Goal: Task Accomplishment & Management: Manage account settings

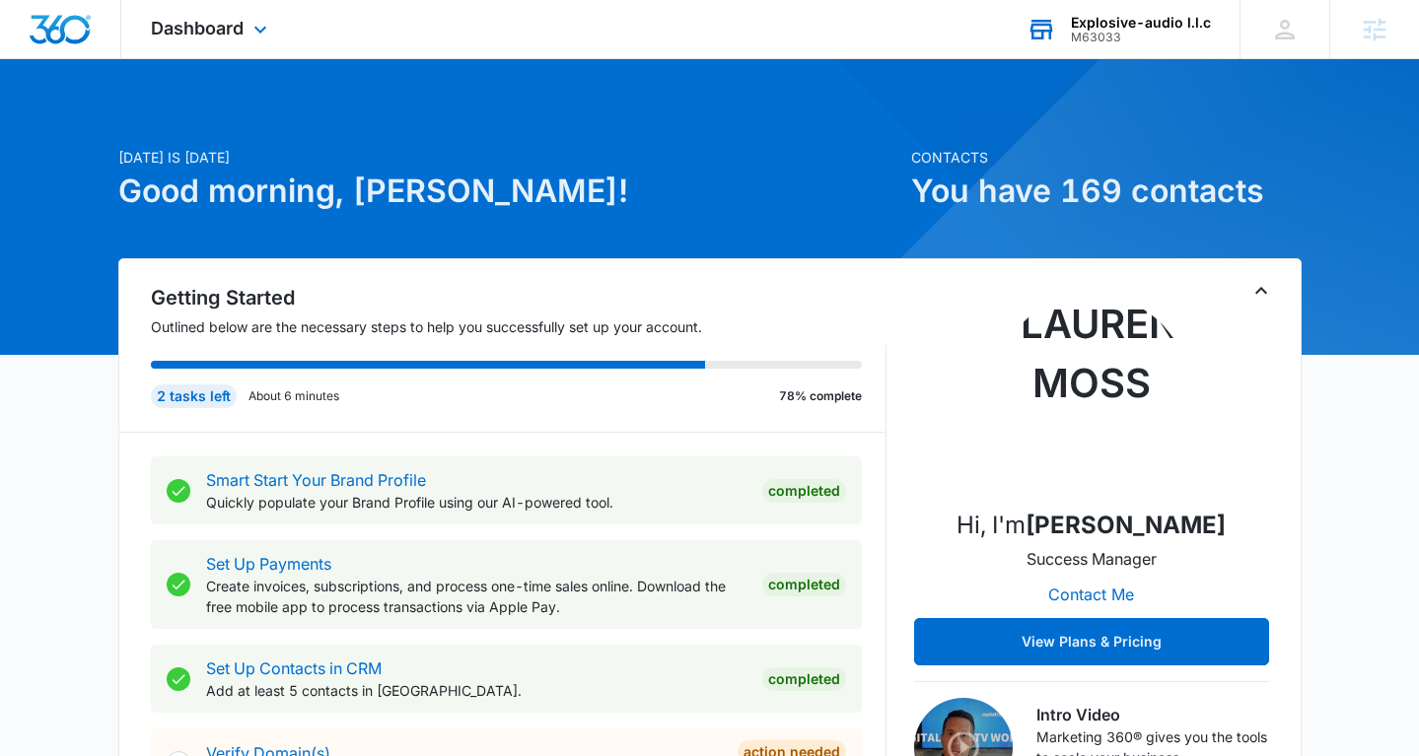
click at [1092, 44] on div "Explosive-audio l.l.c M63033 Your Accounts View All" at bounding box center [1118, 29] width 243 height 58
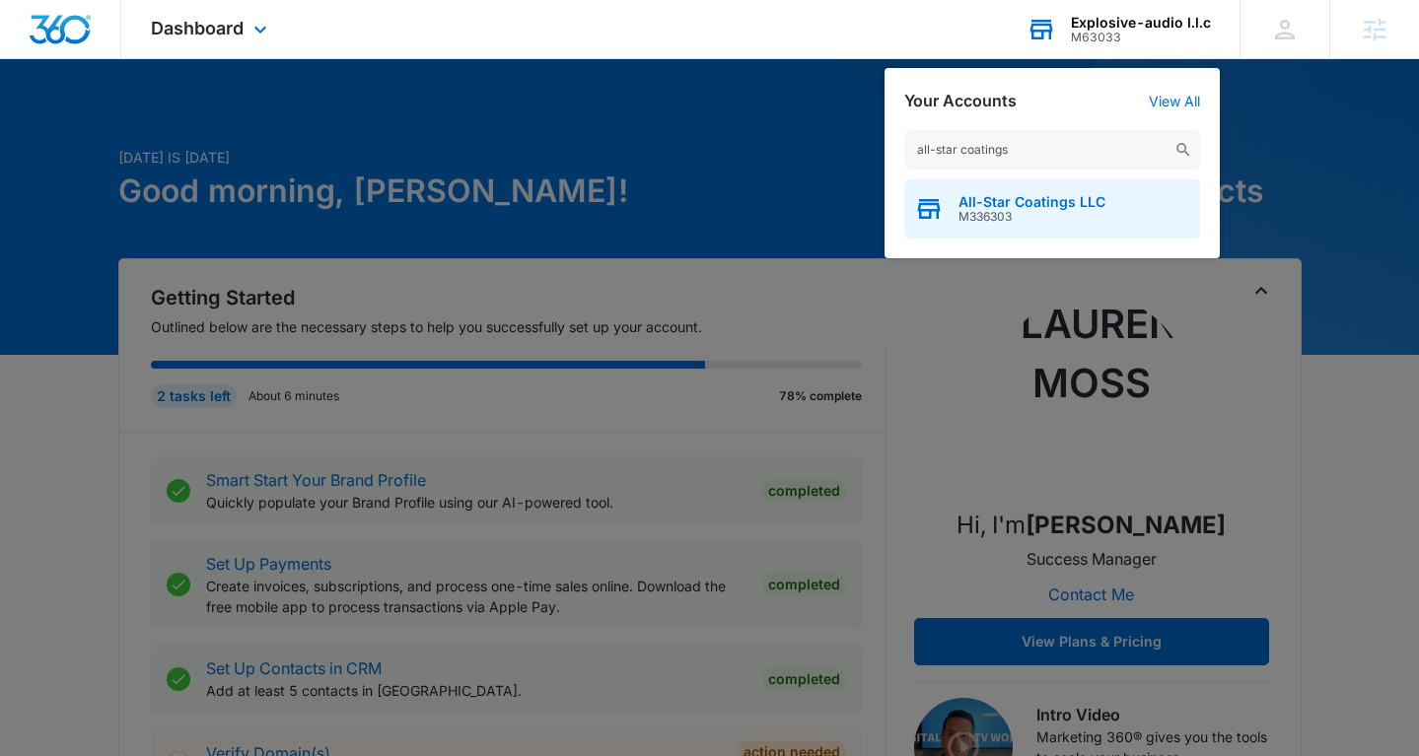
type input "all-star coatings"
click at [1028, 203] on span "All-Star Coatings LLC" at bounding box center [1032, 202] width 147 height 16
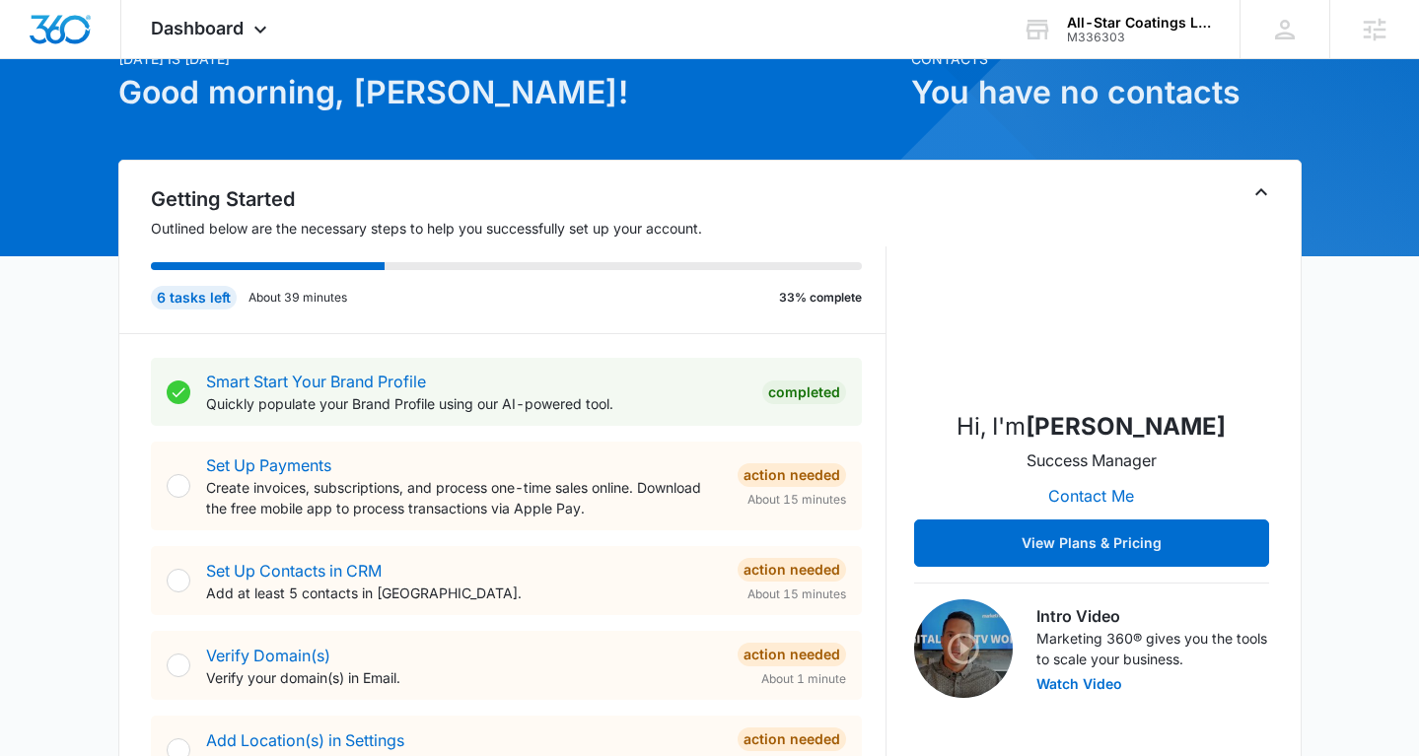
scroll to position [266, 0]
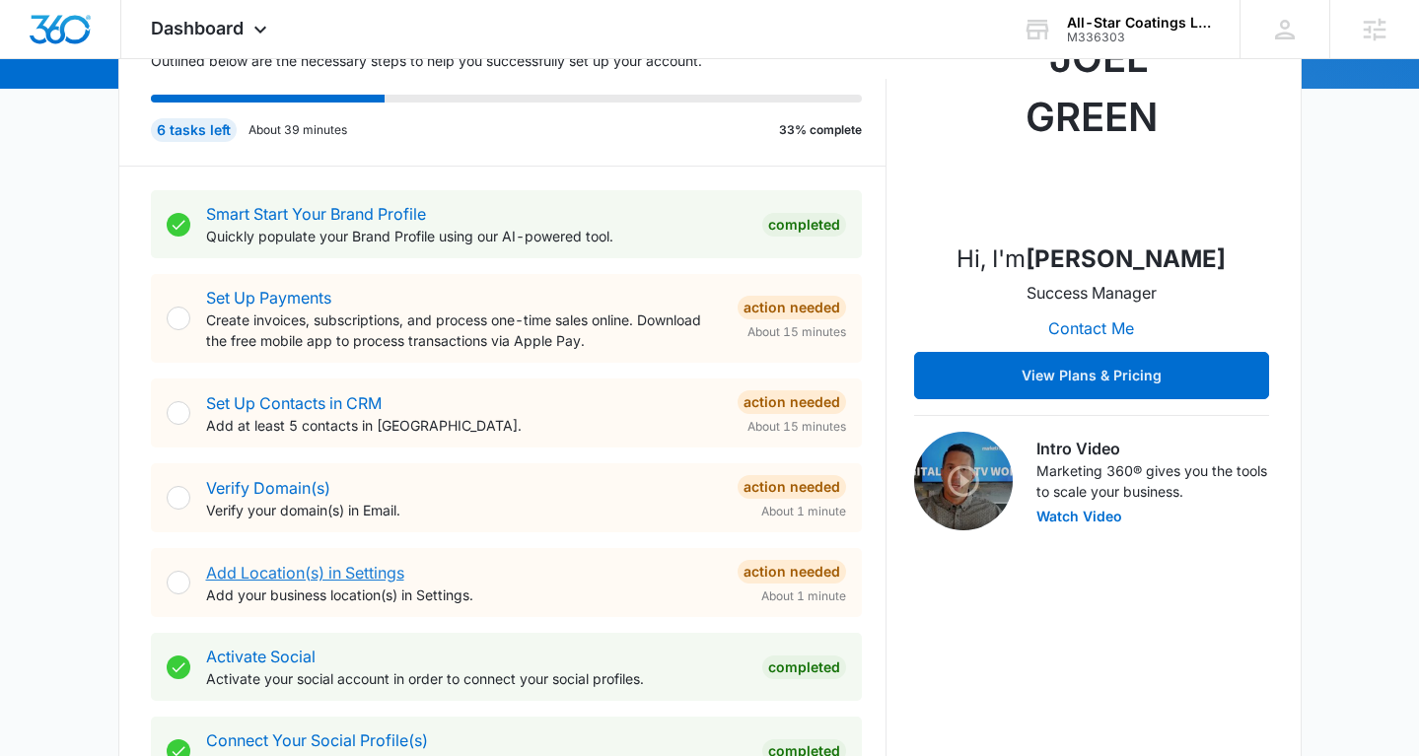
click at [379, 572] on link "Add Location(s) in Settings" at bounding box center [305, 573] width 198 height 20
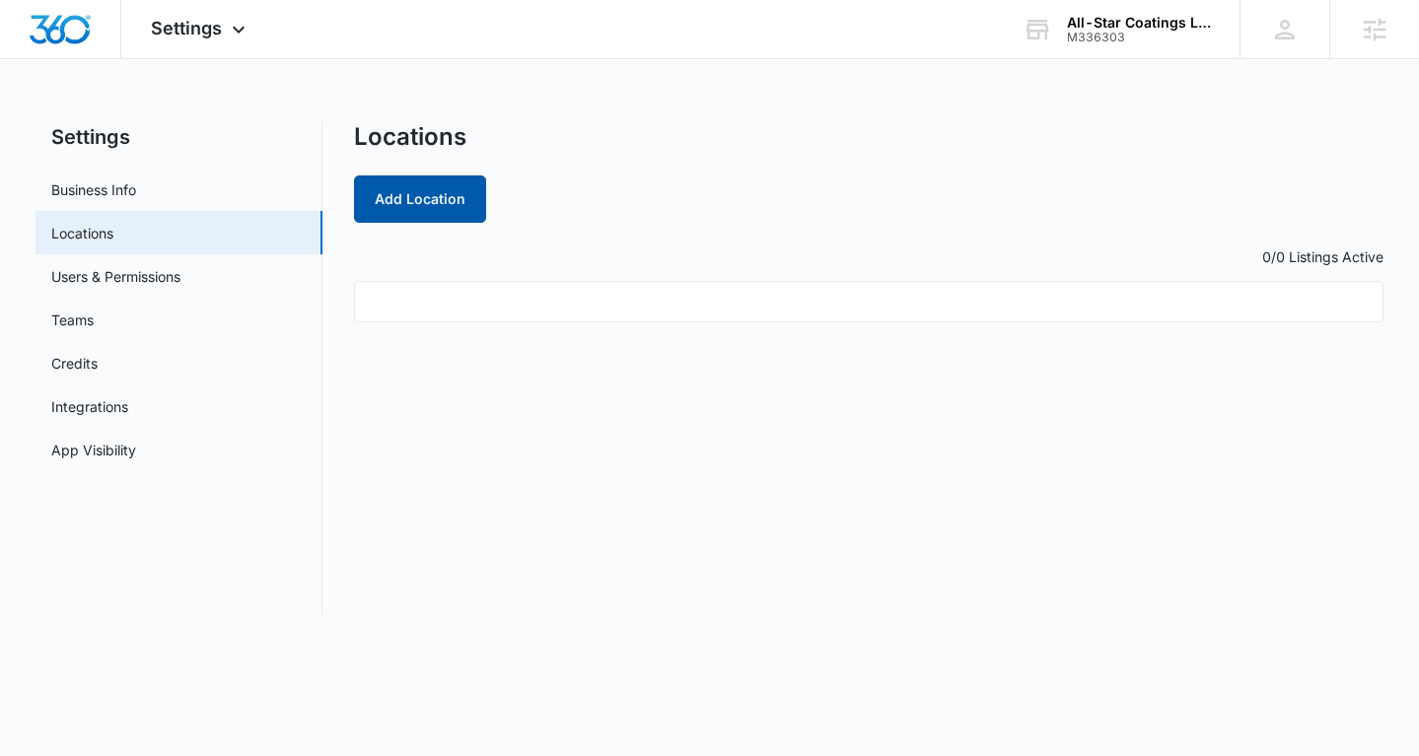
click at [407, 216] on button "Add Location" at bounding box center [420, 199] width 132 height 47
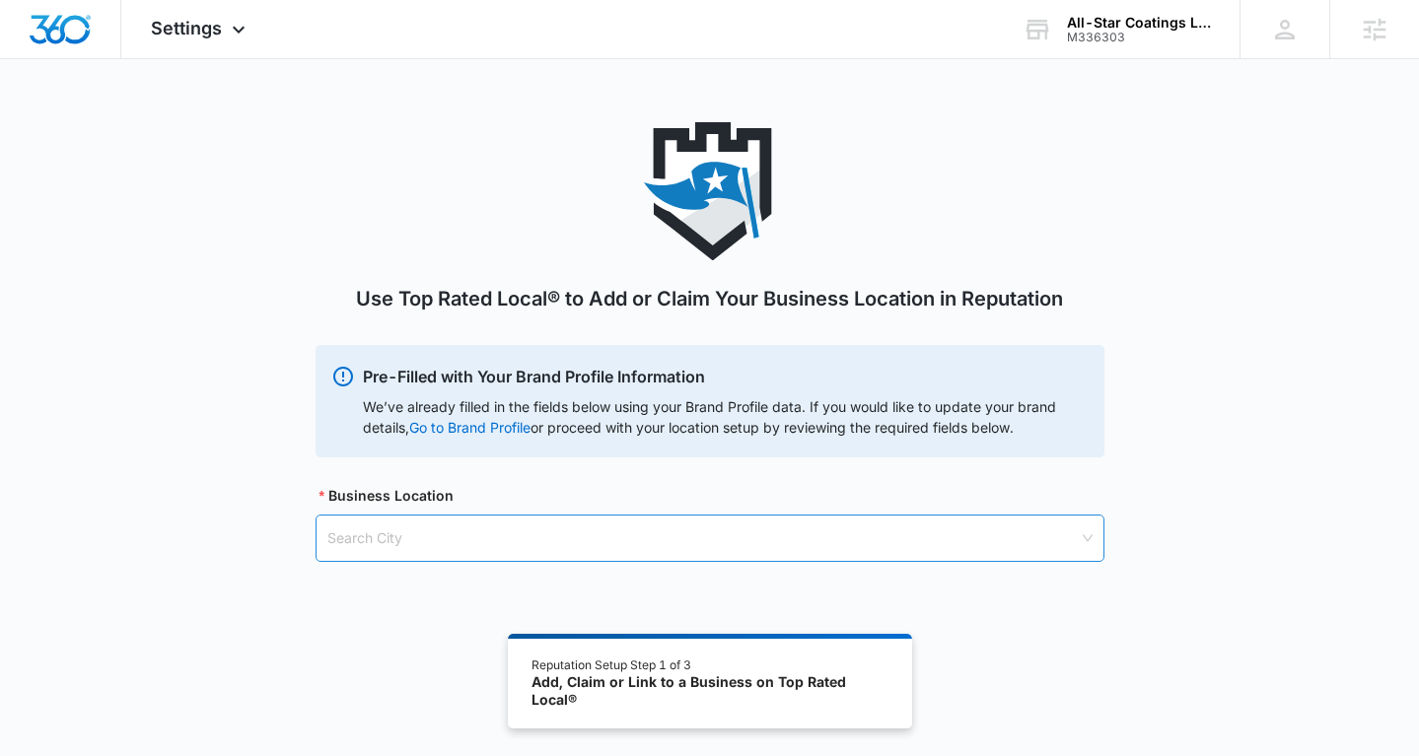
click at [504, 525] on input "search" at bounding box center [702, 538] width 751 height 45
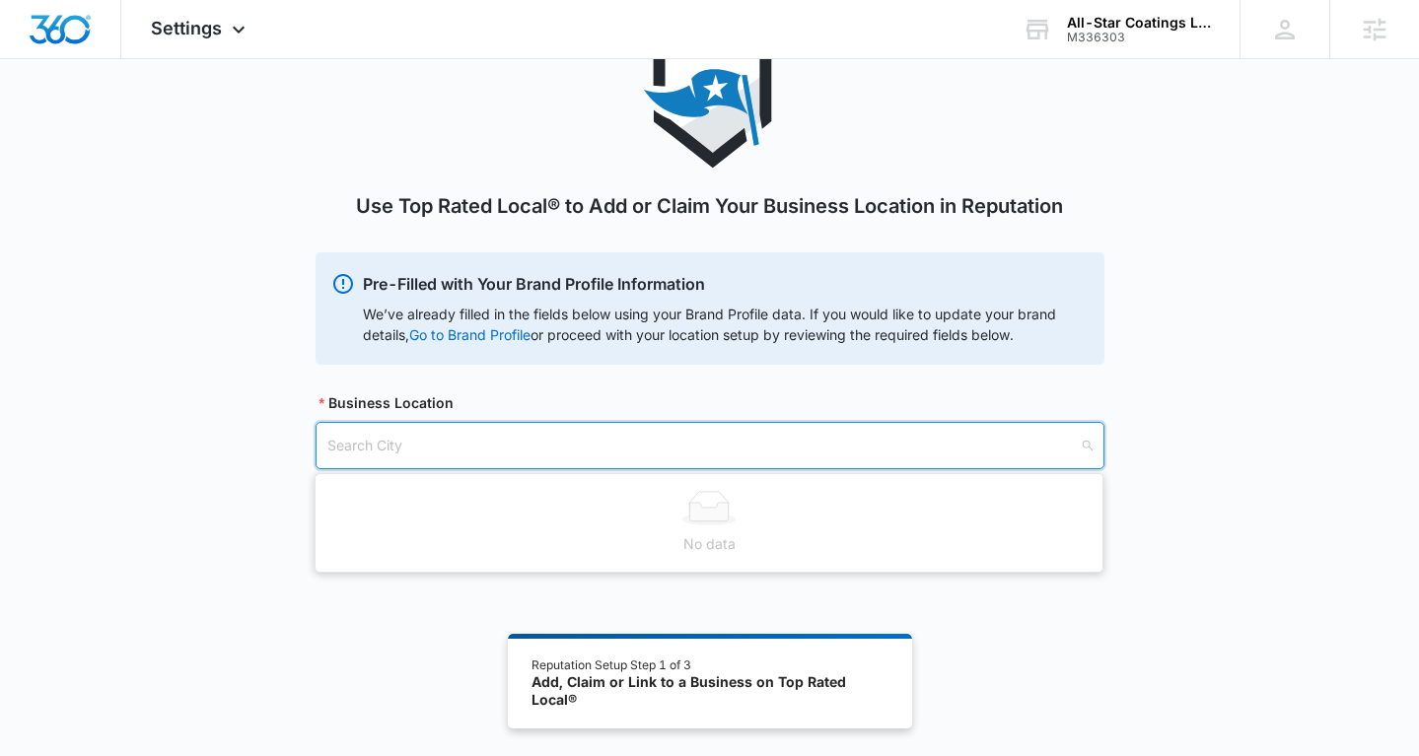
scroll to position [108, 0]
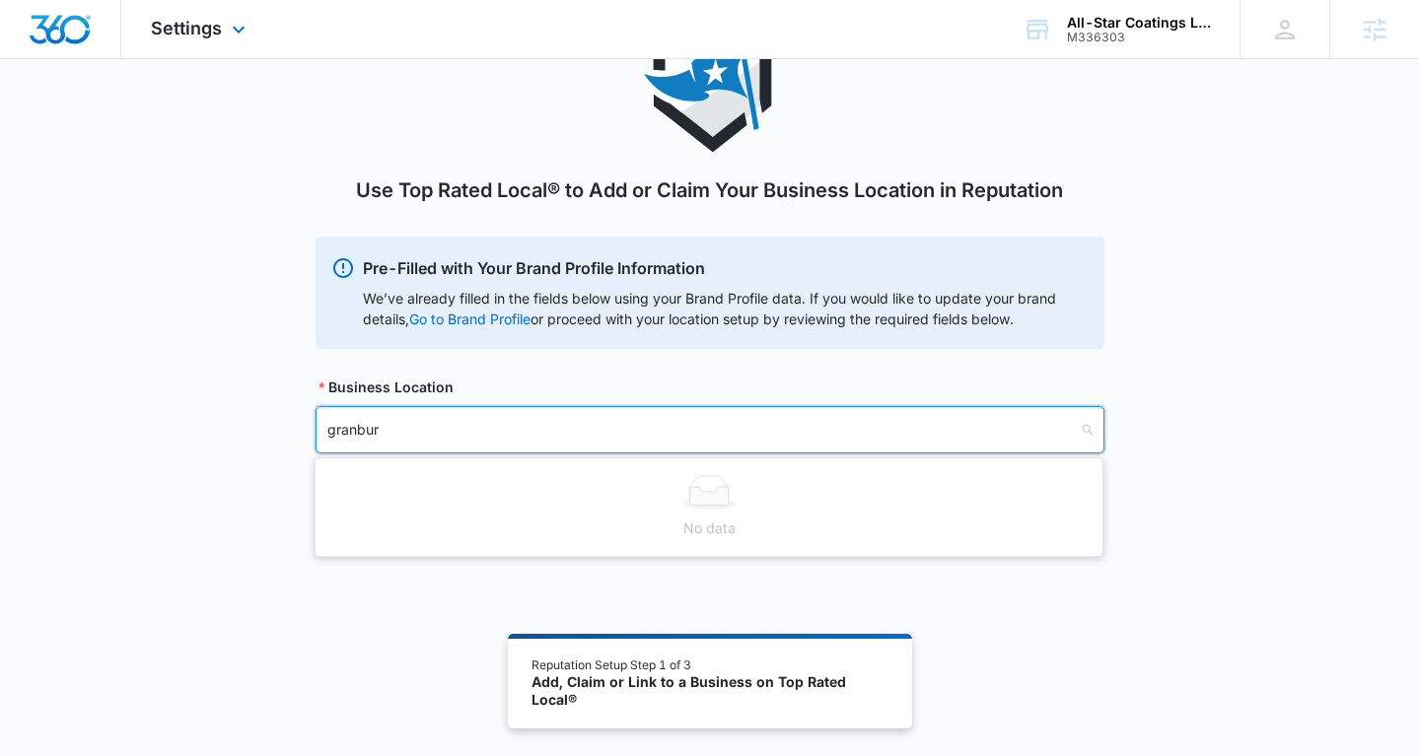
type input "granbury"
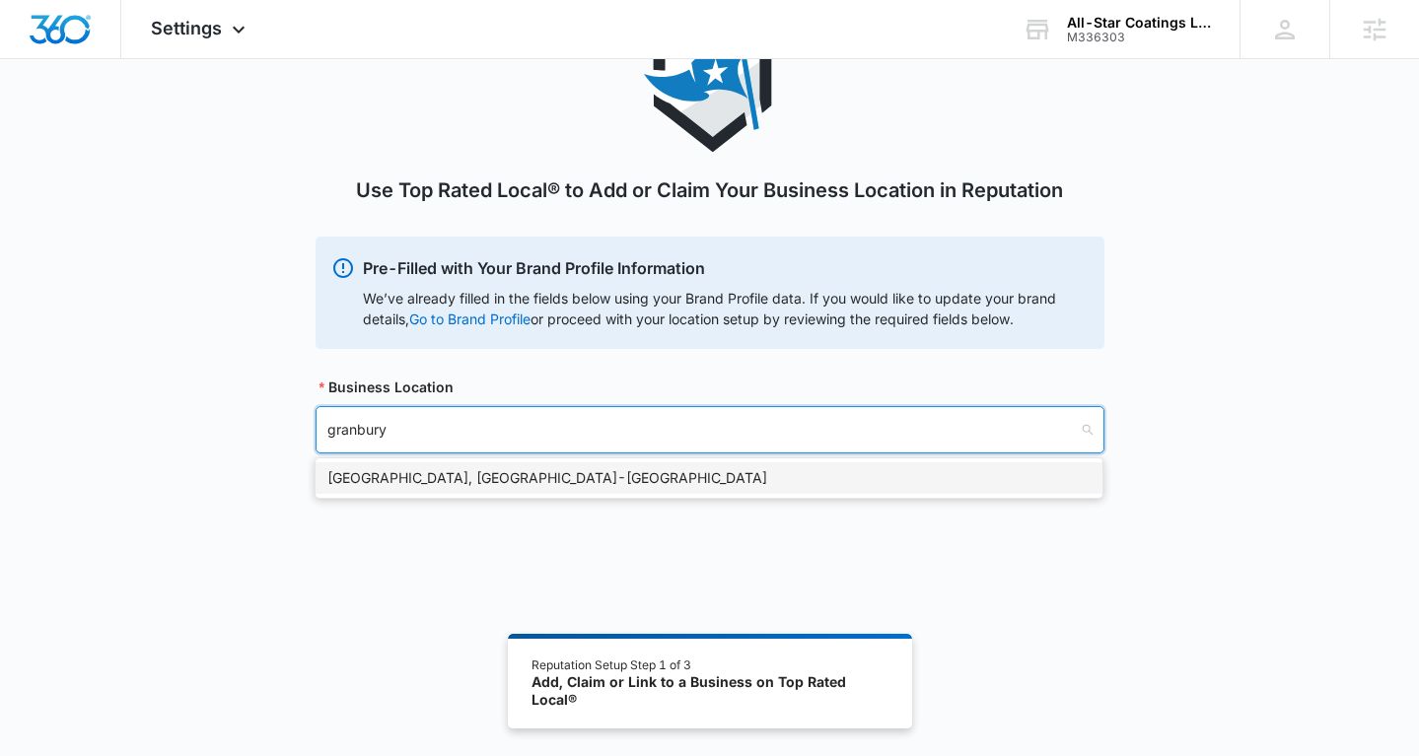
click at [412, 477] on div "Granbury, TX - USA" at bounding box center [708, 478] width 763 height 22
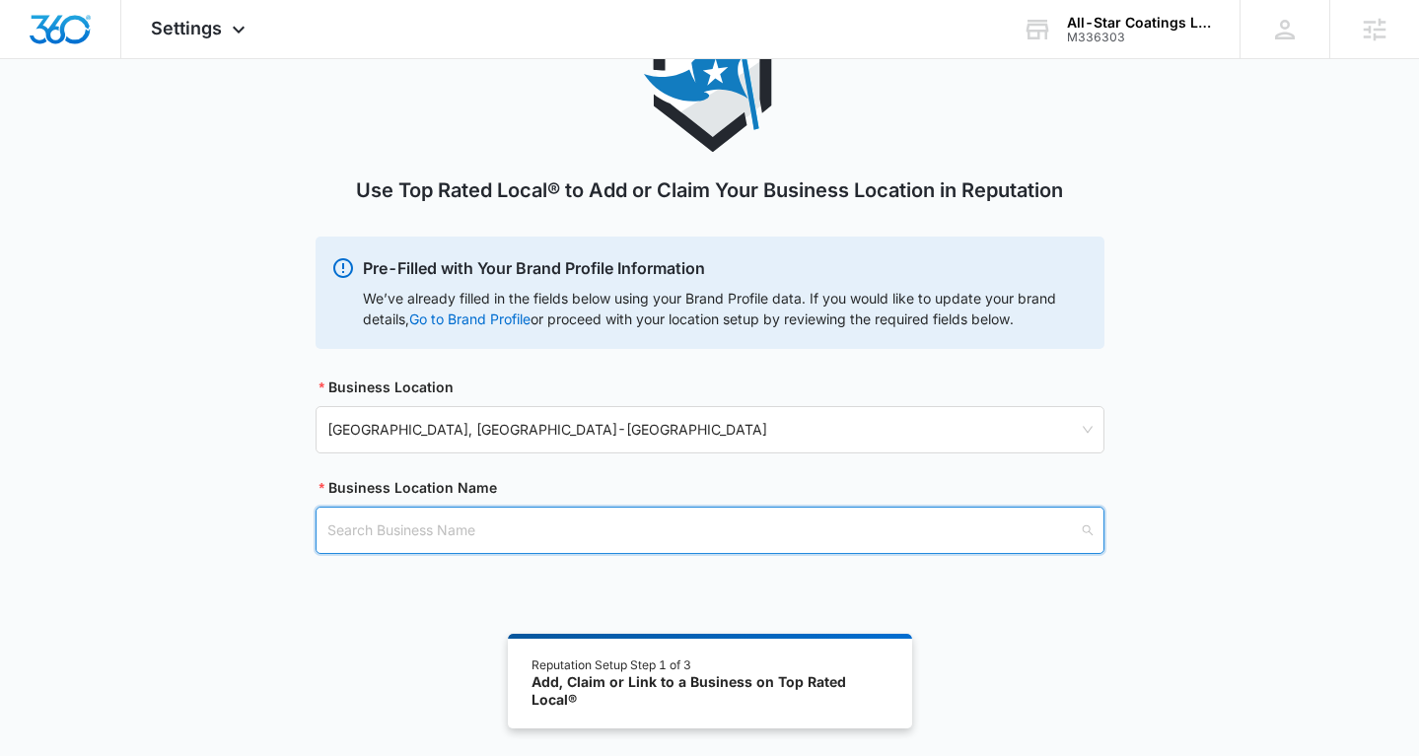
click at [406, 534] on input "search" at bounding box center [702, 530] width 751 height 45
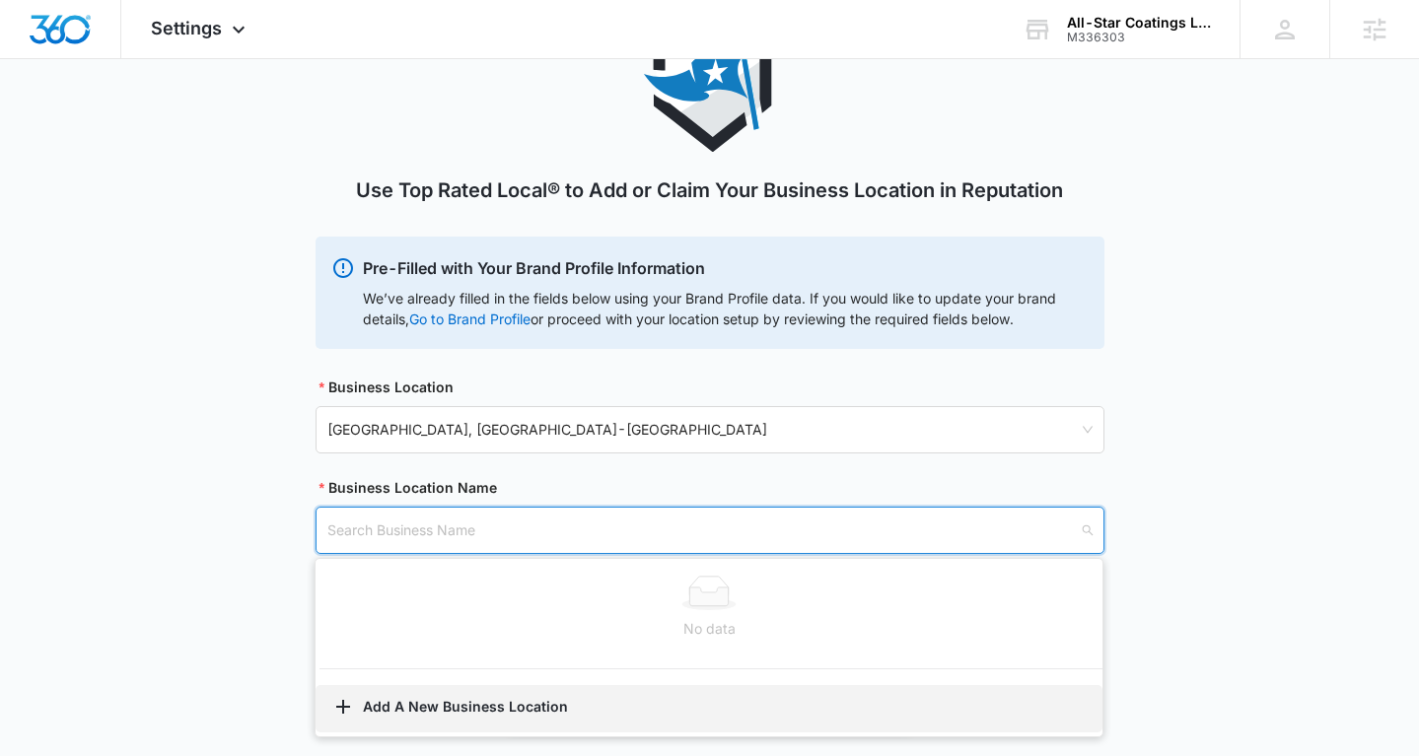
click at [432, 704] on button "Add A New Business Location" at bounding box center [709, 708] width 787 height 47
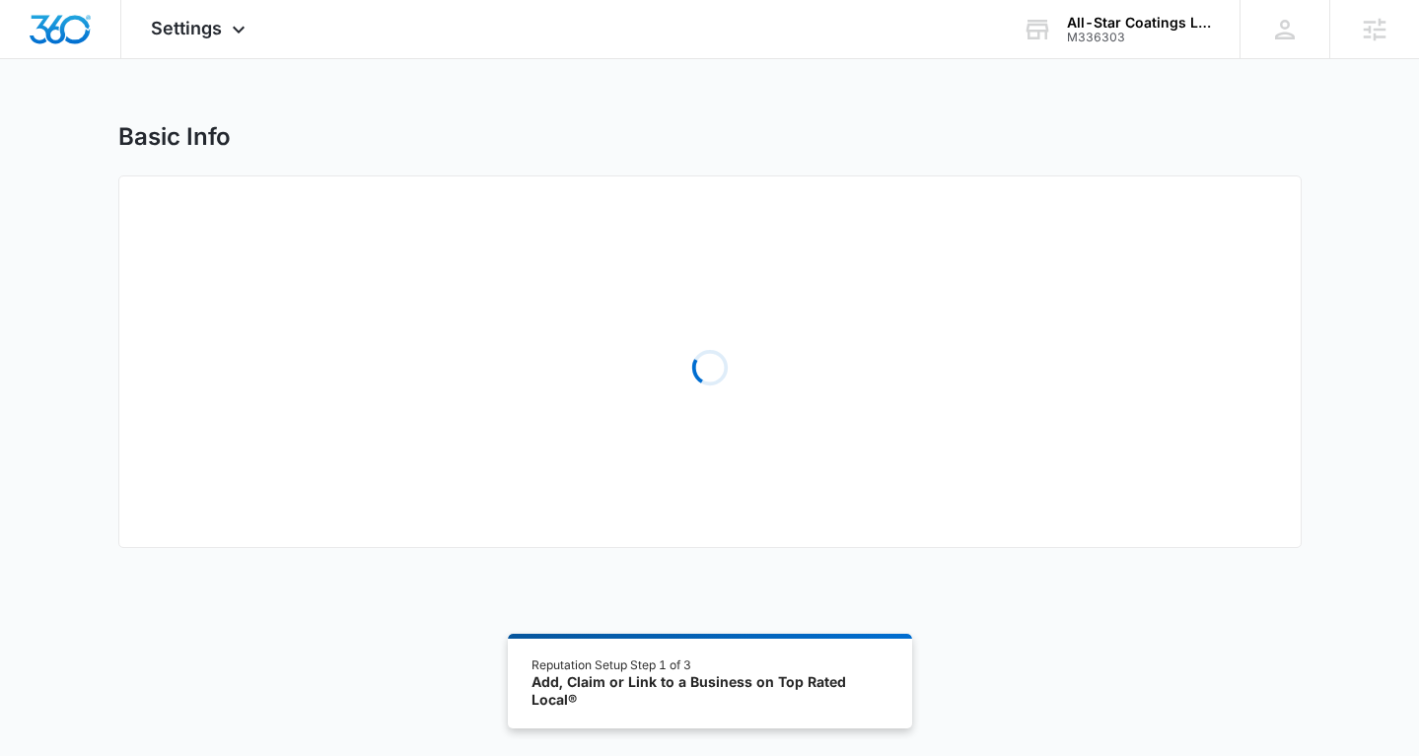
select select "Texas"
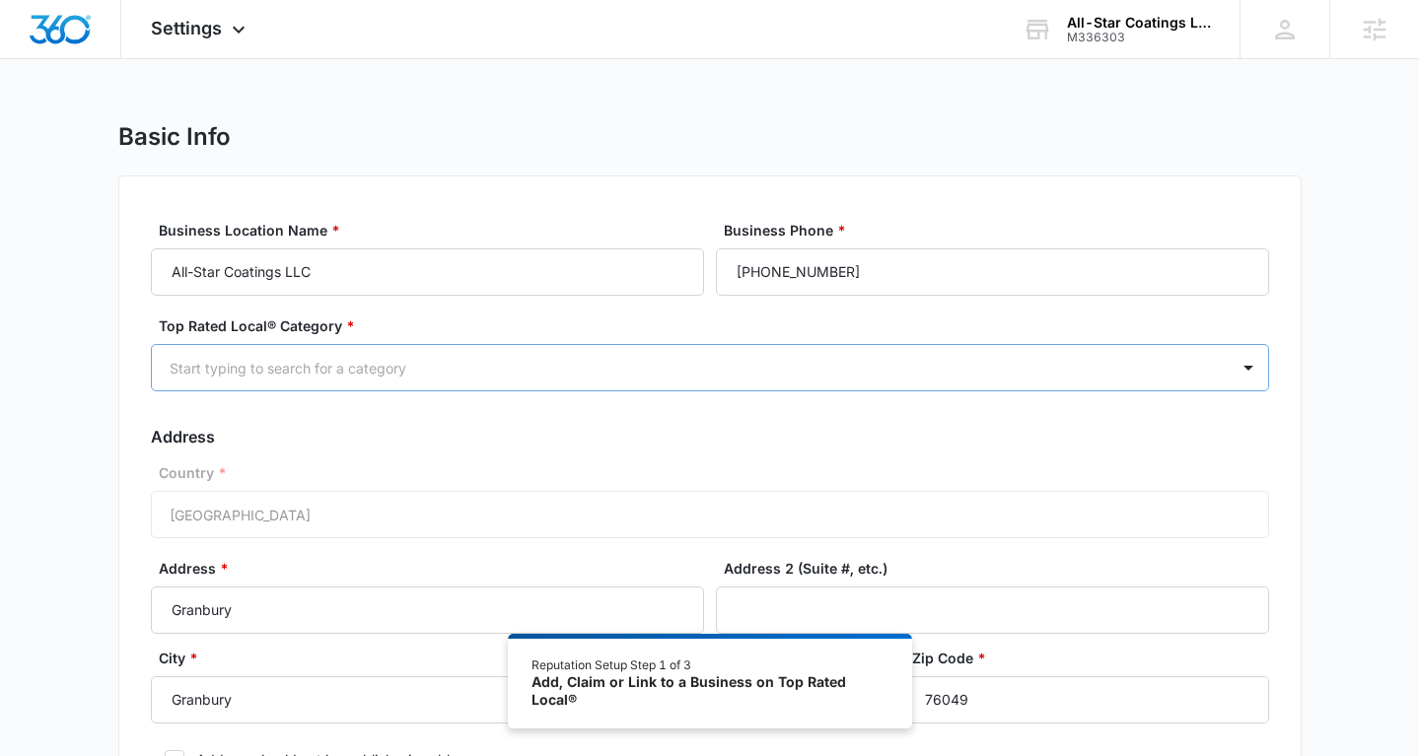
click at [442, 350] on div "Start typing to search for a category" at bounding box center [690, 368] width 1077 height 44
type input "p"
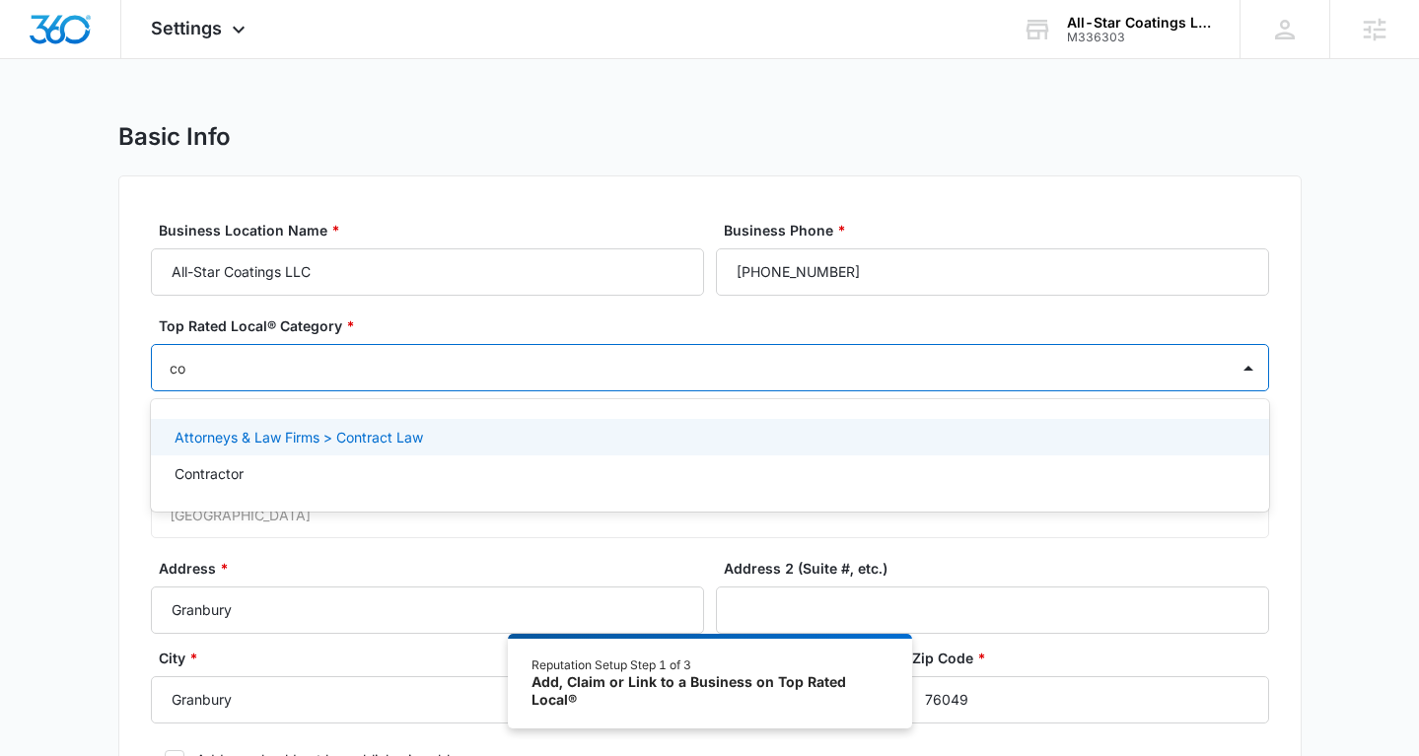
type input "c"
type input "s"
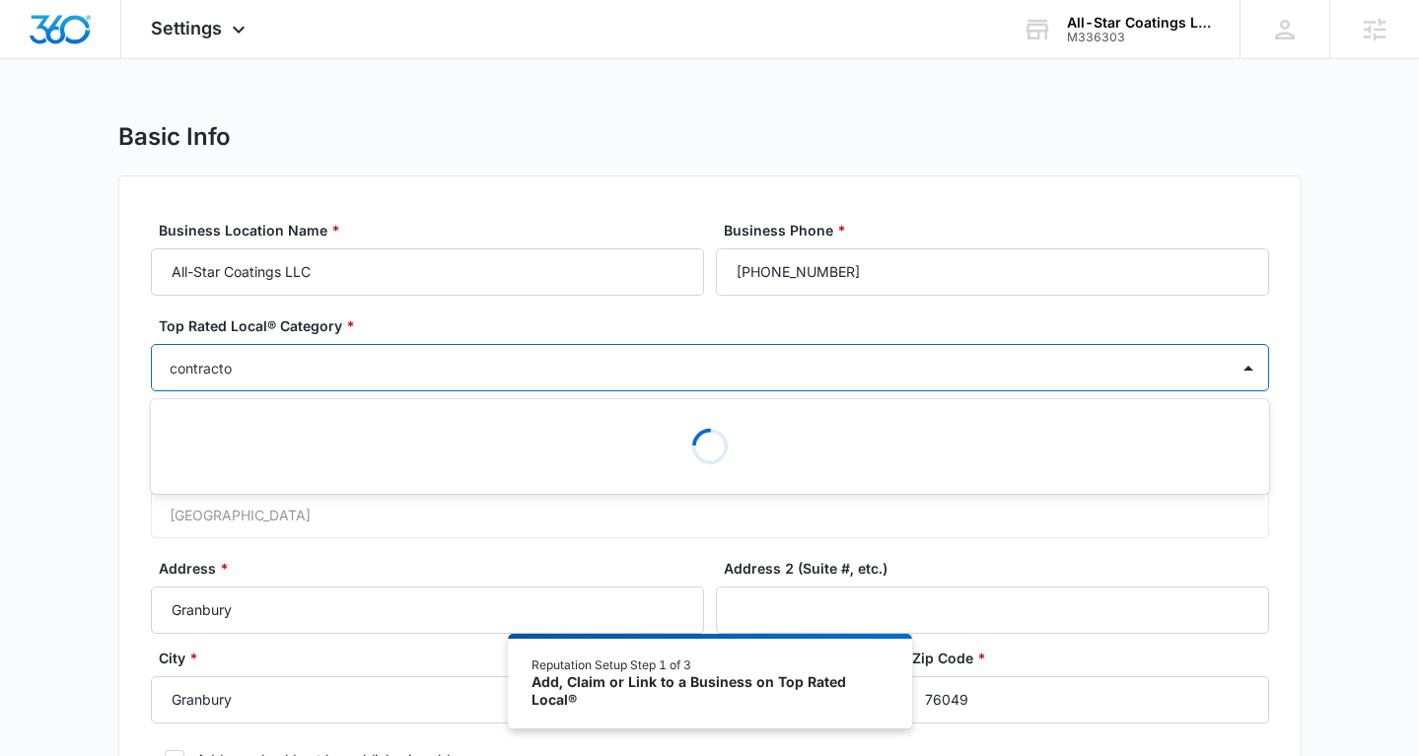
type input "contractor"
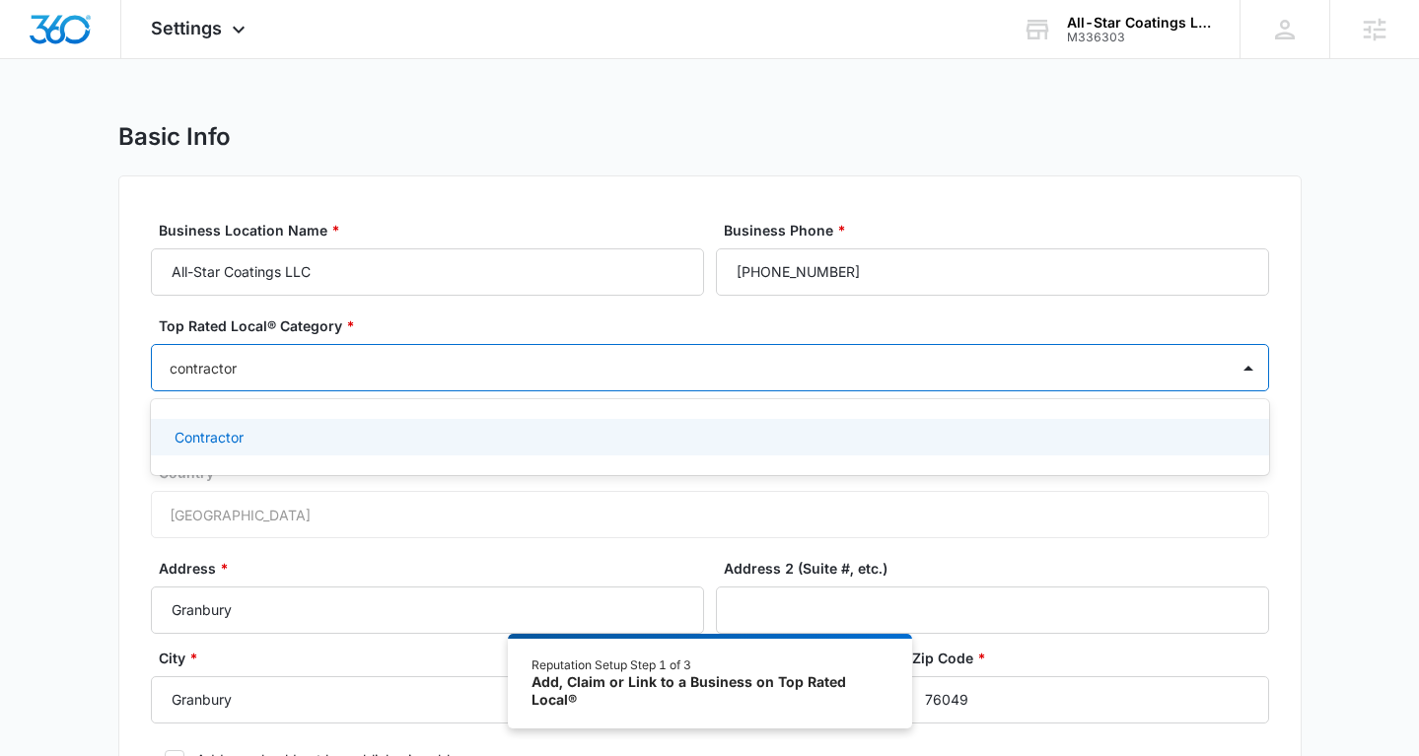
click at [459, 436] on div "Contractor" at bounding box center [708, 437] width 1067 height 21
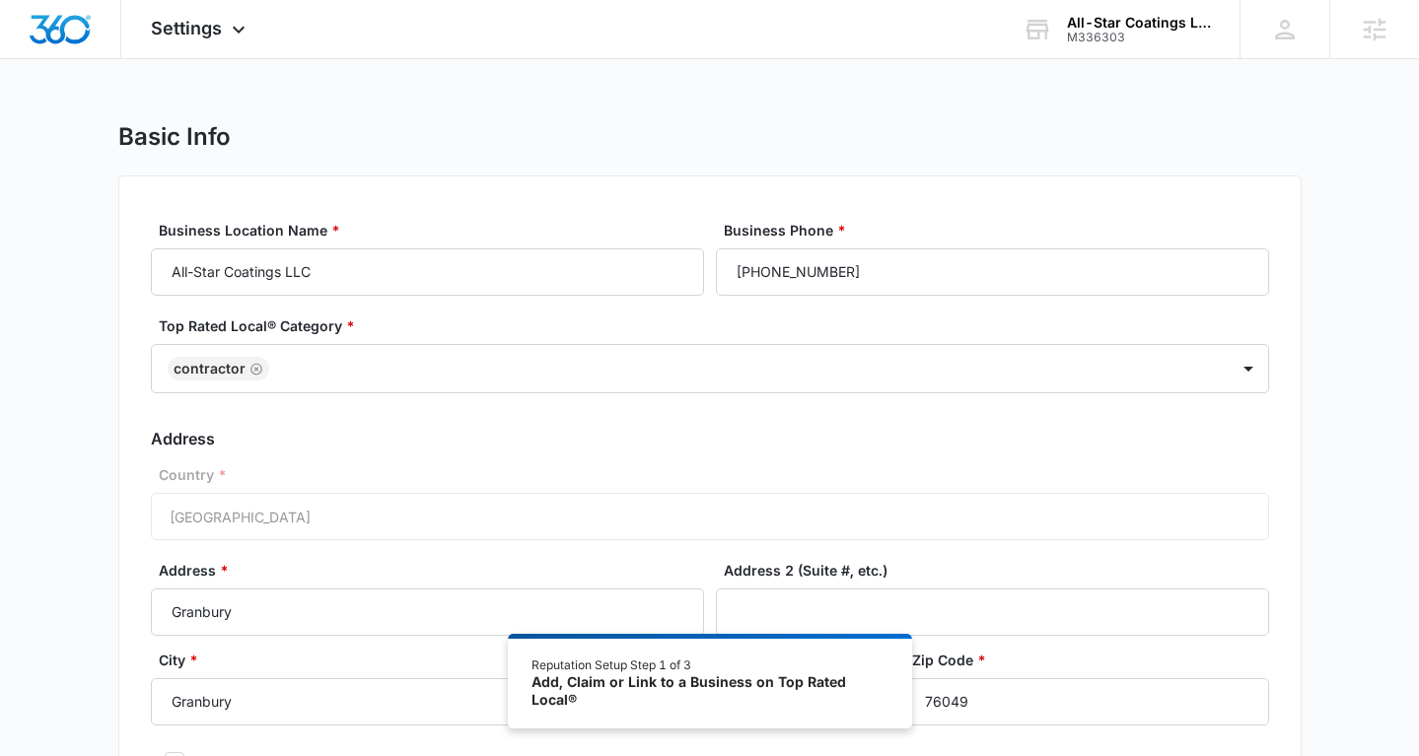
click at [443, 333] on label "Top Rated Local® Category *" at bounding box center [718, 326] width 1118 height 21
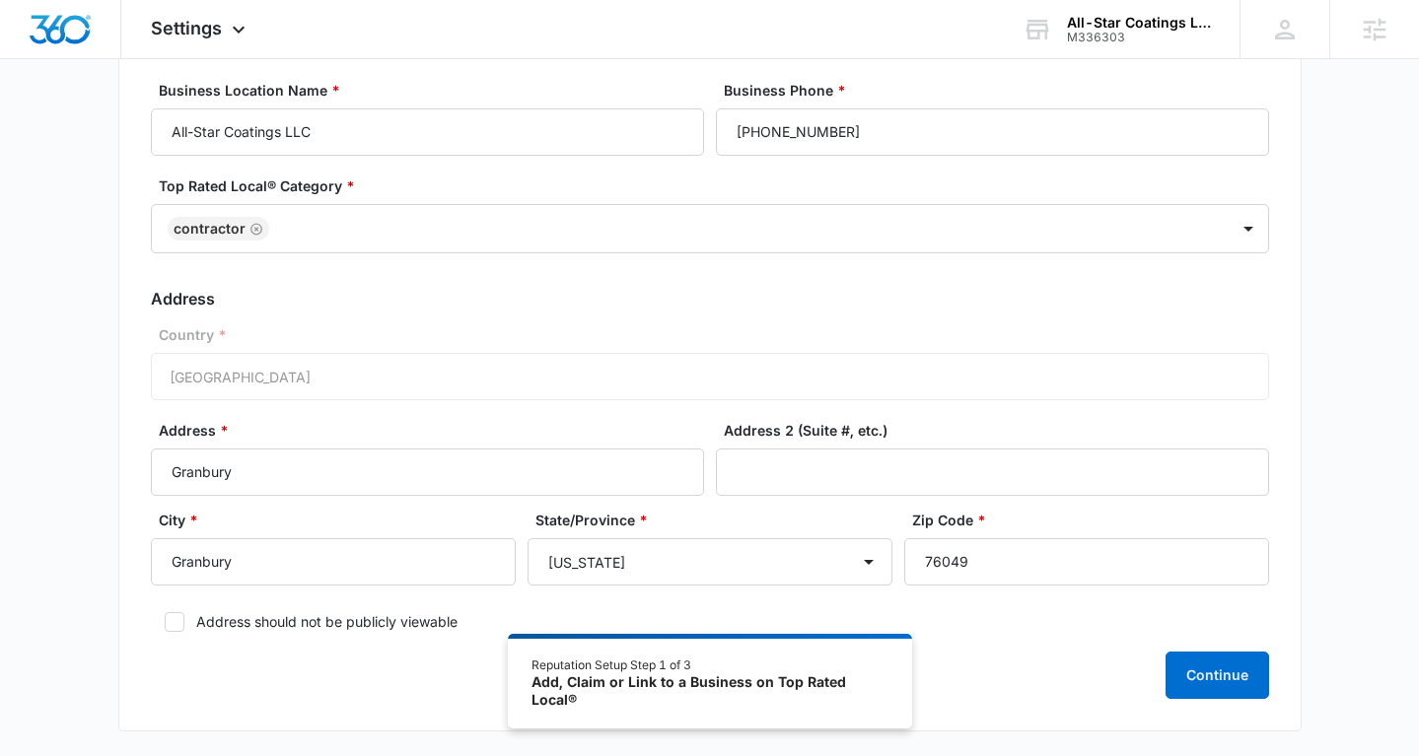
scroll to position [144, 0]
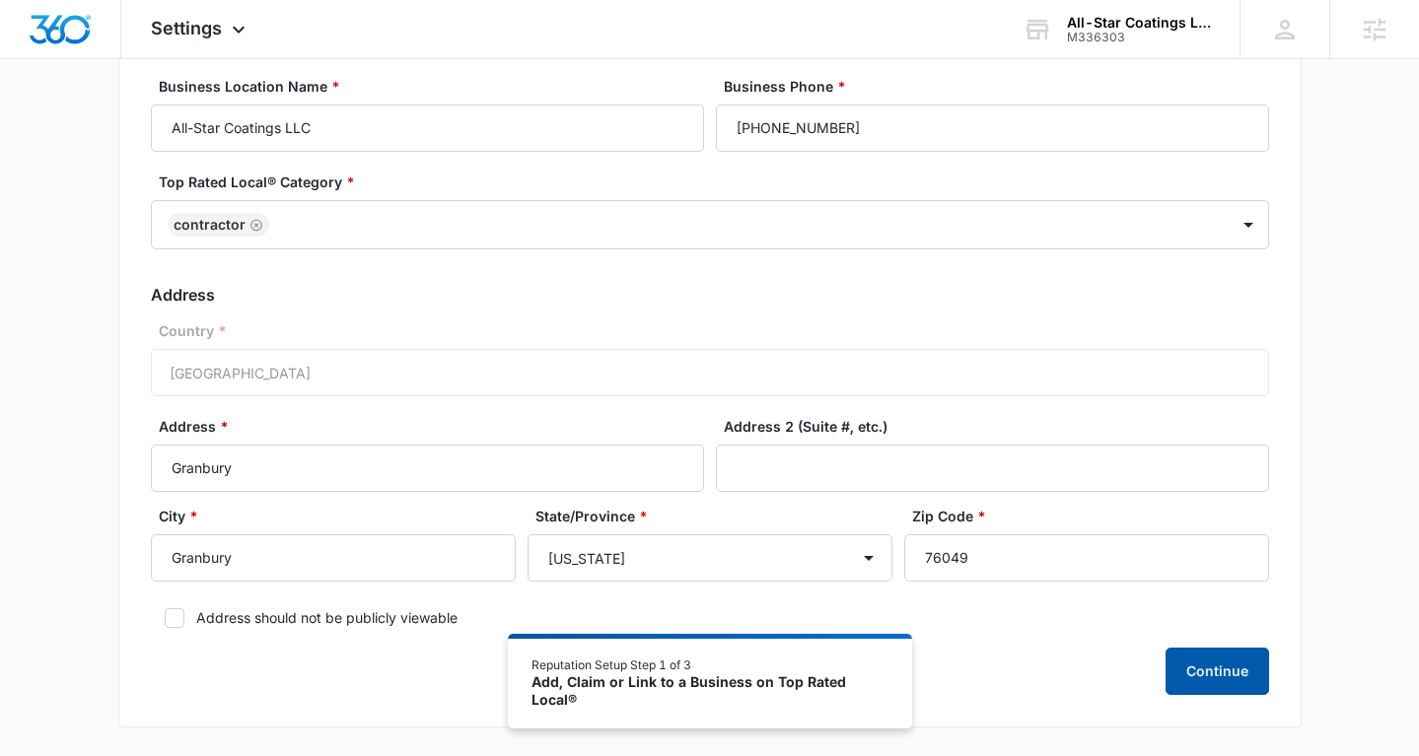
click at [1218, 667] on button "Continue" at bounding box center [1218, 671] width 104 height 47
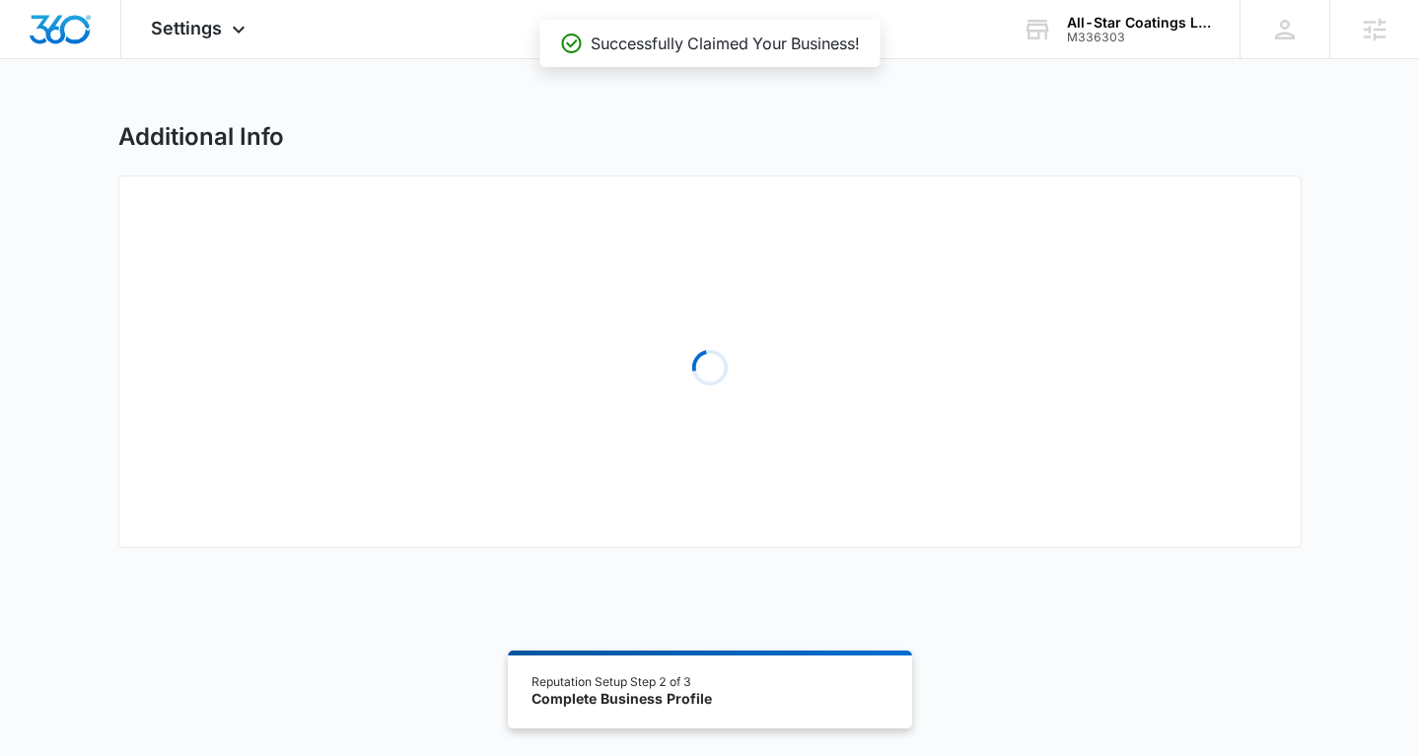
select select "2022"
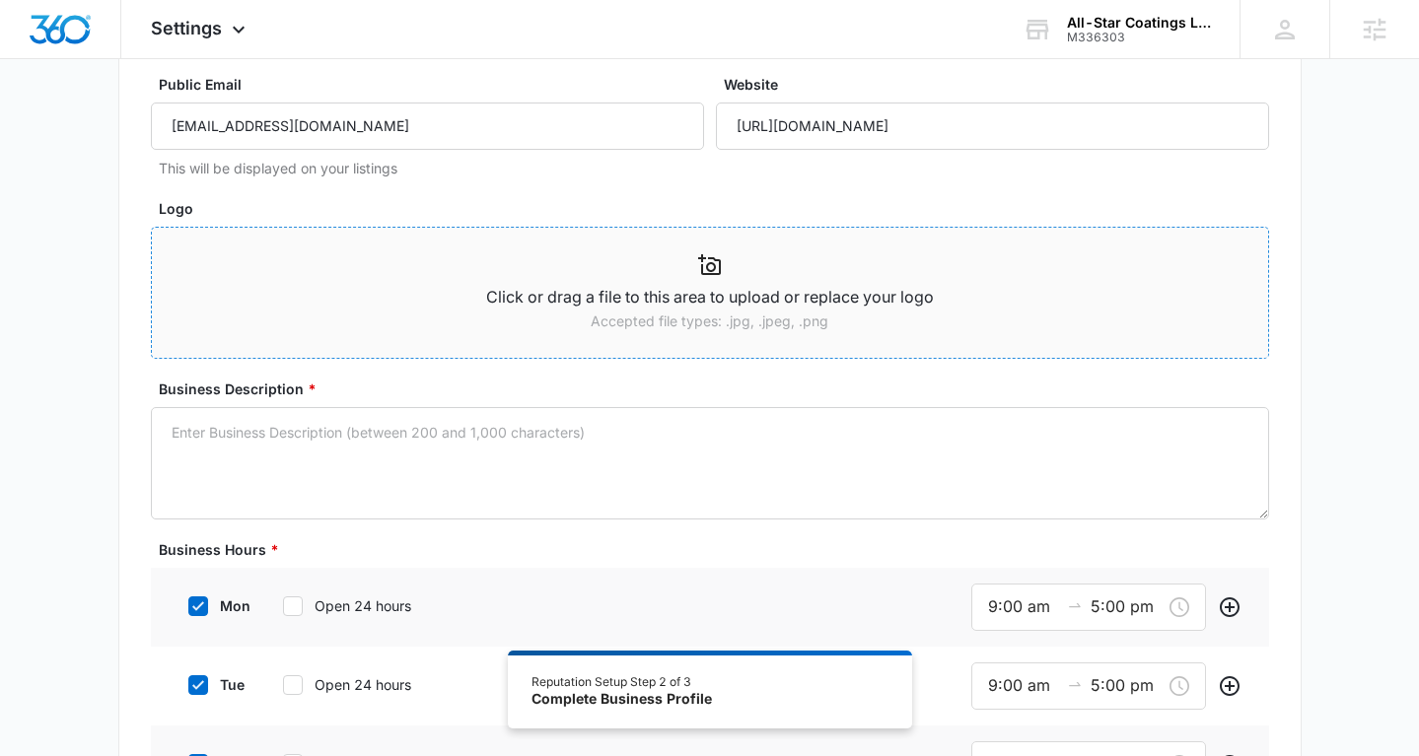
scroll to position [151, 0]
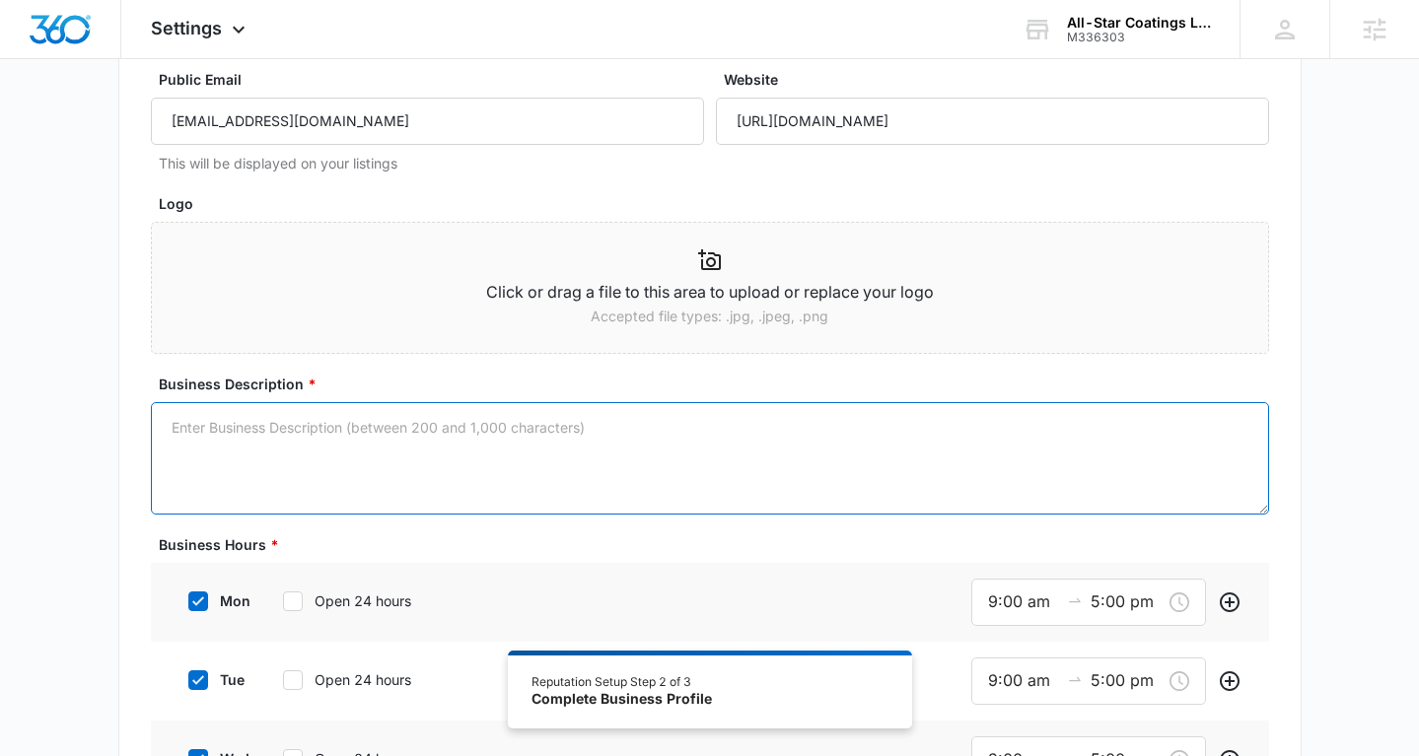
click at [512, 465] on textarea "Business Description *" at bounding box center [710, 458] width 1118 height 112
paste textarea "All-Star Coatings LLC is your go-to source for reliable and affordable asphalt …"
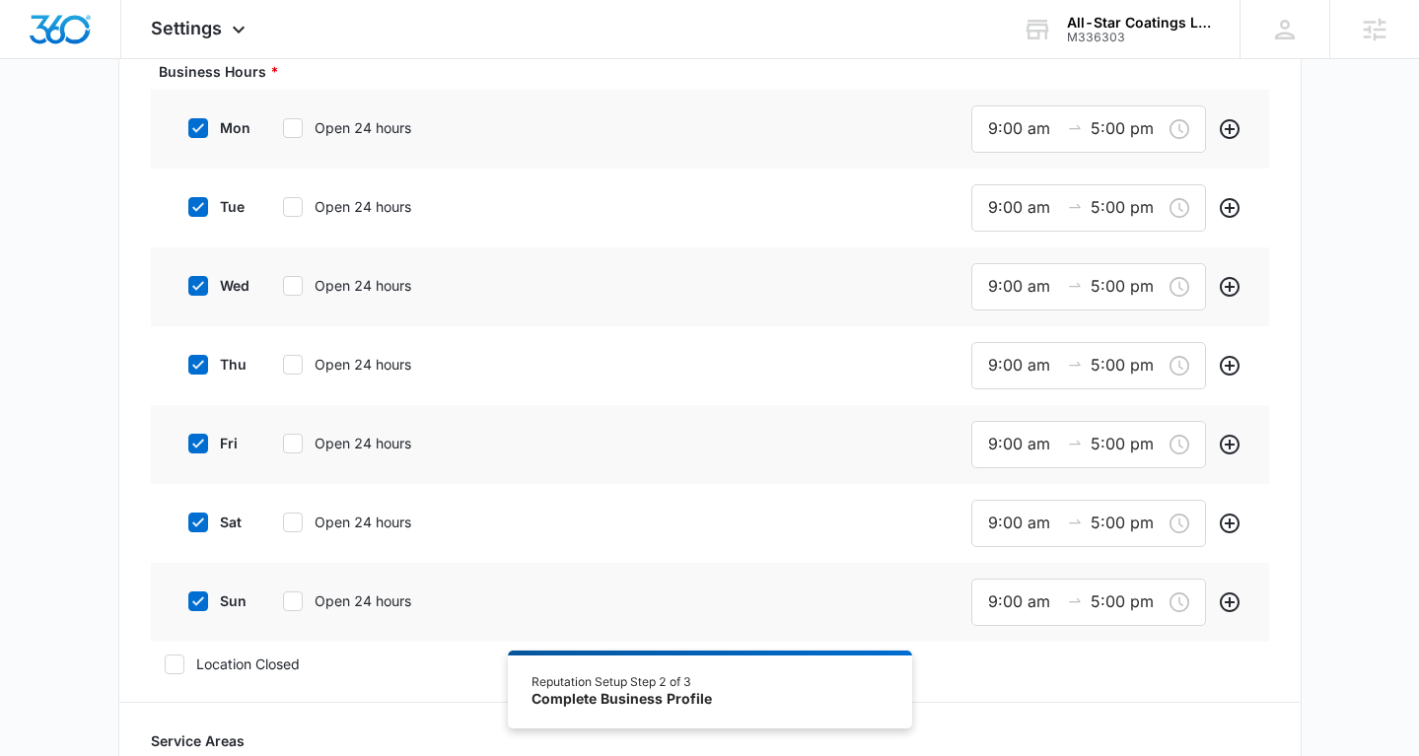
scroll to position [625, 0]
type textarea "All-Star Coatings LLC is your go-to source for reliable and affordable asphalt …"
click at [198, 599] on icon at bounding box center [198, 601] width 18 height 18
click at [188, 599] on input "sun" at bounding box center [182, 601] width 14 height 14
checkbox input "false"
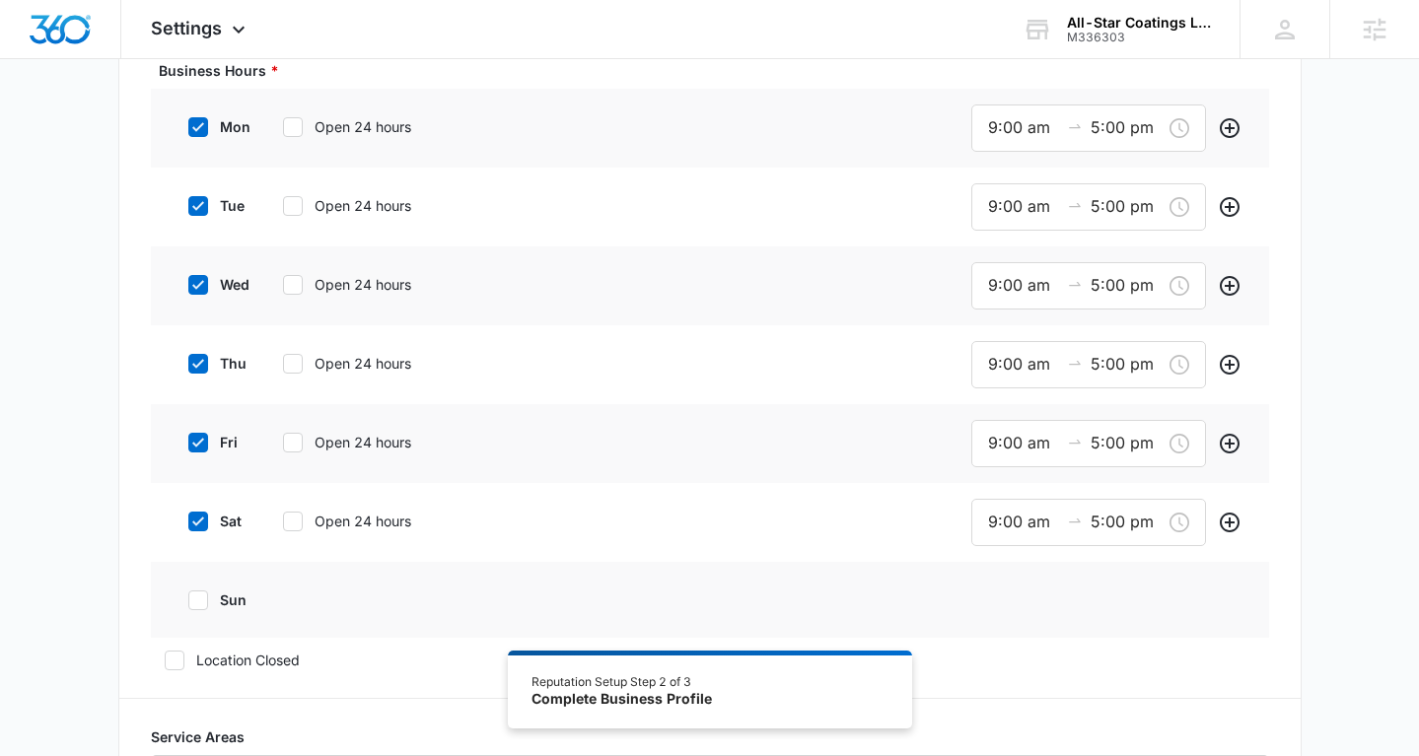
click at [205, 523] on icon at bounding box center [198, 522] width 18 height 18
click at [188, 523] on input "sat" at bounding box center [182, 522] width 14 height 14
checkbox input "false"
click at [1002, 110] on div "9:00 am 5:00 pm" at bounding box center [1088, 128] width 235 height 47
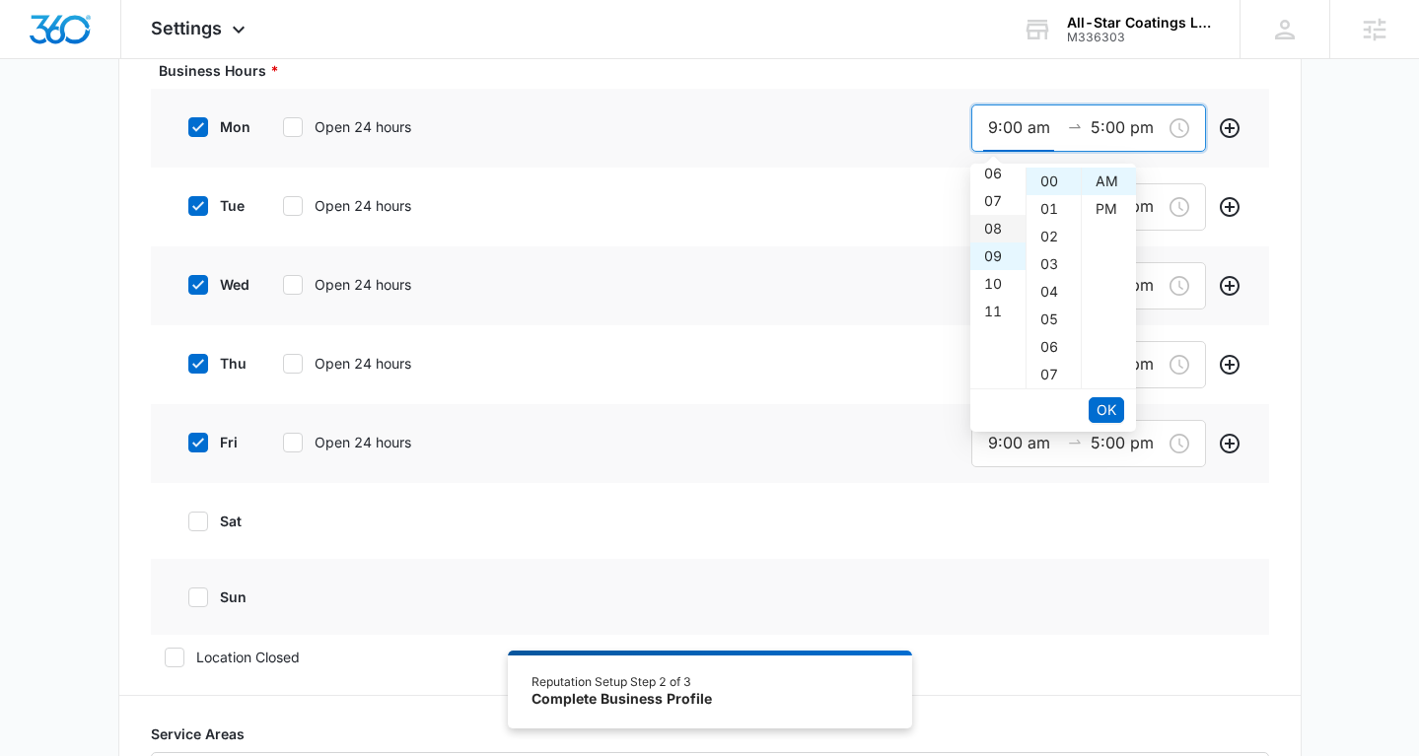
click at [998, 236] on div "08" at bounding box center [997, 229] width 55 height 28
type input "8:00 am"
click at [1110, 401] on span "OK" at bounding box center [1107, 410] width 20 height 22
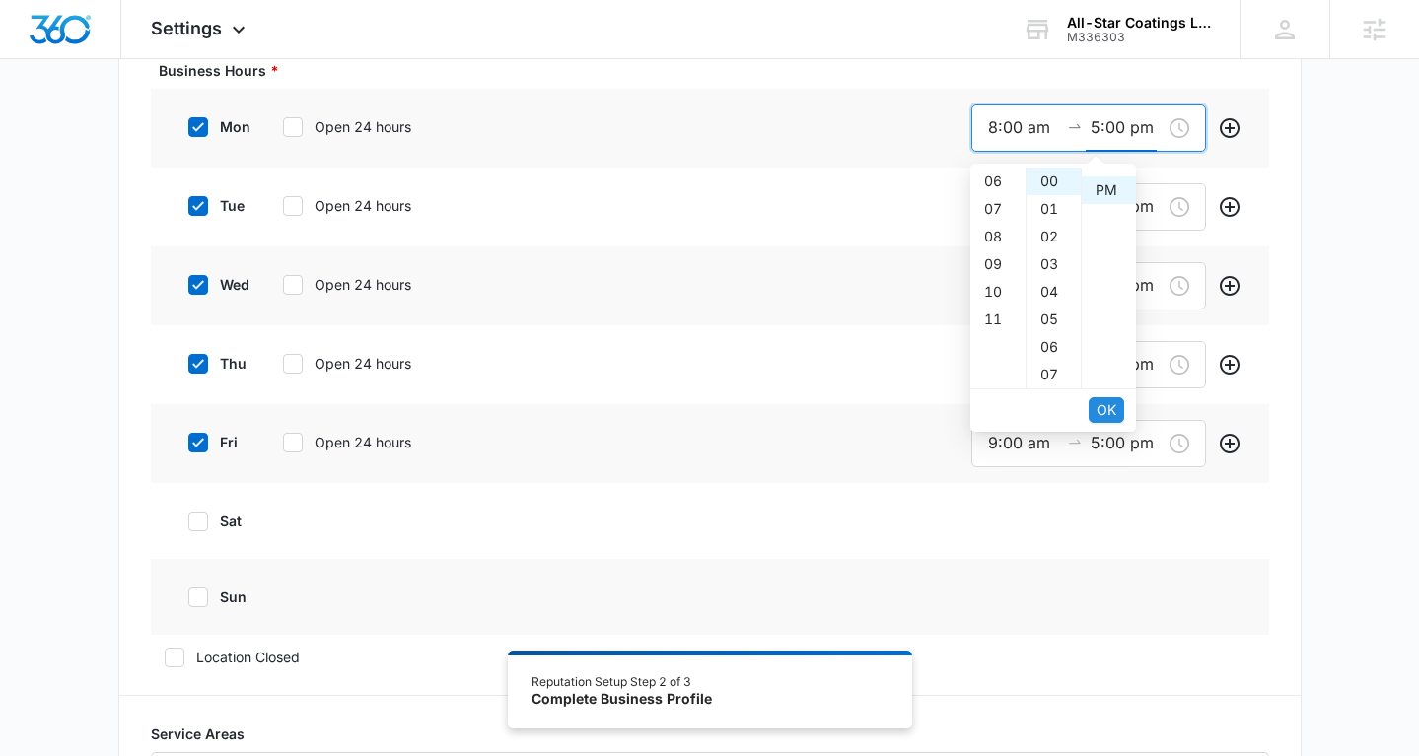
scroll to position [28, 0]
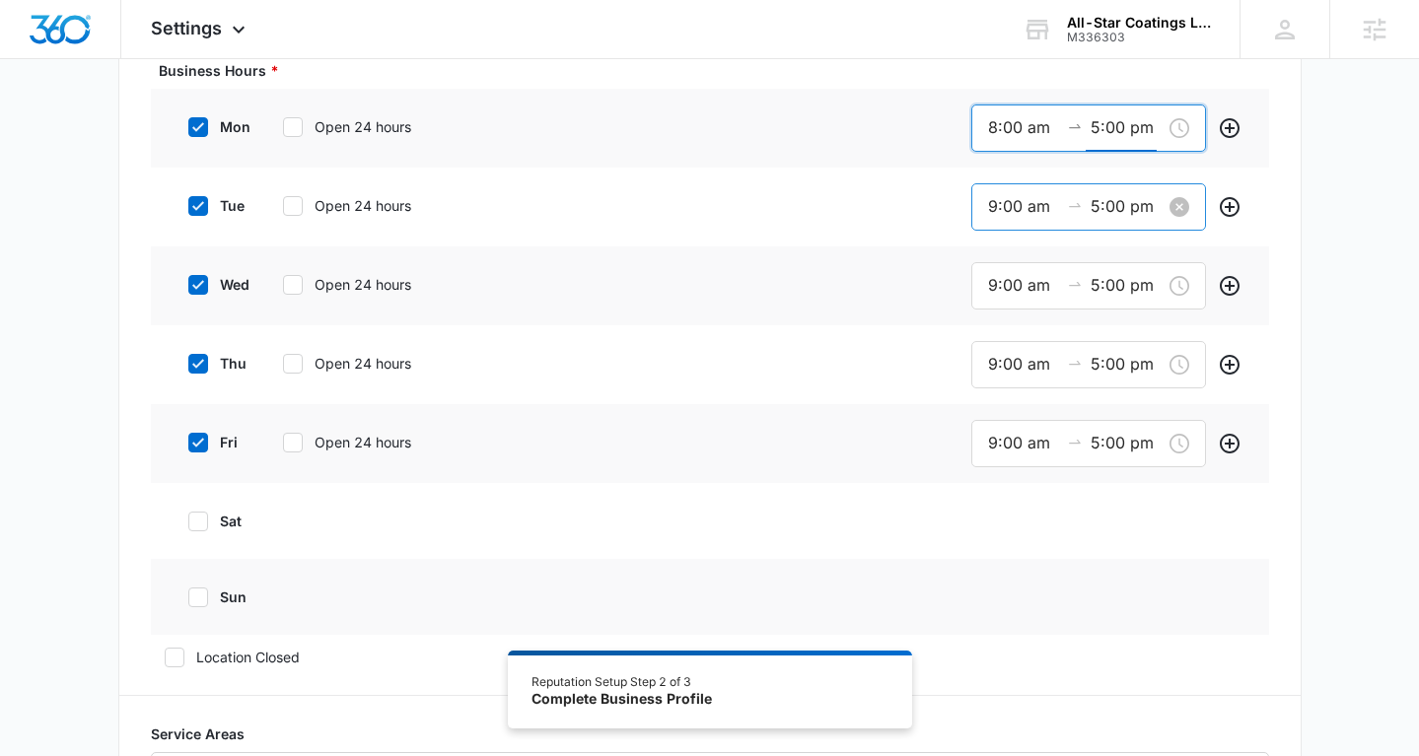
click at [1002, 217] on input "9:00 am" at bounding box center [1023, 206] width 71 height 25
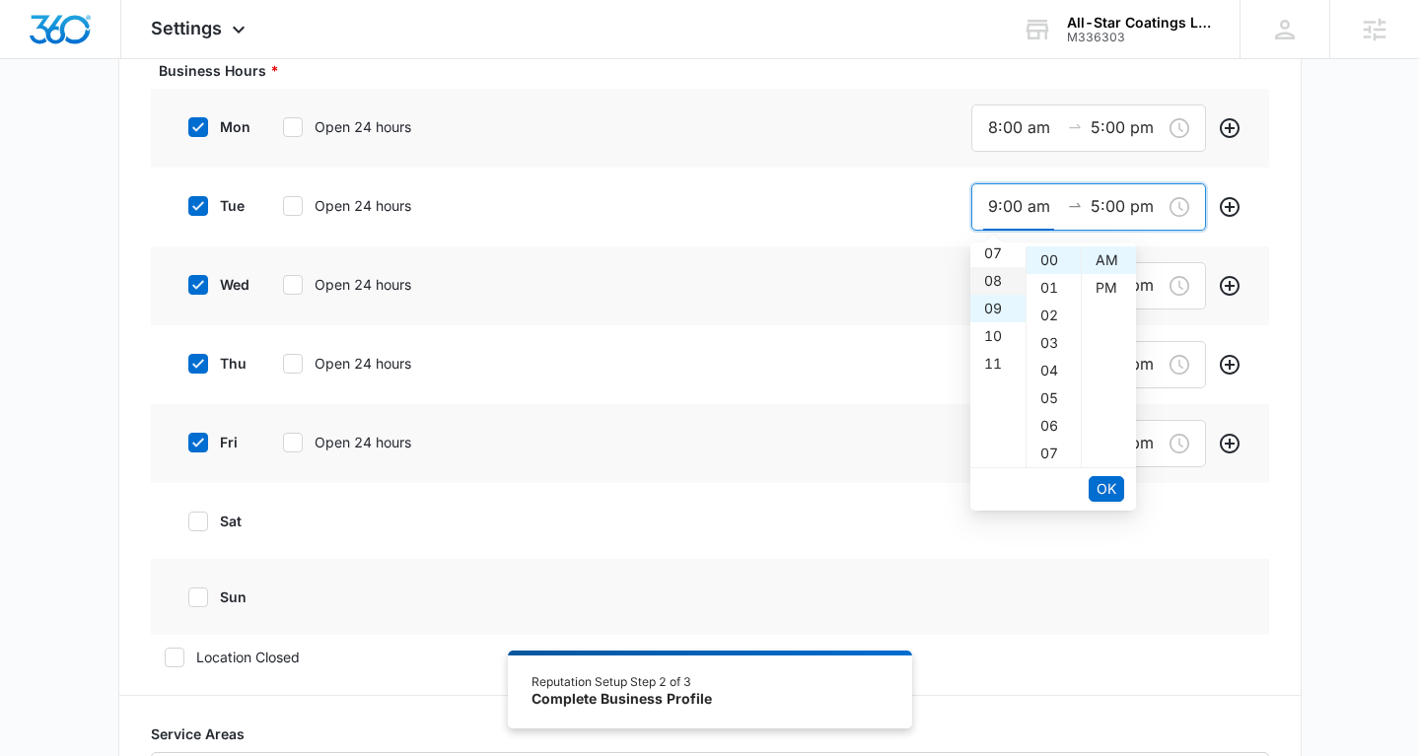
click at [999, 288] on div "08" at bounding box center [997, 281] width 55 height 28
type input "8:00 am"
click at [1097, 478] on span "OK" at bounding box center [1107, 489] width 20 height 22
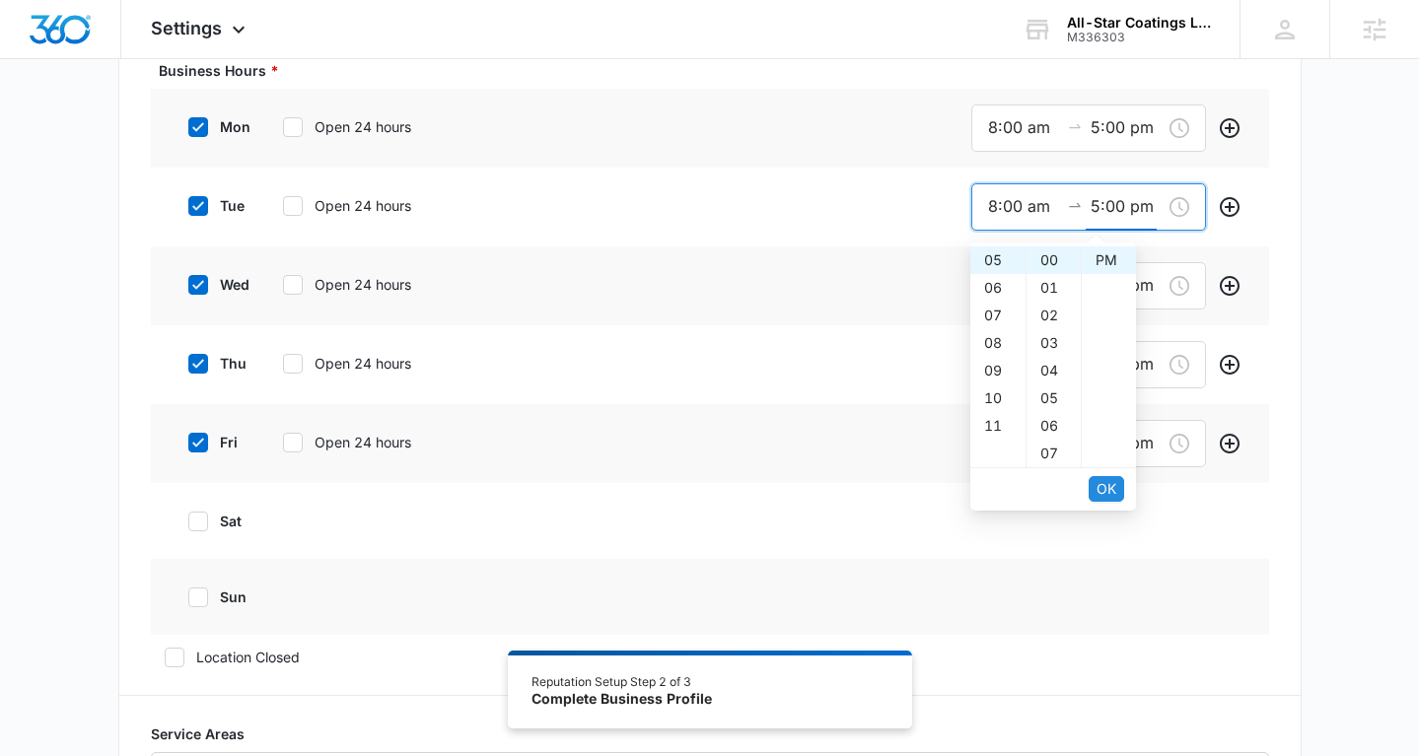
click at [1097, 478] on span "OK" at bounding box center [1107, 489] width 20 height 22
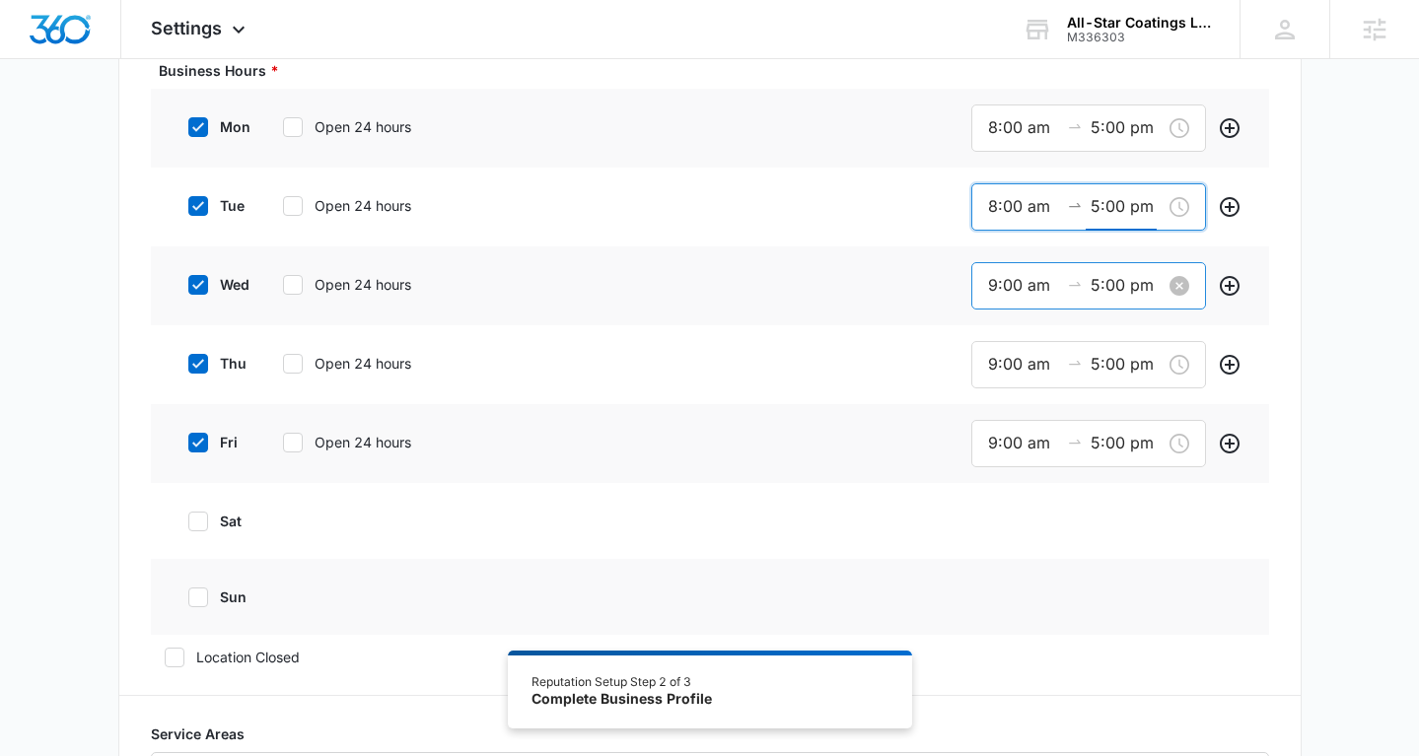
click at [988, 286] on input "9:00 am" at bounding box center [1023, 285] width 71 height 25
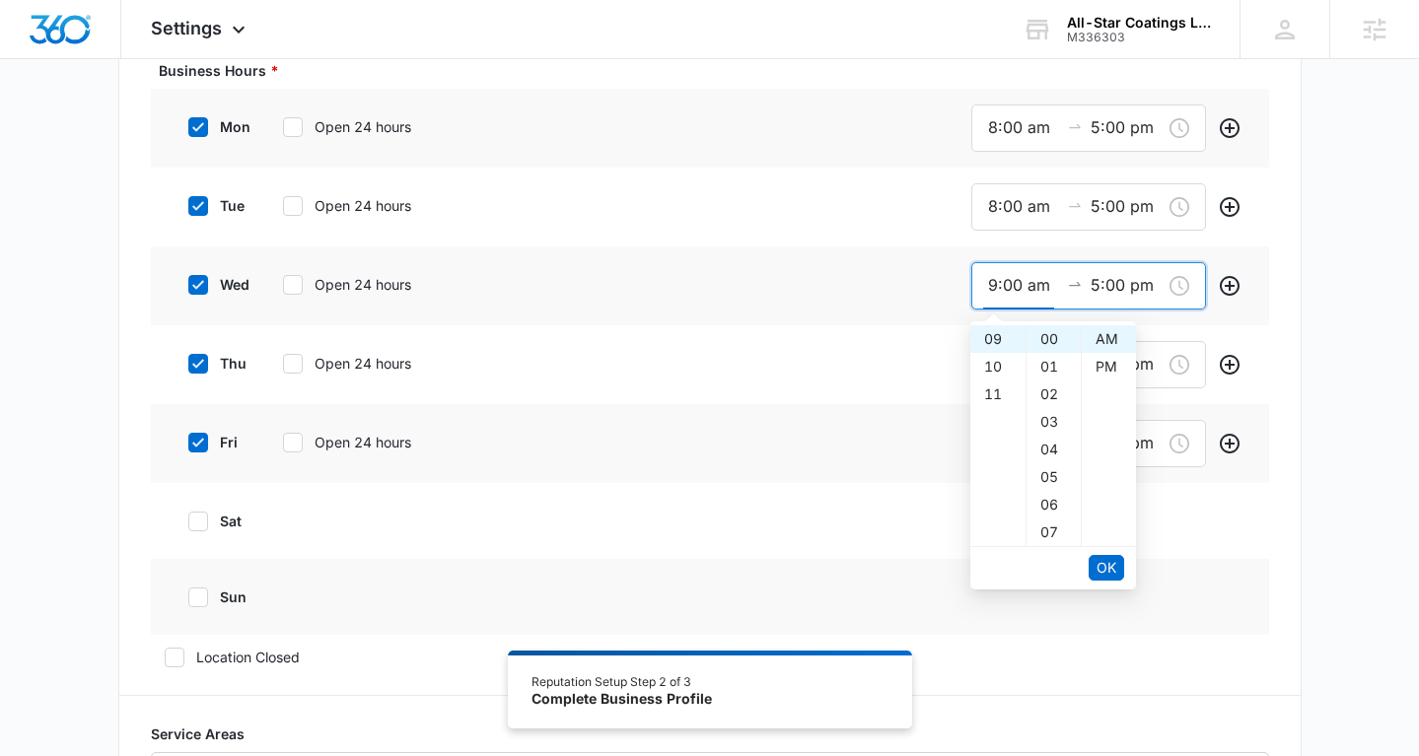
scroll to position [178, 0]
click at [998, 379] on div "08" at bounding box center [997, 383] width 55 height 28
type input "8:00 am"
click at [1105, 573] on span "OK" at bounding box center [1107, 568] width 20 height 22
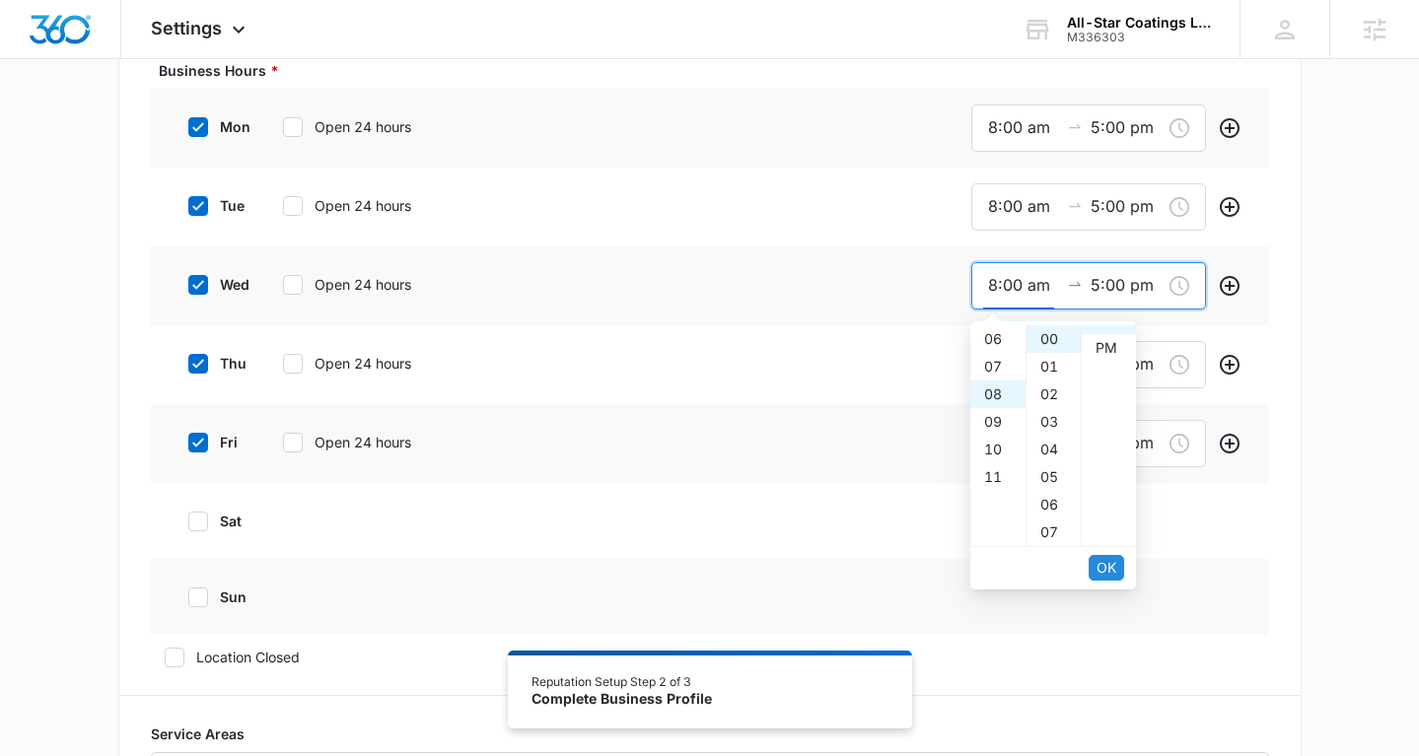
click at [1105, 573] on span "OK" at bounding box center [1107, 568] width 20 height 22
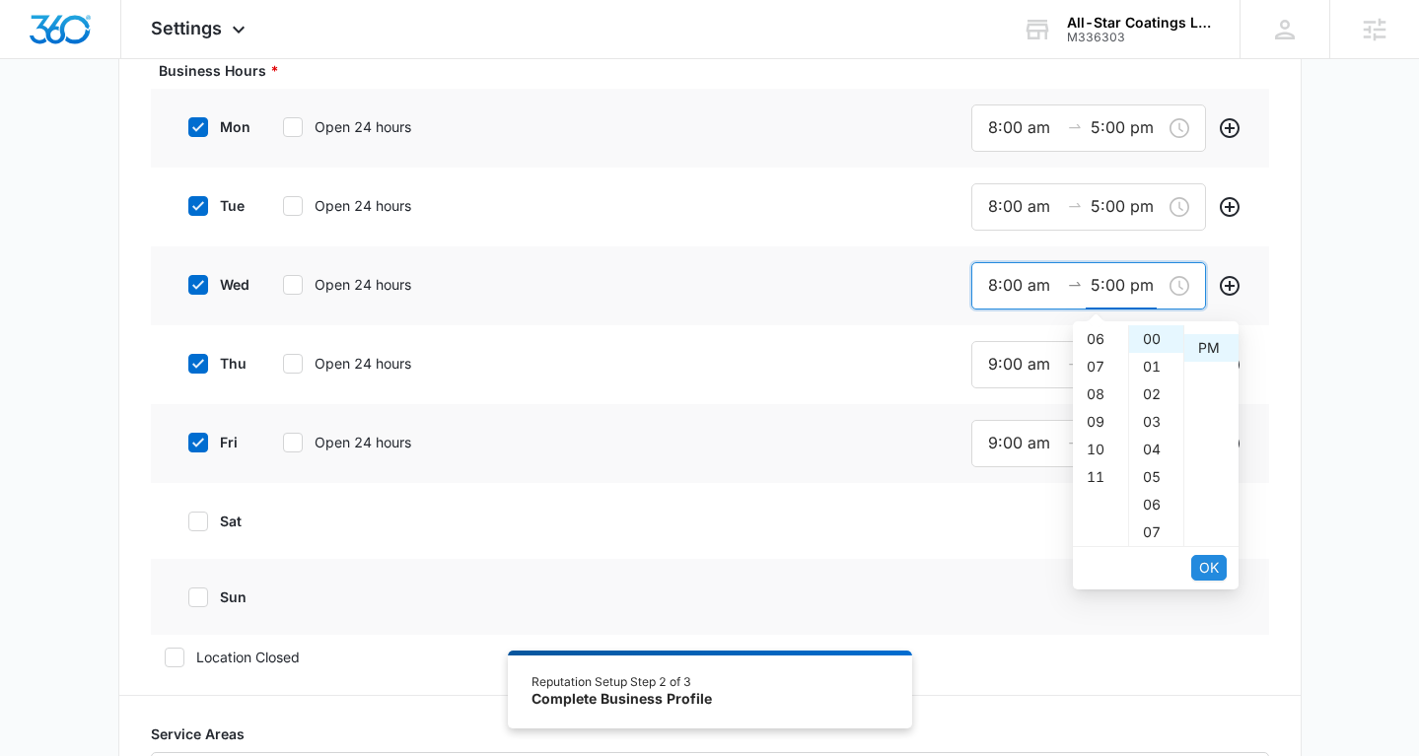
scroll to position [28, 0]
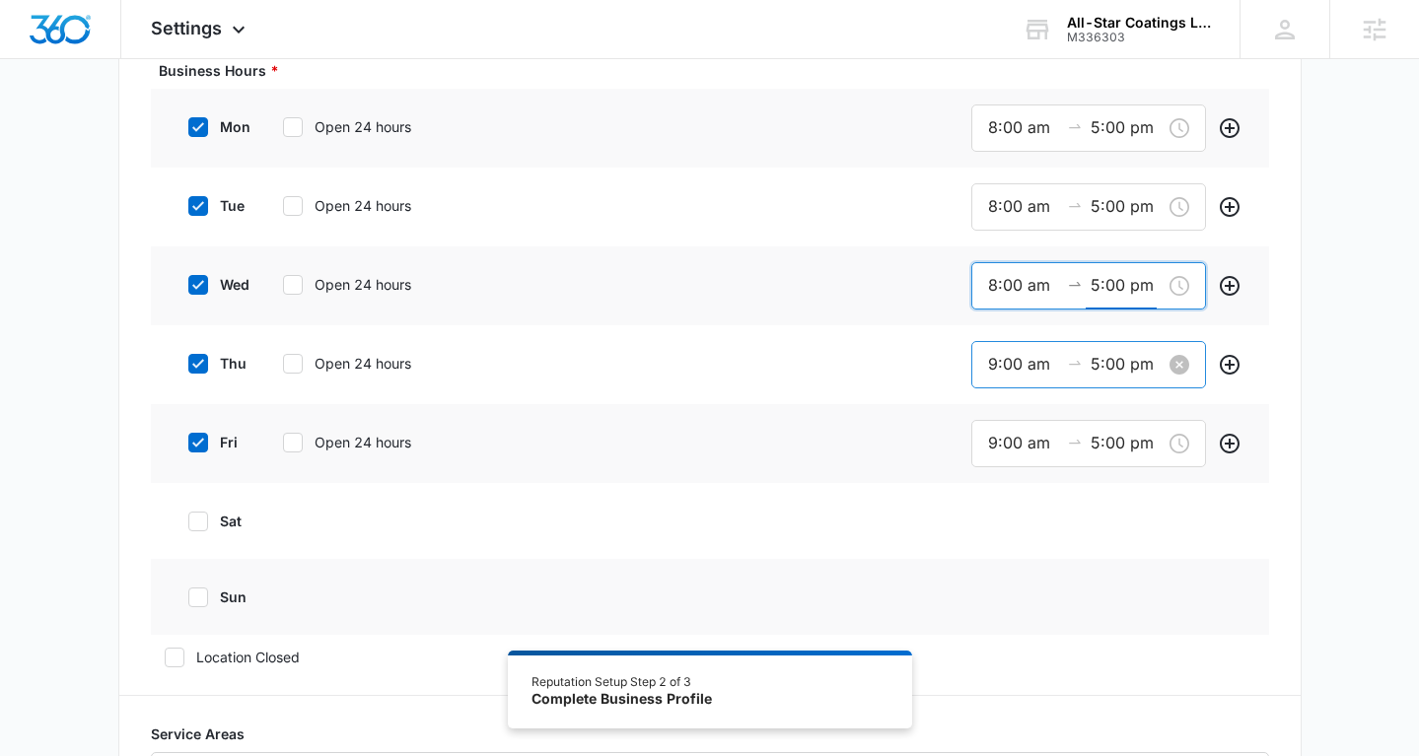
click at [1007, 359] on input "9:00 am" at bounding box center [1023, 364] width 71 height 25
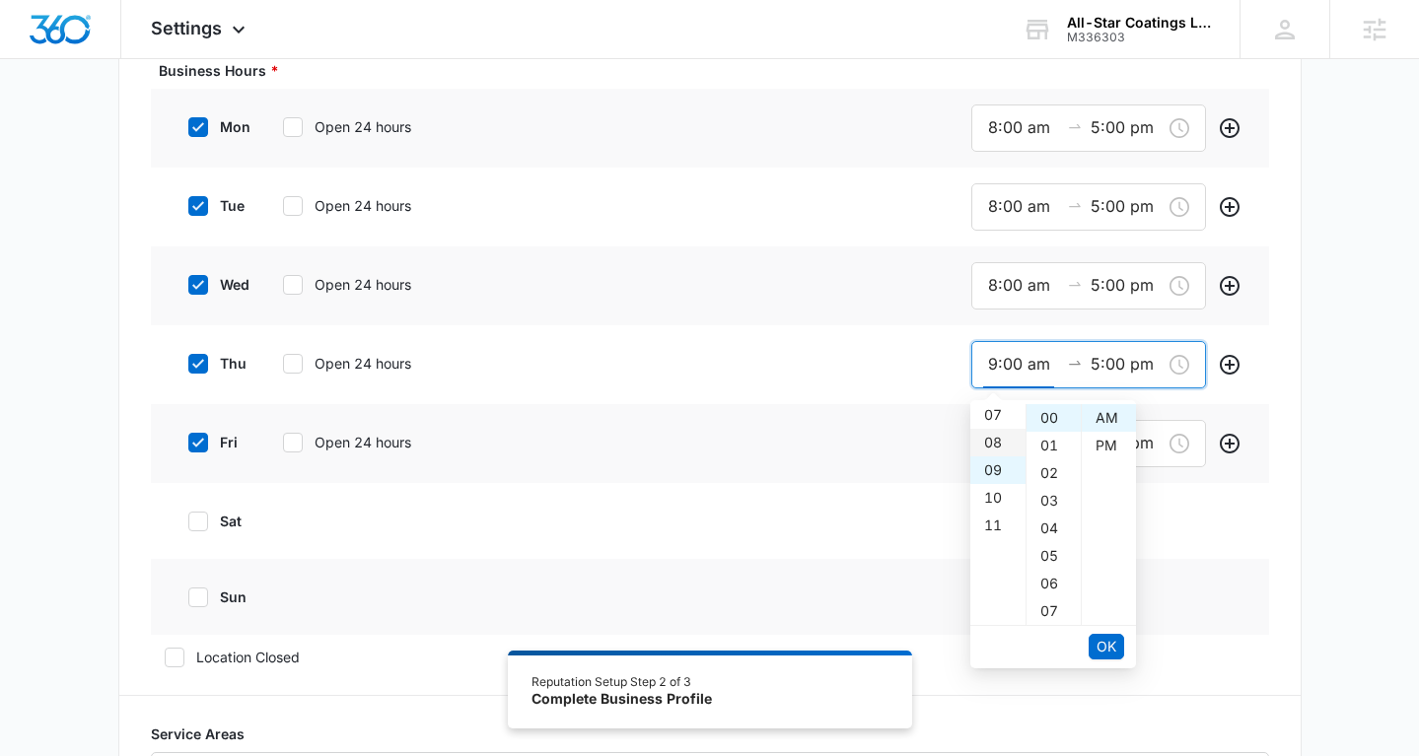
click at [997, 441] on div "08" at bounding box center [997, 443] width 55 height 28
type input "8:00 am"
click at [1105, 649] on span "OK" at bounding box center [1107, 647] width 20 height 22
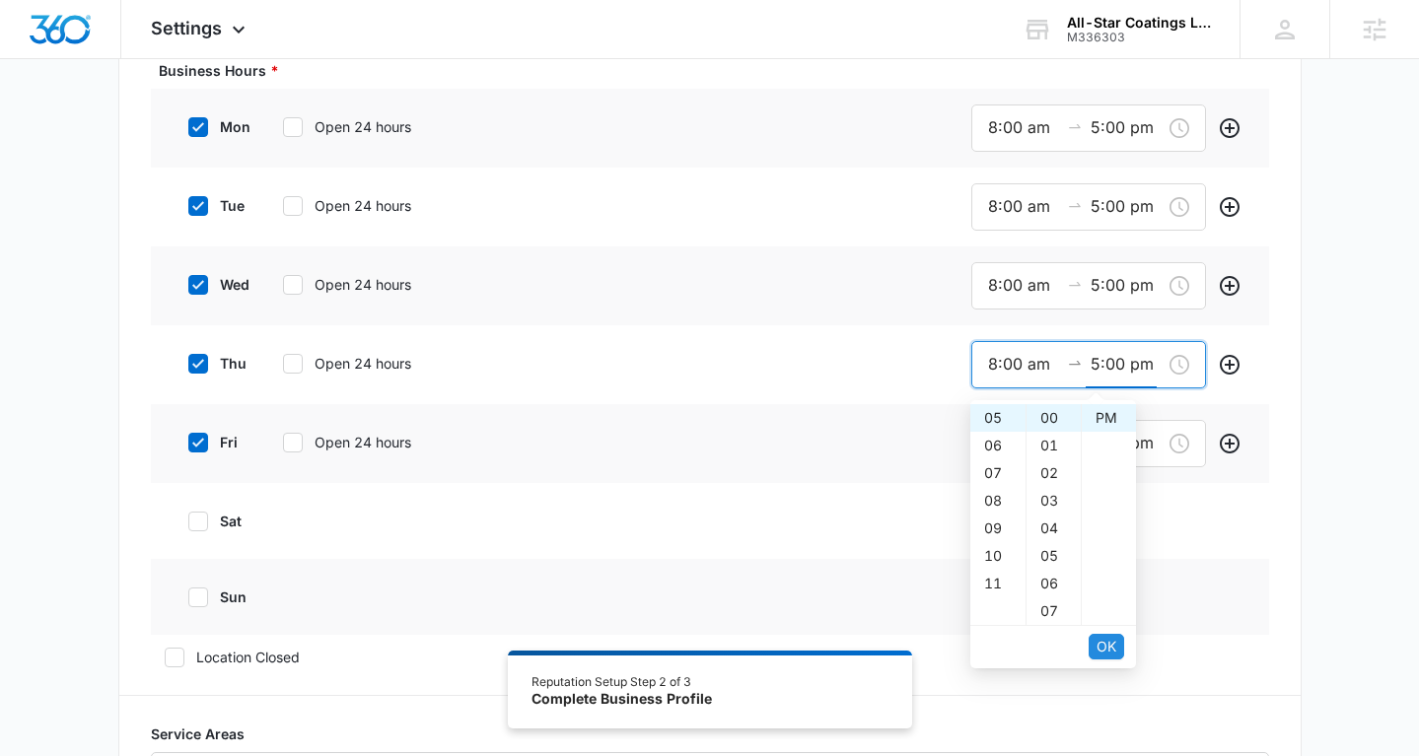
click at [1105, 650] on span "OK" at bounding box center [1107, 647] width 20 height 22
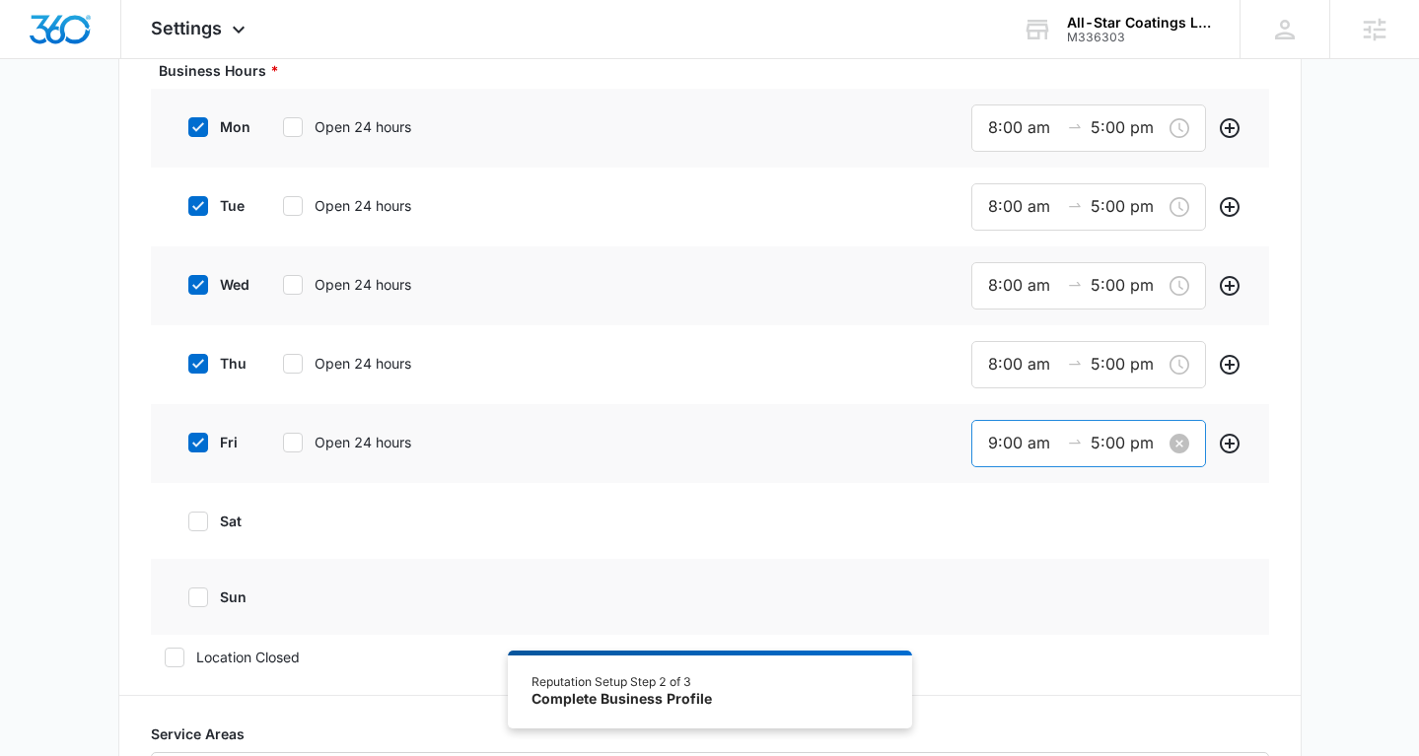
click at [1020, 457] on div "9:00 am 5:00 pm" at bounding box center [1088, 443] width 235 height 47
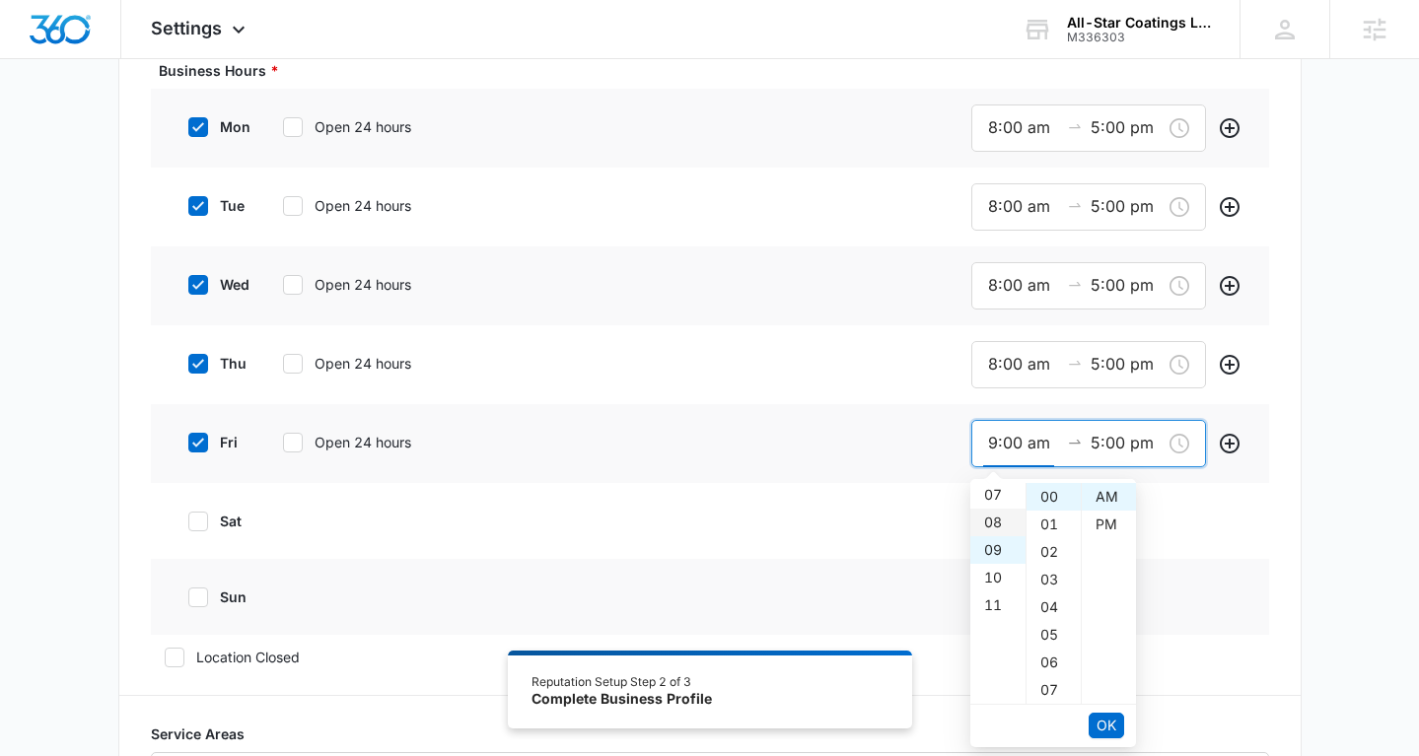
click at [1002, 522] on div "08" at bounding box center [997, 523] width 55 height 28
type input "8:00 am"
click at [1101, 713] on button "OK" at bounding box center [1107, 726] width 36 height 26
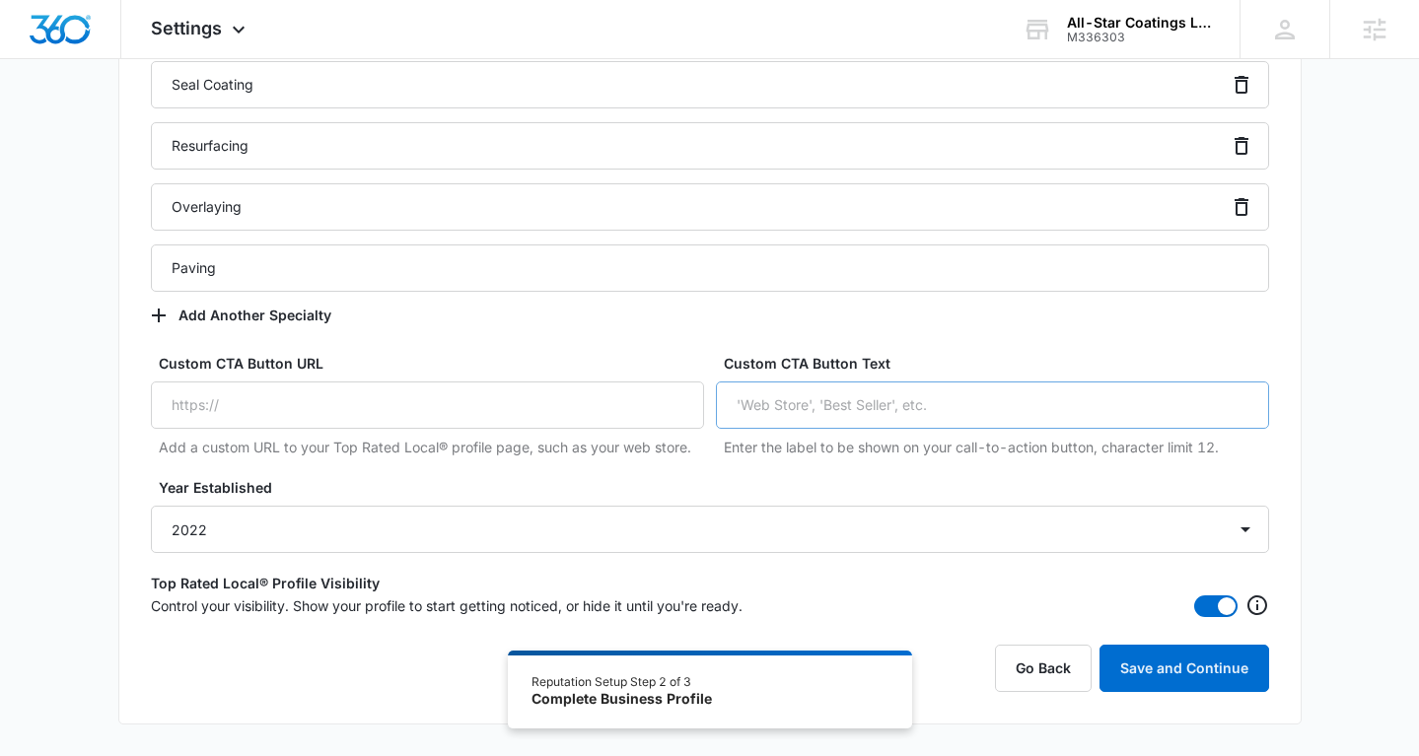
scroll to position [1530, 0]
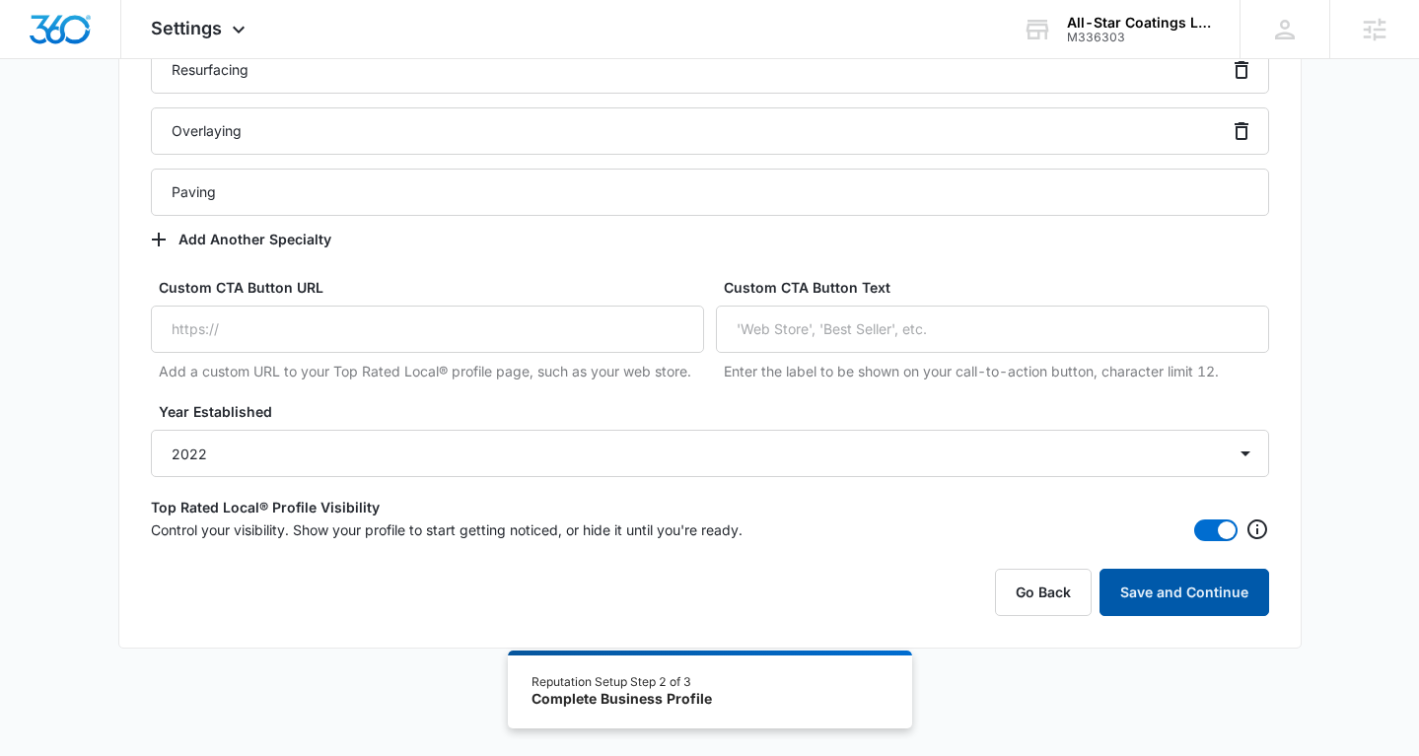
click at [1183, 593] on button "Save and Continue" at bounding box center [1185, 592] width 170 height 47
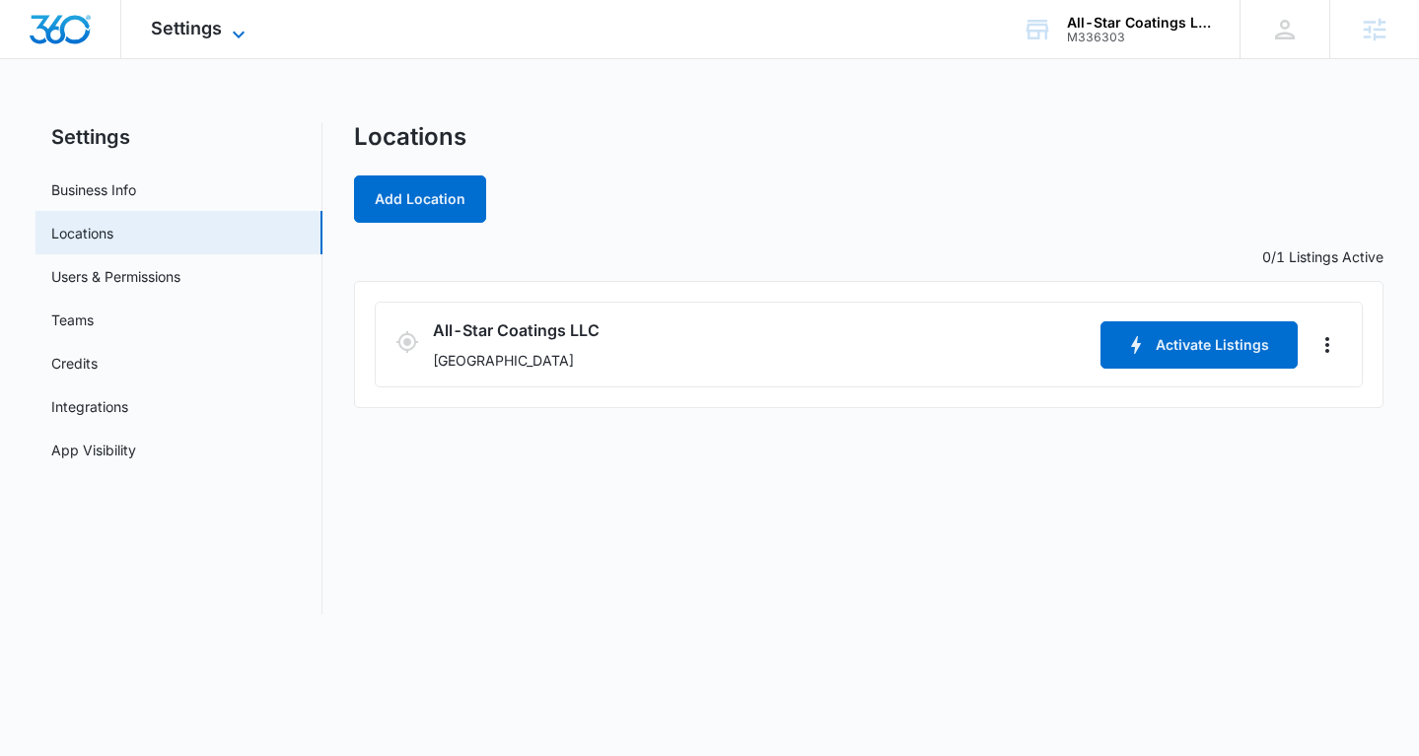
click at [178, 25] on span "Settings" at bounding box center [186, 28] width 71 height 21
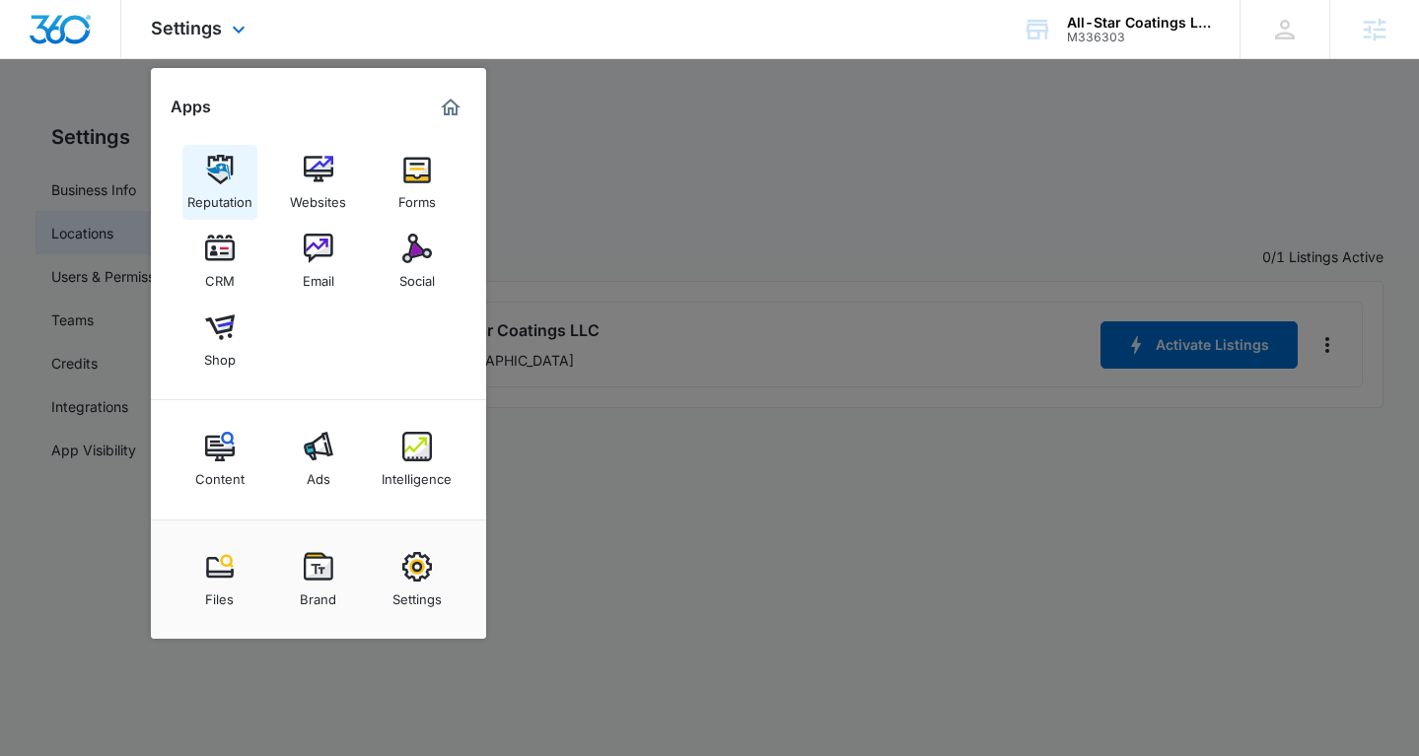
click at [219, 166] on img at bounding box center [220, 170] width 30 height 30
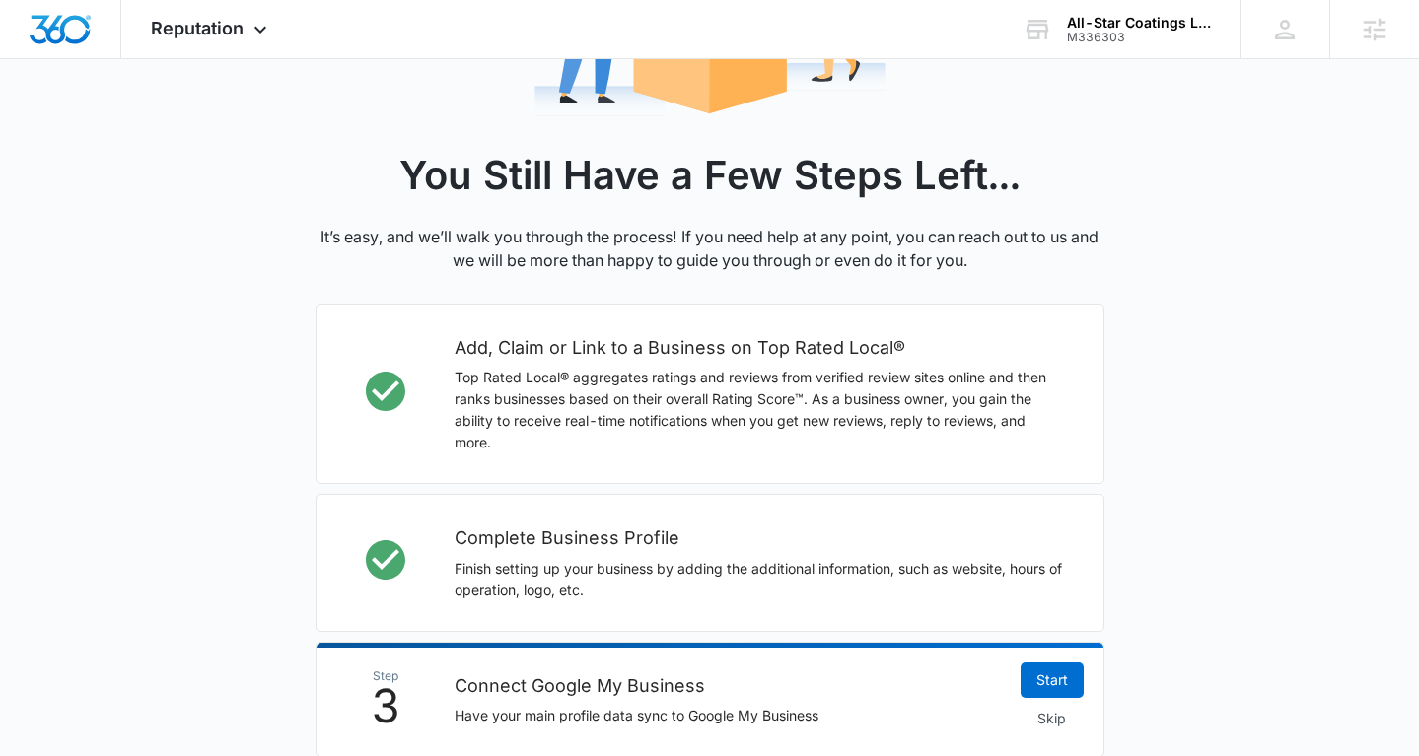
scroll to position [452, 0]
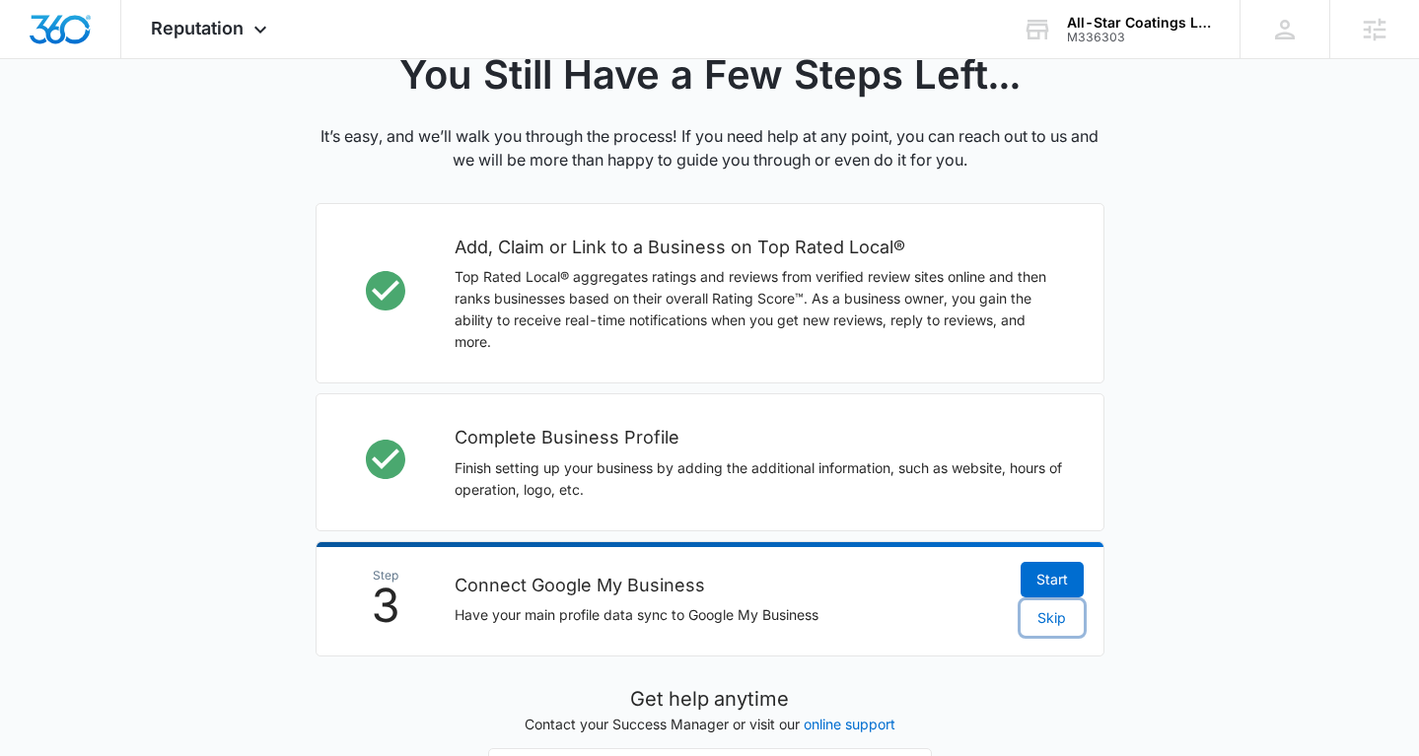
click at [1063, 621] on span "Skip" at bounding box center [1051, 618] width 29 height 22
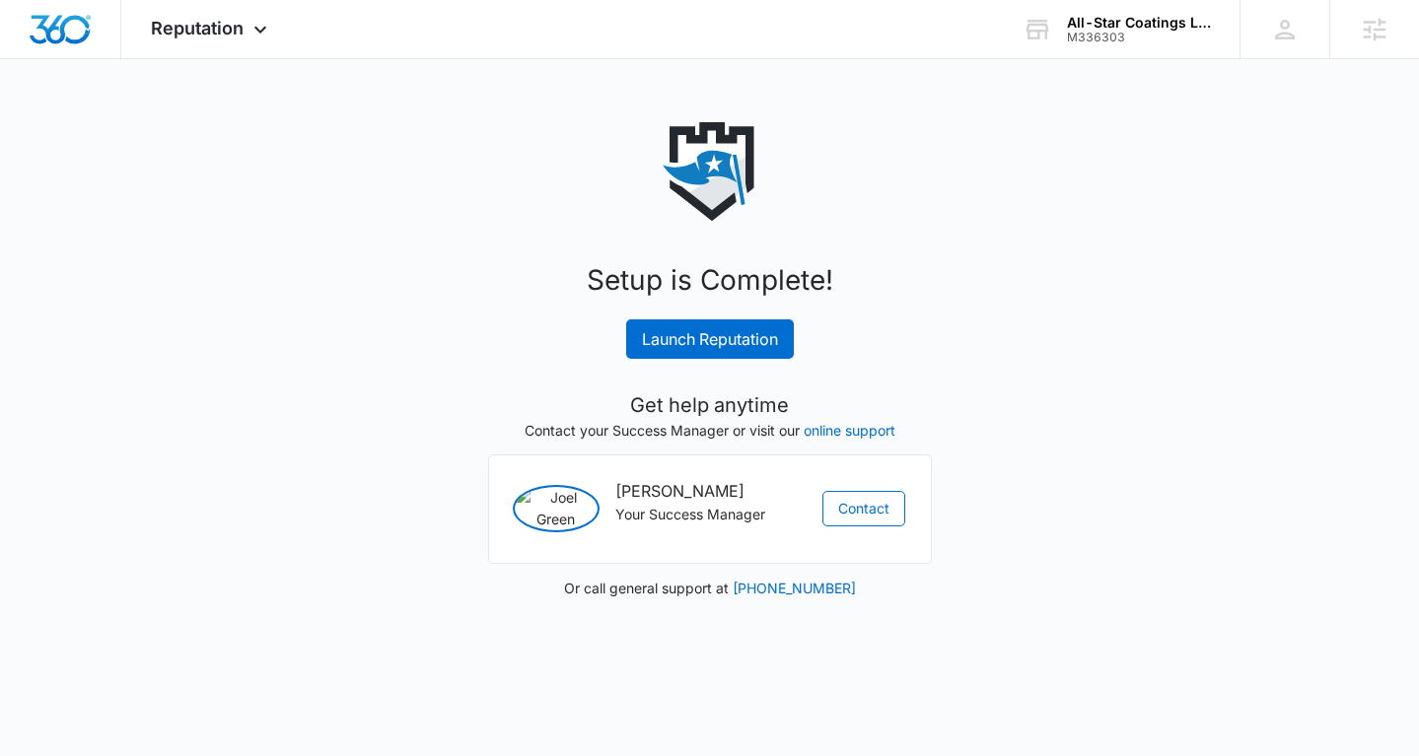
scroll to position [0, 0]
click at [751, 354] on link "Launch Reputation" at bounding box center [710, 339] width 168 height 39
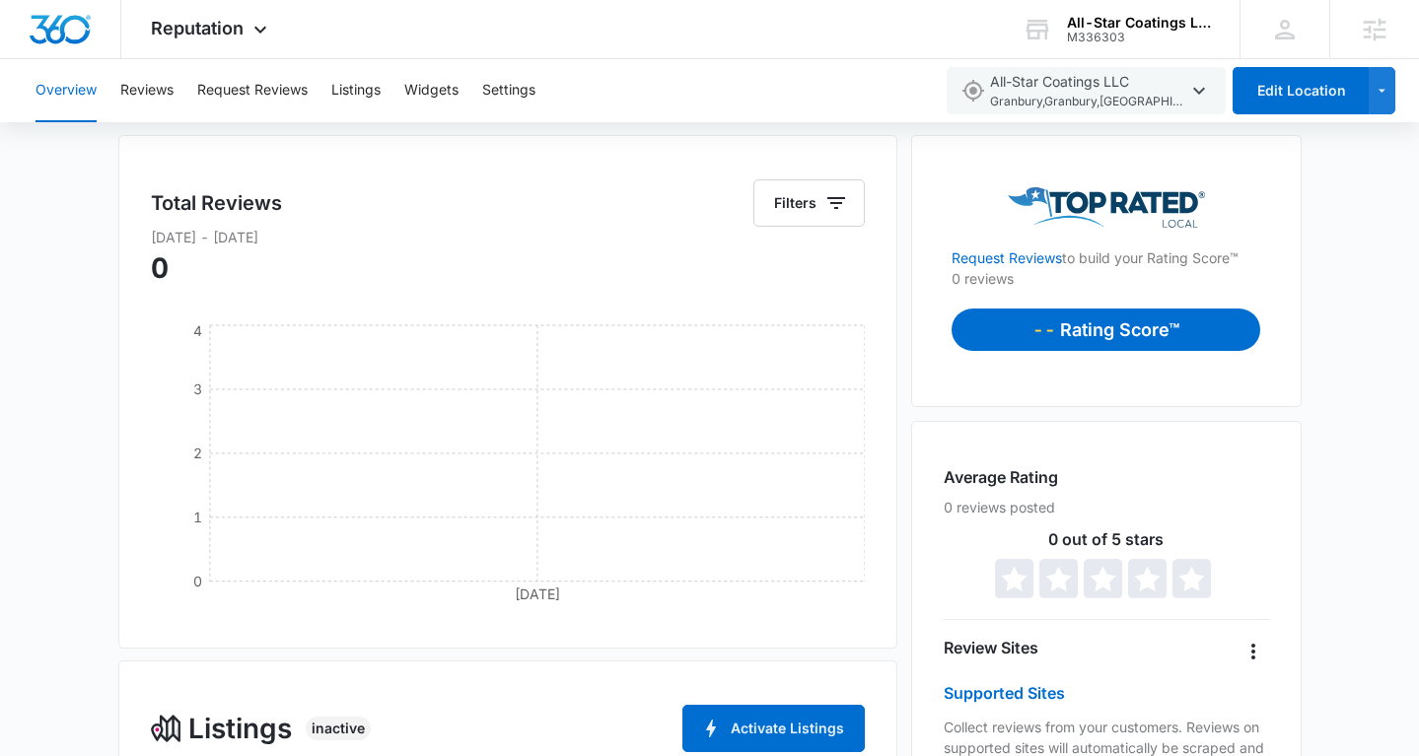
scroll to position [163, 0]
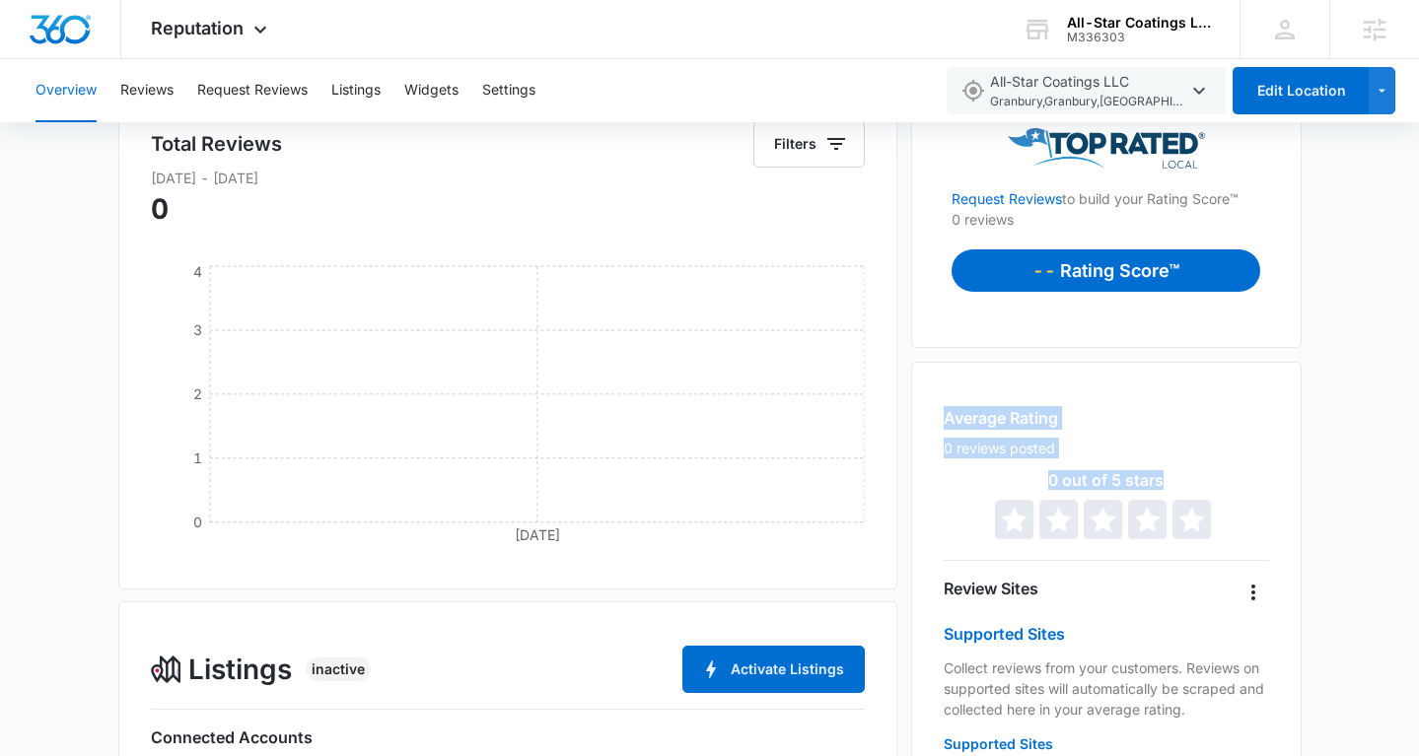
drag, startPoint x: 936, startPoint y: 414, endPoint x: 1212, endPoint y: 497, distance: 288.3
click at [1212, 497] on div "Average Rating 0 reviews posted 0 out of 5 stars 0 out of 5 Review Sites Suppor…" at bounding box center [1106, 574] width 390 height 425
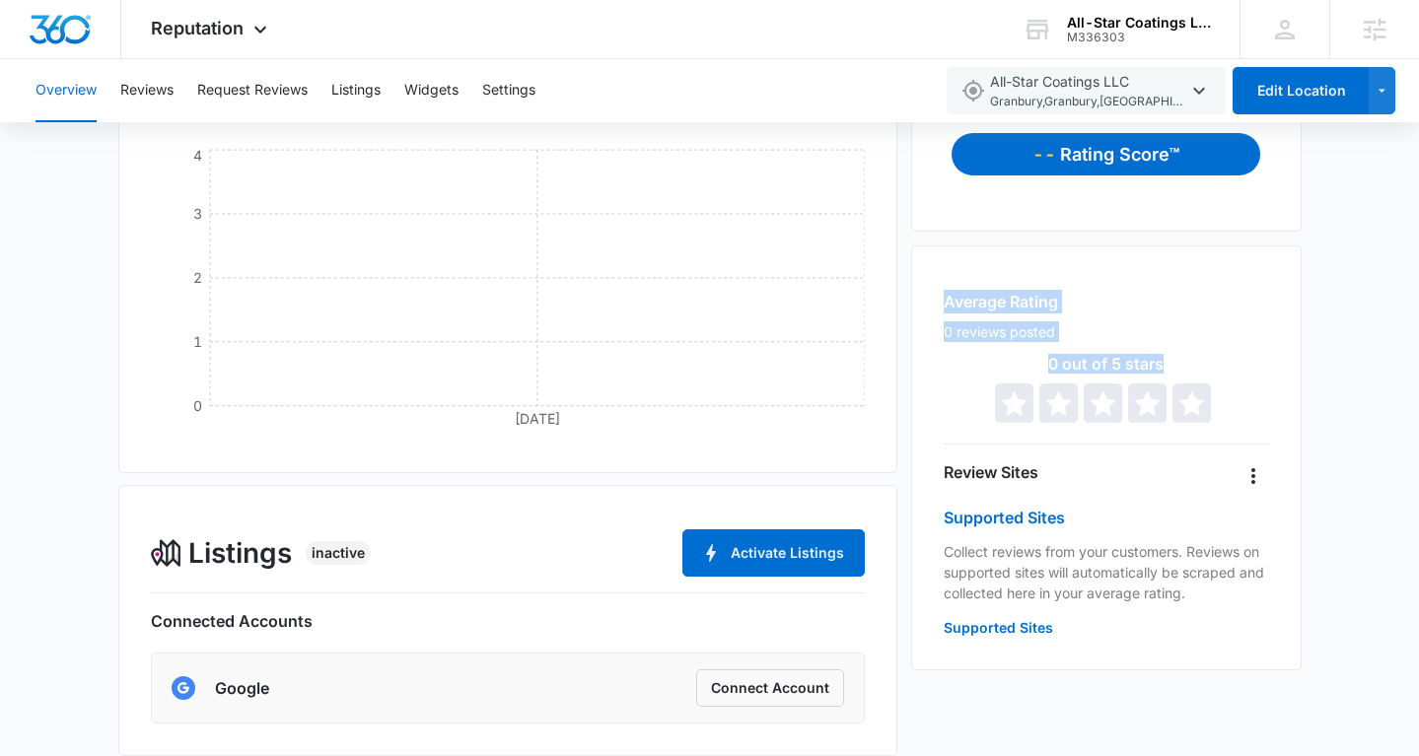
scroll to position [314, 0]
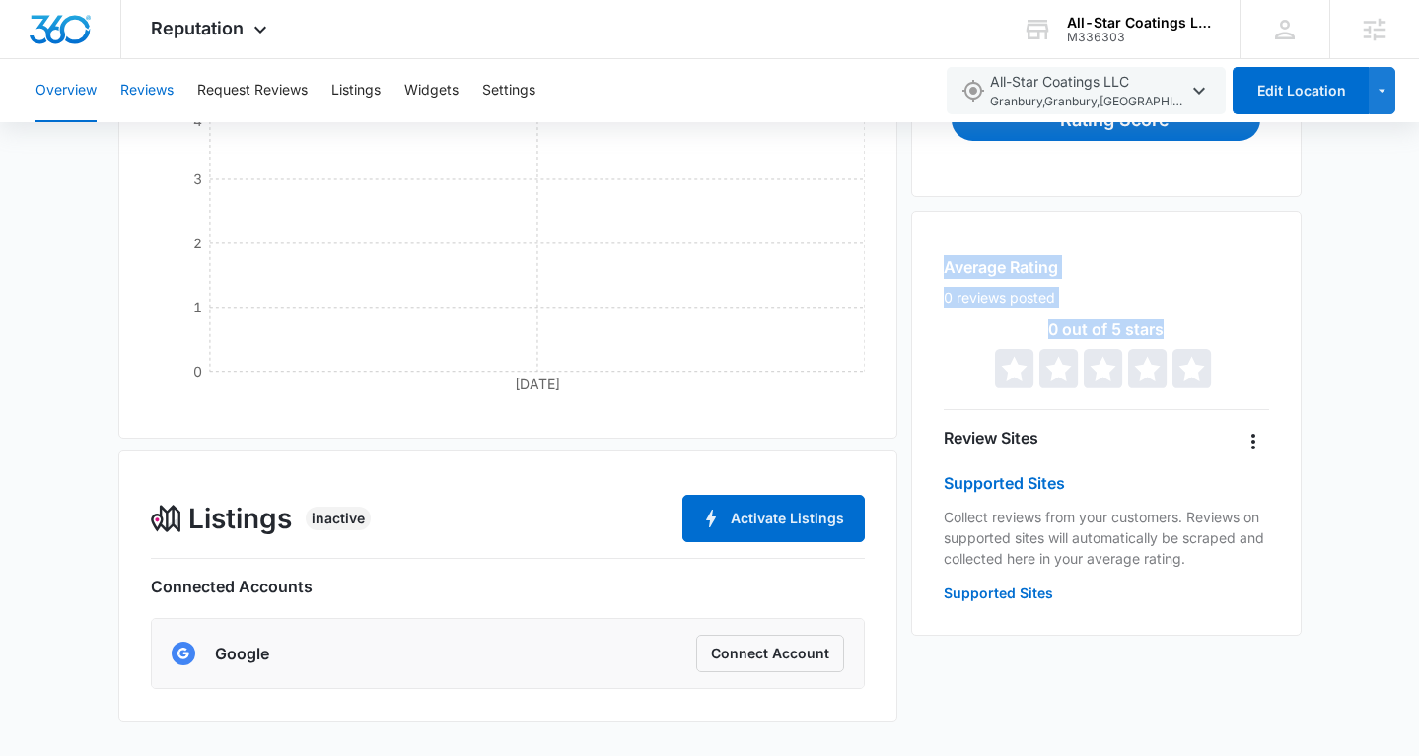
click at [165, 87] on button "Reviews" at bounding box center [146, 90] width 53 height 63
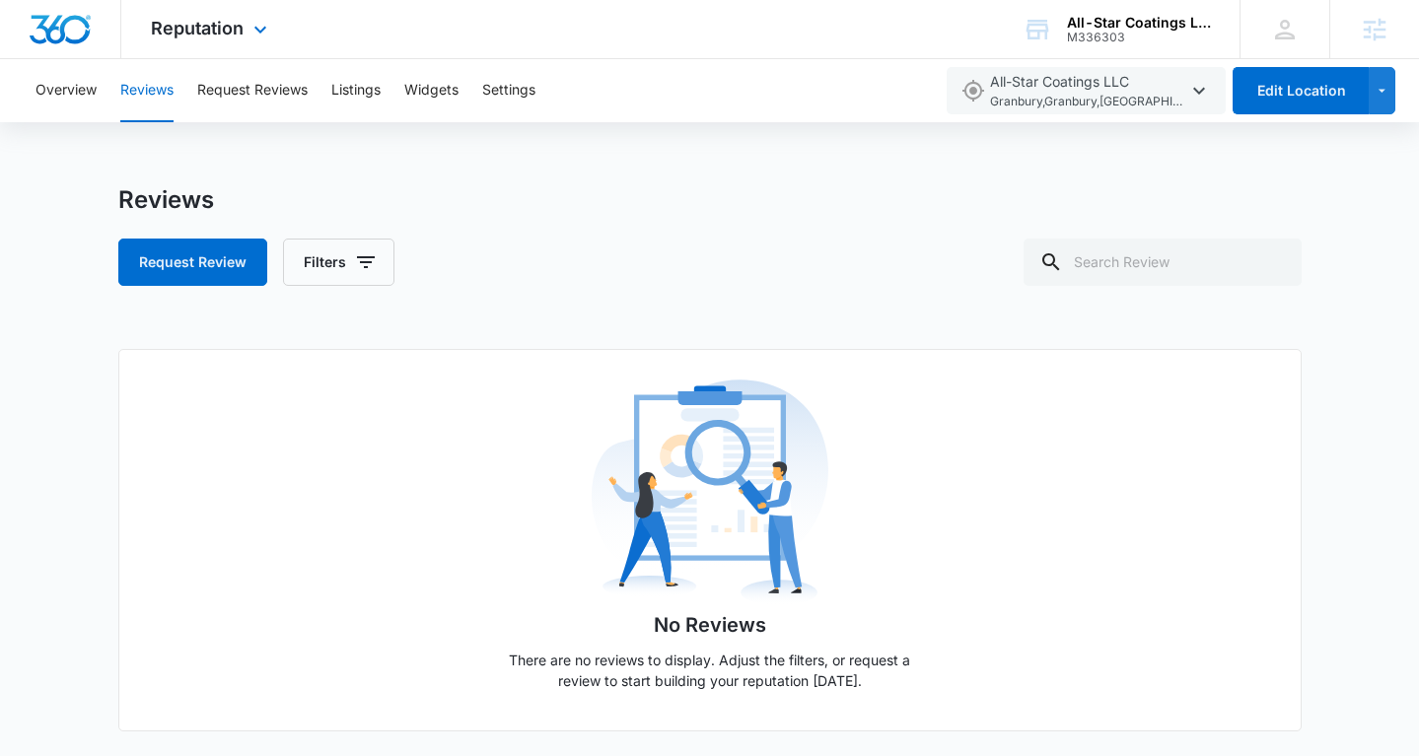
click at [65, 33] on img "Dashboard" at bounding box center [60, 30] width 63 height 30
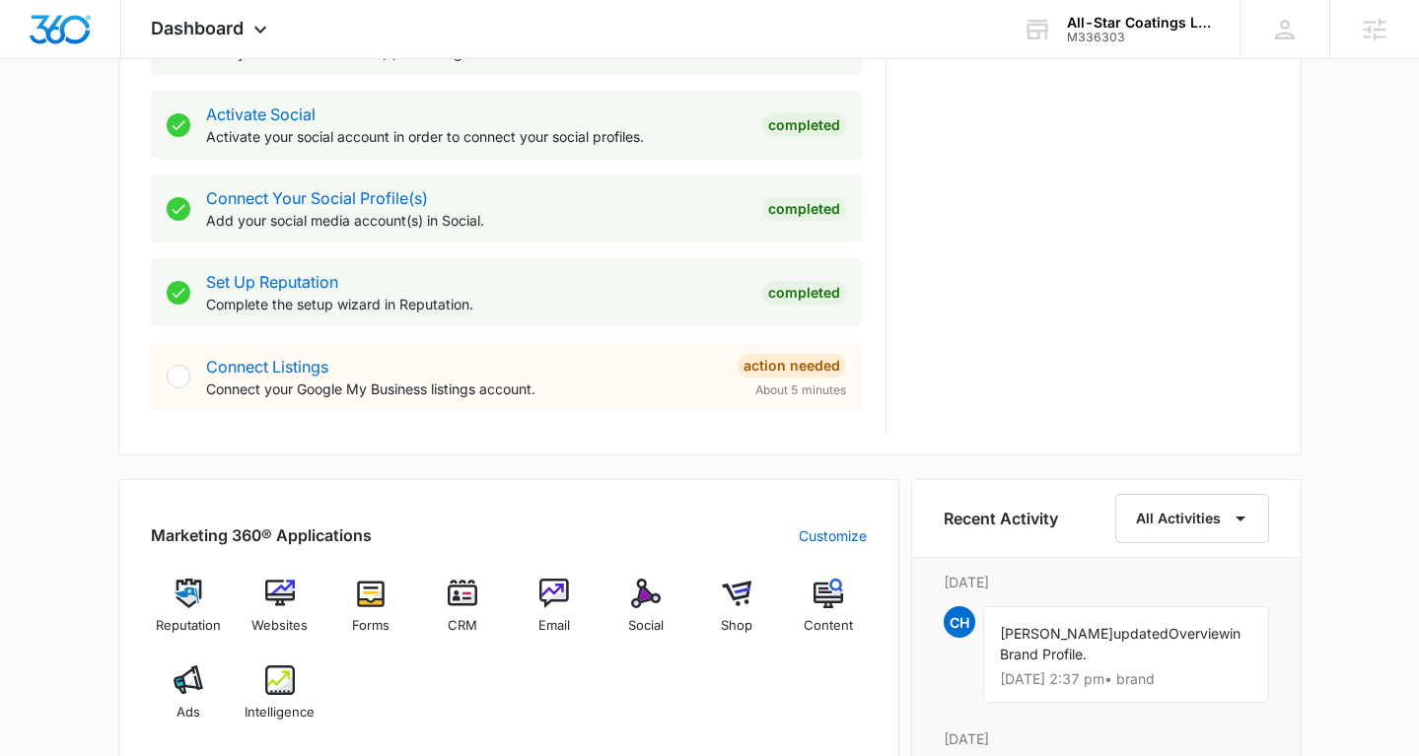
scroll to position [939, 0]
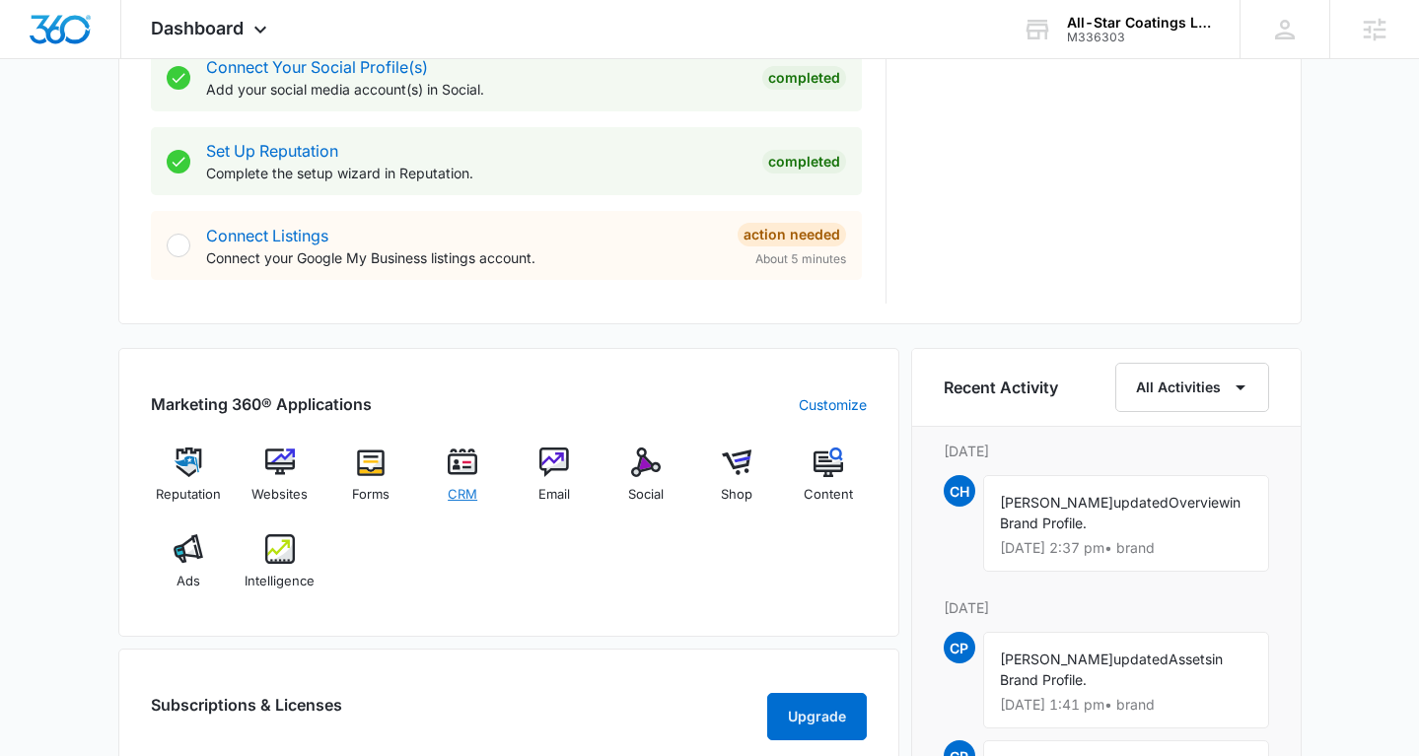
click at [457, 496] on span "CRM" at bounding box center [463, 495] width 30 height 20
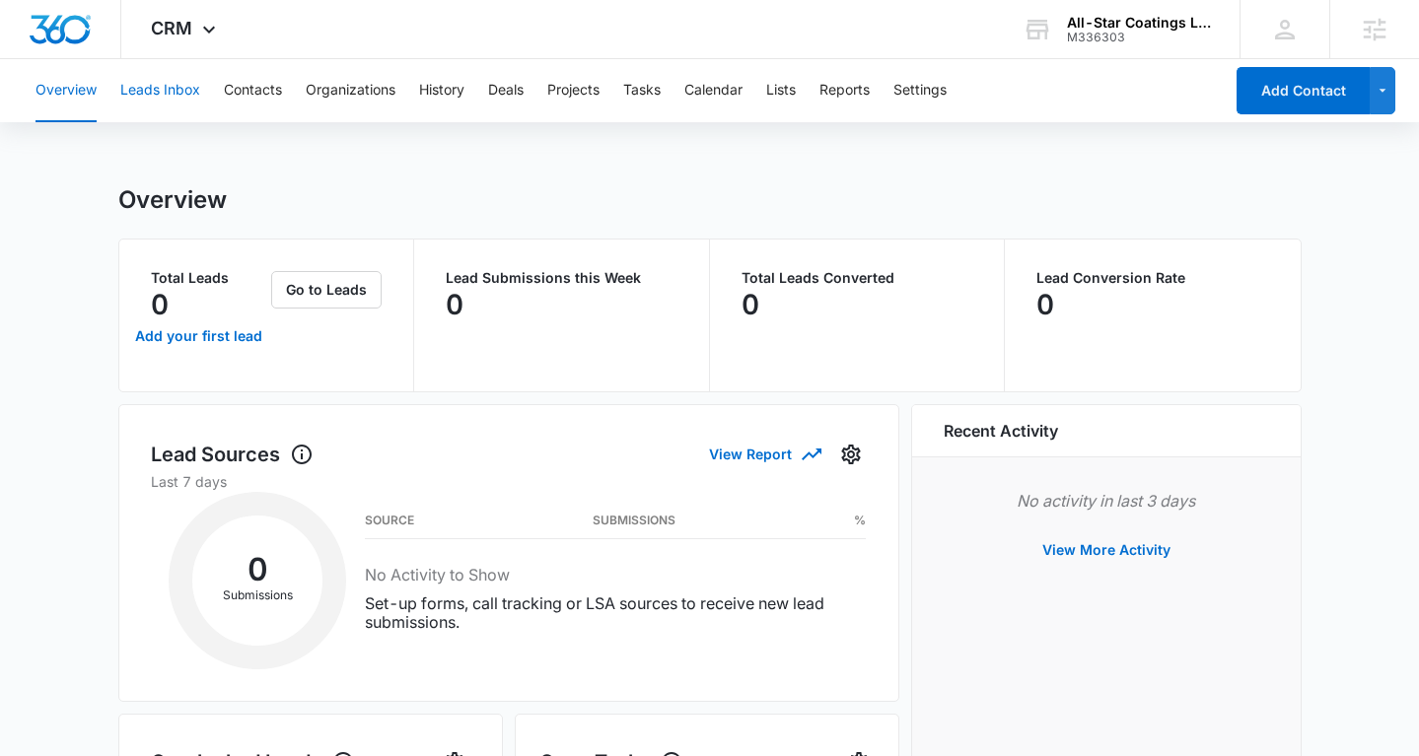
click at [170, 99] on button "Leads Inbox" at bounding box center [160, 90] width 80 height 63
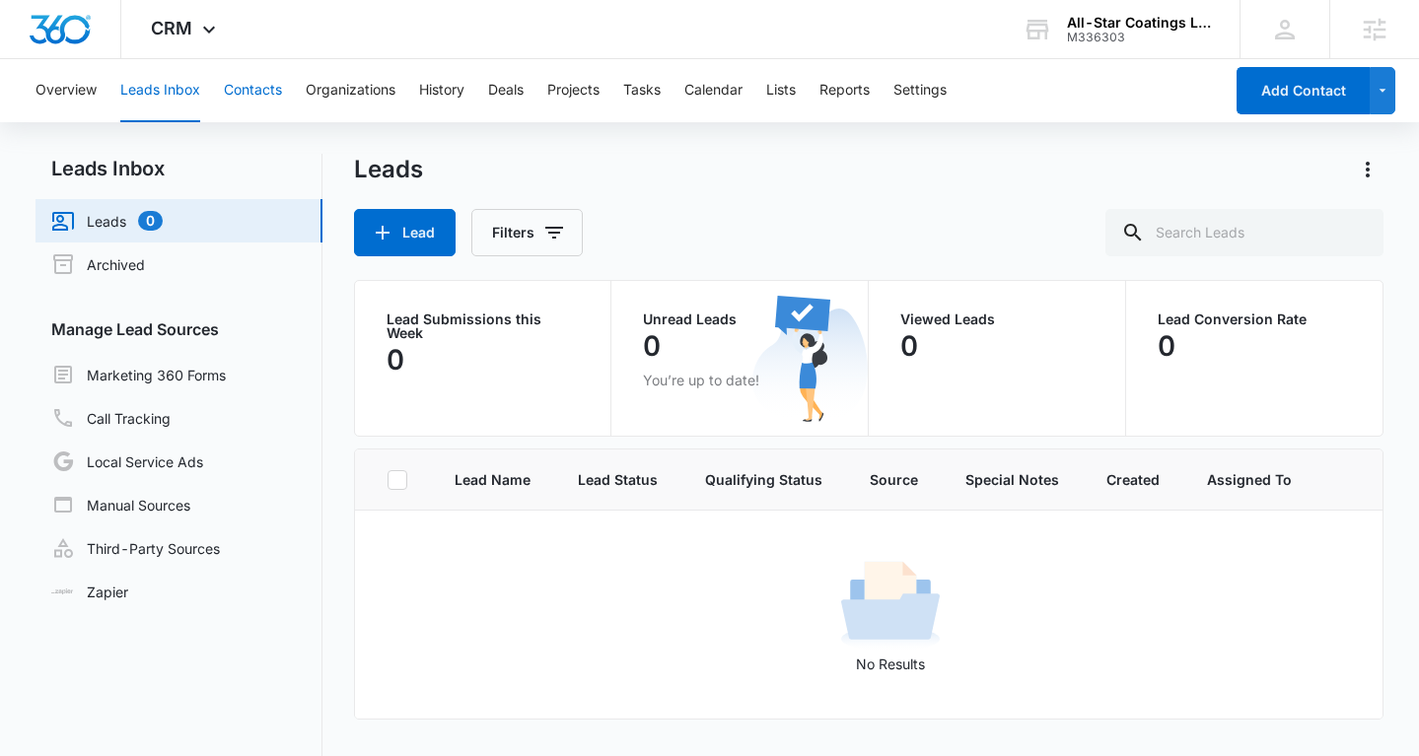
click at [274, 99] on button "Contacts" at bounding box center [253, 90] width 58 height 63
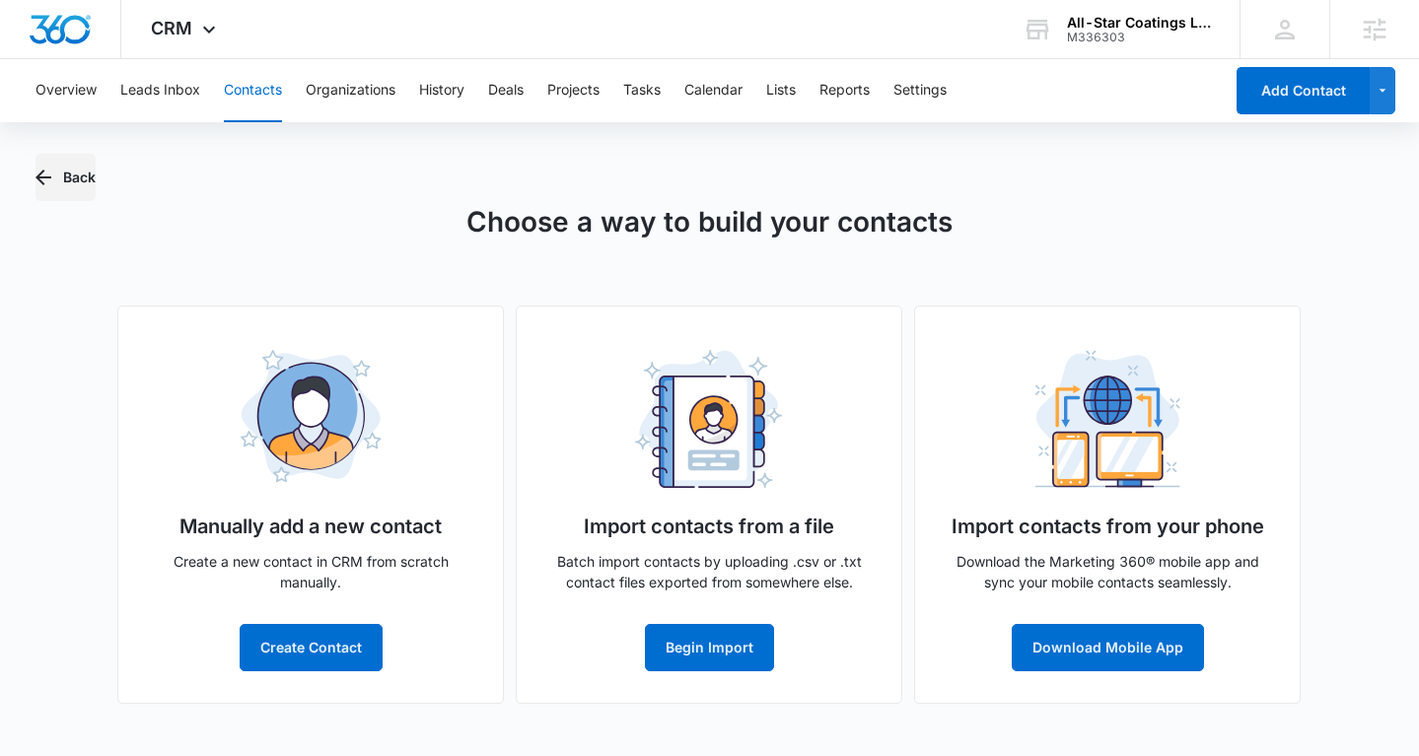
click at [62, 165] on button "Back" at bounding box center [66, 177] width 60 height 47
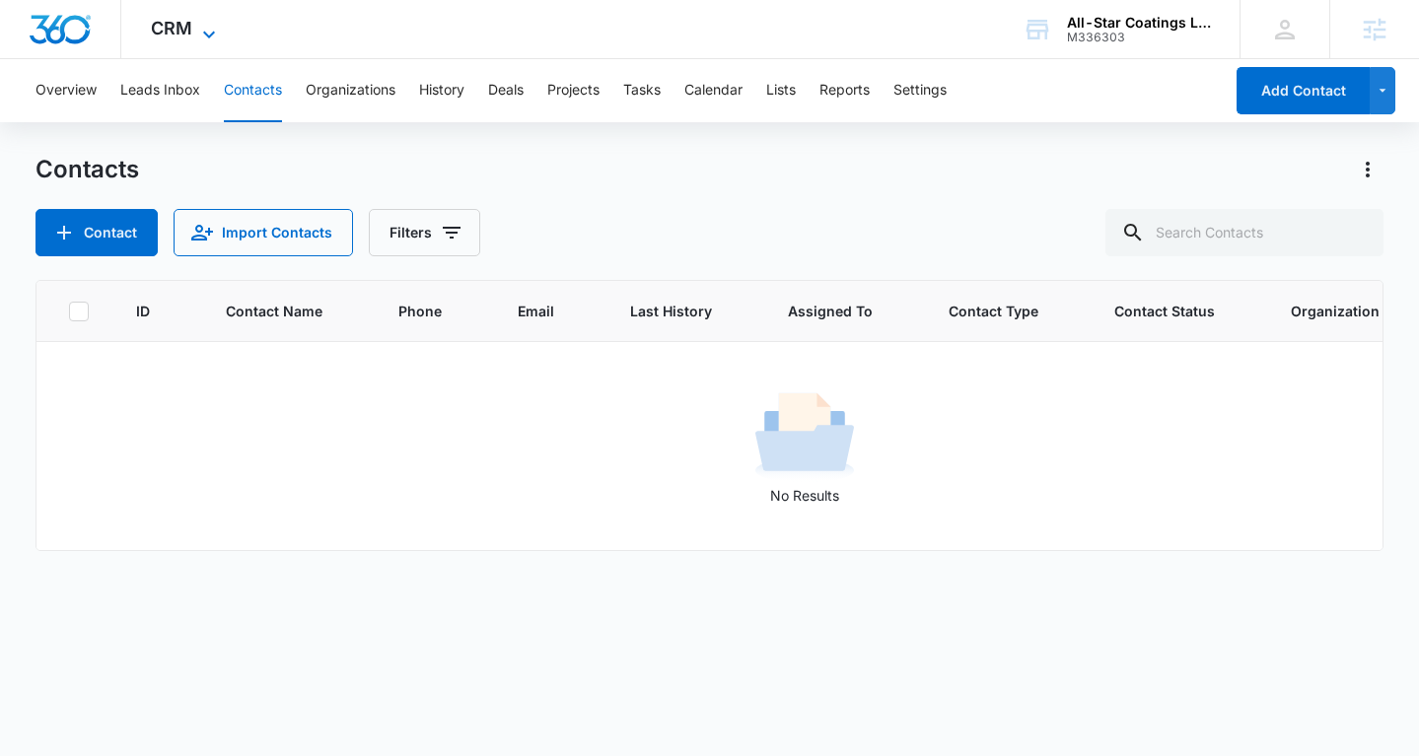
click at [175, 36] on span "CRM" at bounding box center [171, 28] width 41 height 21
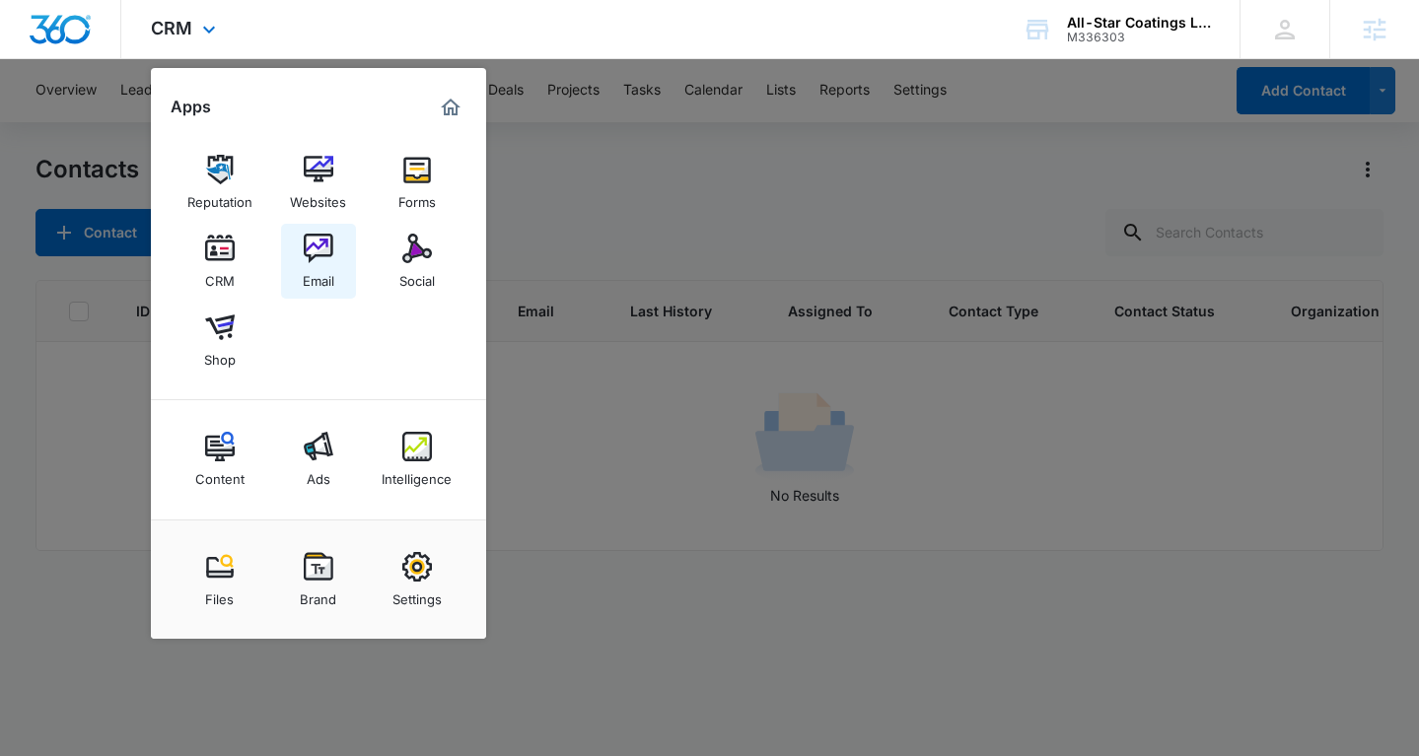
click at [329, 247] on img at bounding box center [319, 249] width 30 height 30
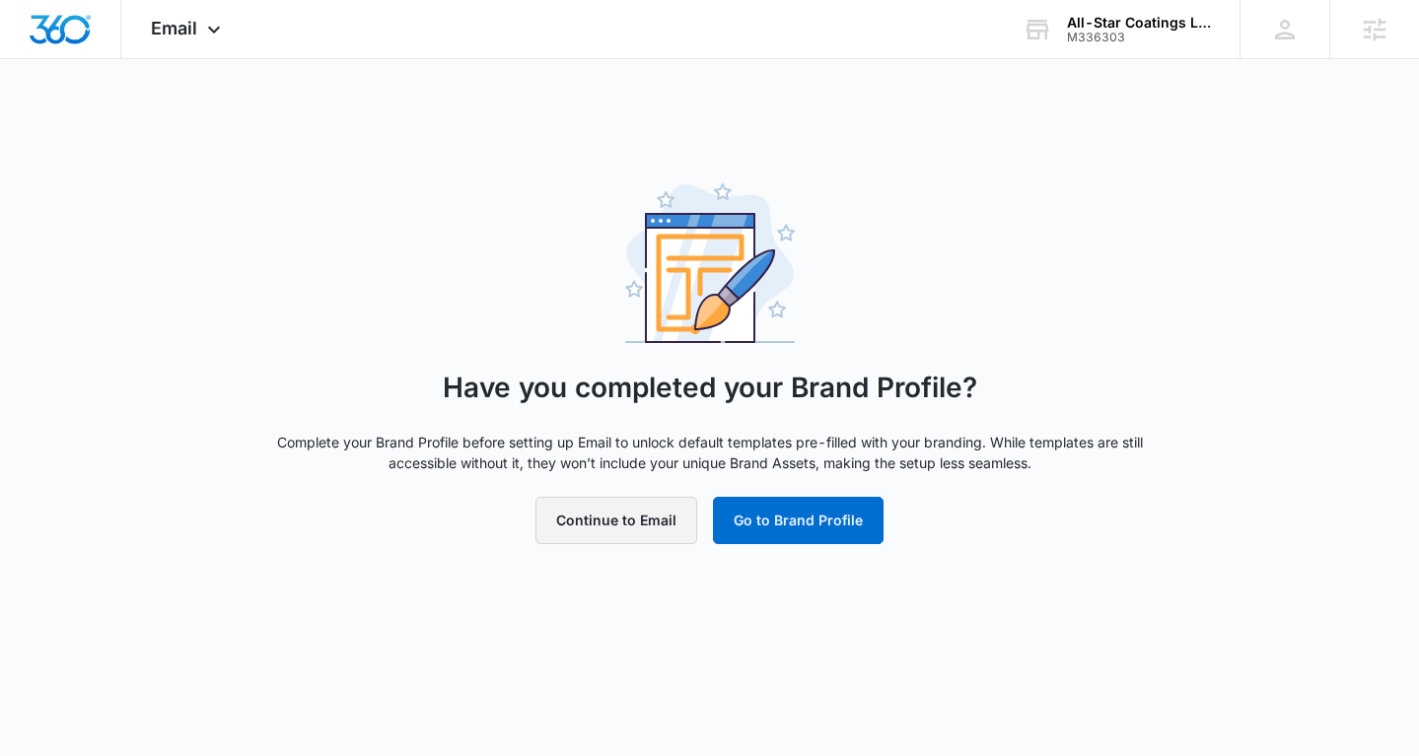
click at [660, 541] on button "Continue to Email" at bounding box center [616, 520] width 162 height 47
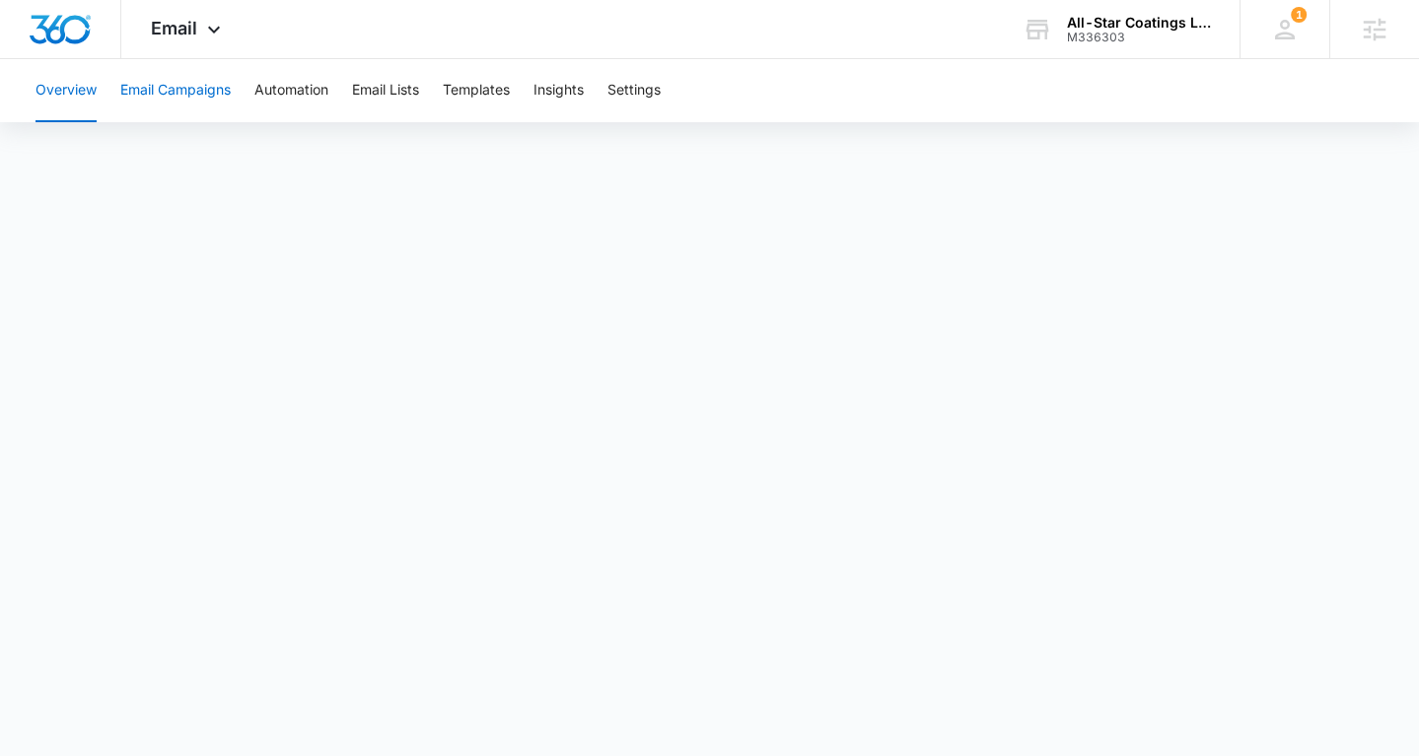
click at [195, 103] on button "Email Campaigns" at bounding box center [175, 90] width 110 height 63
click at [311, 85] on button "Automation" at bounding box center [291, 90] width 74 height 63
click at [63, 37] on img "Dashboard" at bounding box center [60, 30] width 63 height 30
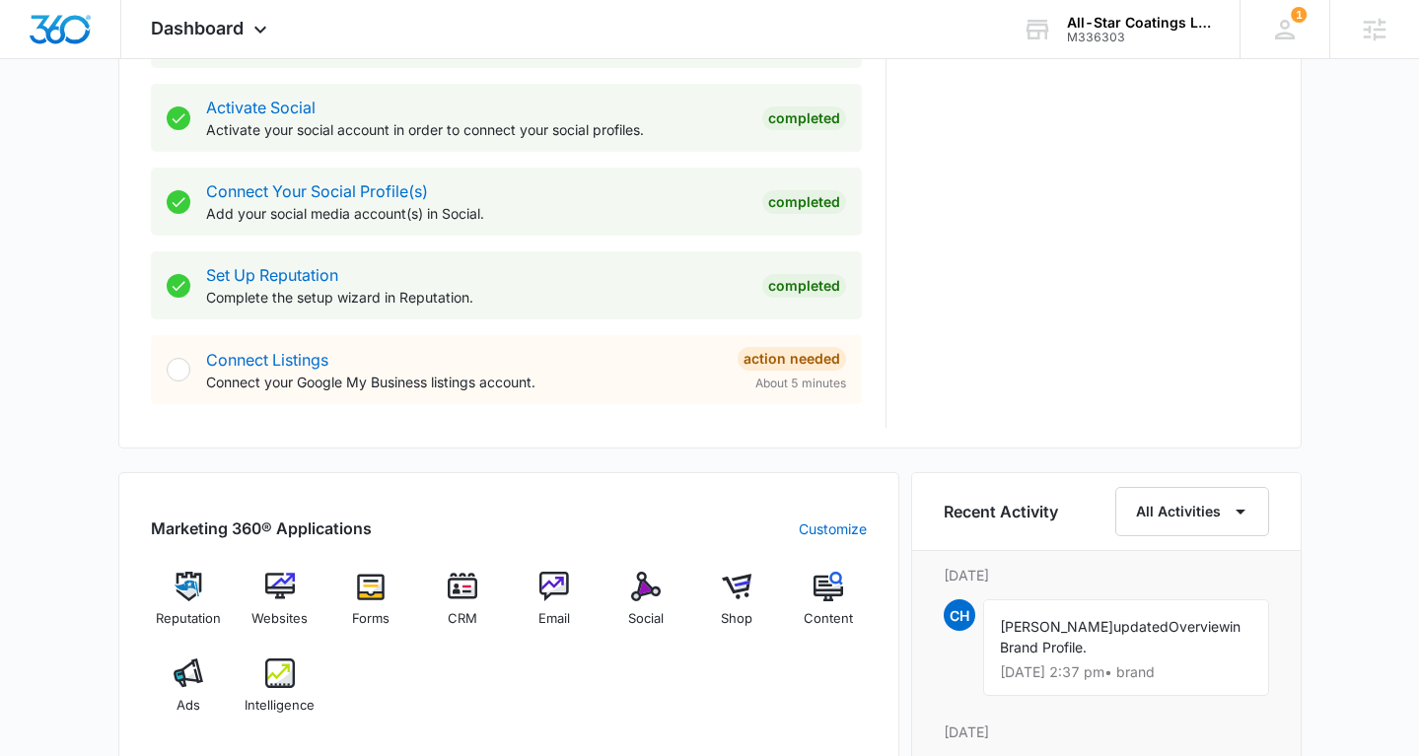
scroll to position [862, 0]
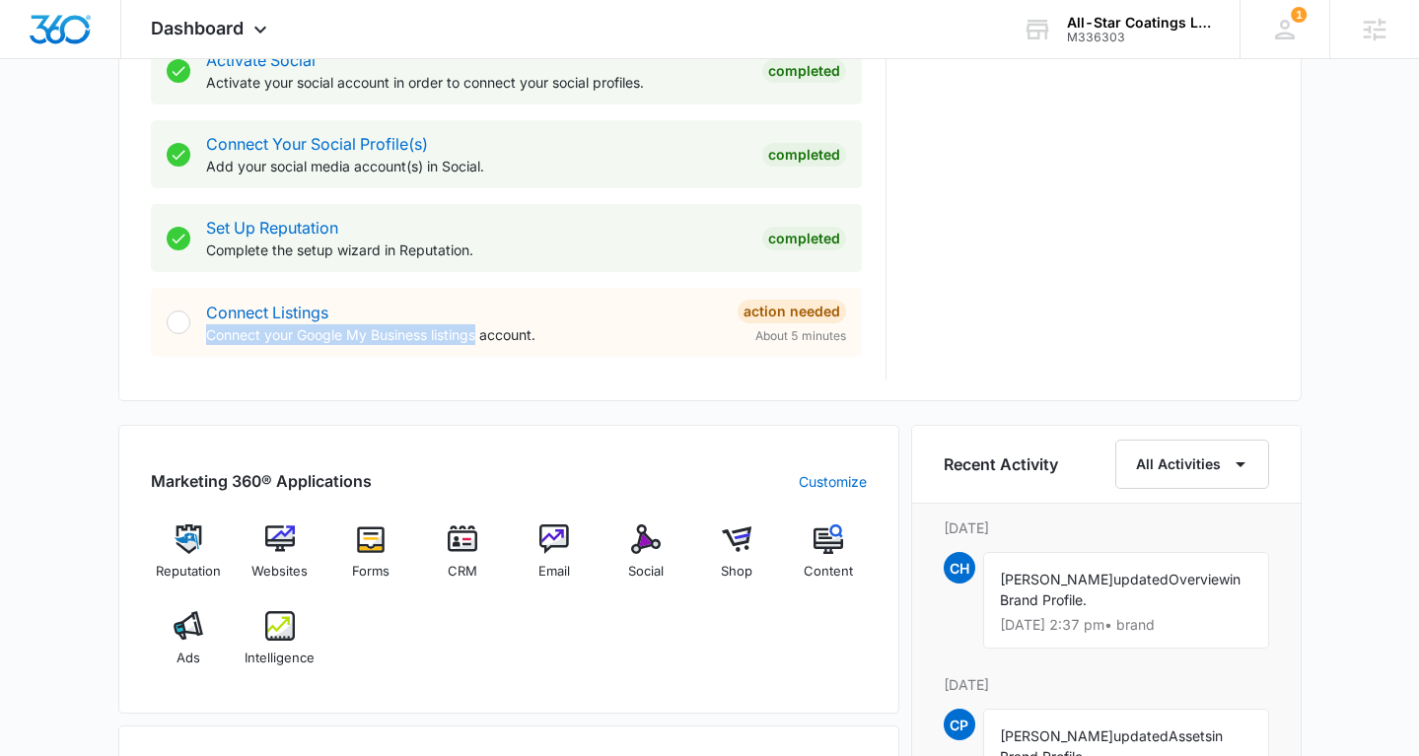
drag, startPoint x: 201, startPoint y: 330, endPoint x: 480, endPoint y: 325, distance: 279.1
click at [480, 325] on div "Connect Listings Connect your Google My Business listings account. Action Neede…" at bounding box center [506, 322] width 711 height 69
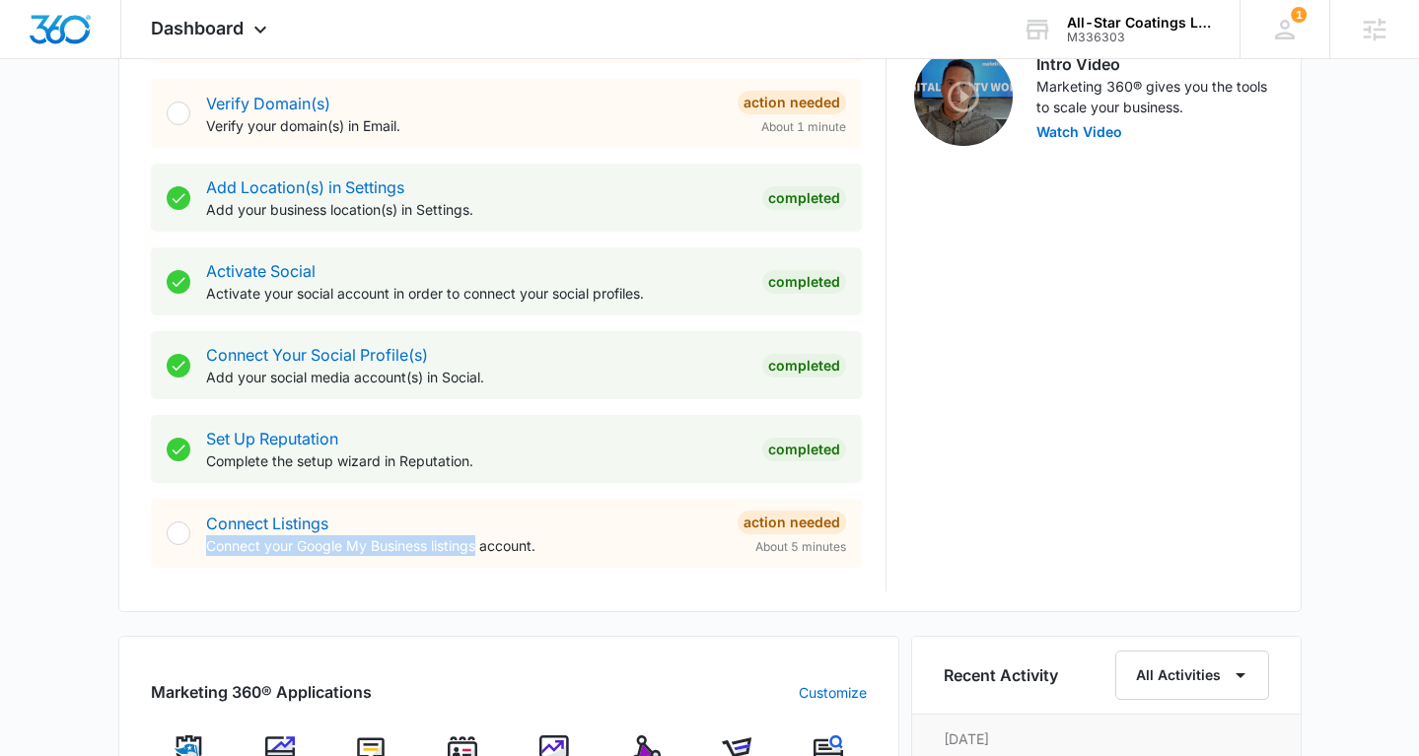
scroll to position [677, 0]
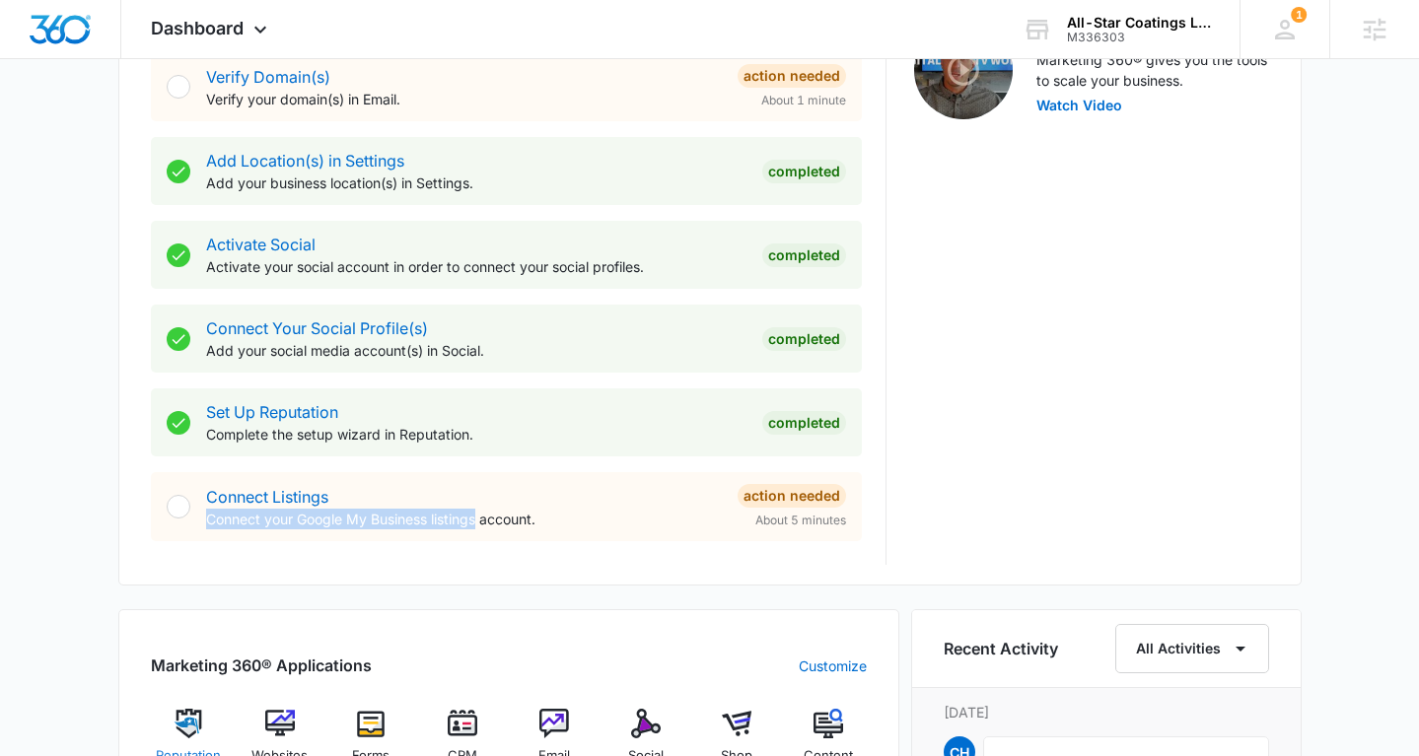
click at [188, 718] on img at bounding box center [189, 724] width 30 height 30
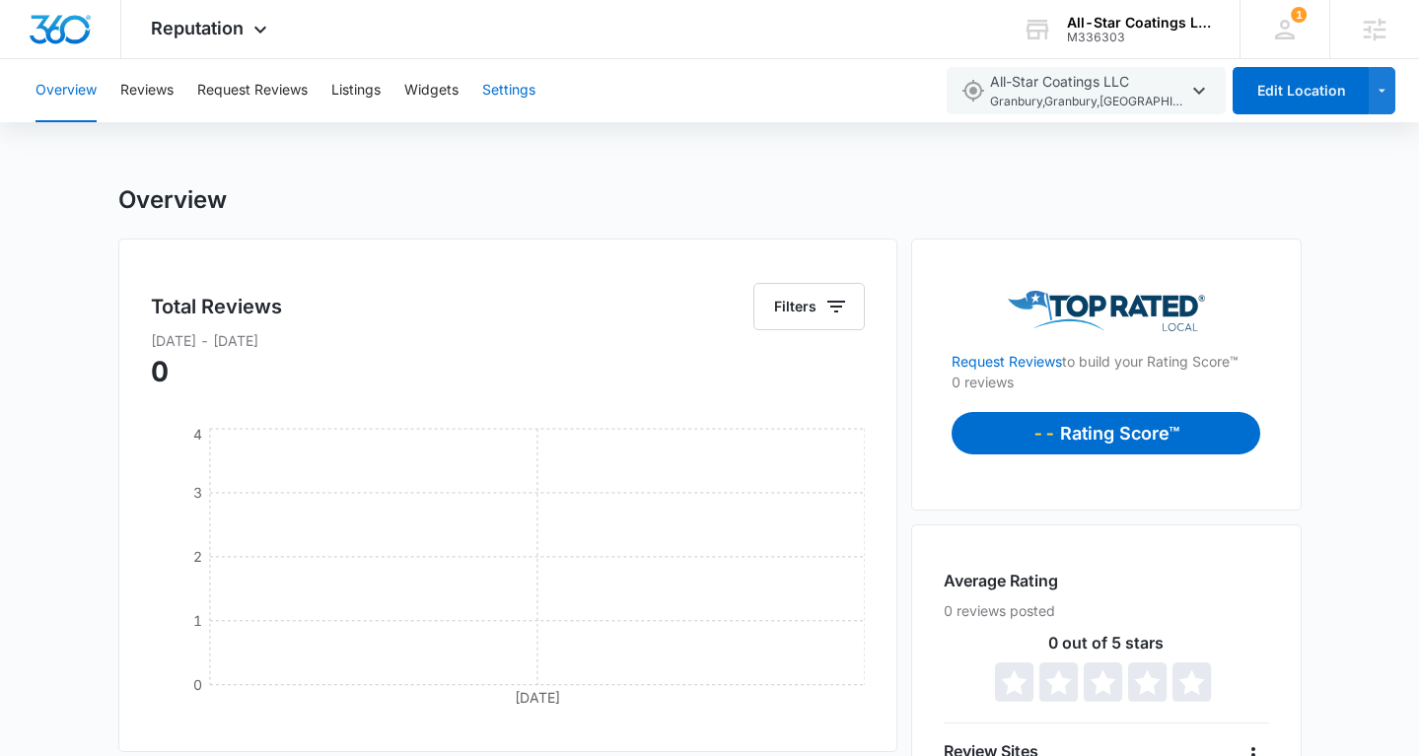
click at [522, 92] on button "Settings" at bounding box center [508, 90] width 53 height 63
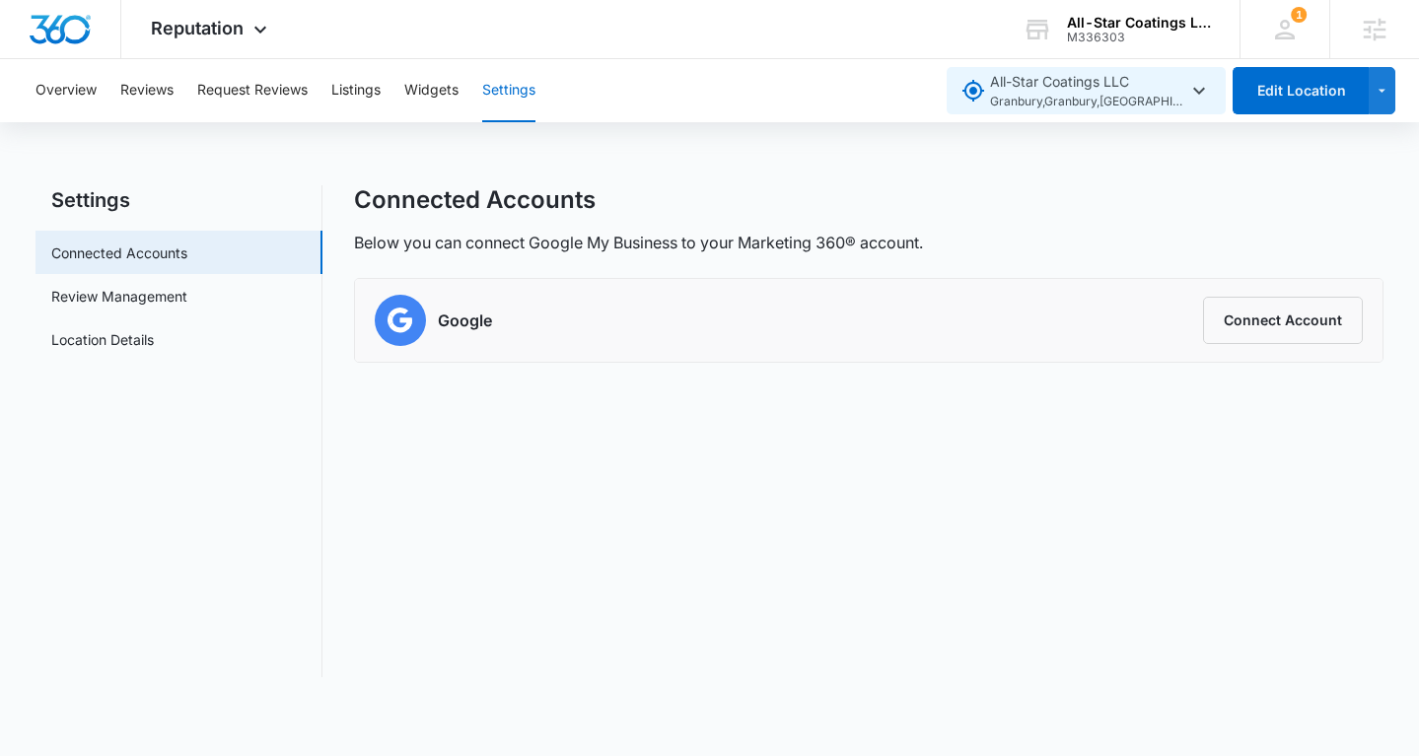
click at [1104, 91] on span "All-Star Coatings LLC Granbury , Granbury , TX" at bounding box center [1088, 91] width 197 height 40
click at [69, 38] on img "Dashboard" at bounding box center [60, 30] width 63 height 30
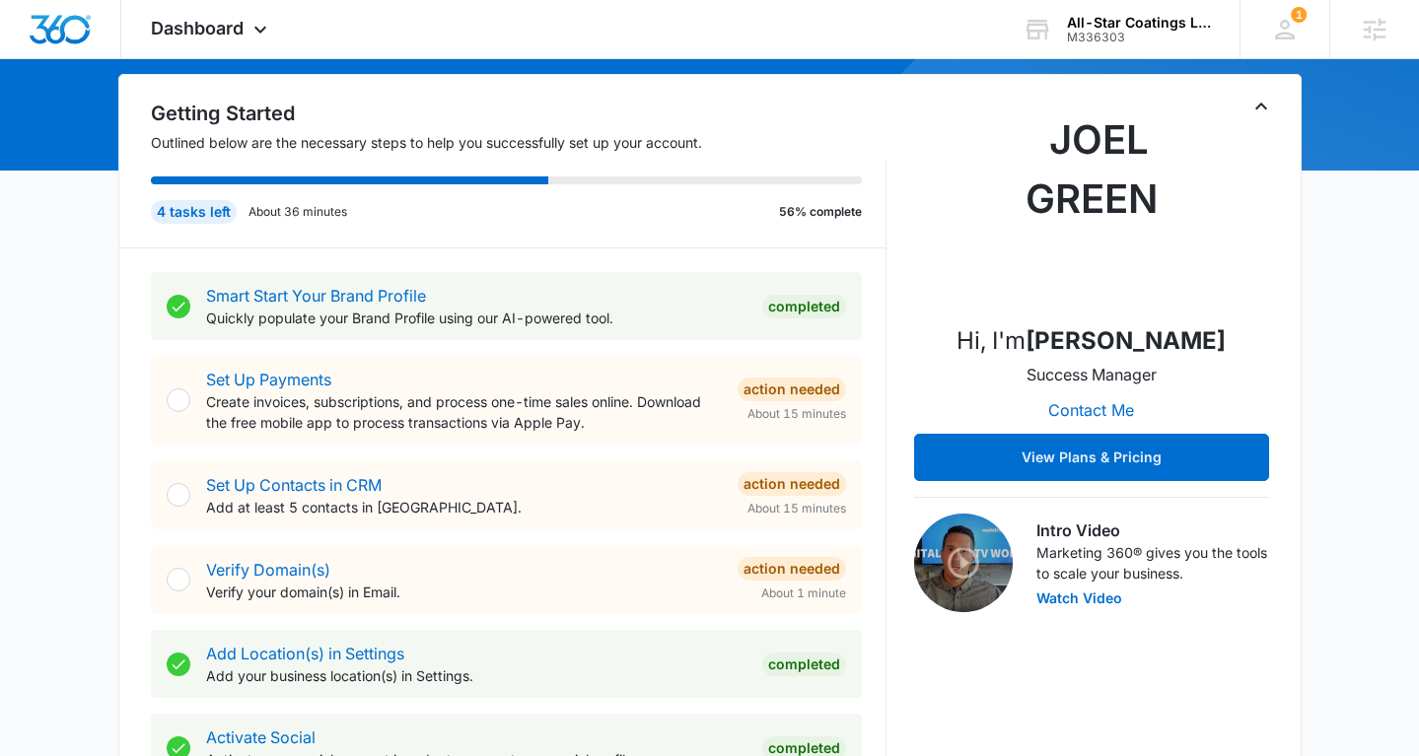
scroll to position [186, 0]
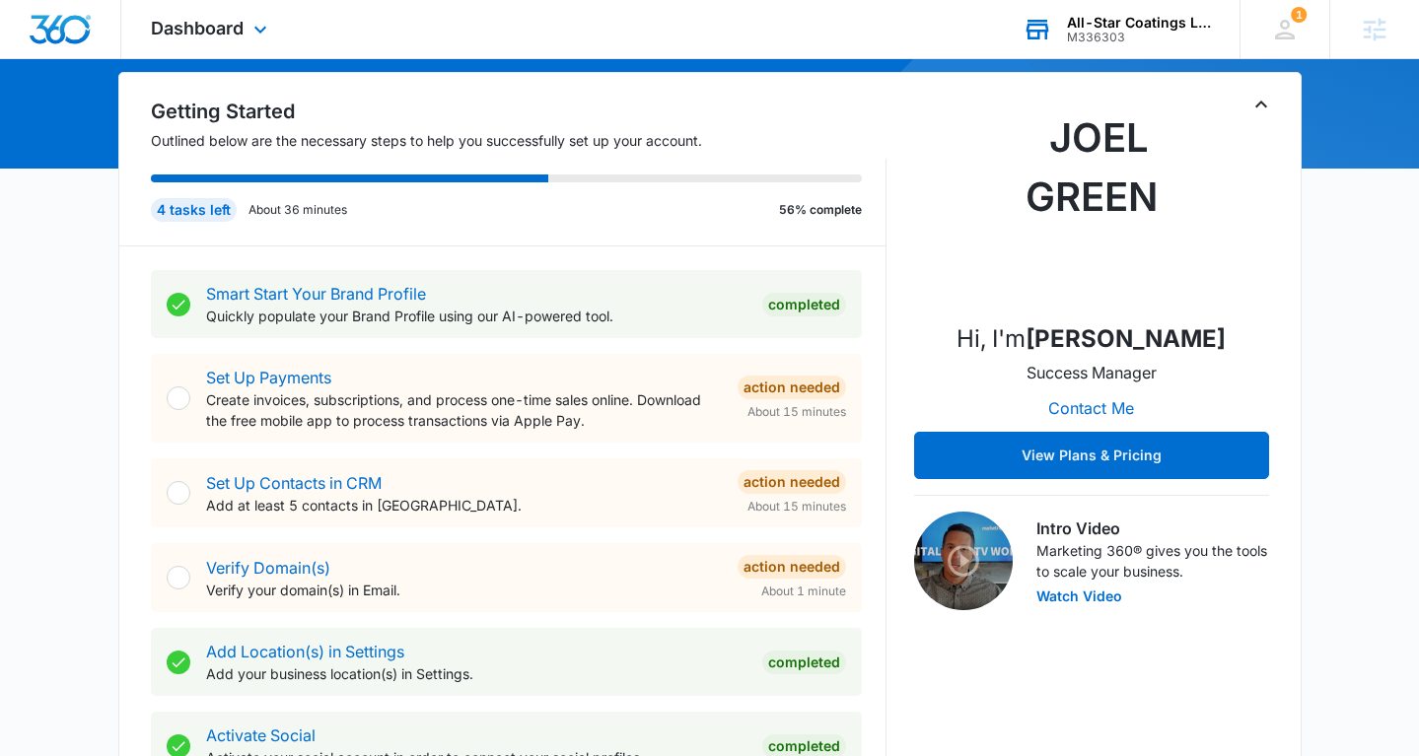
click at [1097, 53] on div "All-Star Coatings LLC M336303 Your Accounts View All" at bounding box center [1116, 29] width 247 height 58
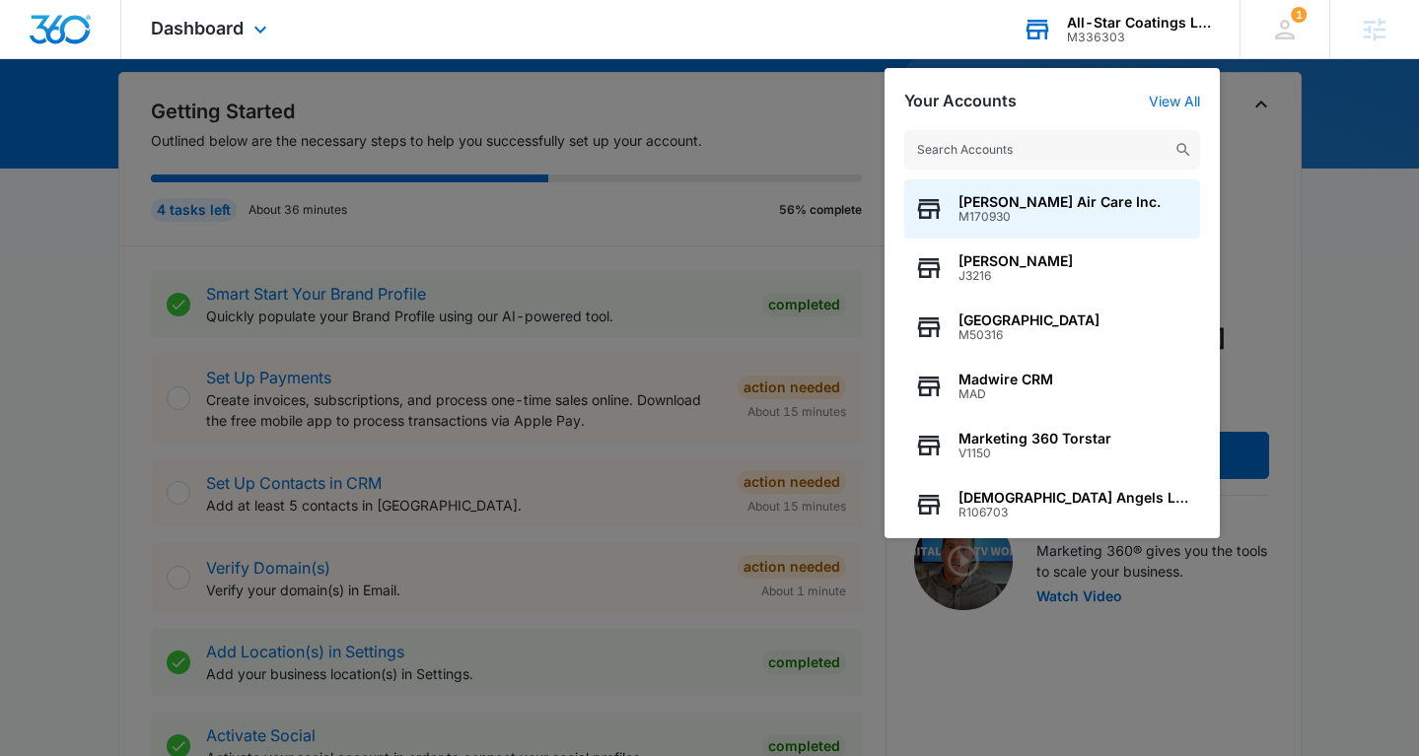
click at [1086, 154] on input "text" at bounding box center [1052, 149] width 296 height 39
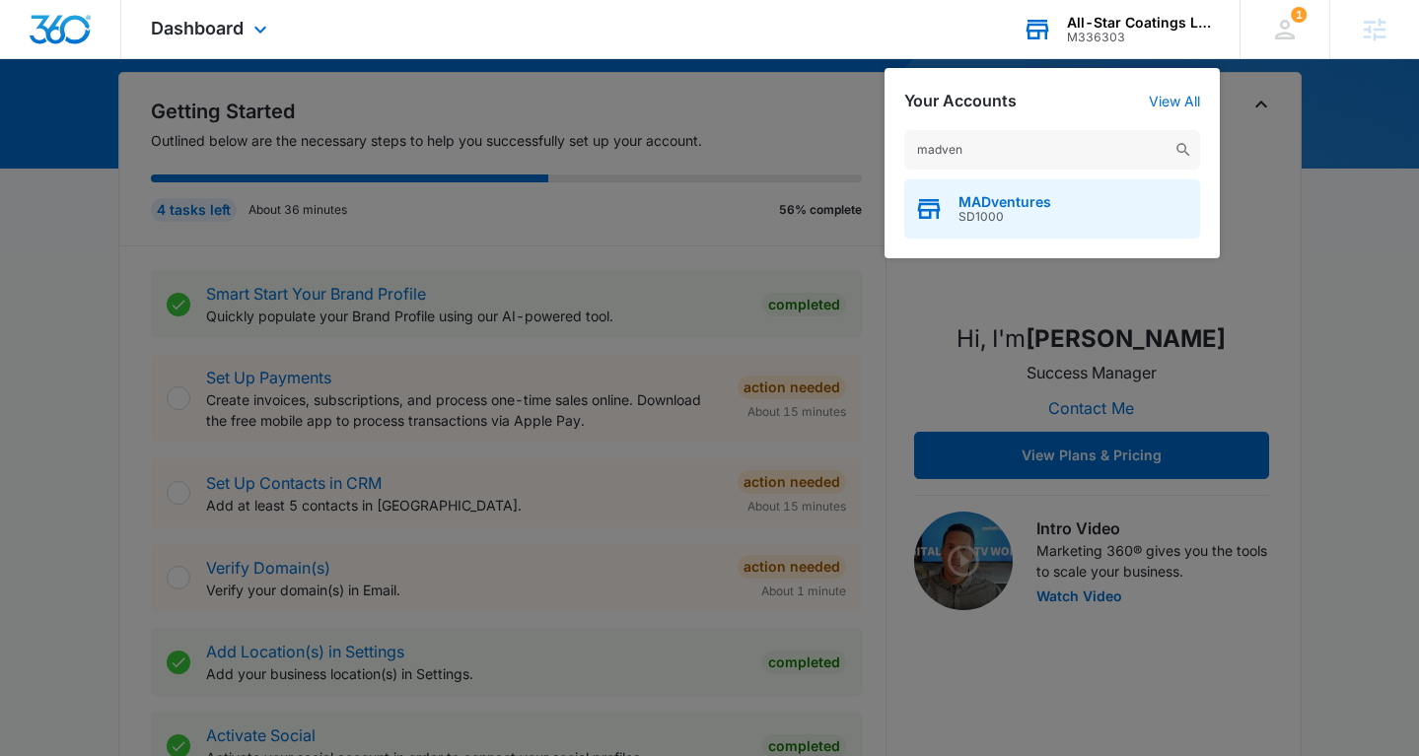
type input "madven"
click at [1077, 215] on div "MADventures SD1000" at bounding box center [1052, 208] width 296 height 59
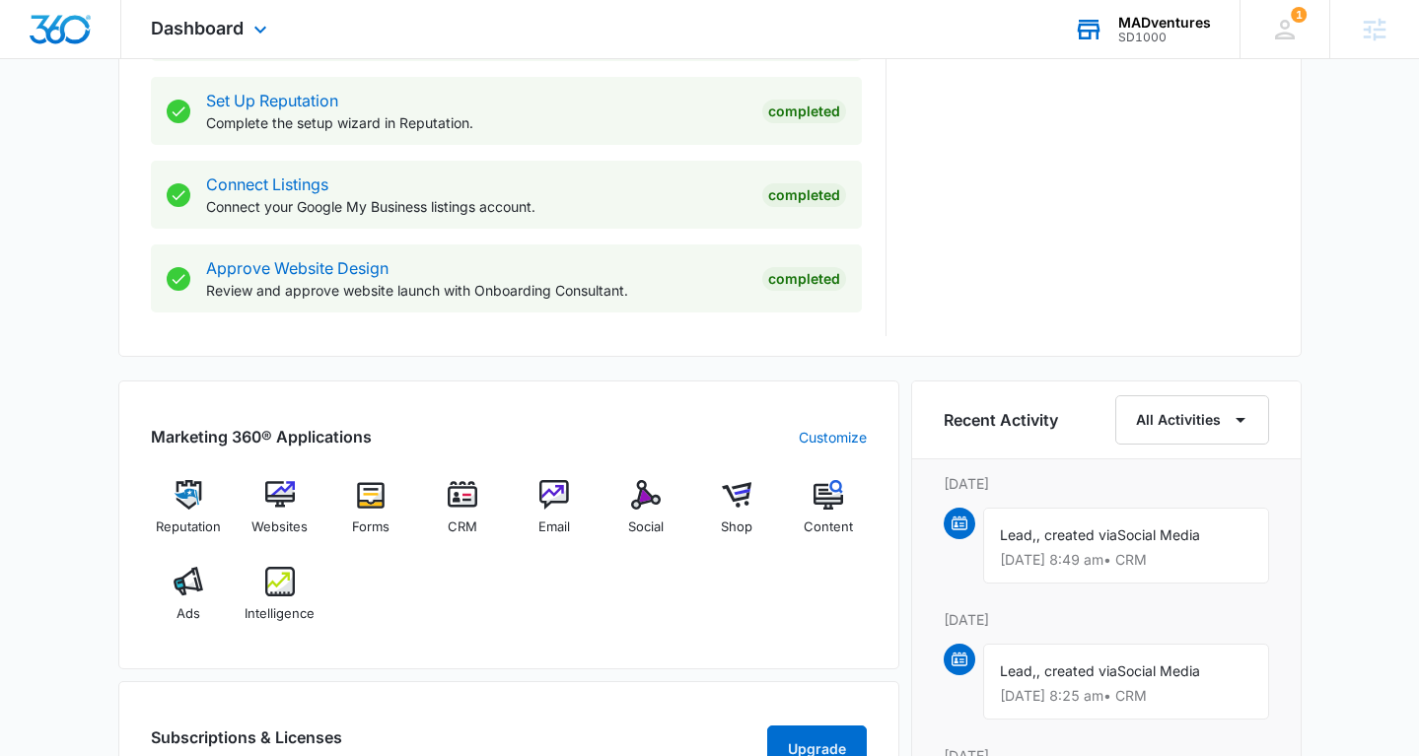
scroll to position [1004, 0]
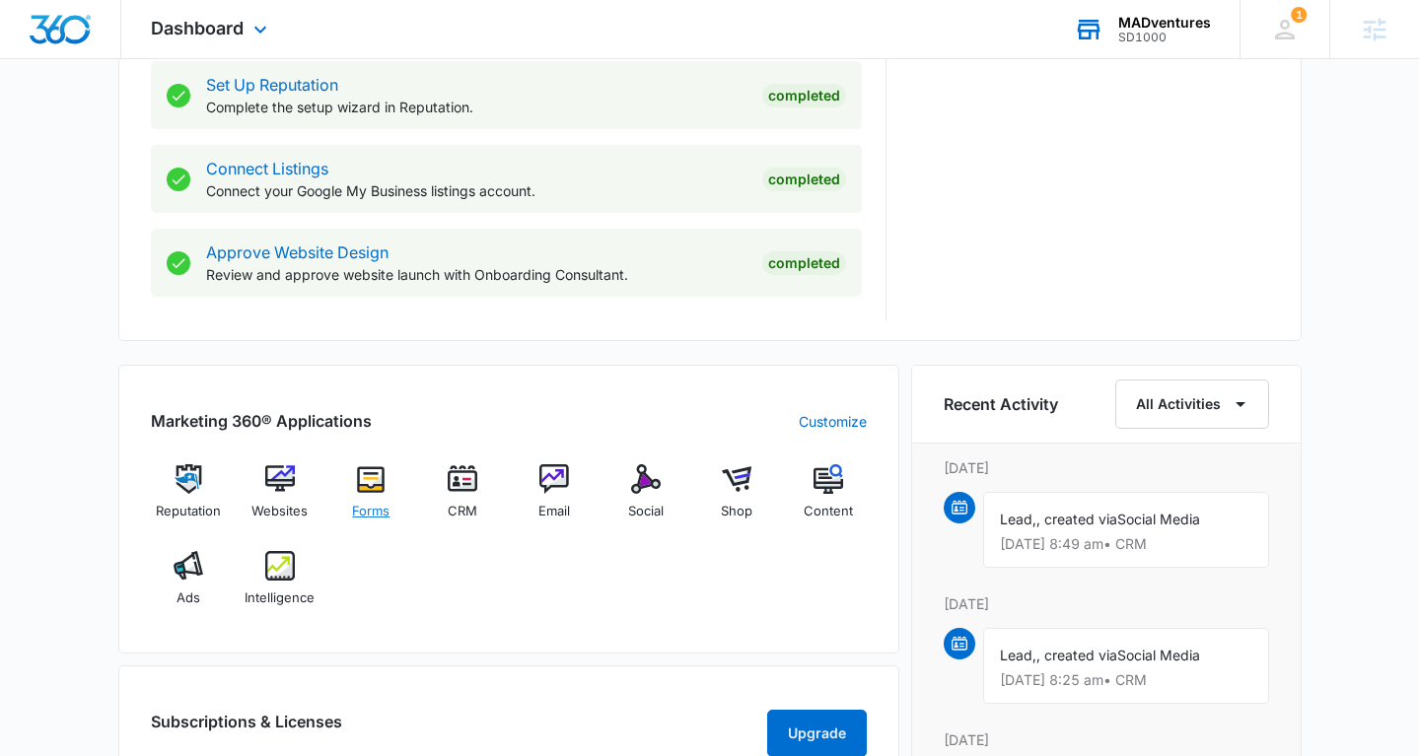
click at [378, 475] on img at bounding box center [371, 479] width 30 height 30
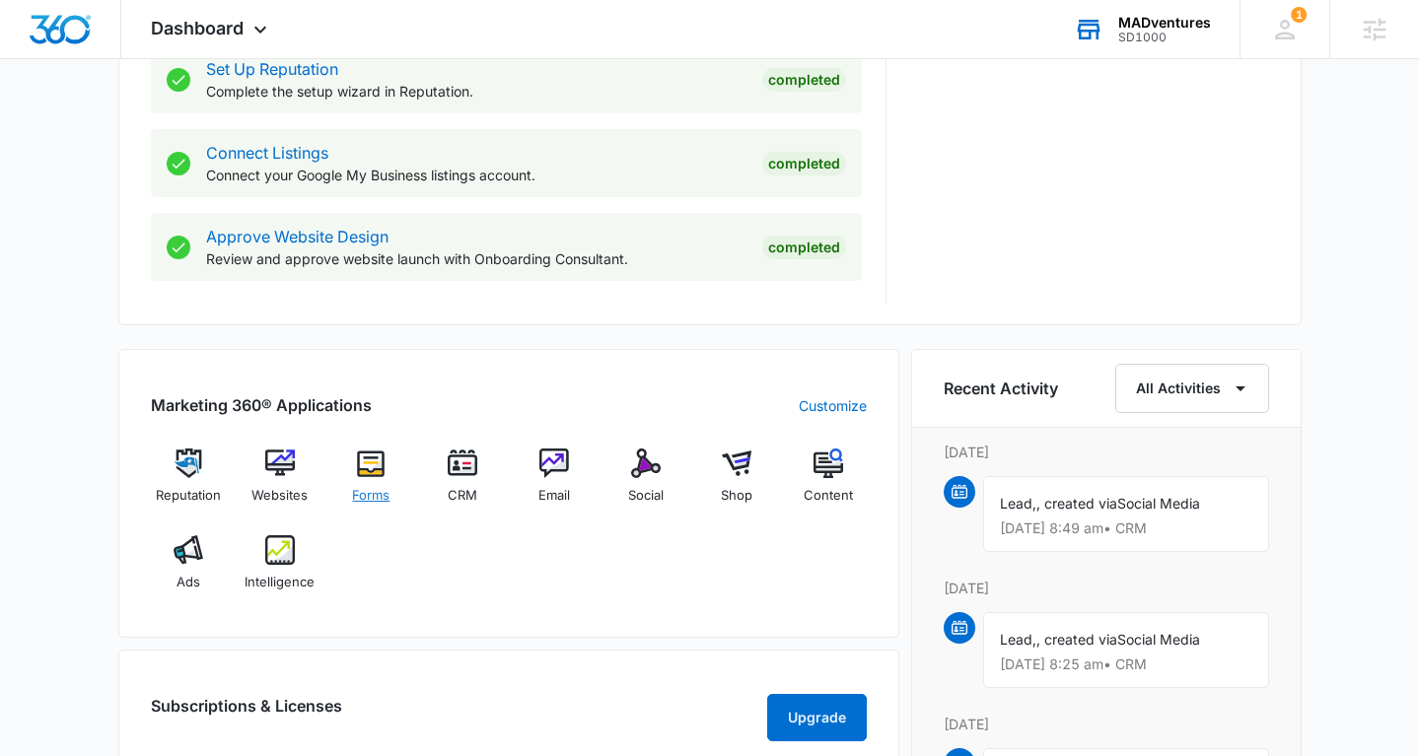
click at [371, 467] on img at bounding box center [371, 464] width 30 height 30
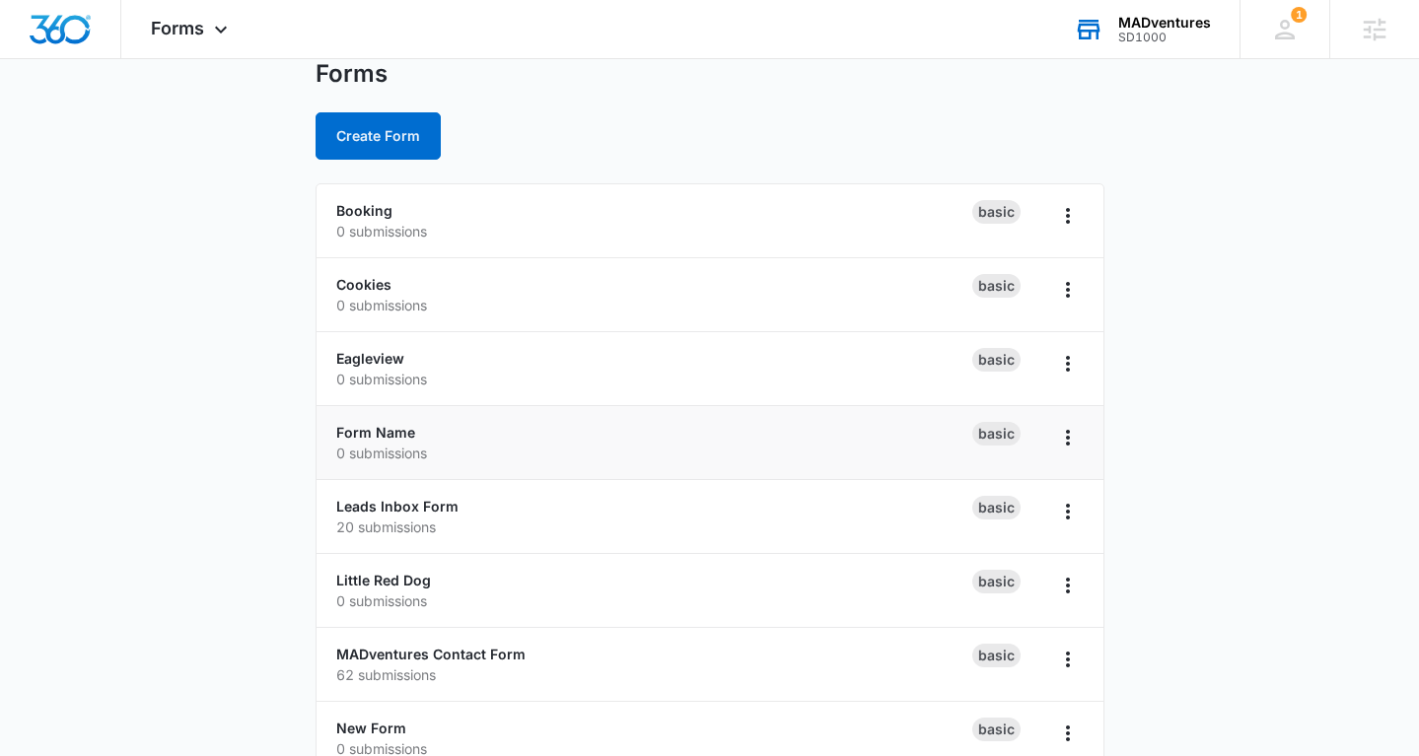
scroll to position [66, 0]
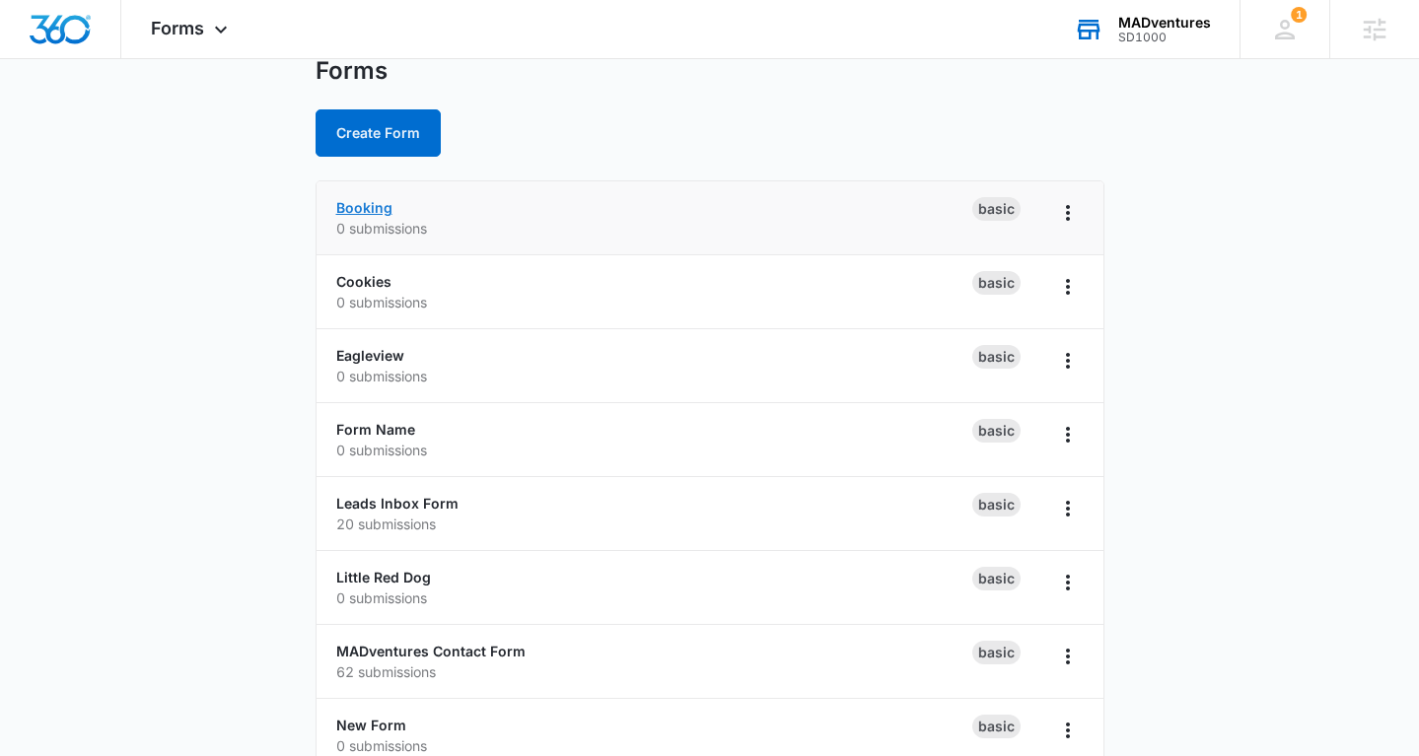
click at [373, 207] on link "Booking" at bounding box center [364, 207] width 56 height 17
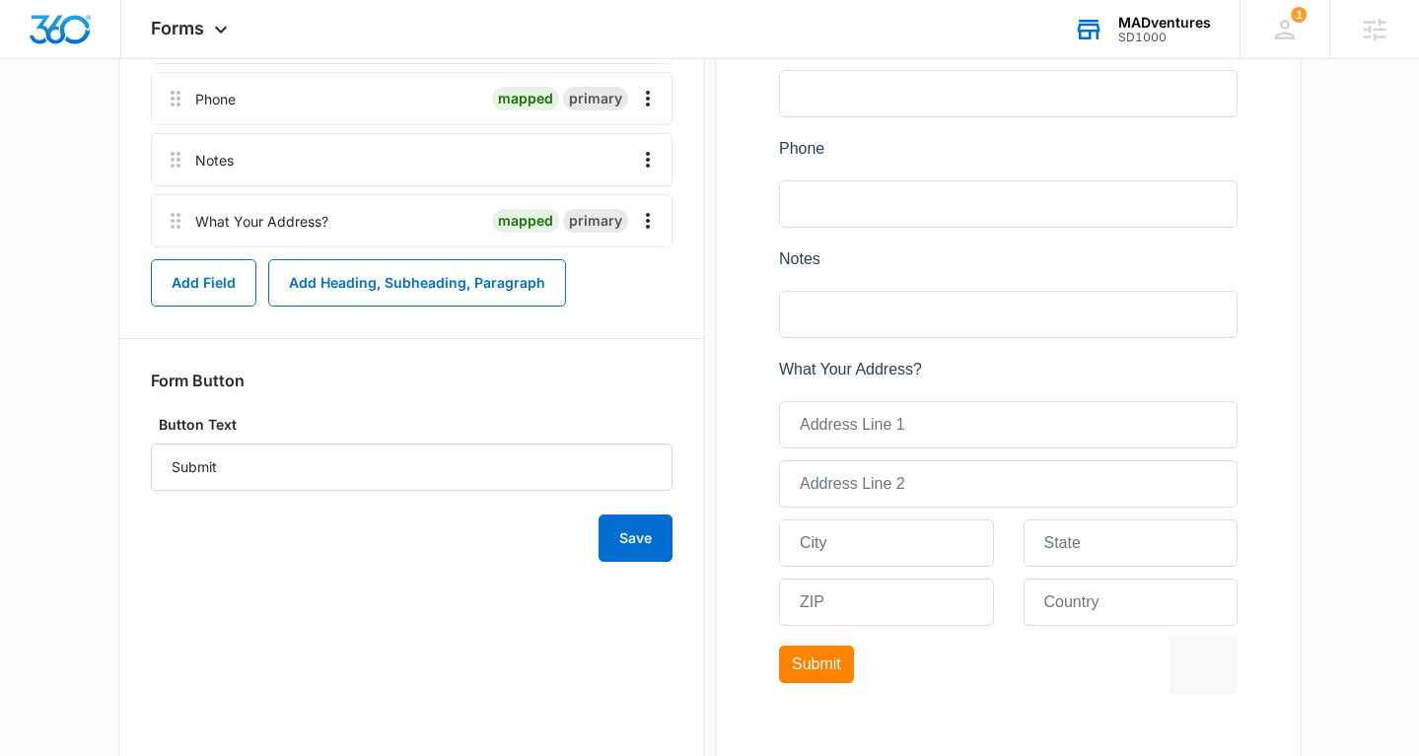
scroll to position [571, 0]
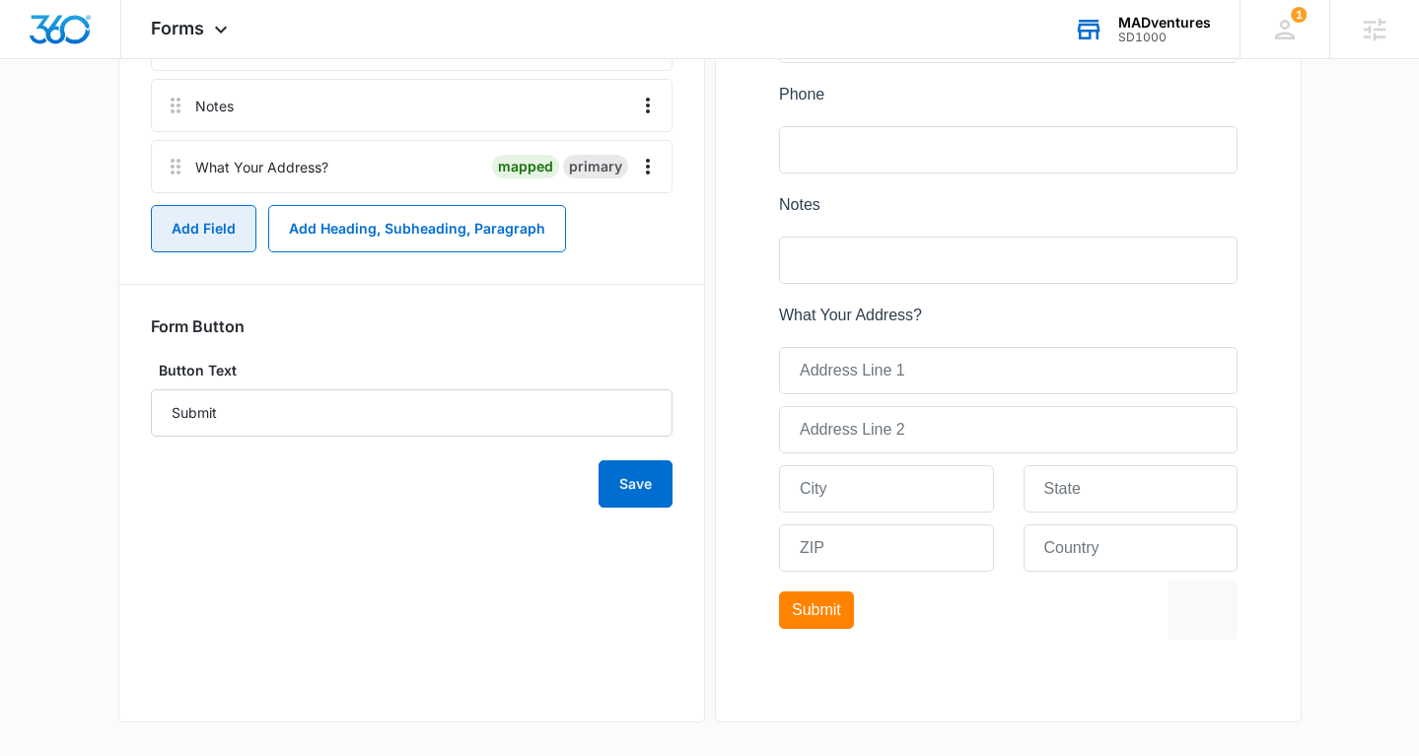
click at [232, 238] on button "Add Field" at bounding box center [204, 228] width 106 height 47
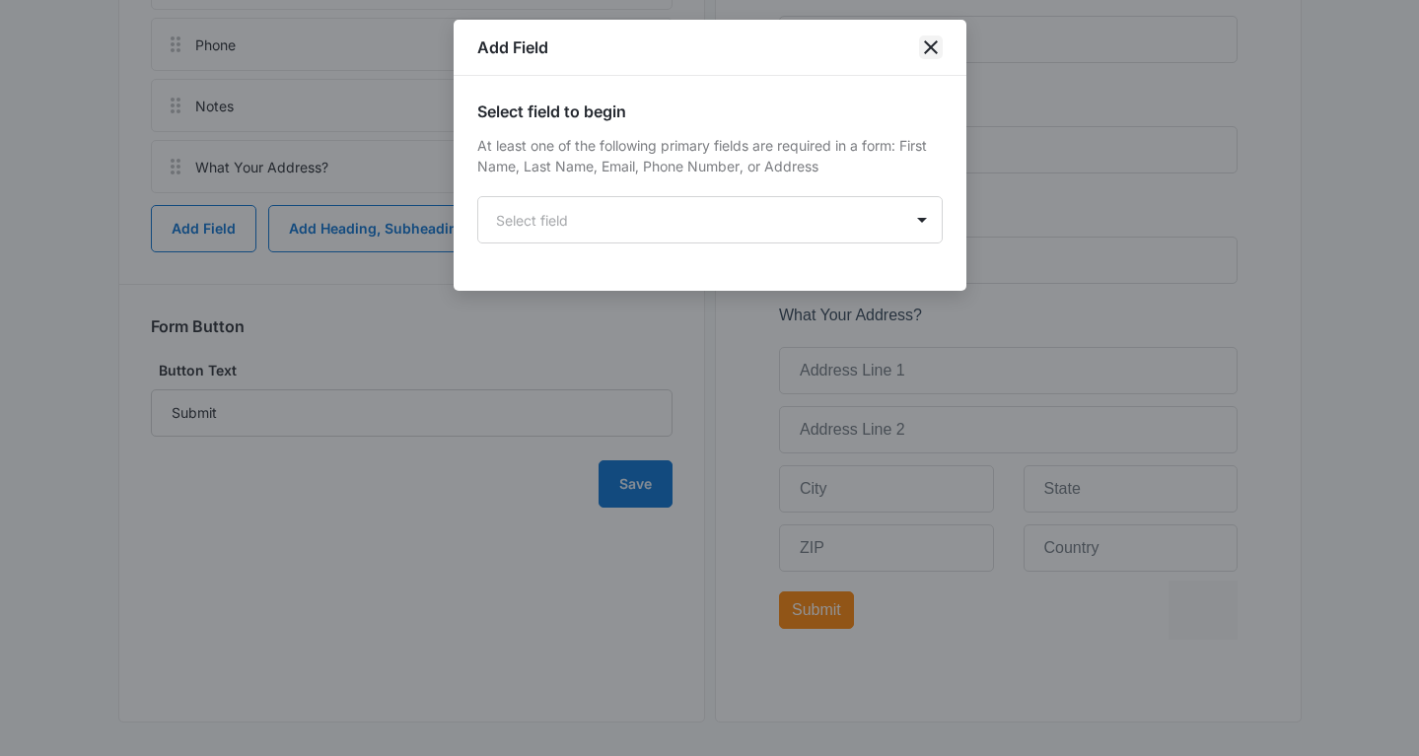
click at [930, 52] on icon "close" at bounding box center [931, 48] width 24 height 24
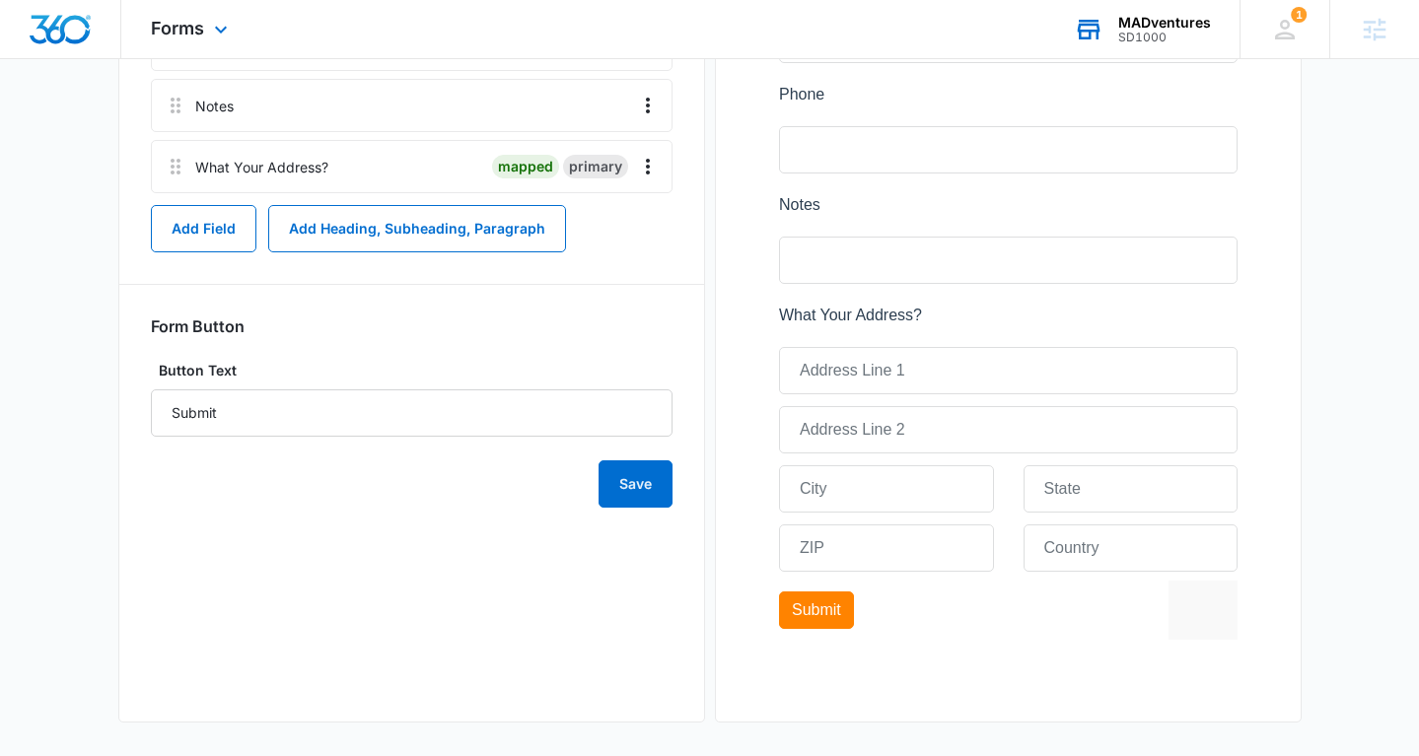
click at [64, 41] on img "Dashboard" at bounding box center [60, 30] width 63 height 30
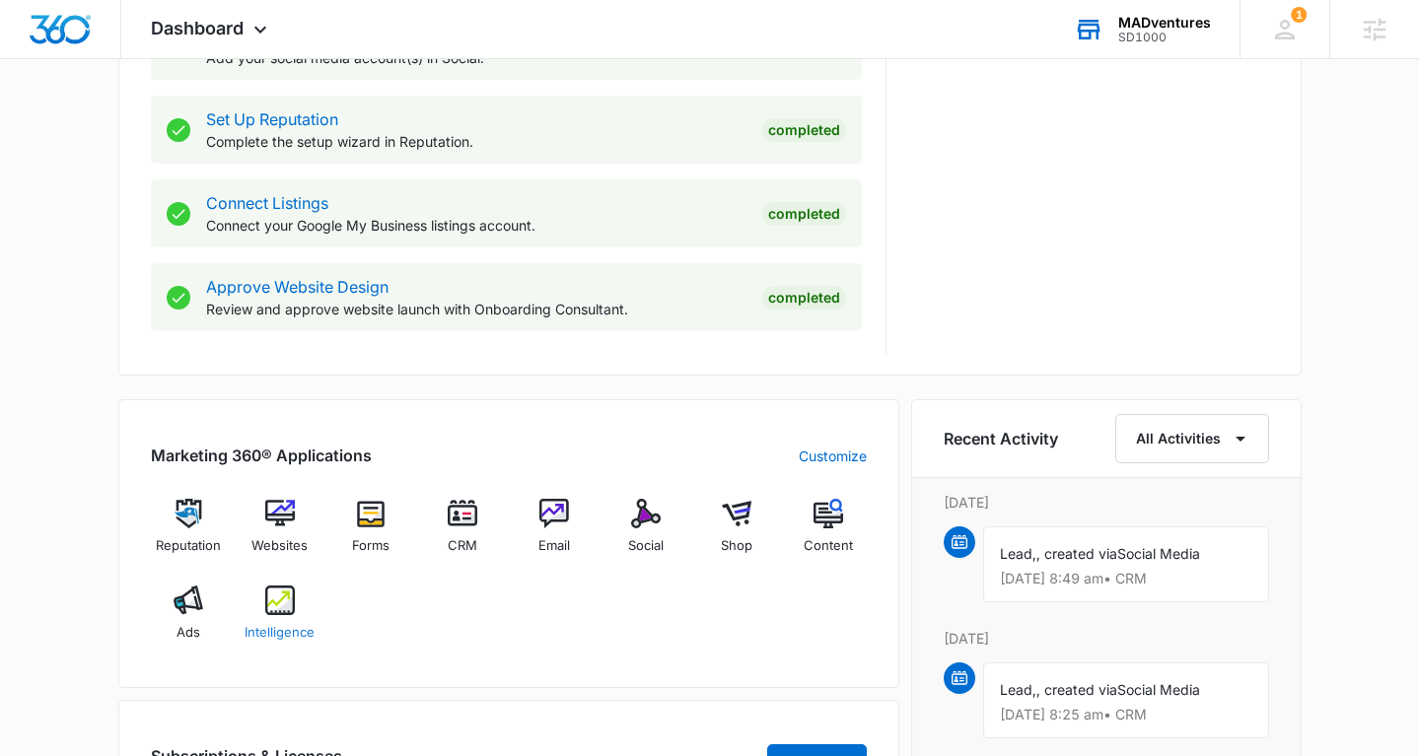
scroll to position [968, 0]
click at [302, 603] on div "Intelligence" at bounding box center [280, 622] width 76 height 71
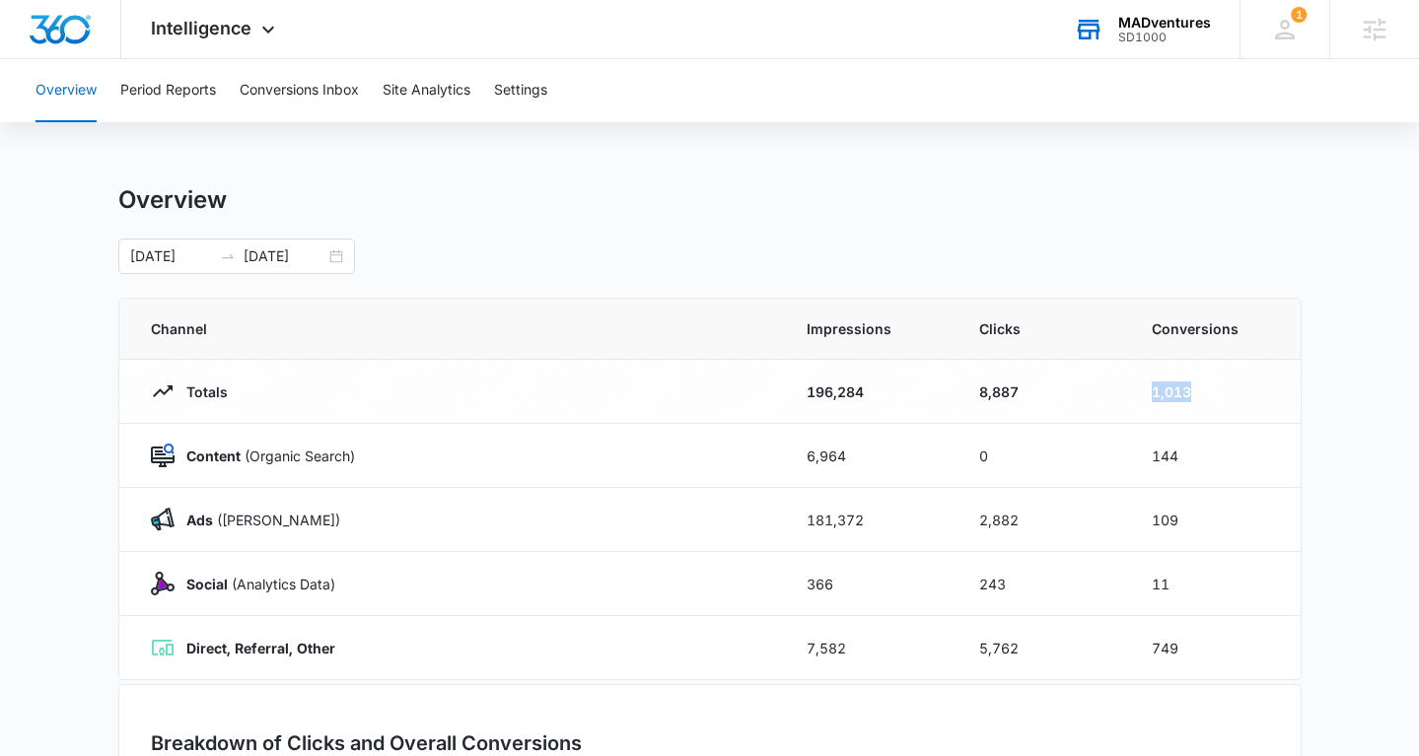
drag, startPoint x: 1200, startPoint y: 393, endPoint x: 1030, endPoint y: 393, distance: 170.6
click at [1030, 393] on tr "Totals 196,284 8,887 1,013" at bounding box center [709, 392] width 1181 height 64
click at [340, 261] on div "01/01/2025 08/04/2025" at bounding box center [236, 257] width 237 height 36
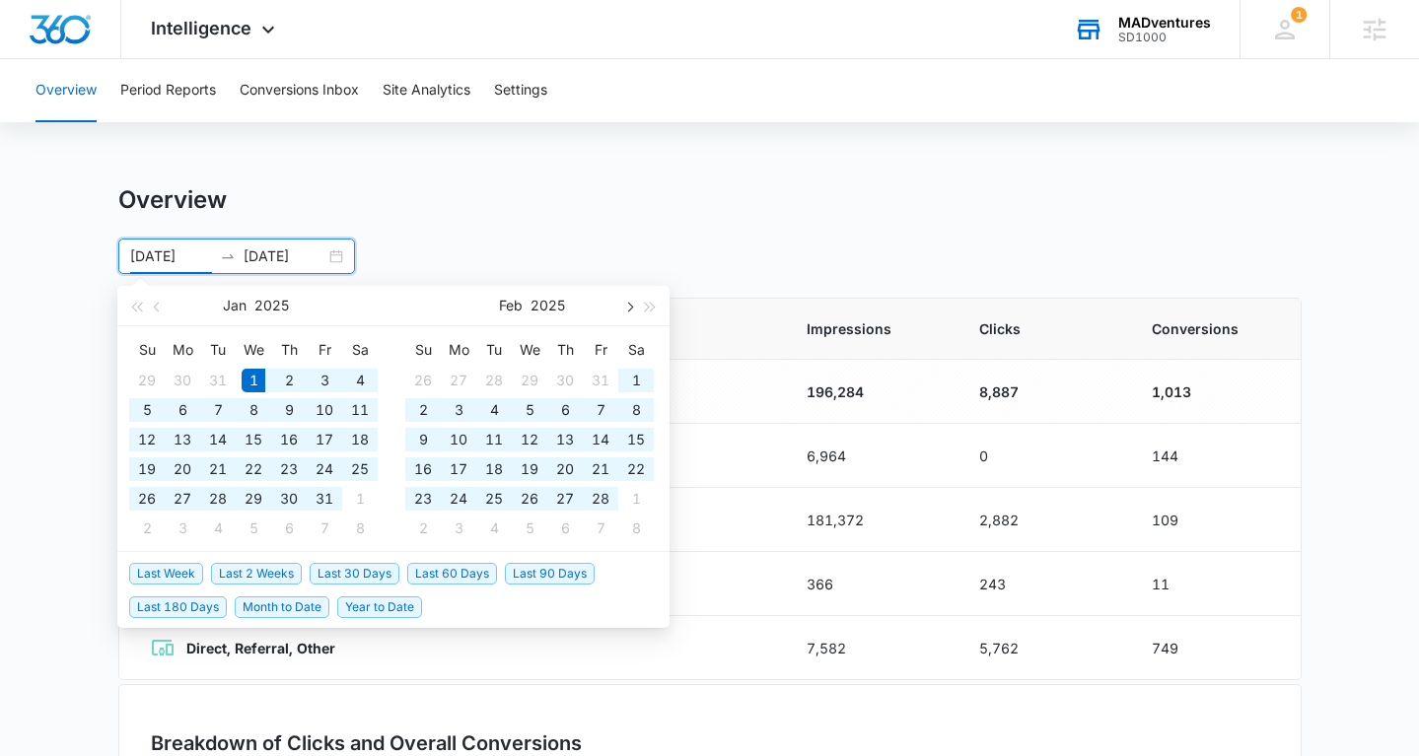
click at [623, 301] on button "button" at bounding box center [628, 305] width 22 height 39
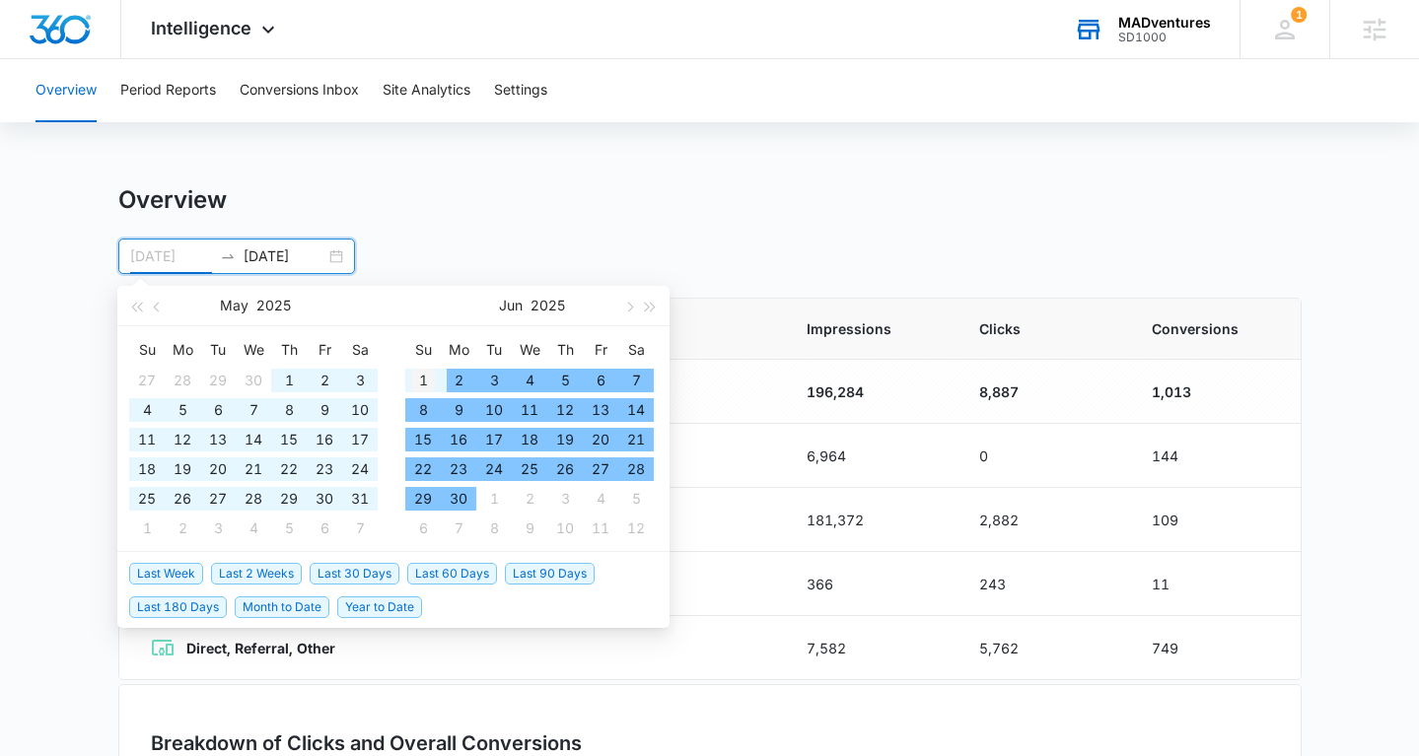
type input "06/01/2025"
click at [421, 380] on div "1" at bounding box center [423, 381] width 24 height 24
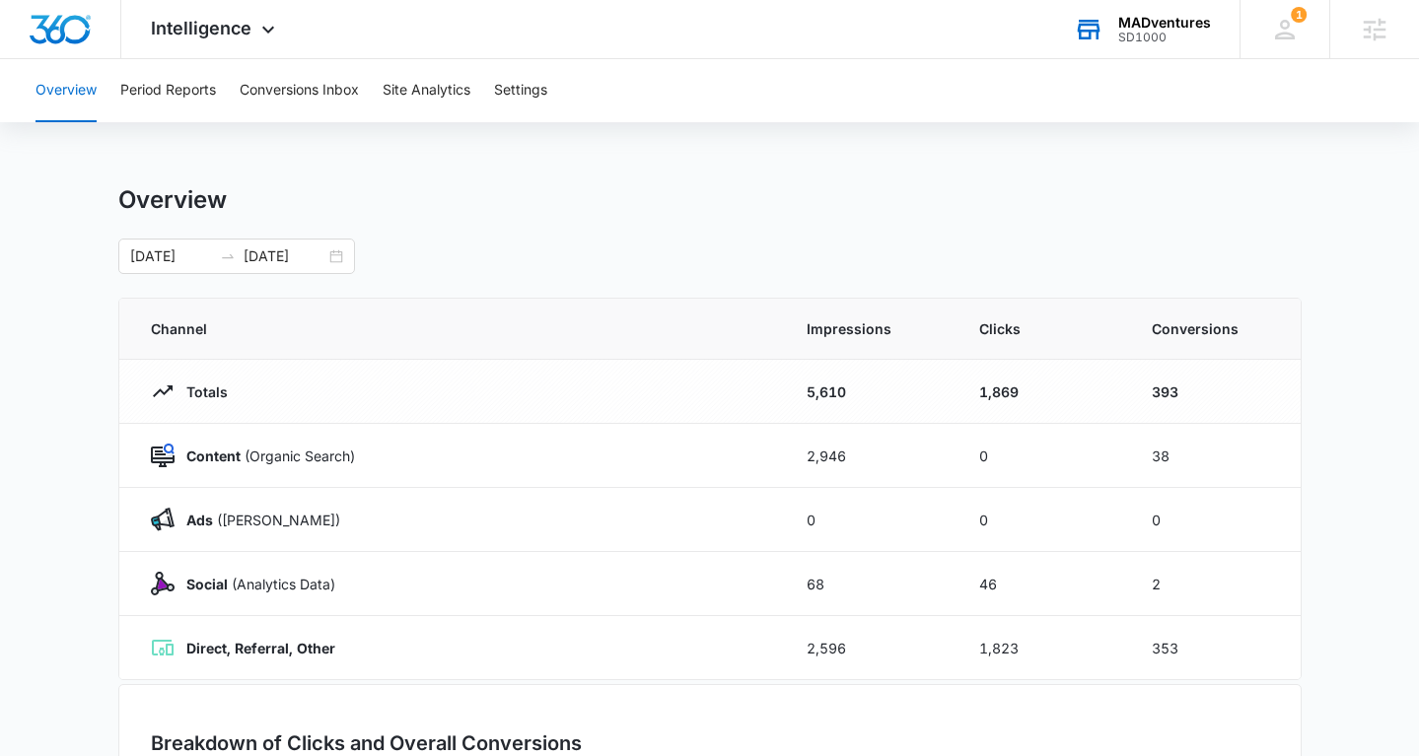
click at [494, 197] on div "Overview" at bounding box center [709, 200] width 1183 height 30
drag, startPoint x: 1186, startPoint y: 456, endPoint x: 1100, endPoint y: 458, distance: 86.8
click at [1100, 458] on tr "Content (Organic Search) 2,946 0 38" at bounding box center [709, 456] width 1181 height 64
drag, startPoint x: 924, startPoint y: 432, endPoint x: 1001, endPoint y: 430, distance: 76.9
click at [1001, 430] on tr "Content (Organic Search) 2,946 0 38" at bounding box center [709, 456] width 1181 height 64
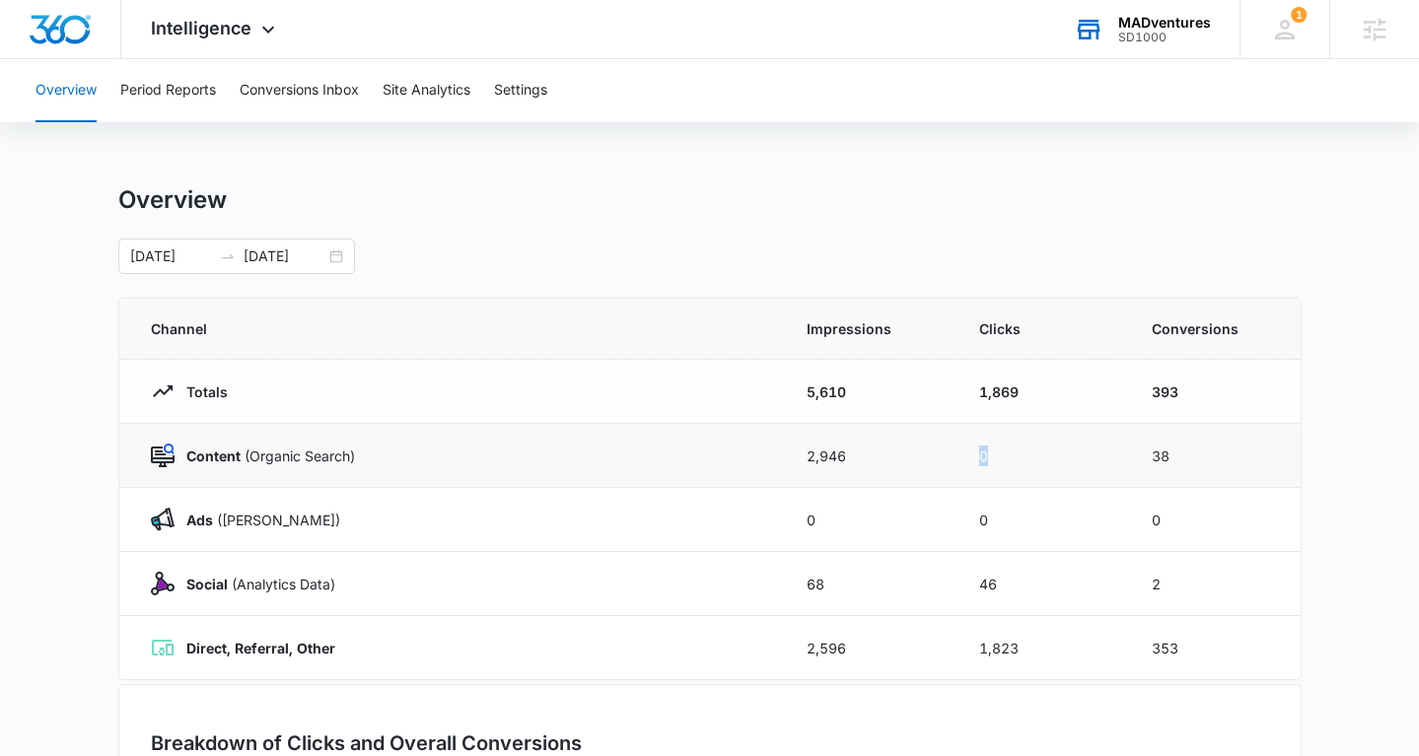
drag, startPoint x: 984, startPoint y: 452, endPoint x: 969, endPoint y: 452, distance: 14.8
click at [969, 452] on td "0" at bounding box center [1042, 456] width 173 height 64
drag, startPoint x: 1193, startPoint y: 381, endPoint x: 1108, endPoint y: 381, distance: 84.8
click at [1107, 381] on tr "Totals 5,610 1,869 393" at bounding box center [709, 392] width 1181 height 64
drag, startPoint x: 1151, startPoint y: 387, endPoint x: 1186, endPoint y: 387, distance: 35.5
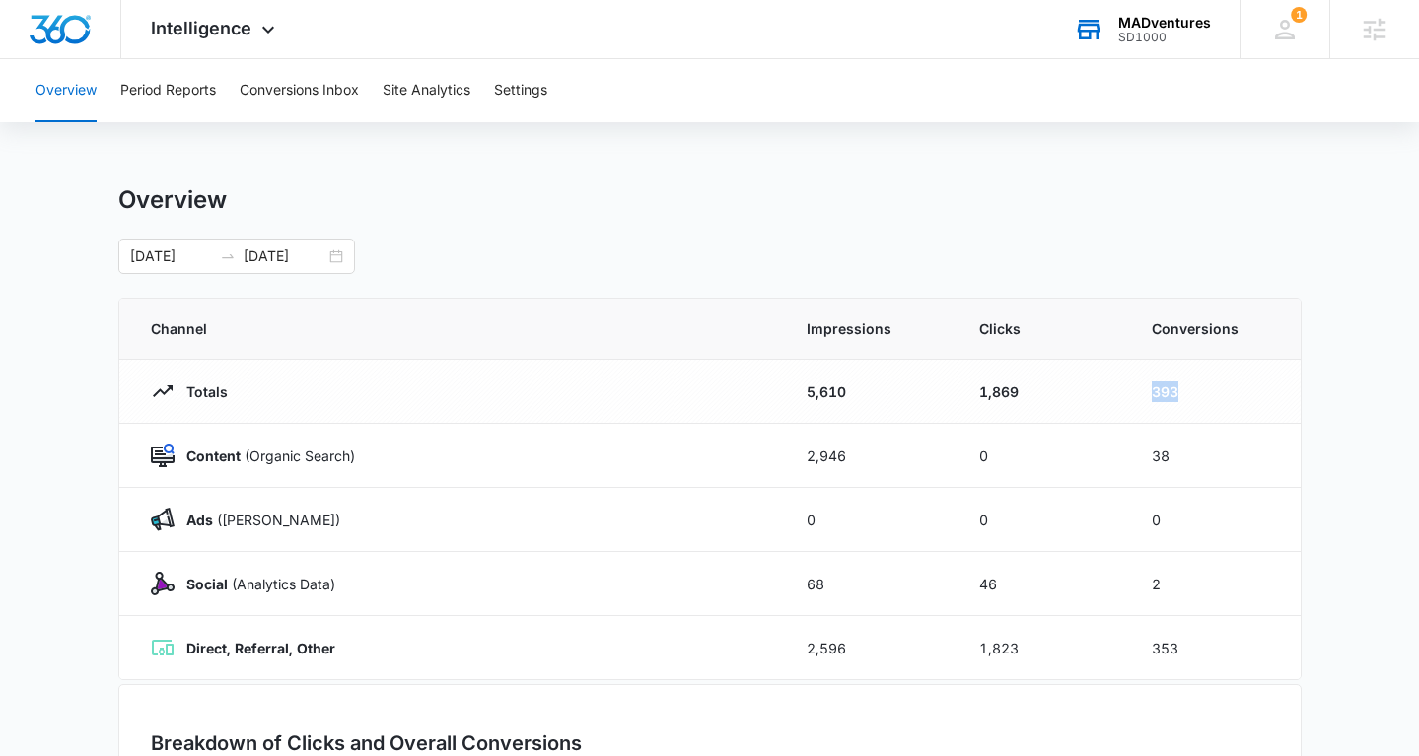
click at [1186, 387] on td "393" at bounding box center [1214, 392] width 173 height 64
drag, startPoint x: 190, startPoint y: 640, endPoint x: 425, endPoint y: 652, distance: 235.0
click at [425, 652] on div "Direct, Referral, Other" at bounding box center [455, 648] width 608 height 24
click at [422, 100] on button "Site Analytics" at bounding box center [427, 90] width 88 height 63
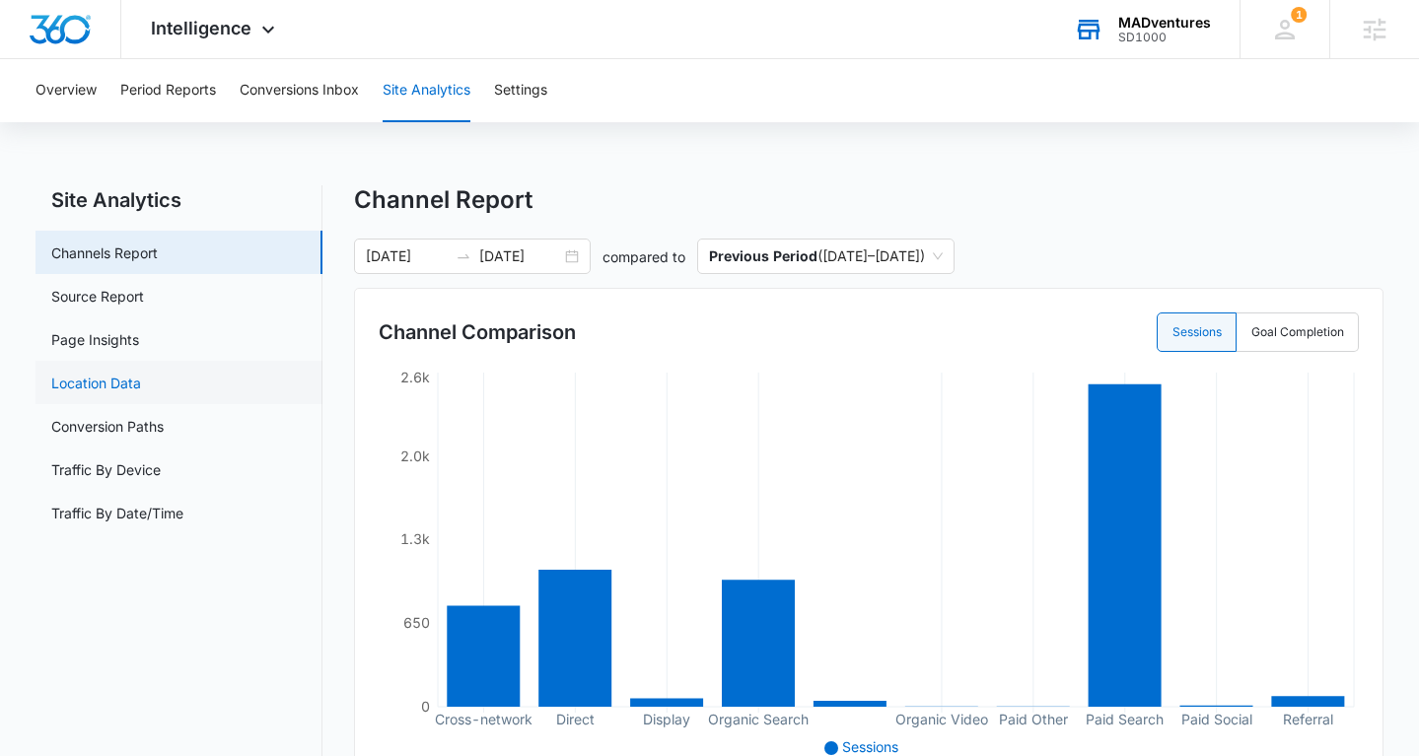
click at [141, 374] on link "Location Data" at bounding box center [96, 383] width 90 height 21
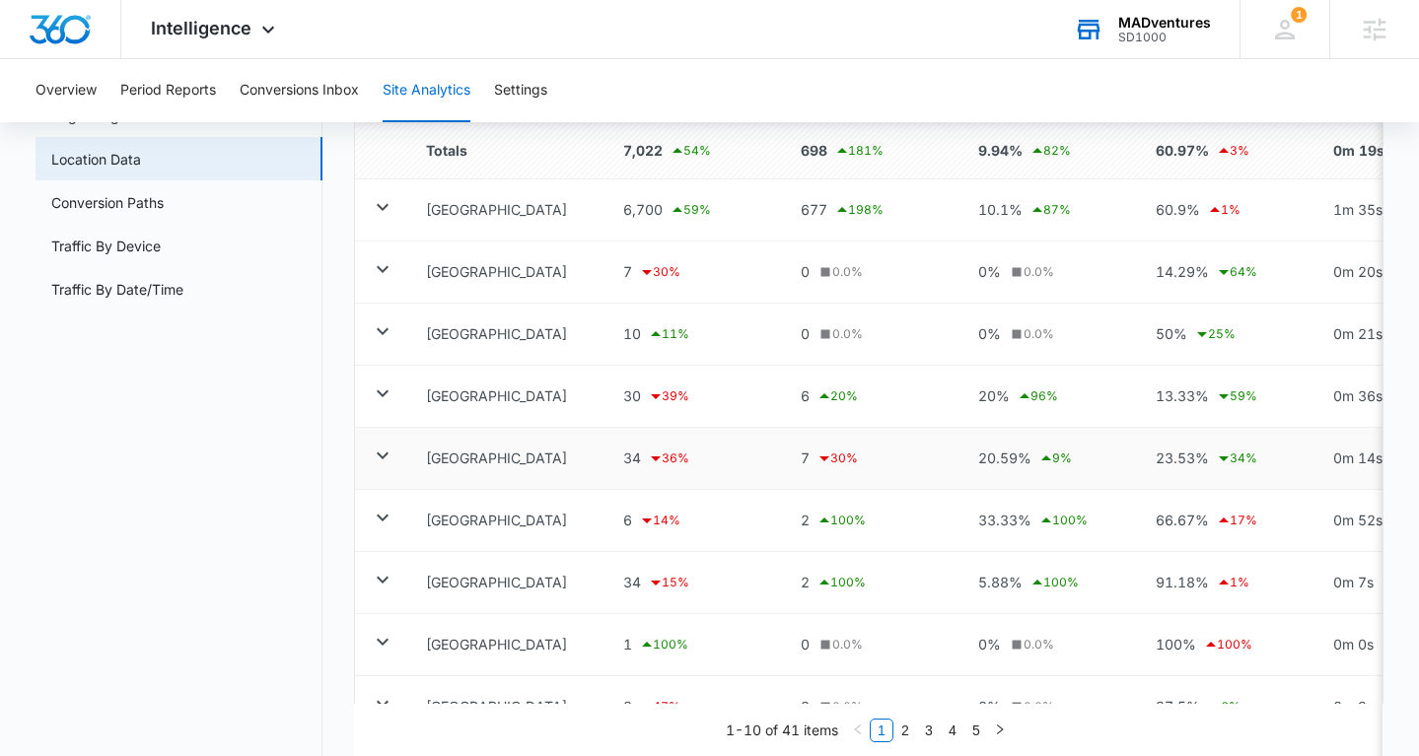
scroll to position [219, 0]
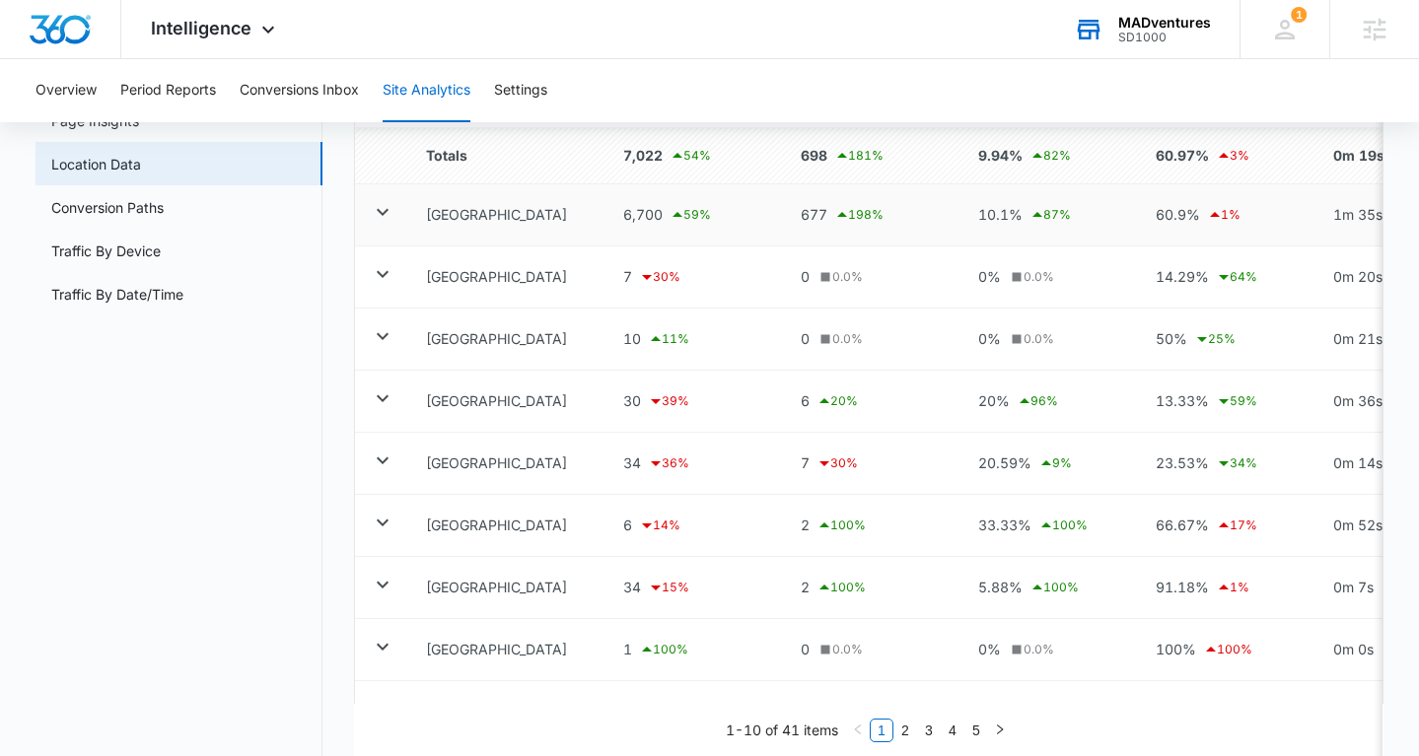
click at [380, 216] on icon at bounding box center [383, 212] width 24 height 24
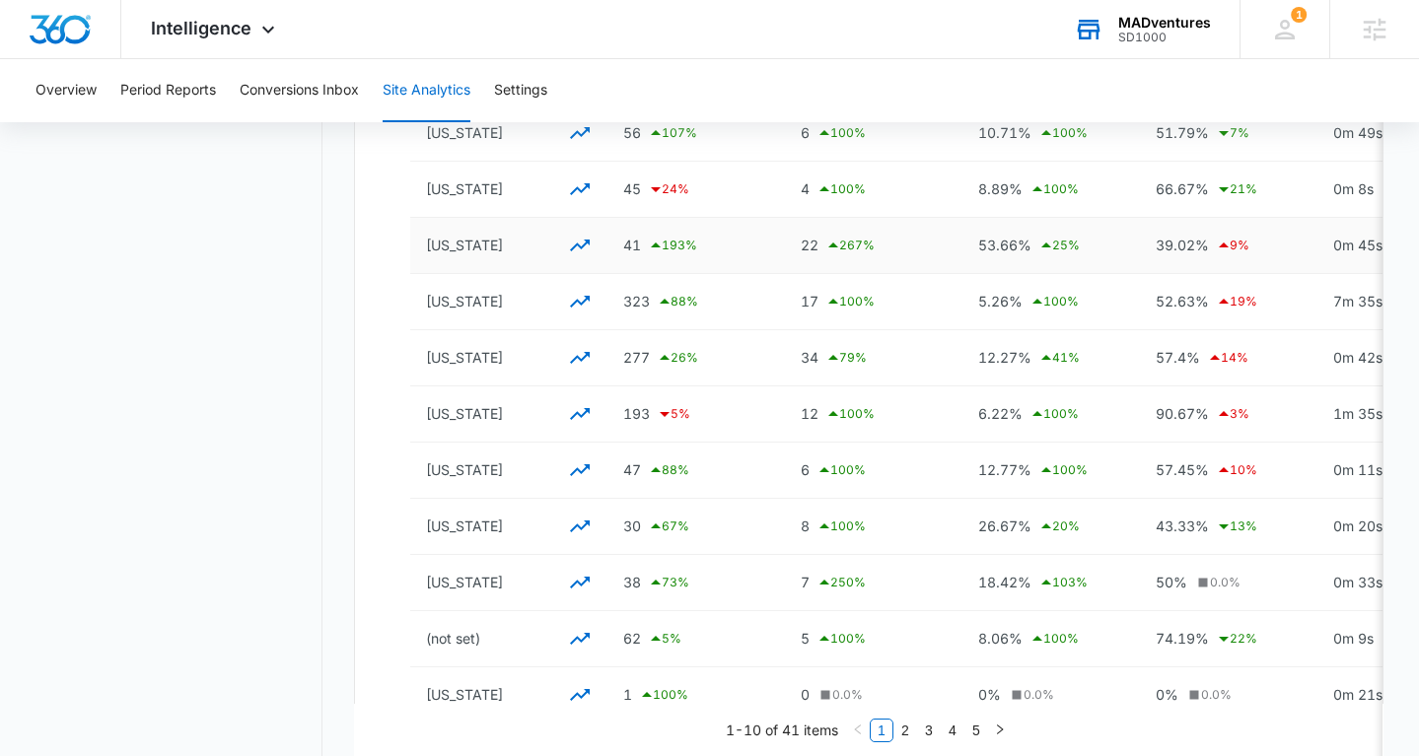
scroll to position [719, 0]
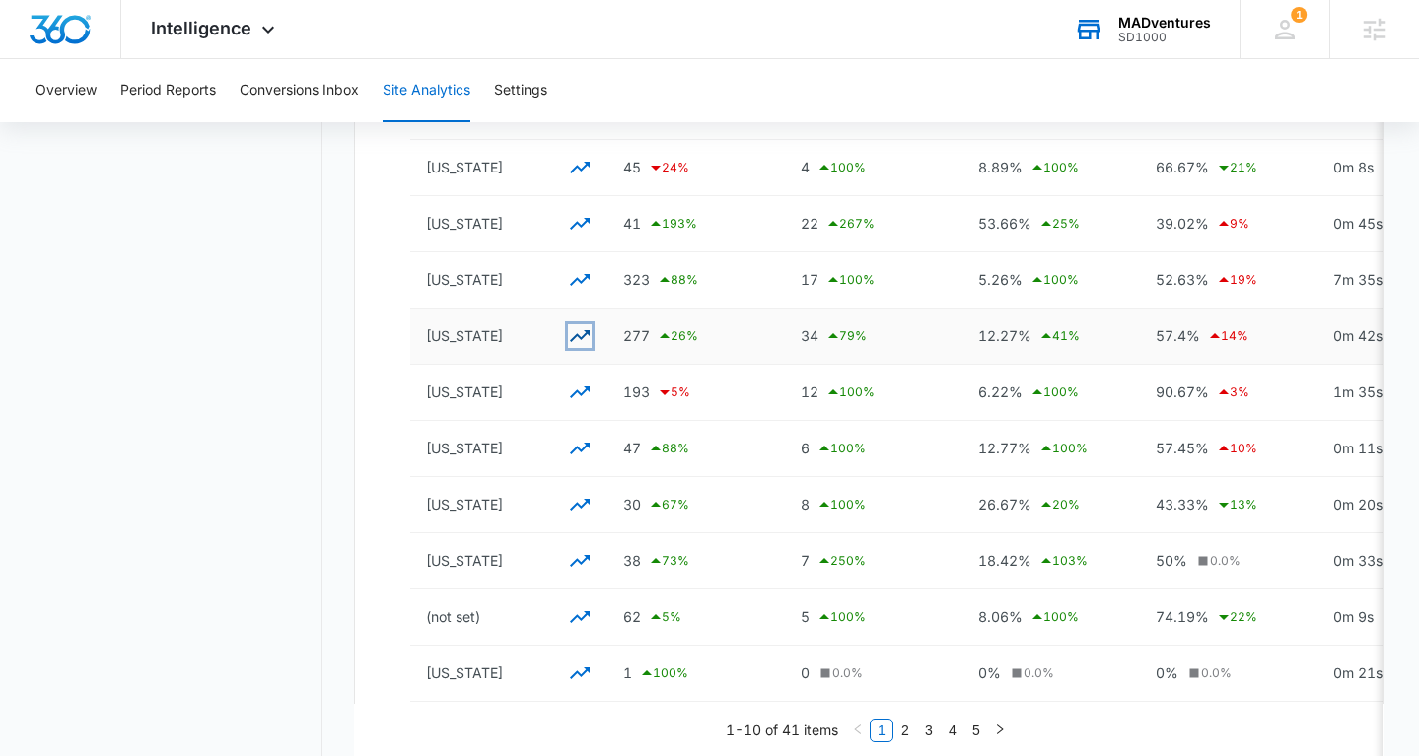
click at [580, 337] on icon "button" at bounding box center [580, 336] width 20 height 12
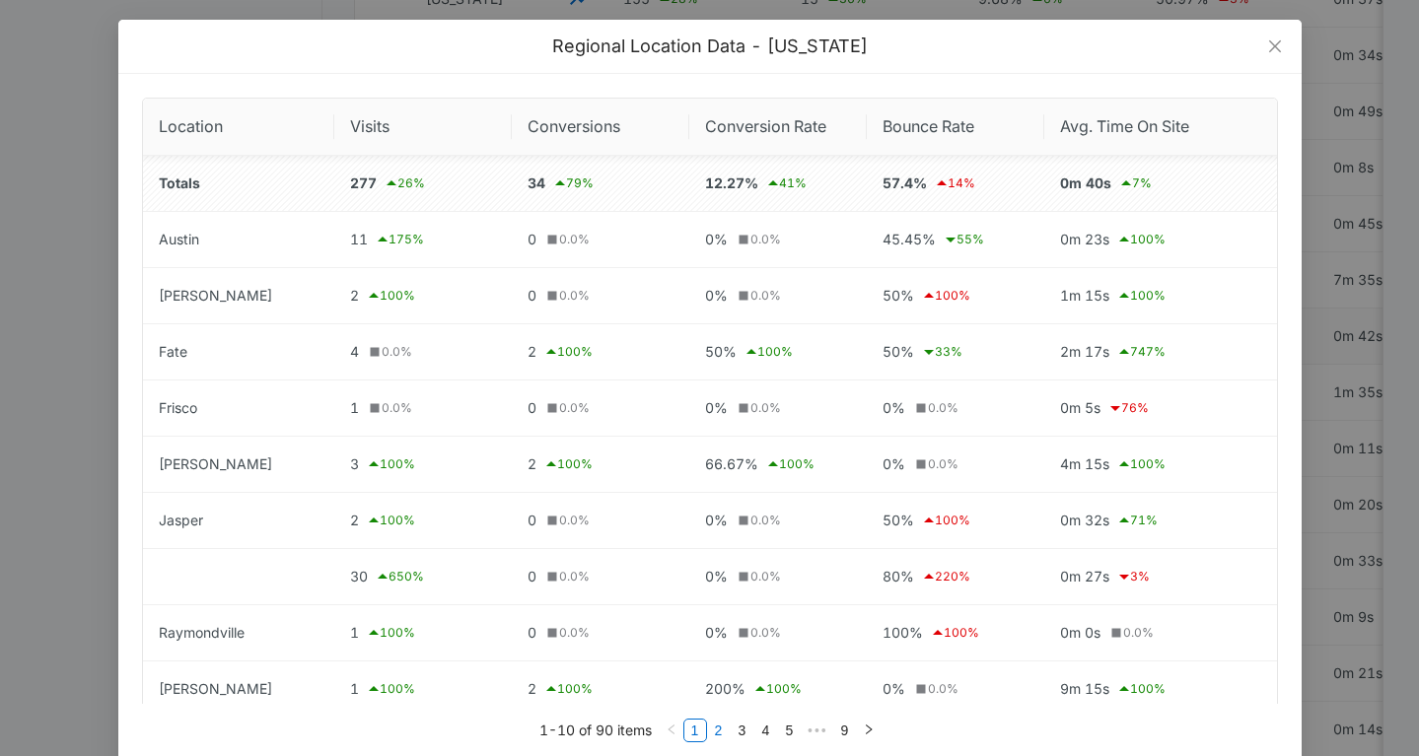
click at [716, 730] on link "2" at bounding box center [719, 731] width 22 height 22
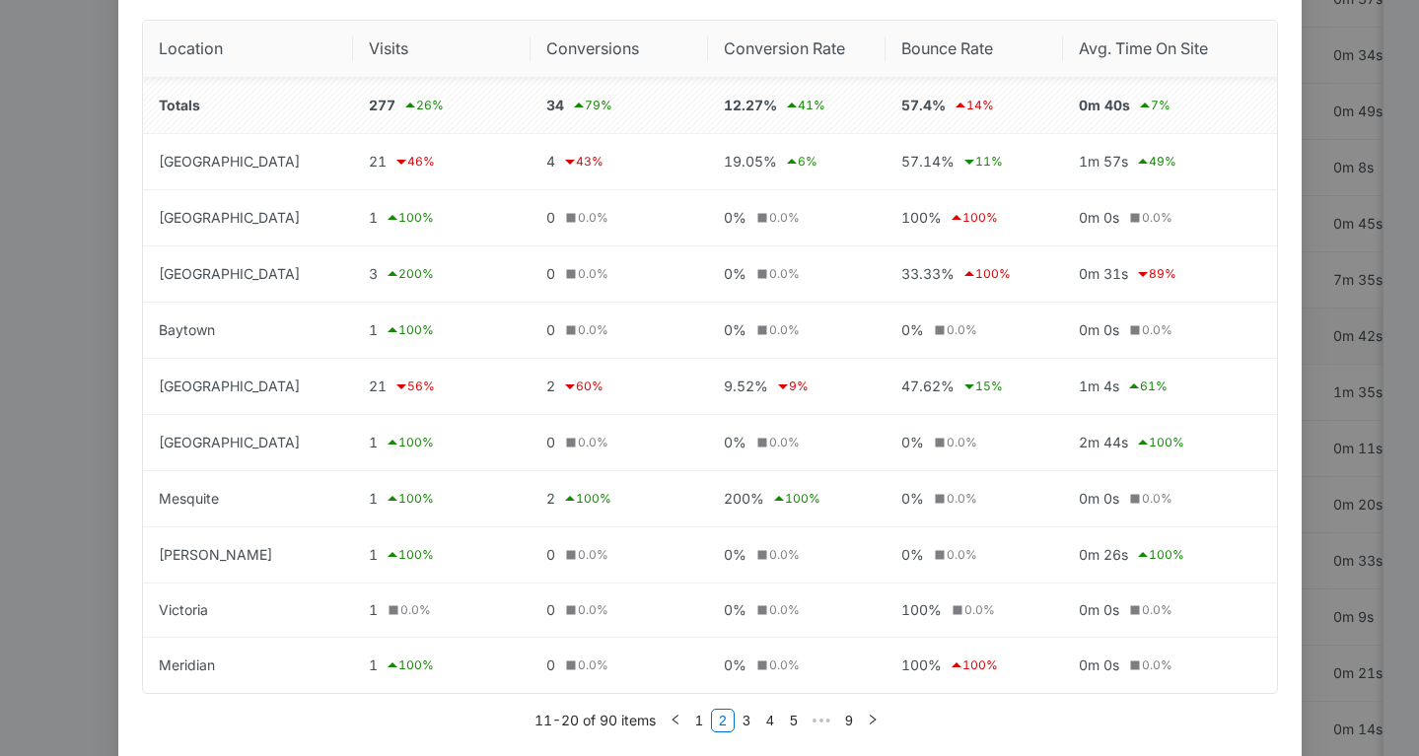
scroll to position [129, 0]
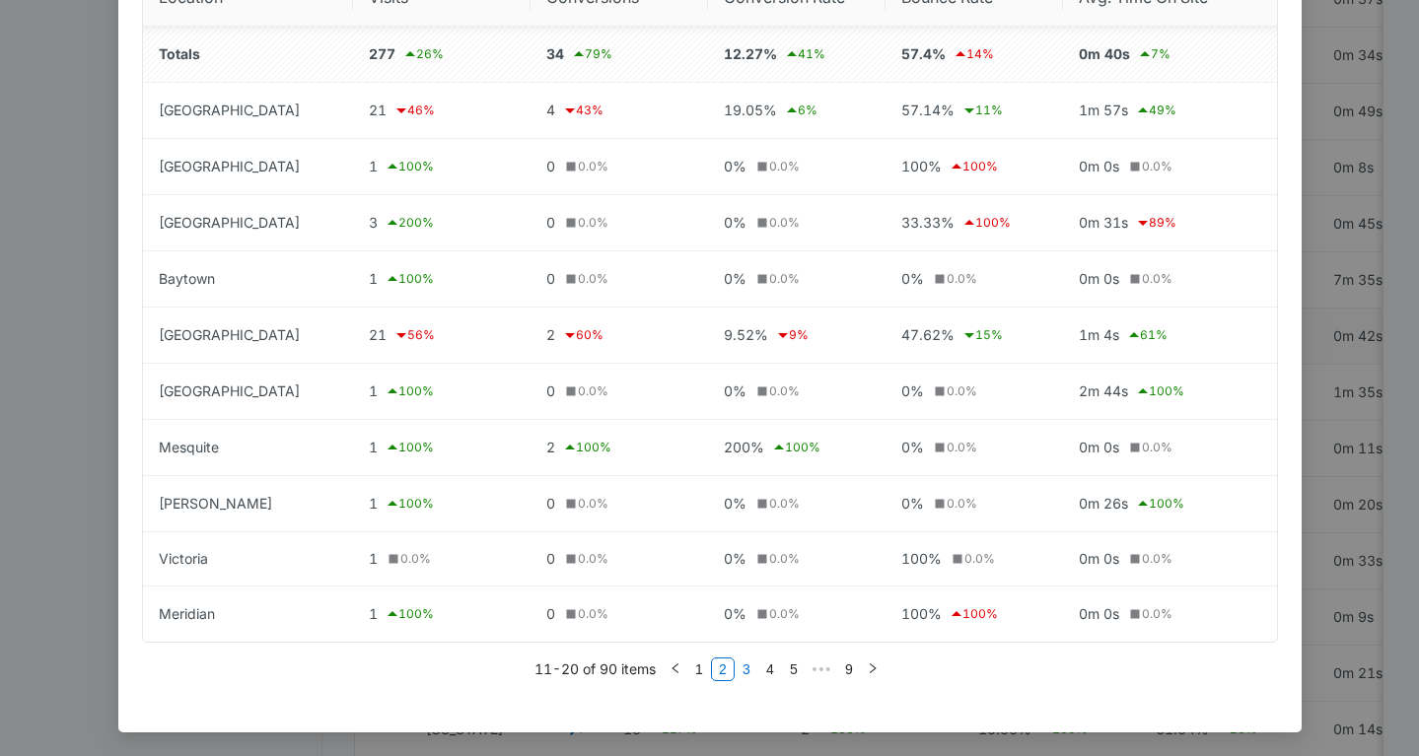
click at [744, 668] on link "3" at bounding box center [747, 670] width 22 height 22
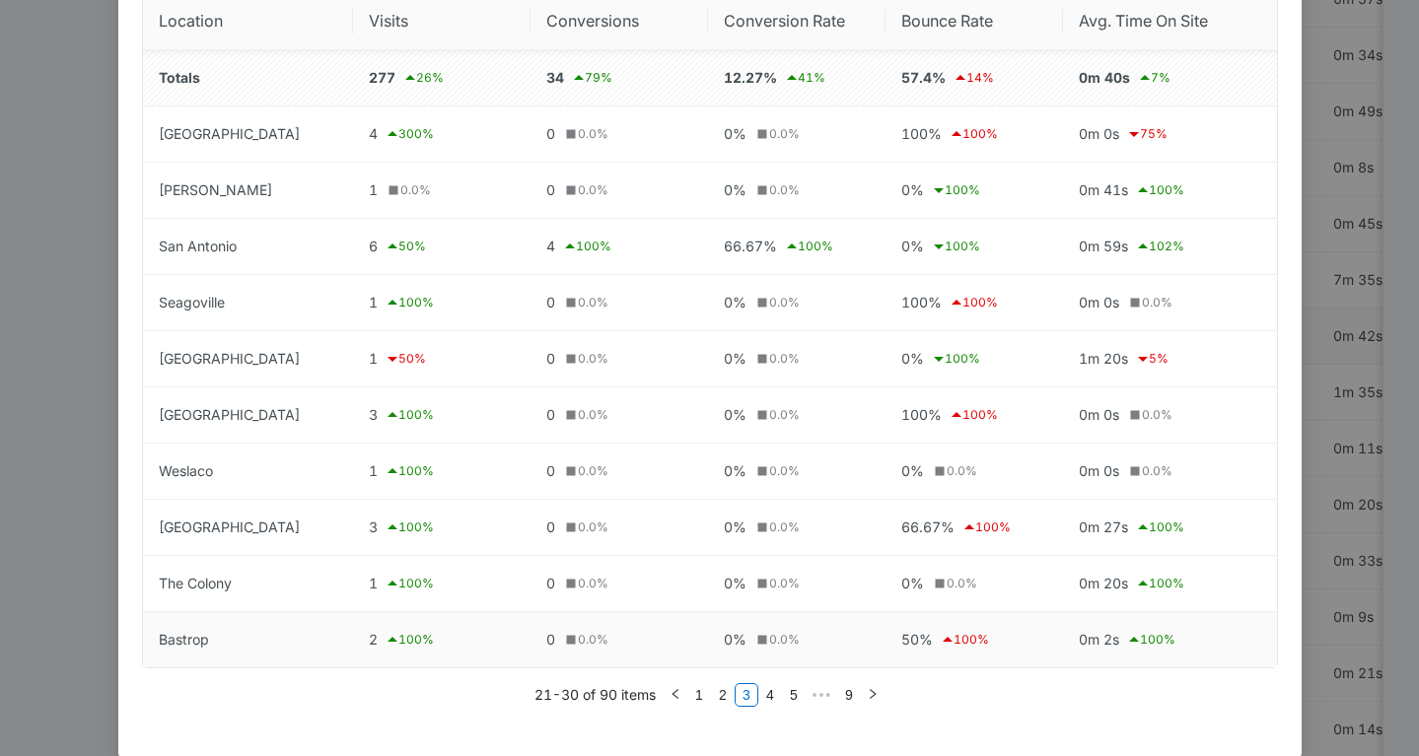
scroll to position [131, 0]
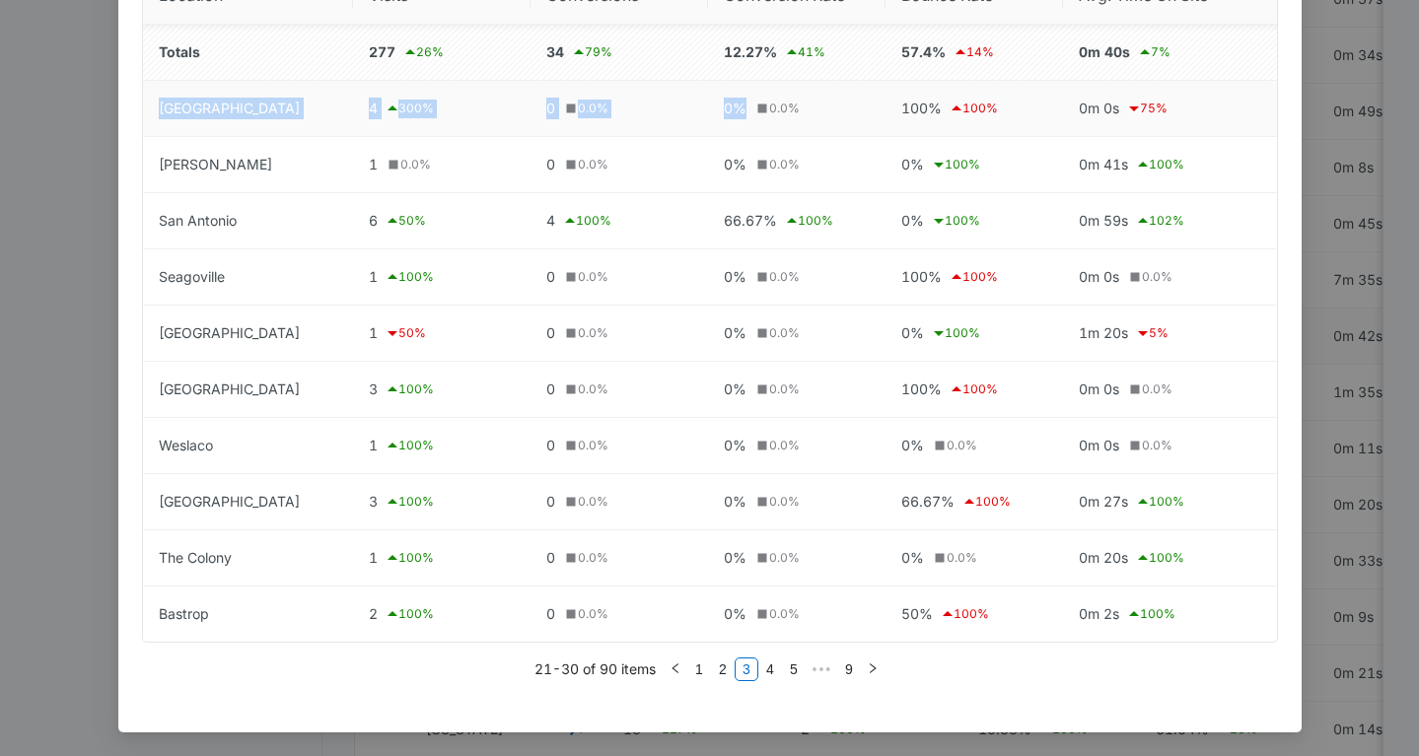
drag, startPoint x: 217, startPoint y: 91, endPoint x: 705, endPoint y: 108, distance: 488.5
click at [705, 108] on tr "Athens 4 300 % 0 0.0 % 0% 0.0 % 100% 100 % 0m 0s 75 %" at bounding box center [710, 109] width 1134 height 56
click at [775, 669] on link "4" at bounding box center [770, 670] width 22 height 22
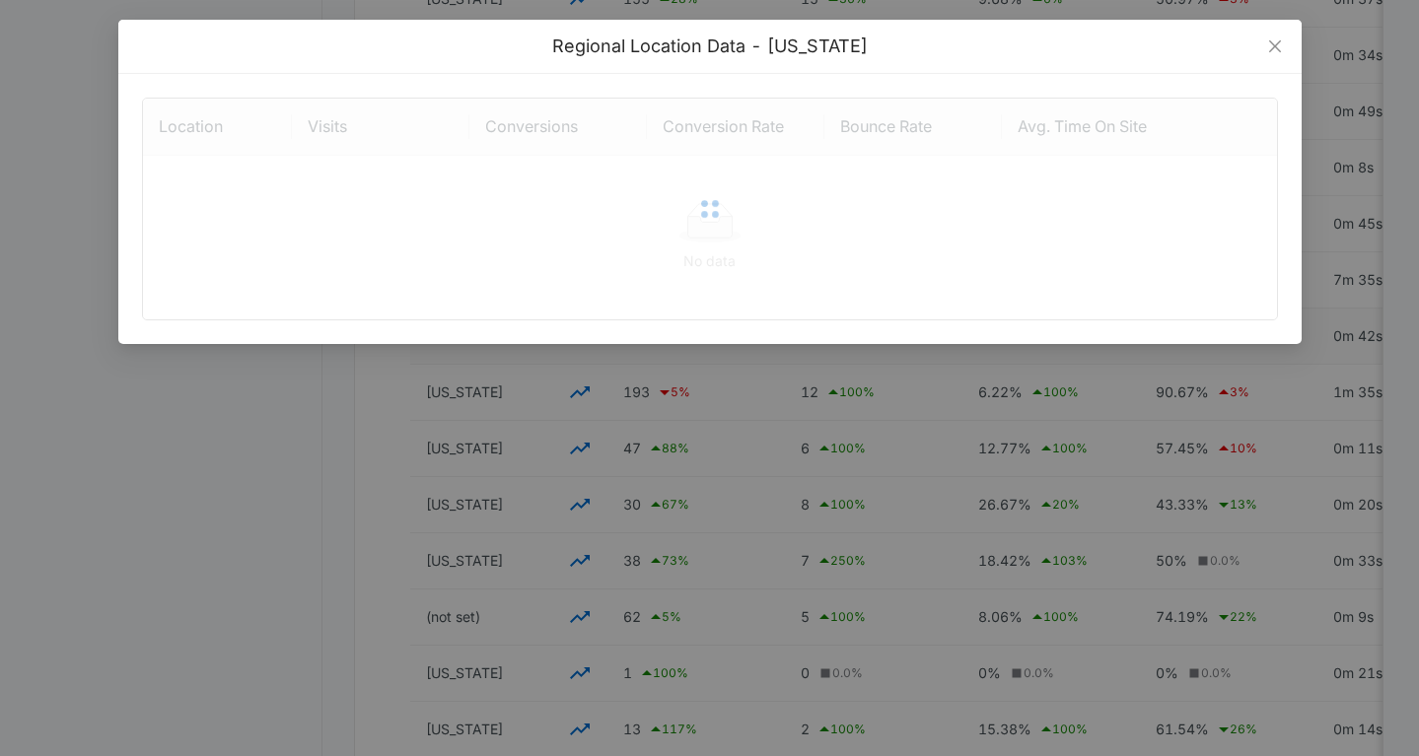
scroll to position [0, 0]
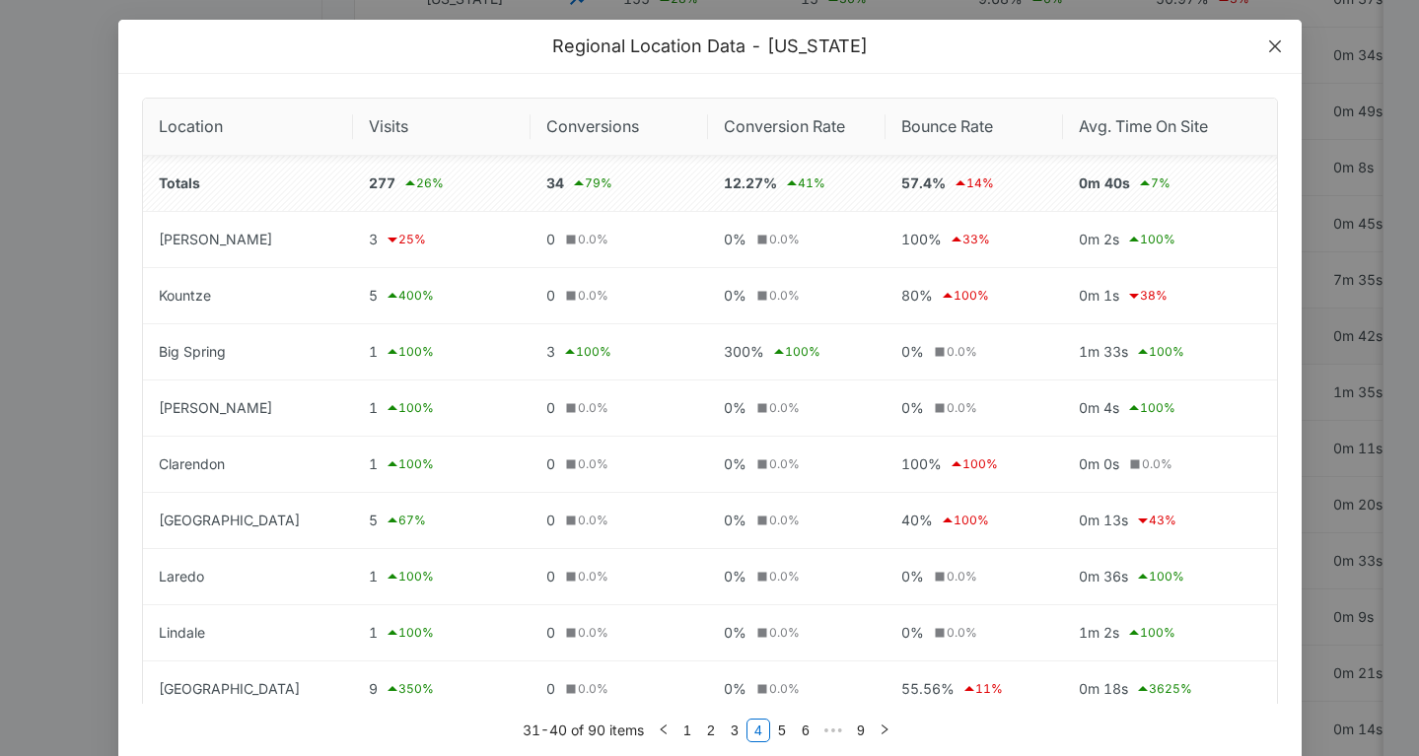
click at [1275, 45] on icon "close" at bounding box center [1274, 46] width 12 height 12
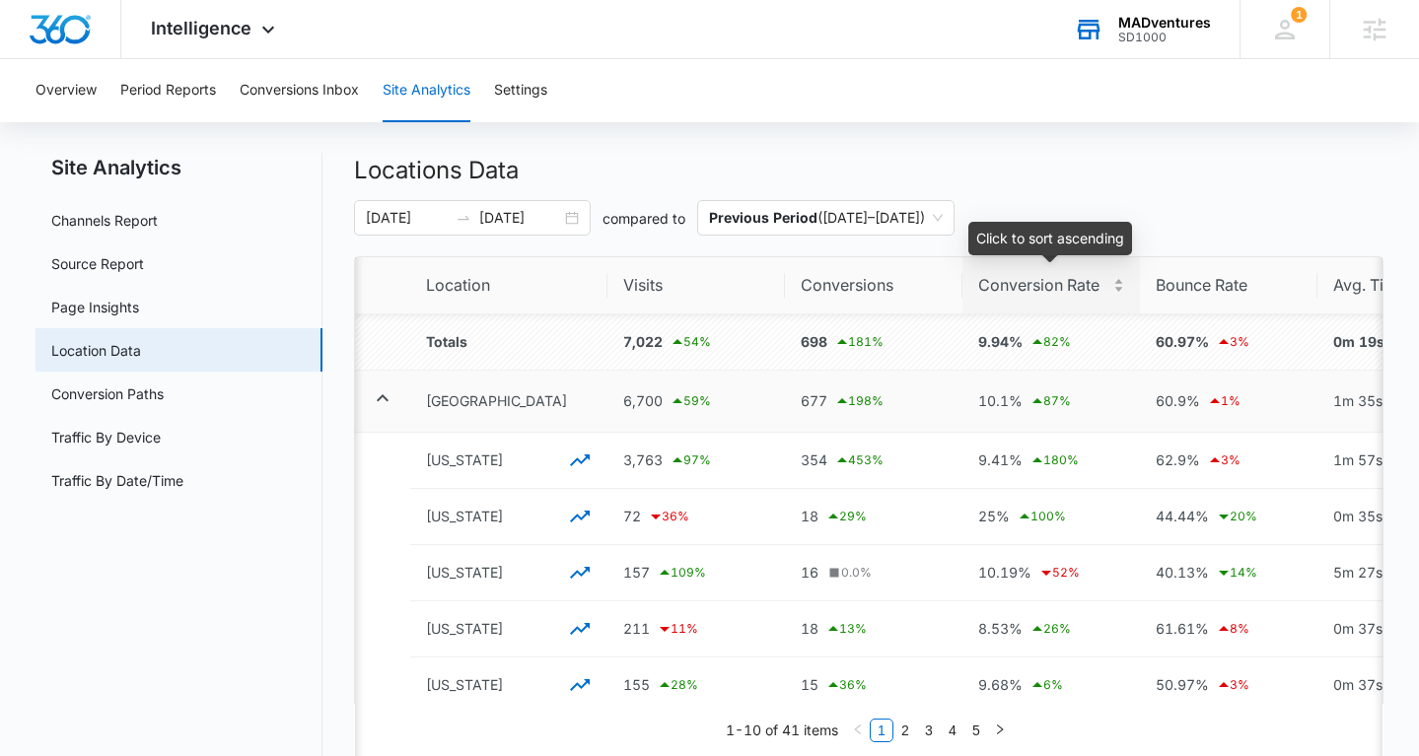
scroll to position [0, 112]
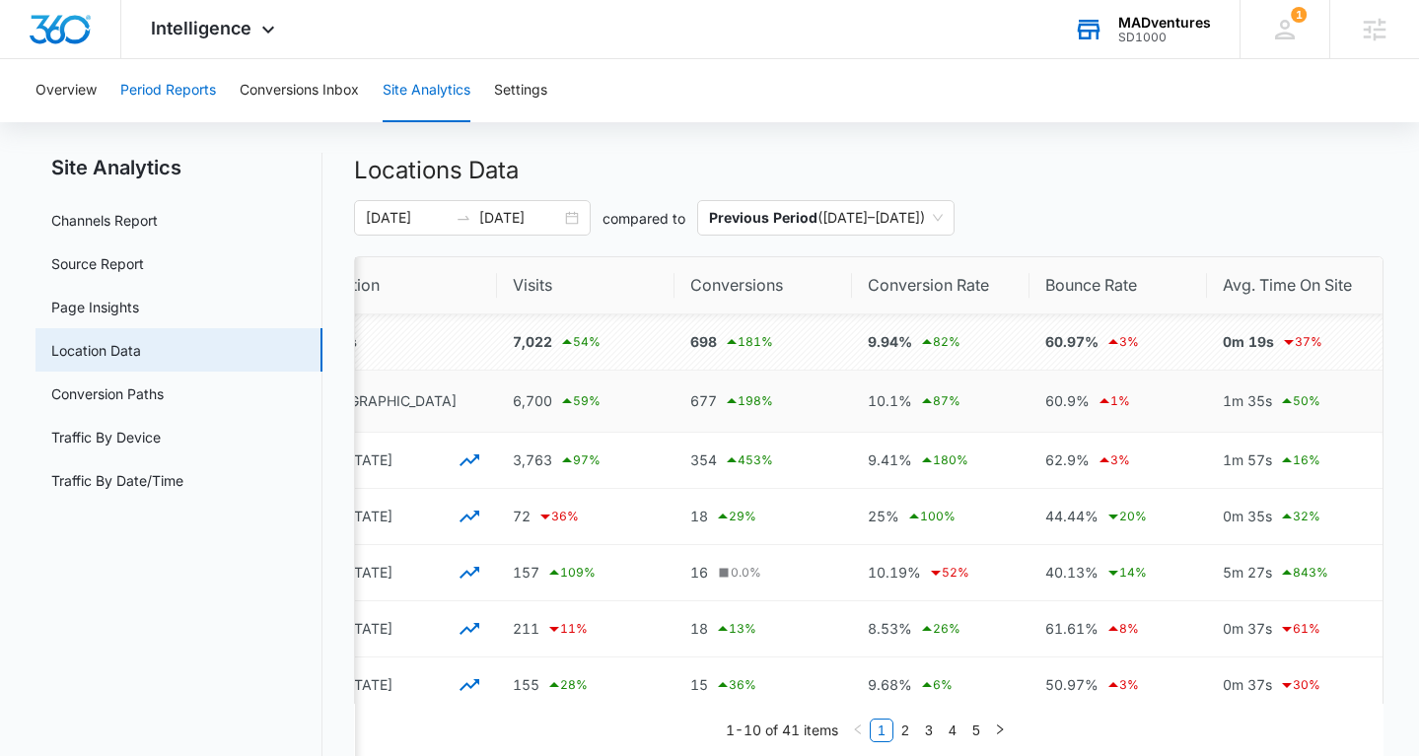
click at [211, 97] on button "Period Reports" at bounding box center [168, 90] width 96 height 63
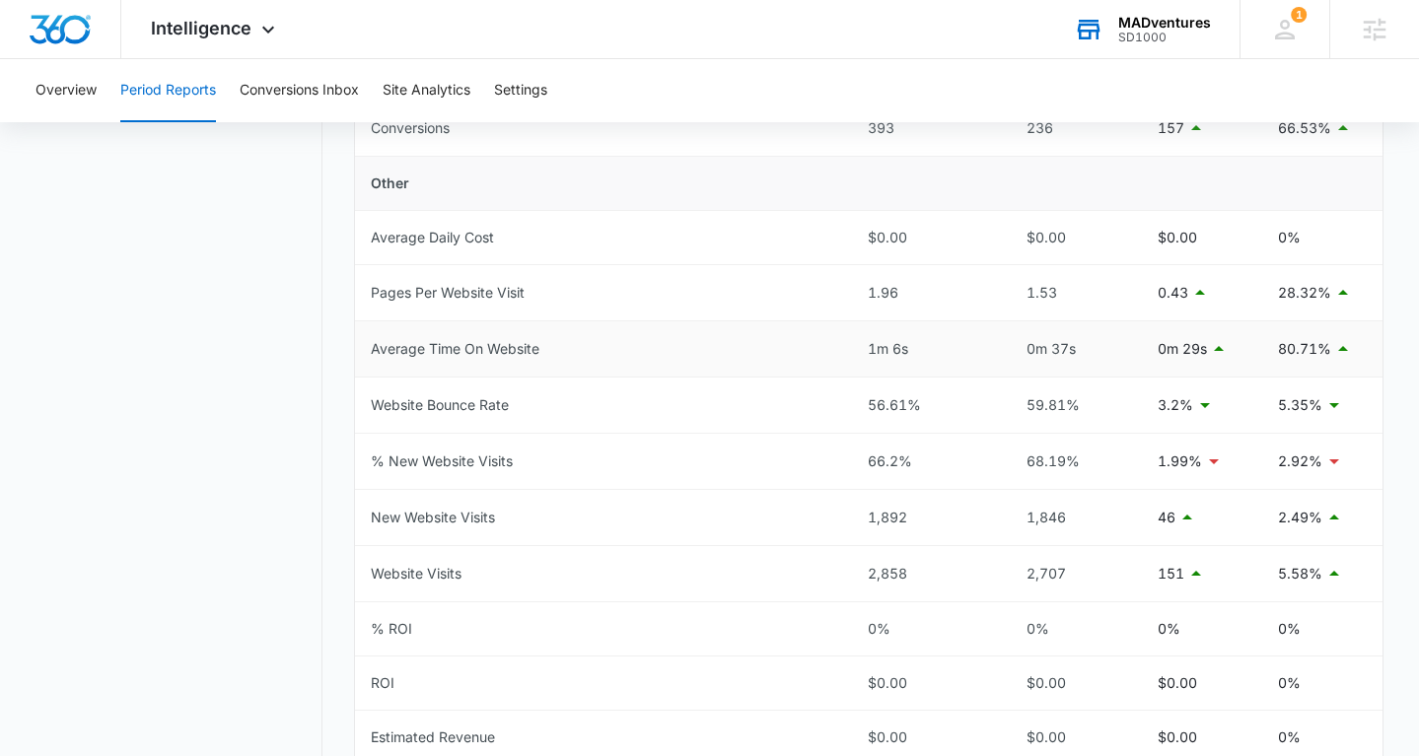
scroll to position [867, 0]
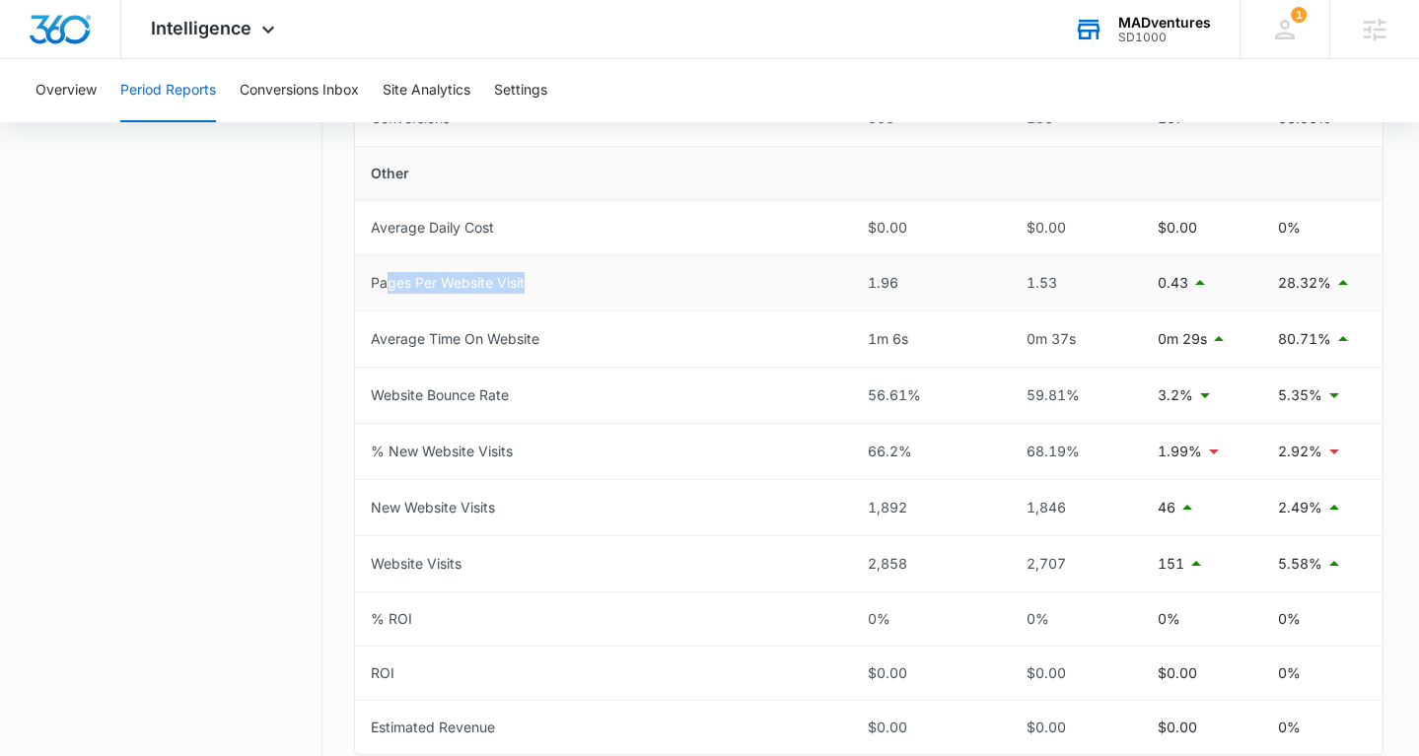
drag, startPoint x: 384, startPoint y: 274, endPoint x: 658, endPoint y: 273, distance: 274.1
click at [658, 273] on td "Pages Per Website Visit" at bounding box center [603, 283] width 497 height 56
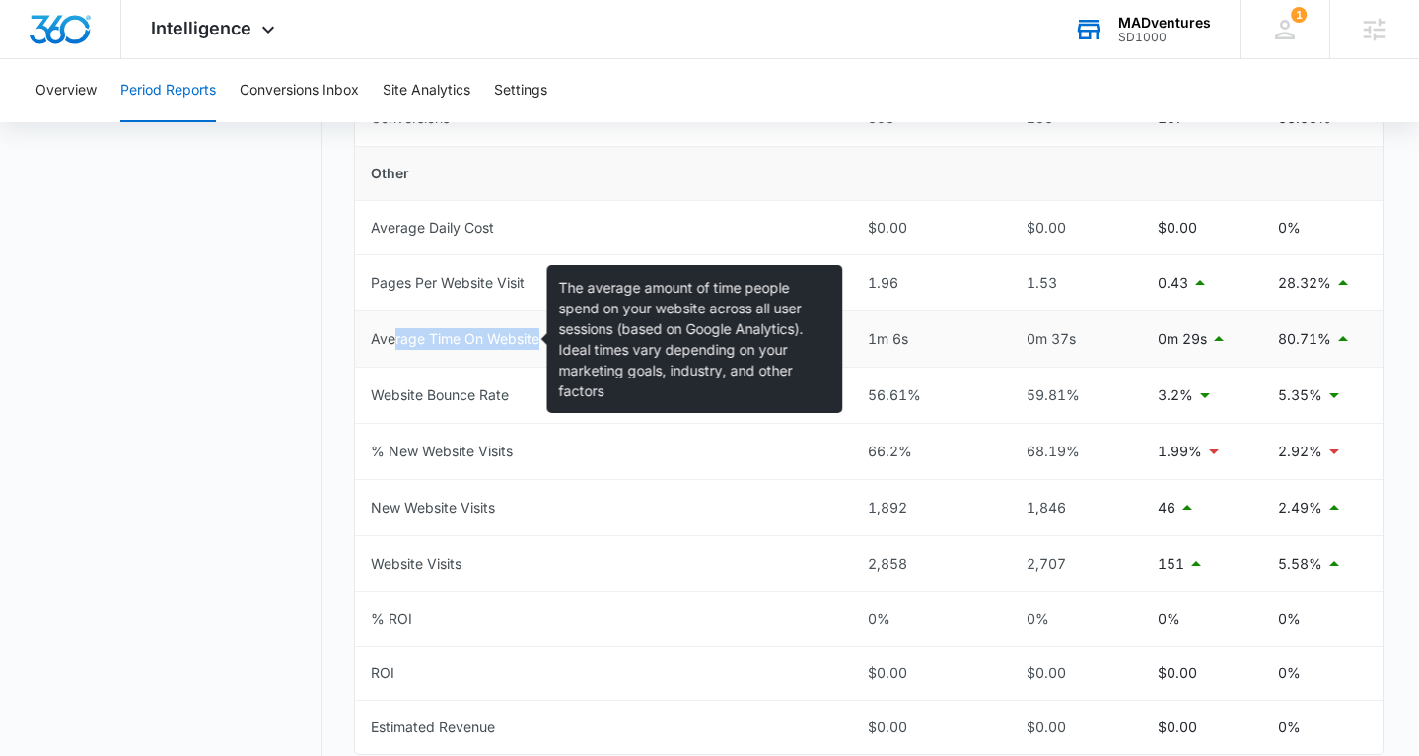
drag, startPoint x: 392, startPoint y: 334, endPoint x: 653, endPoint y: 329, distance: 260.4
click at [653, 331] on td "Average Time On Website" at bounding box center [603, 340] width 497 height 56
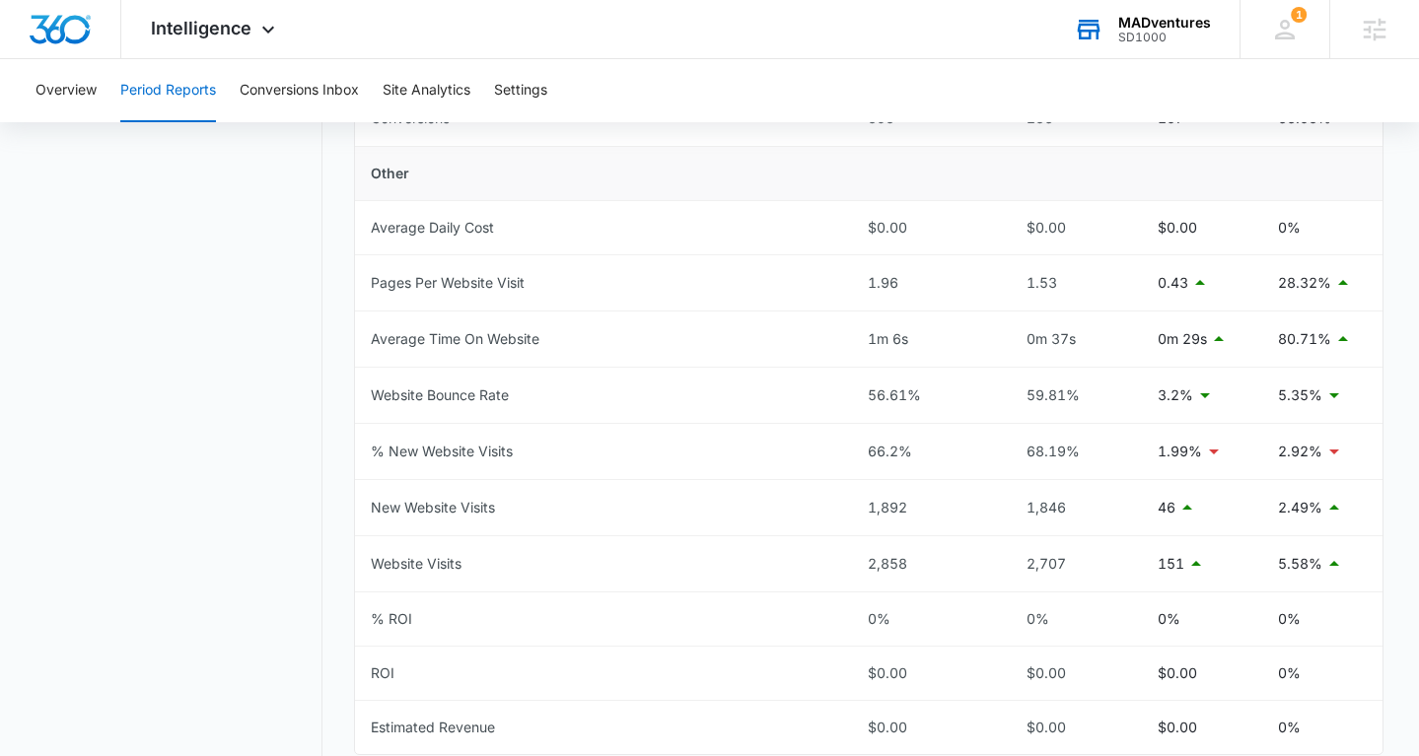
click at [1091, 31] on icon at bounding box center [1089, 31] width 23 height 16
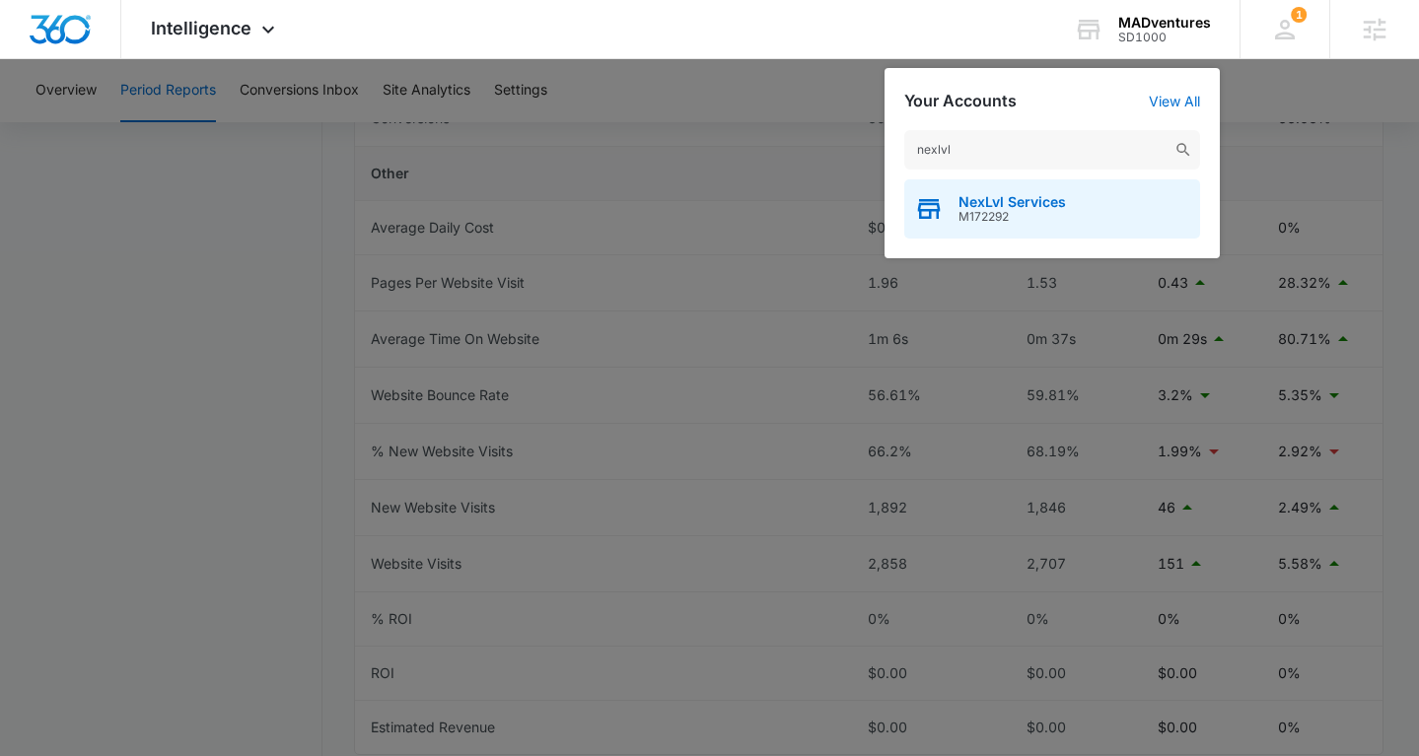
type input "nexlvl"
click at [1059, 206] on span "NexLvl Services" at bounding box center [1012, 202] width 107 height 16
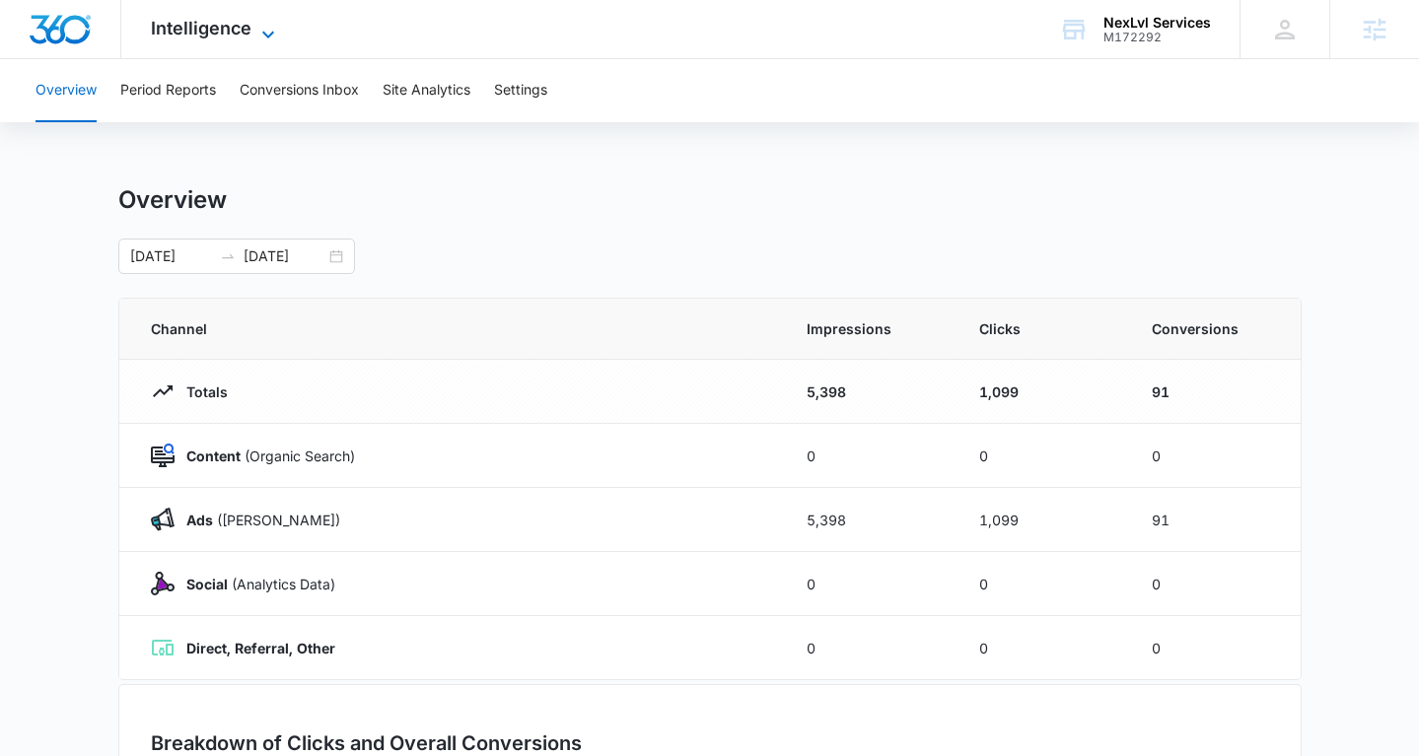
click at [231, 36] on span "Intelligence" at bounding box center [201, 28] width 101 height 21
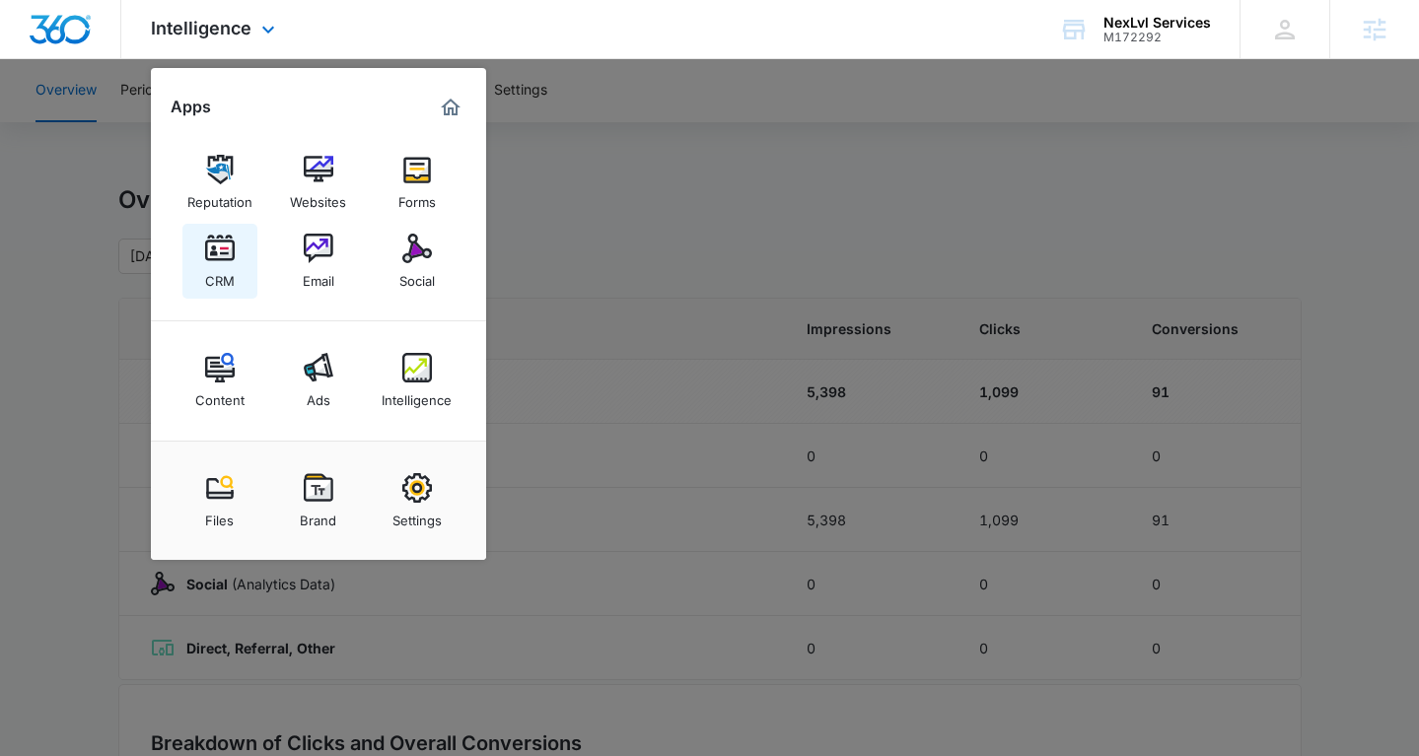
click at [236, 268] on link "CRM" at bounding box center [219, 261] width 75 height 75
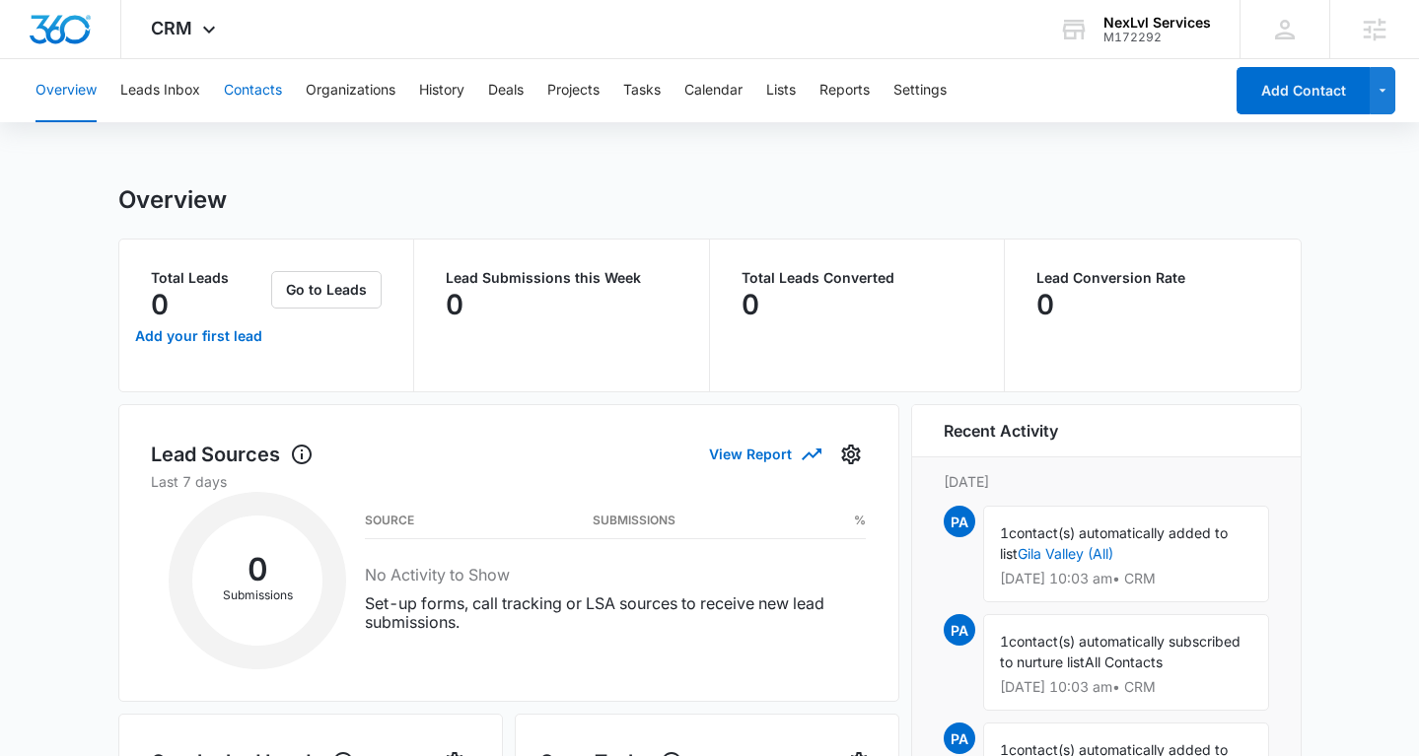
click at [274, 91] on button "Contacts" at bounding box center [253, 90] width 58 height 63
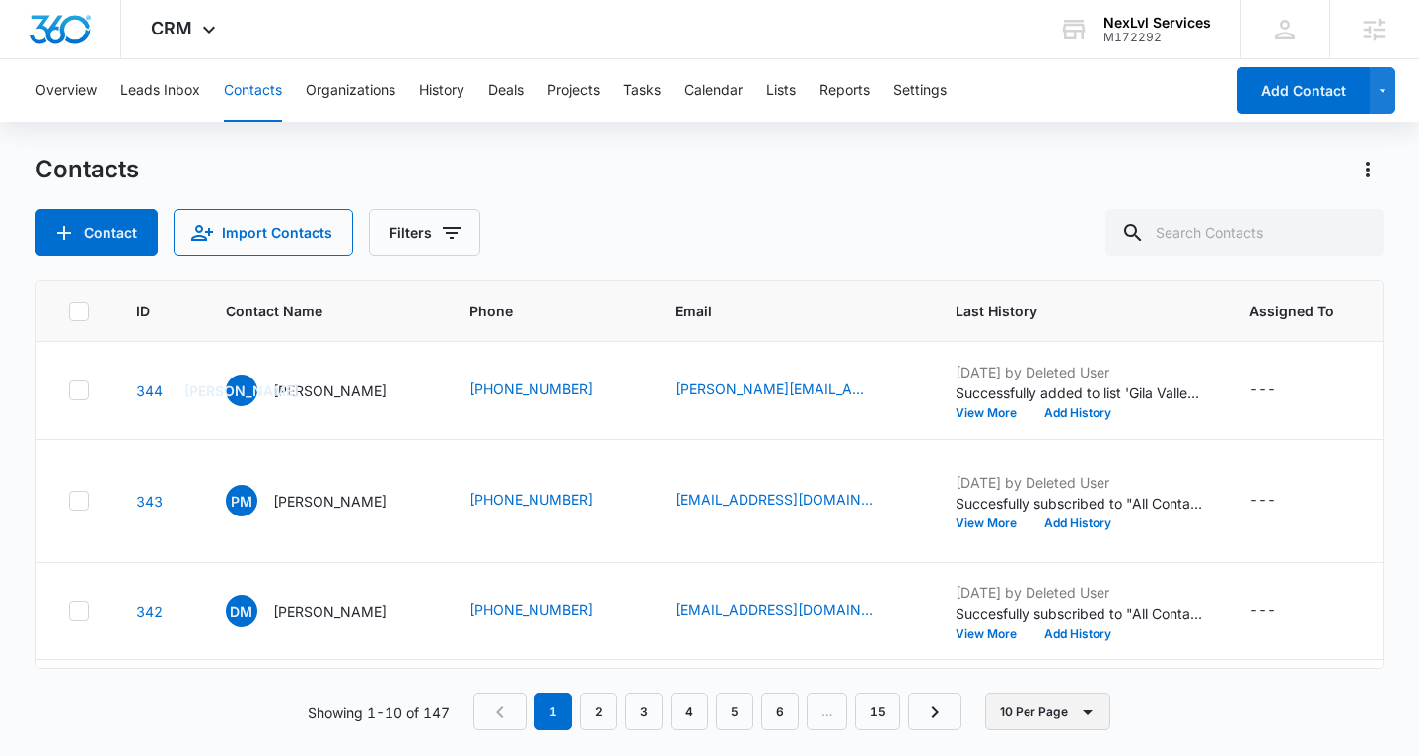
click at [1048, 705] on button "10 Per Page" at bounding box center [1047, 711] width 125 height 37
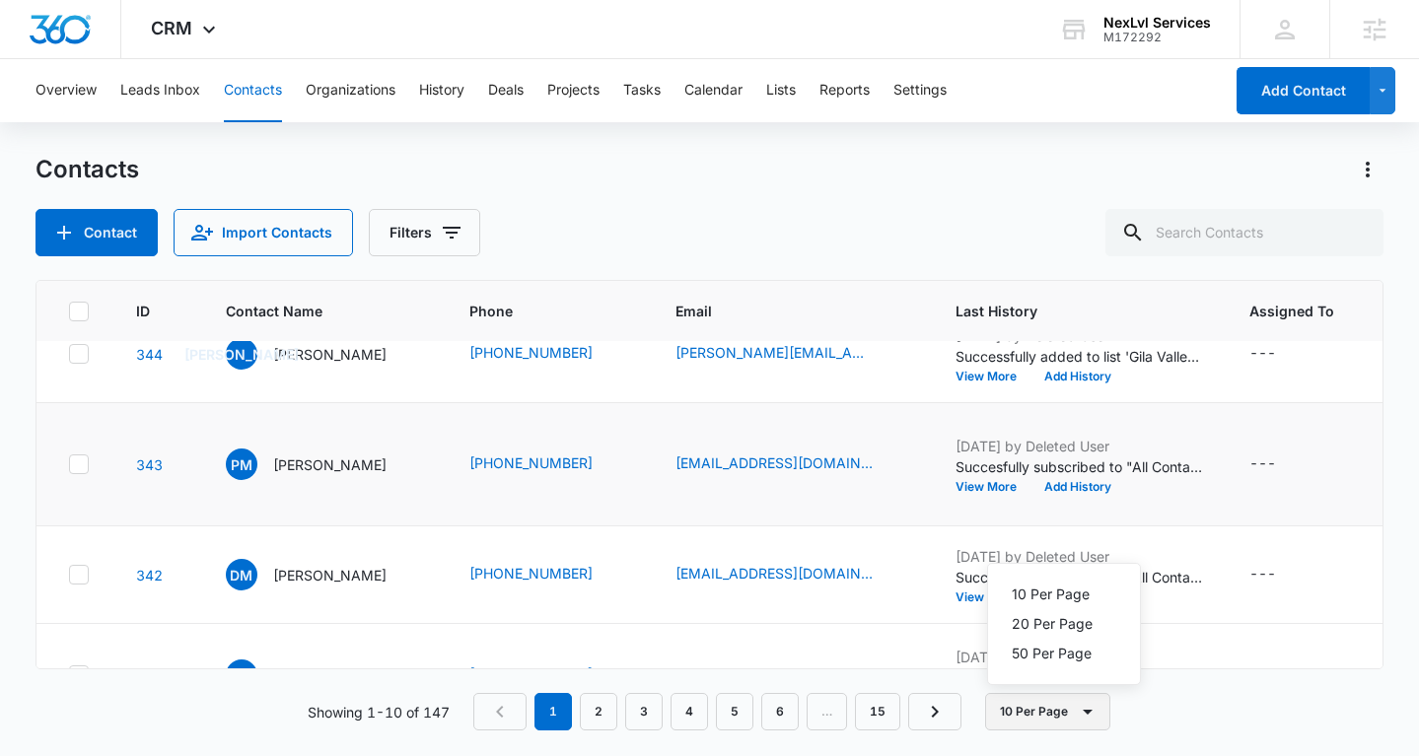
scroll to position [96, 0]
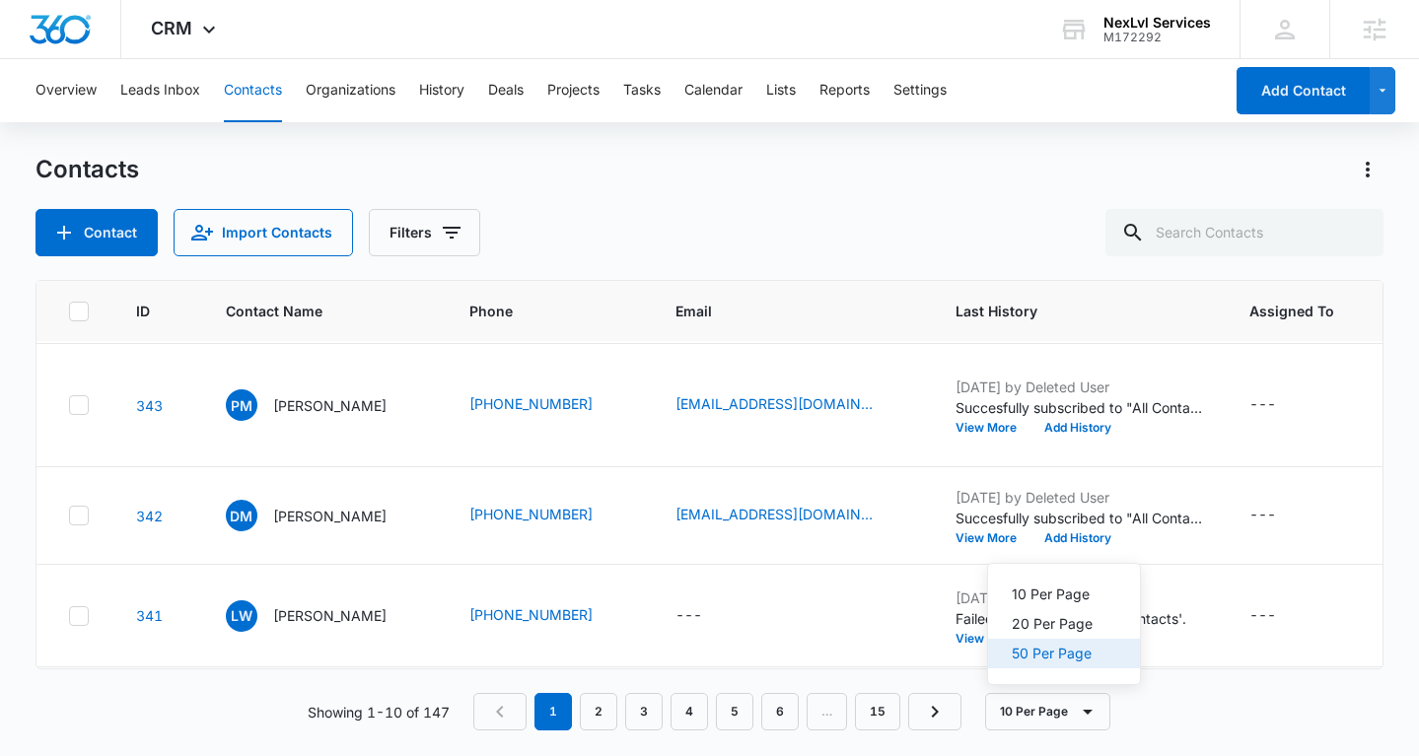
click at [1032, 660] on div "50 Per Page" at bounding box center [1052, 654] width 81 height 14
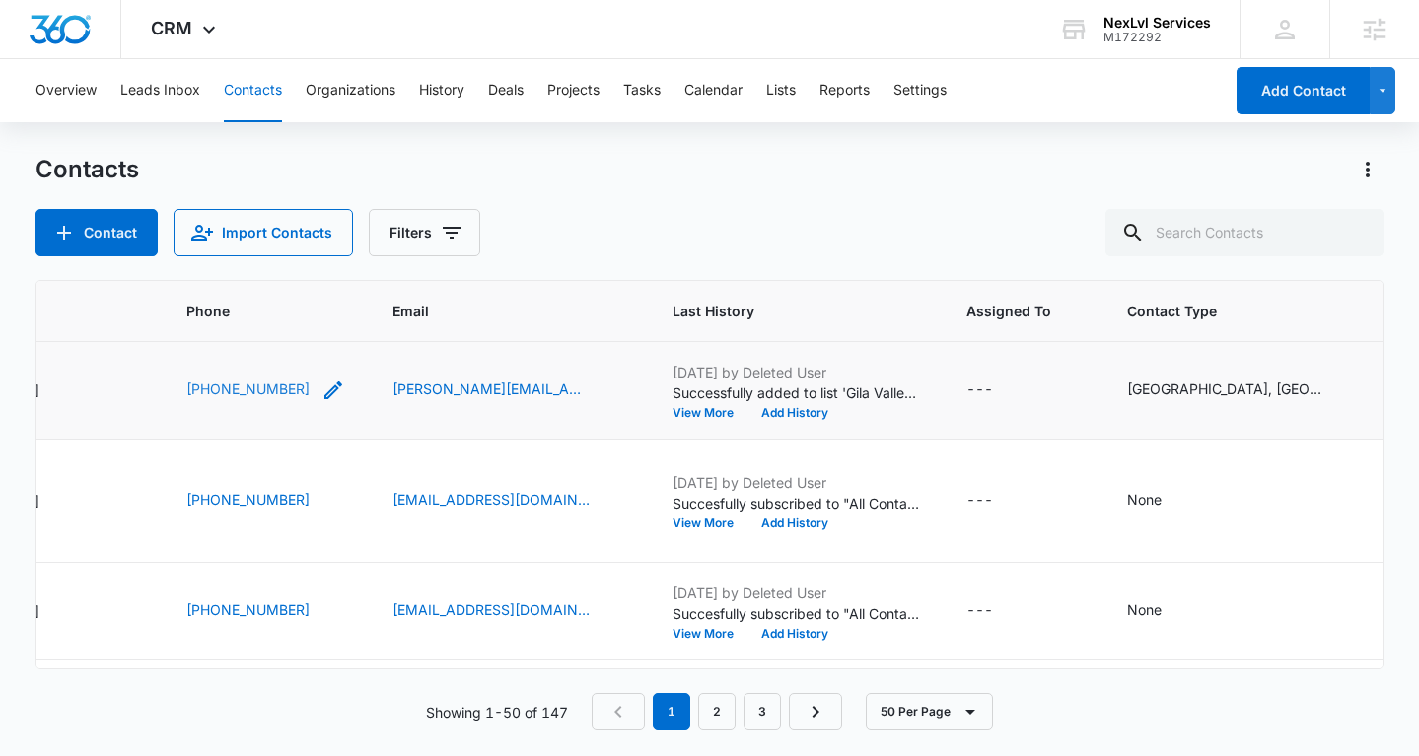
scroll to position [0, 512]
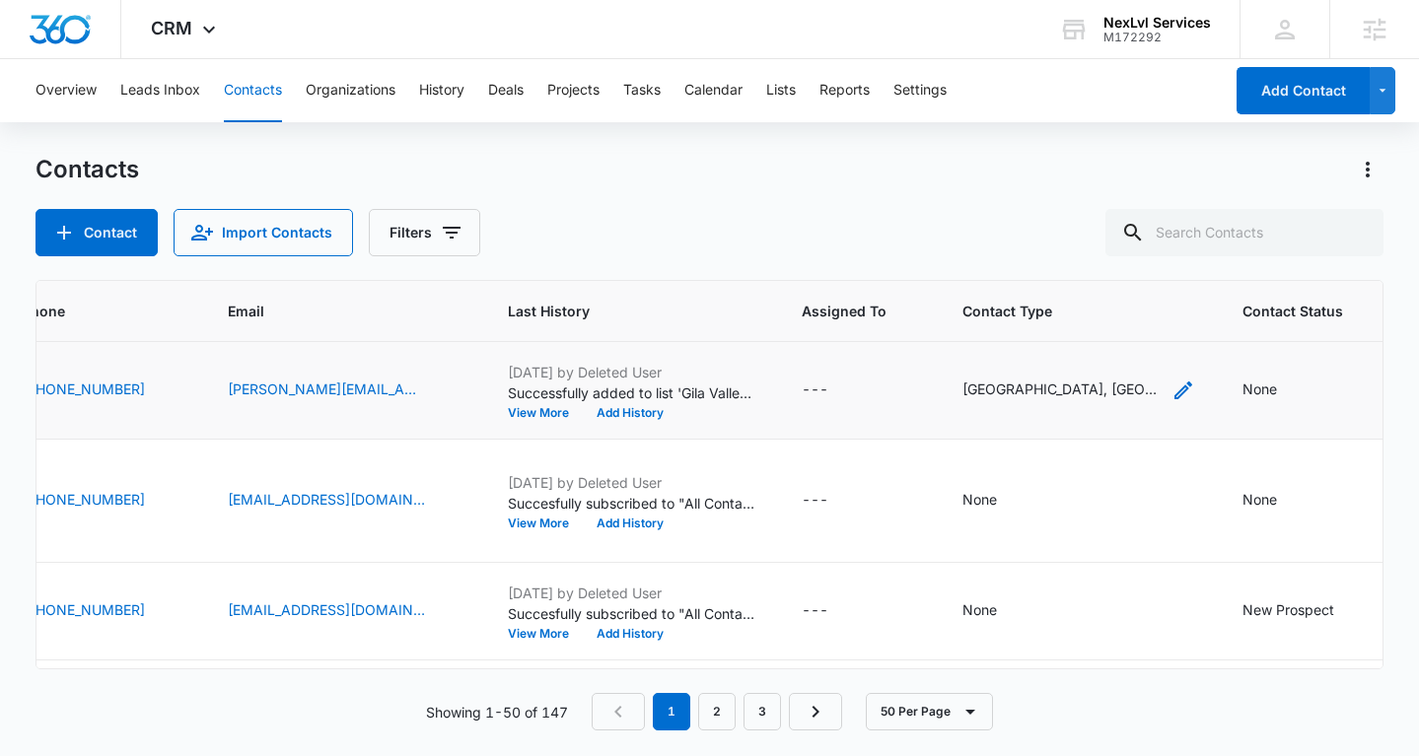
click at [1048, 399] on div "Gila Valley, Resi" at bounding box center [1060, 389] width 197 height 21
click at [1219, 563] on td "None" at bounding box center [1307, 501] width 177 height 123
click at [1089, 409] on td "Gila Valley, Resi" at bounding box center [1079, 391] width 280 height 98
click at [1172, 402] on icon "Contact Type - Gila Valley, Resi - Select to Edit Field" at bounding box center [1184, 391] width 24 height 24
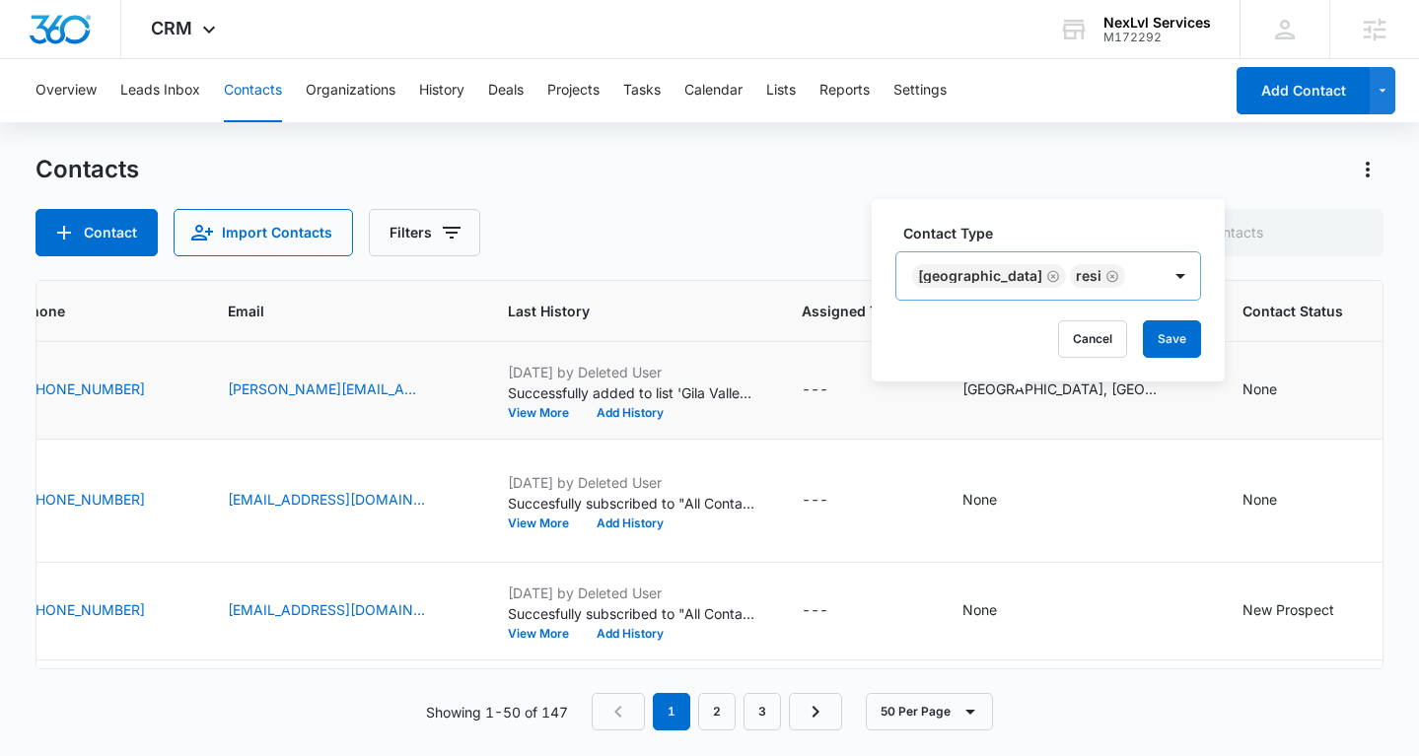
click at [1161, 280] on div at bounding box center [1180, 275] width 39 height 47
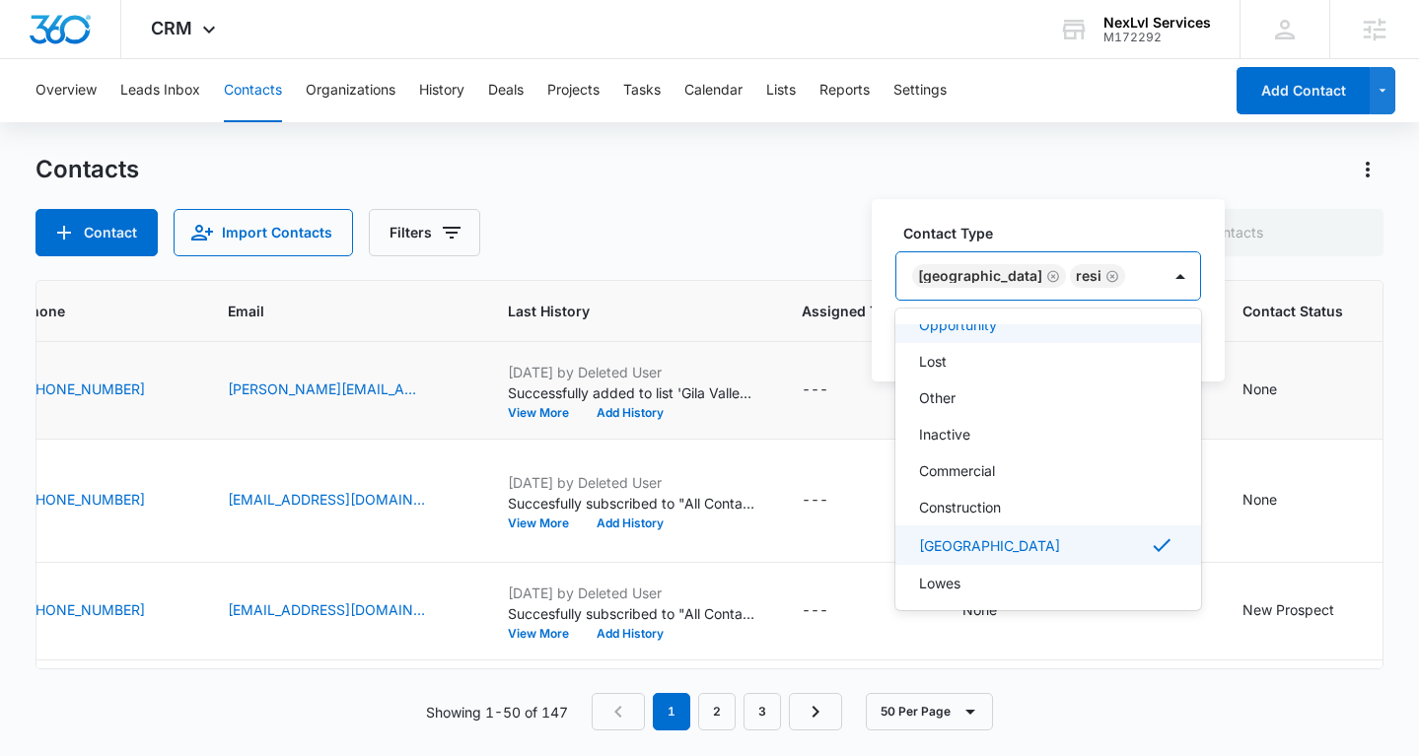
scroll to position [656, 0]
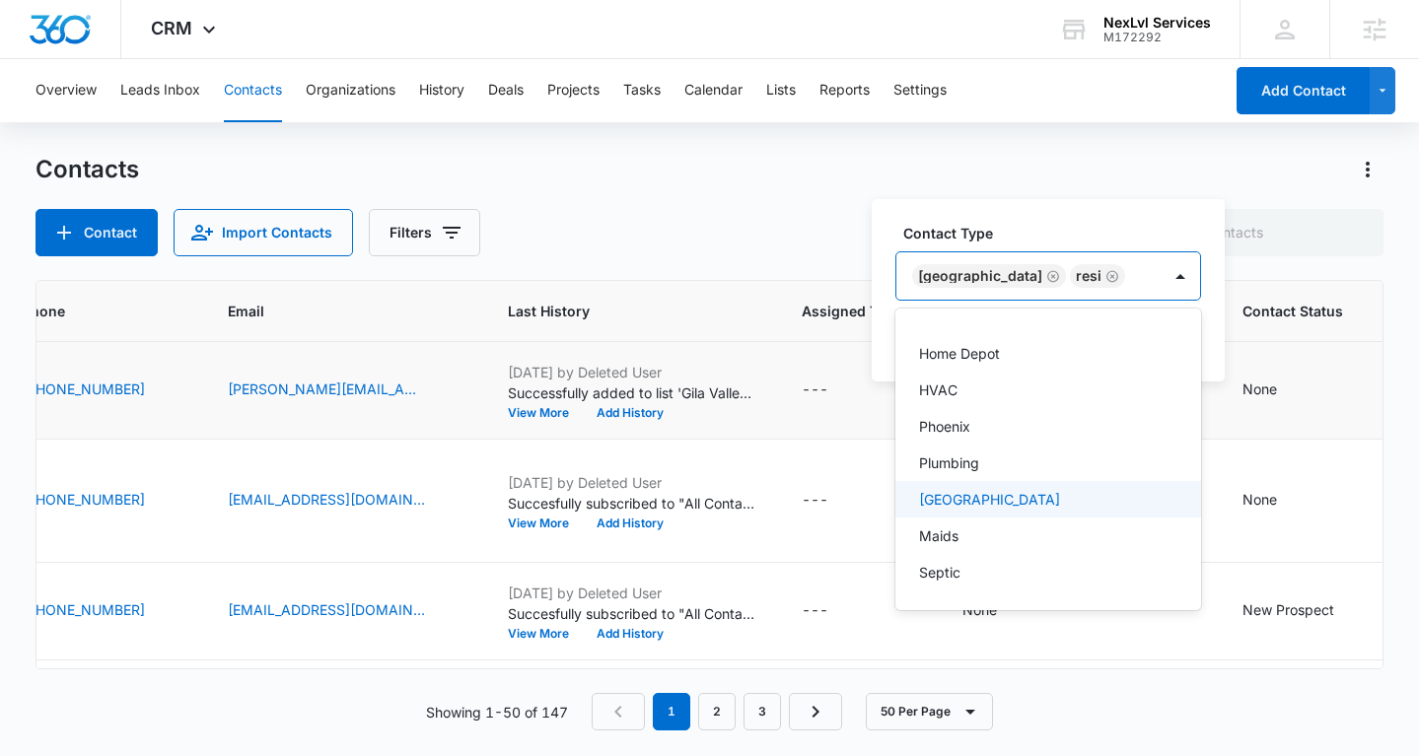
click at [836, 440] on td "---" at bounding box center [858, 391] width 161 height 98
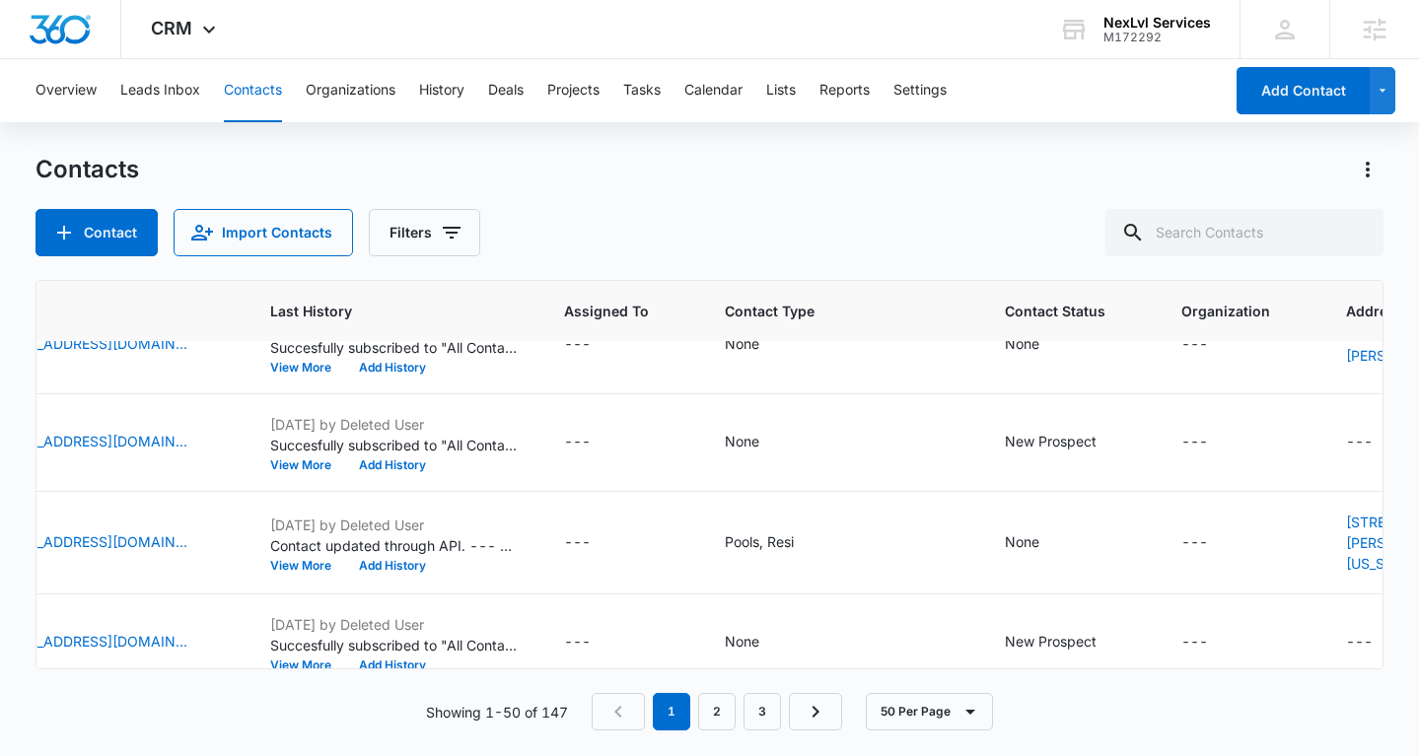
scroll to position [867, 749]
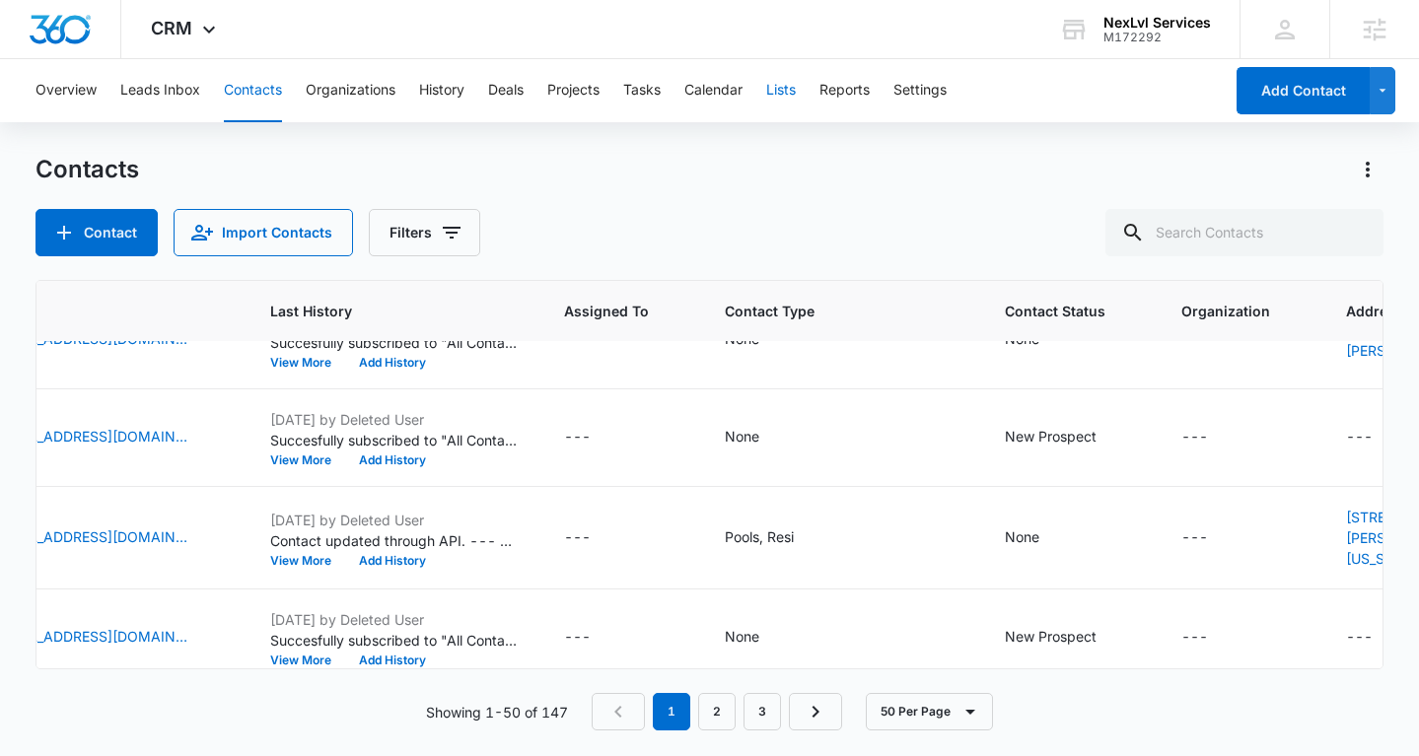
click at [793, 88] on button "Lists" at bounding box center [781, 90] width 30 height 63
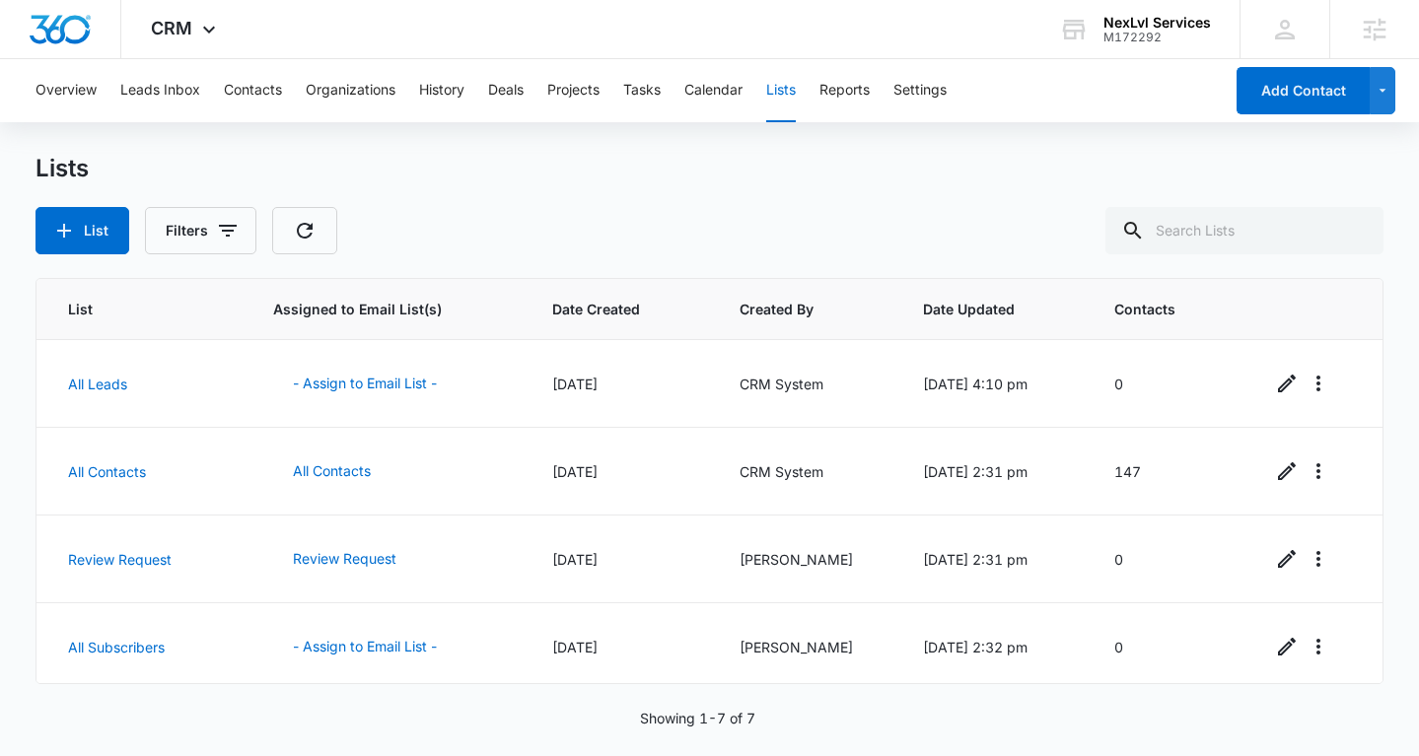
scroll to position [270, 0]
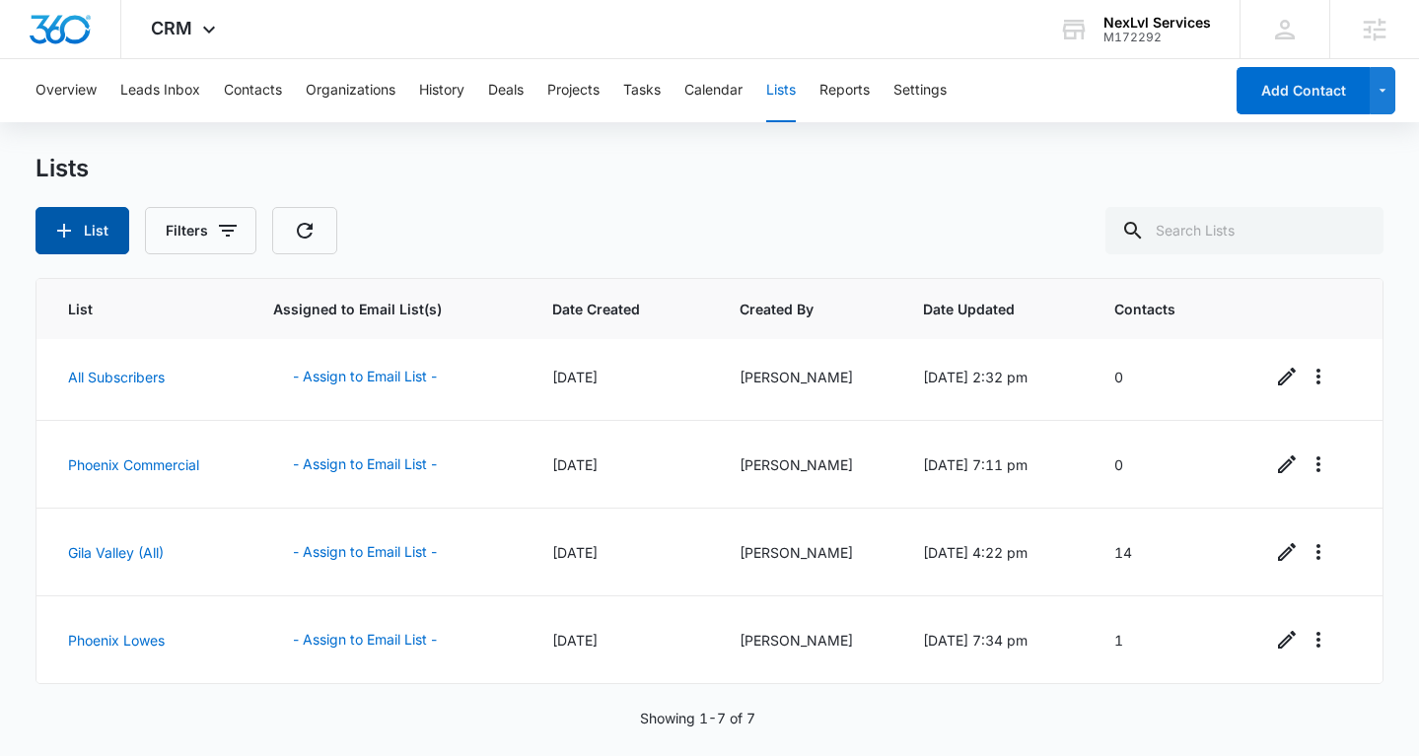
click at [109, 239] on button "List" at bounding box center [83, 230] width 94 height 47
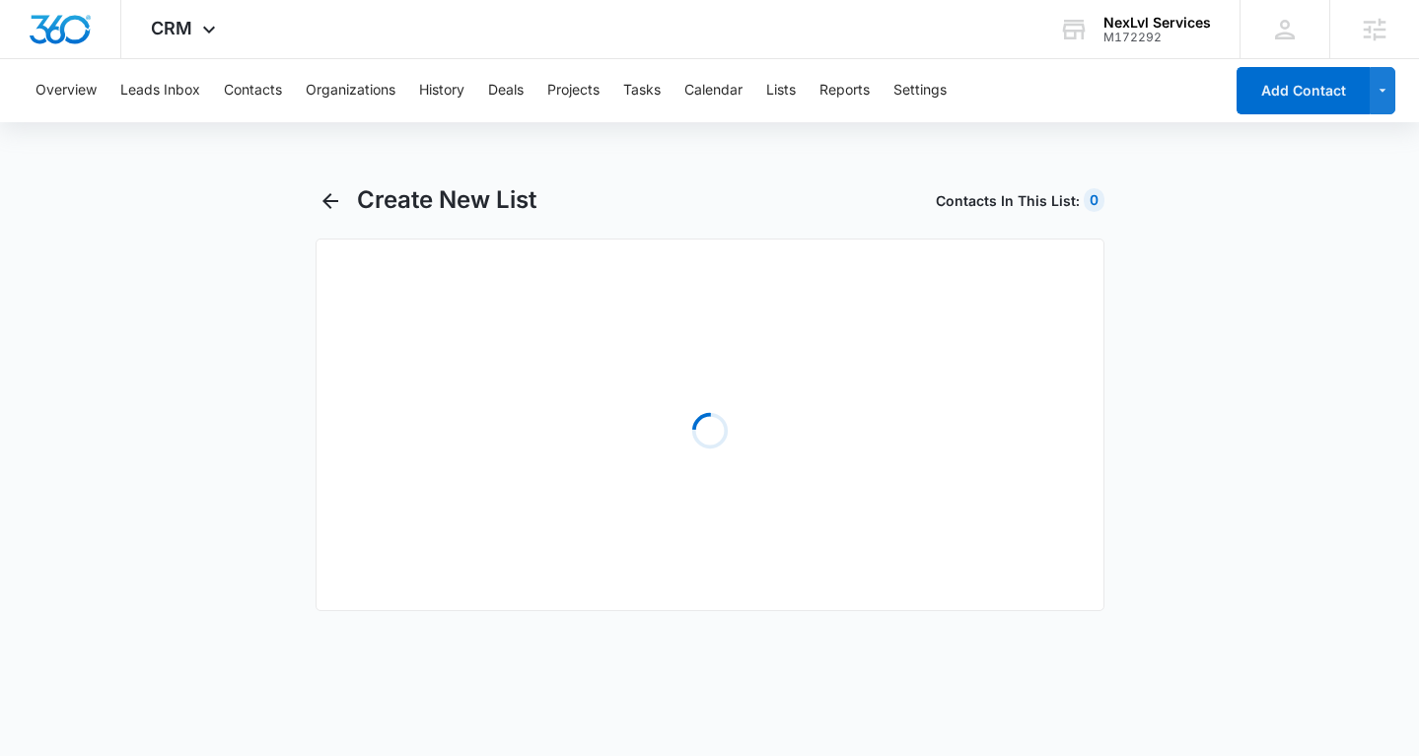
select select "31"
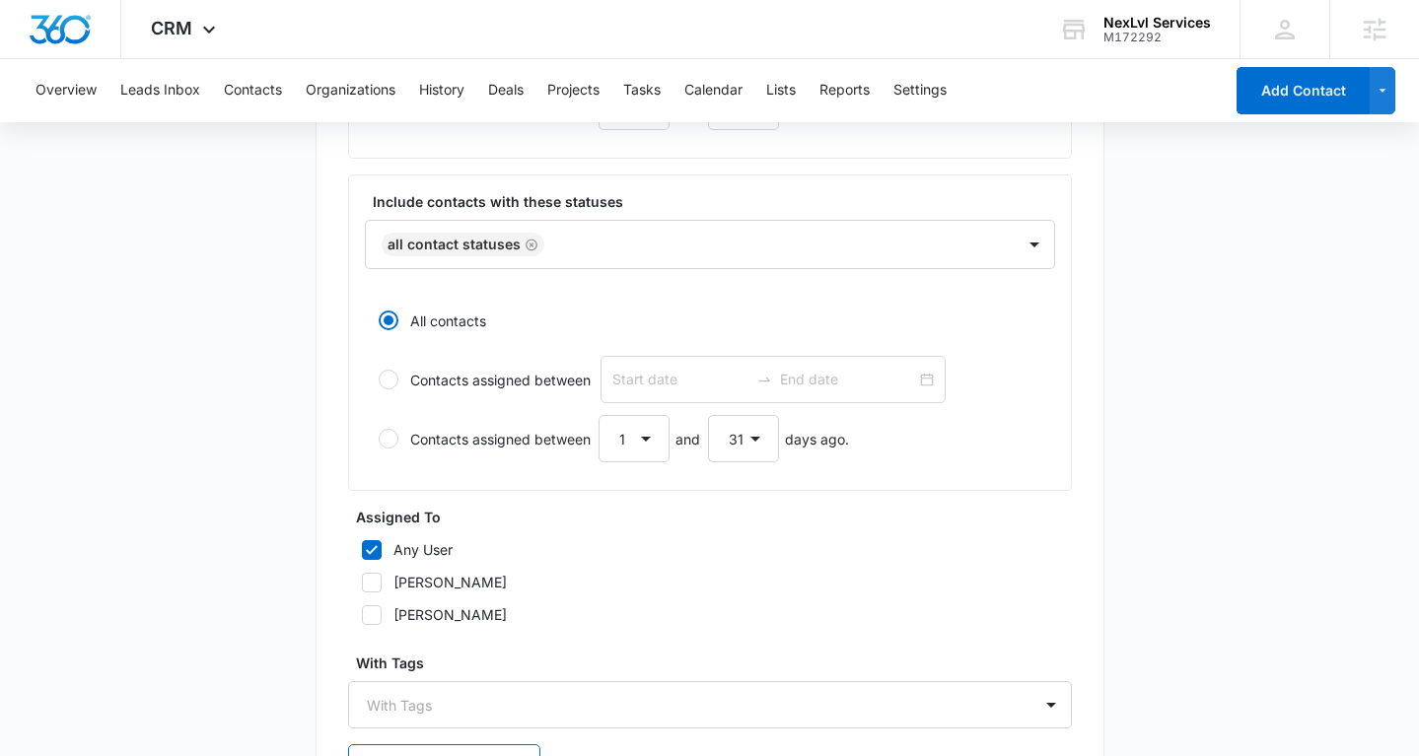
scroll to position [844, 0]
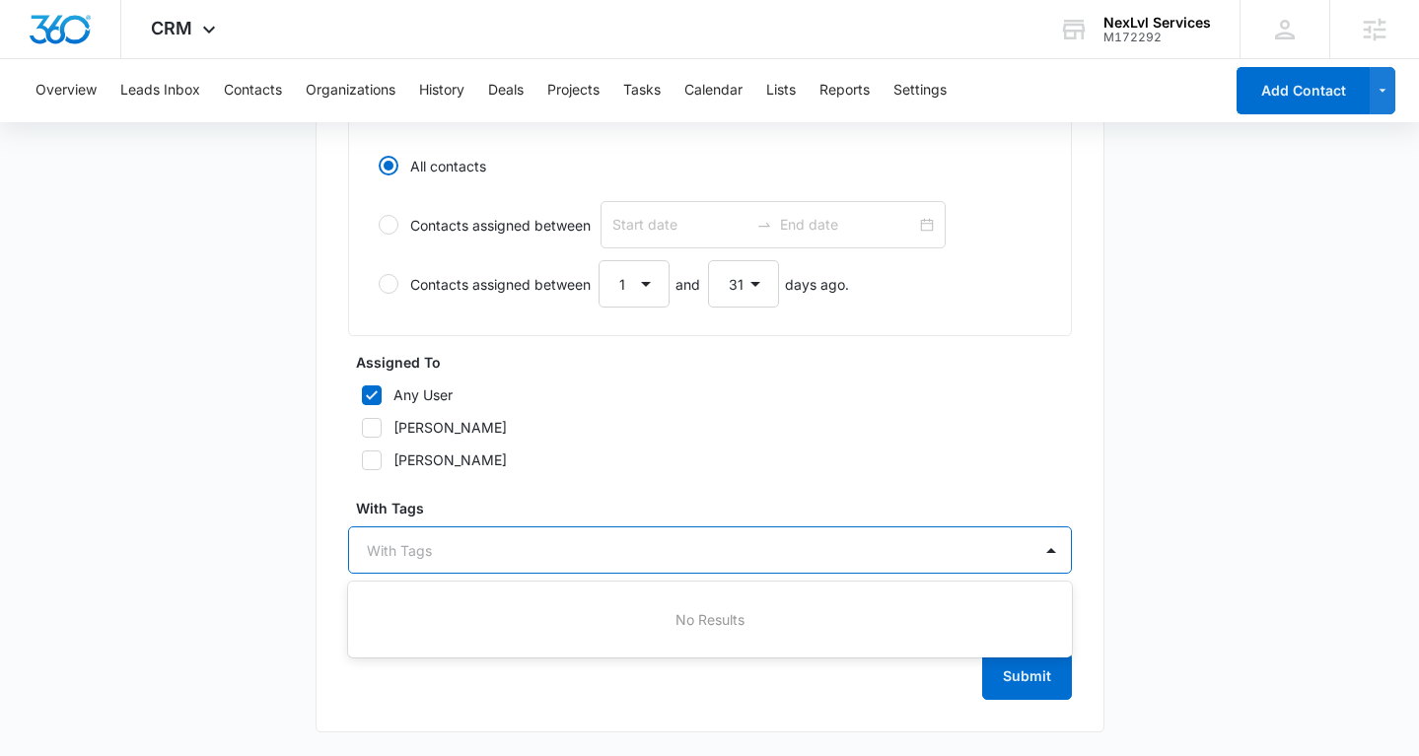
click at [435, 542] on div at bounding box center [698, 550] width 663 height 25
click at [484, 564] on div "With Tags" at bounding box center [690, 551] width 682 height 44
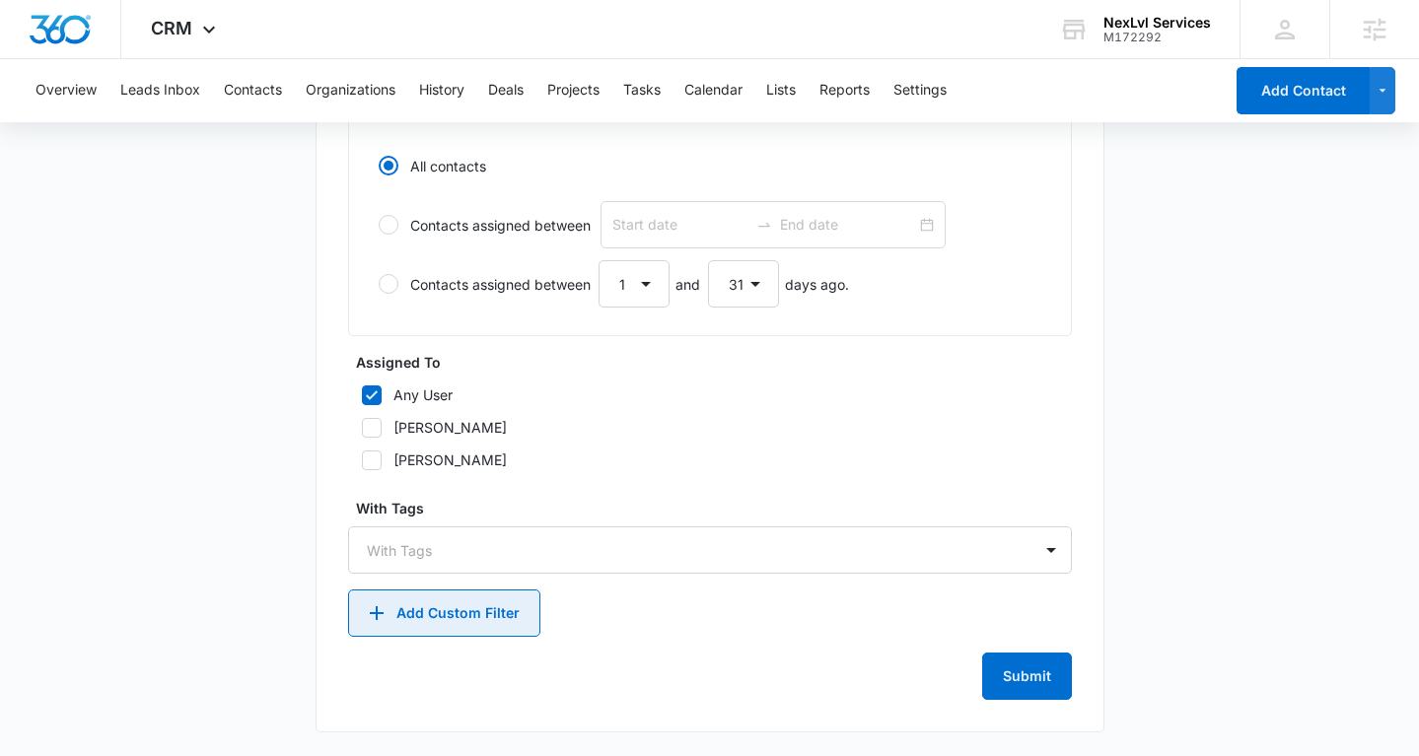
click at [466, 612] on button "Add Custom Filter" at bounding box center [444, 613] width 192 height 47
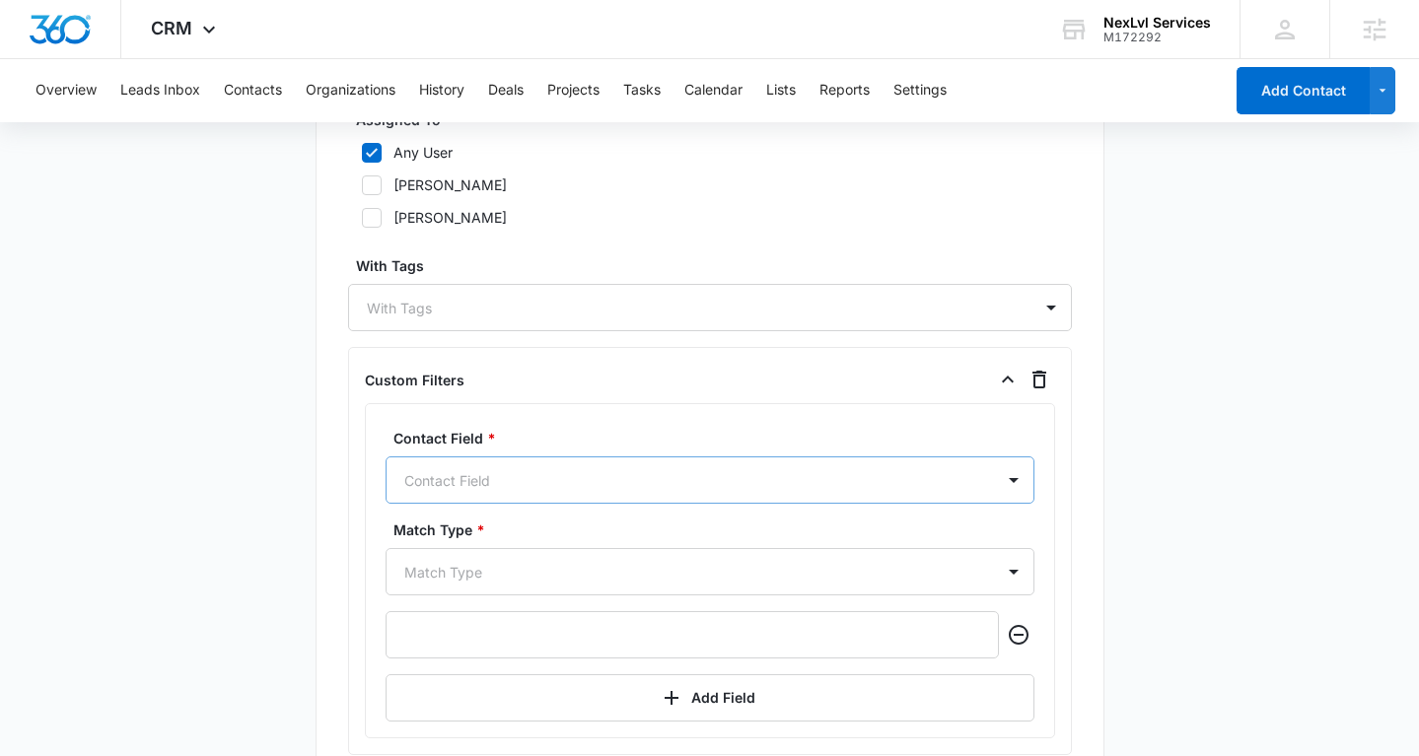
scroll to position [1152, 0]
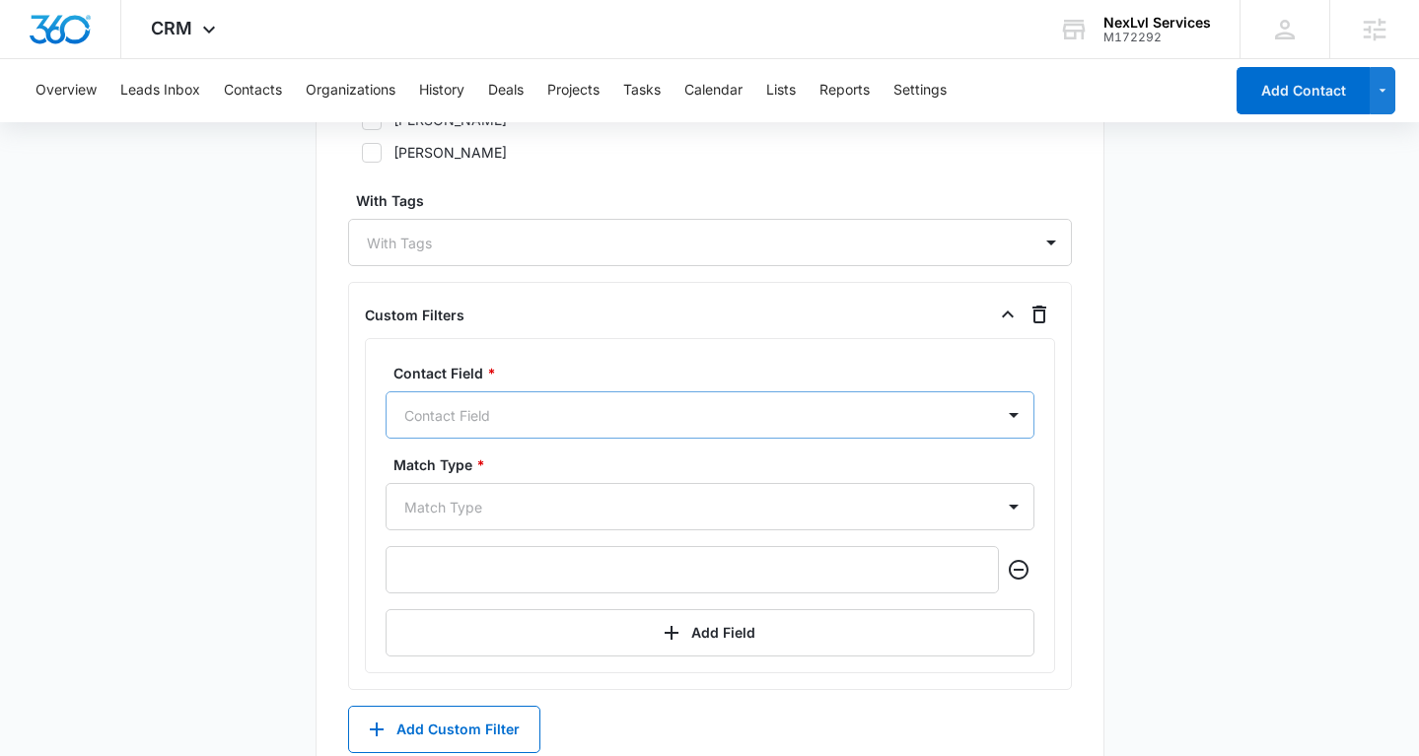
click at [469, 439] on div "Contact Field" at bounding box center [710, 414] width 649 height 47
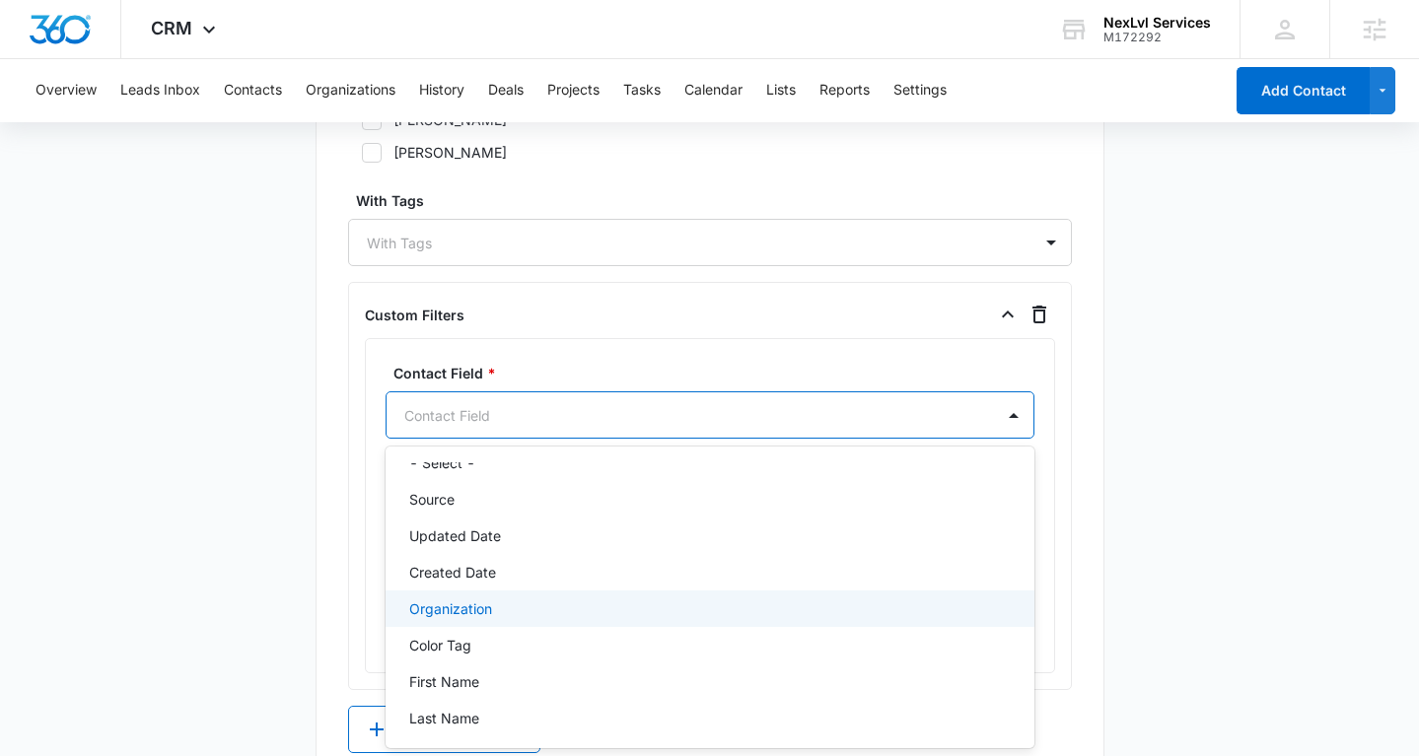
scroll to position [0, 0]
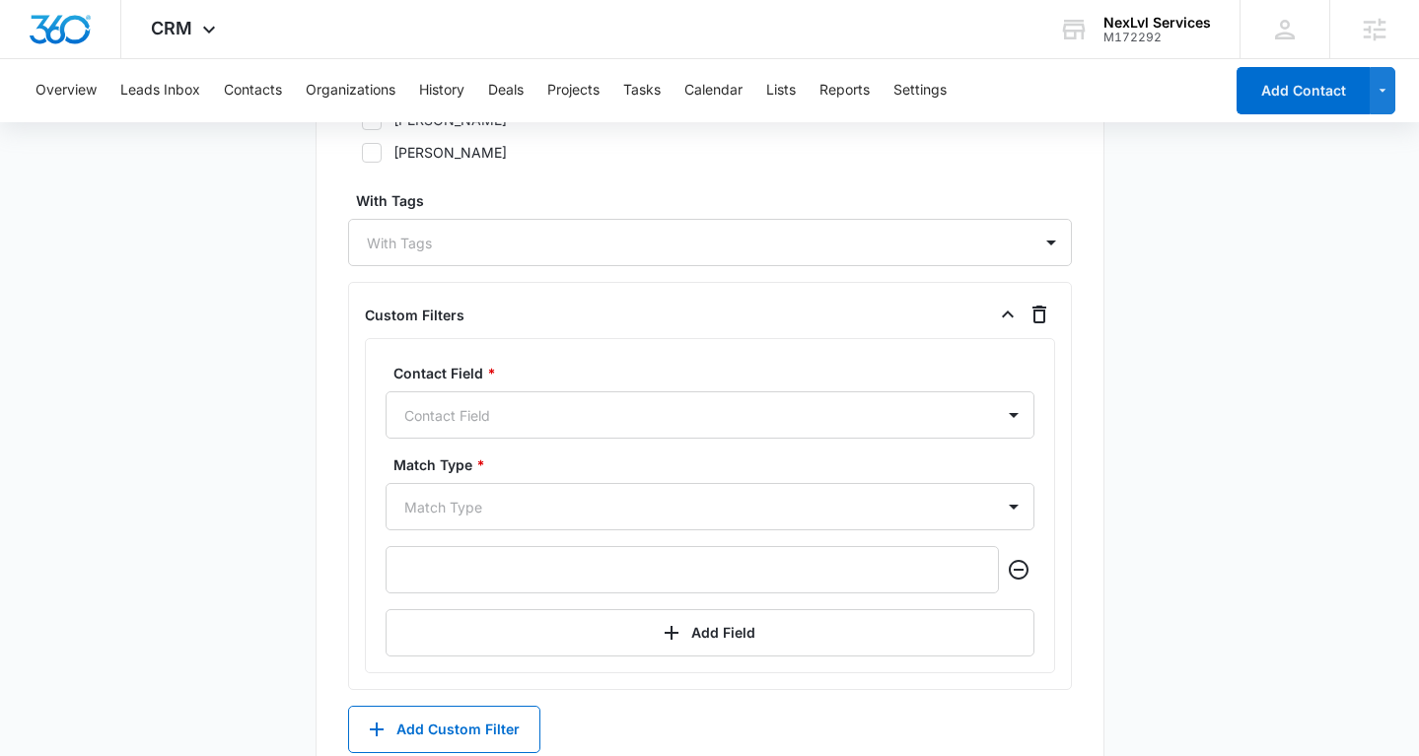
click at [358, 543] on div "Custom Filters Contact Field * Contact Field Match Type * Match Type Add Field" at bounding box center [710, 486] width 724 height 408
click at [269, 96] on button "Contacts" at bounding box center [253, 90] width 58 height 63
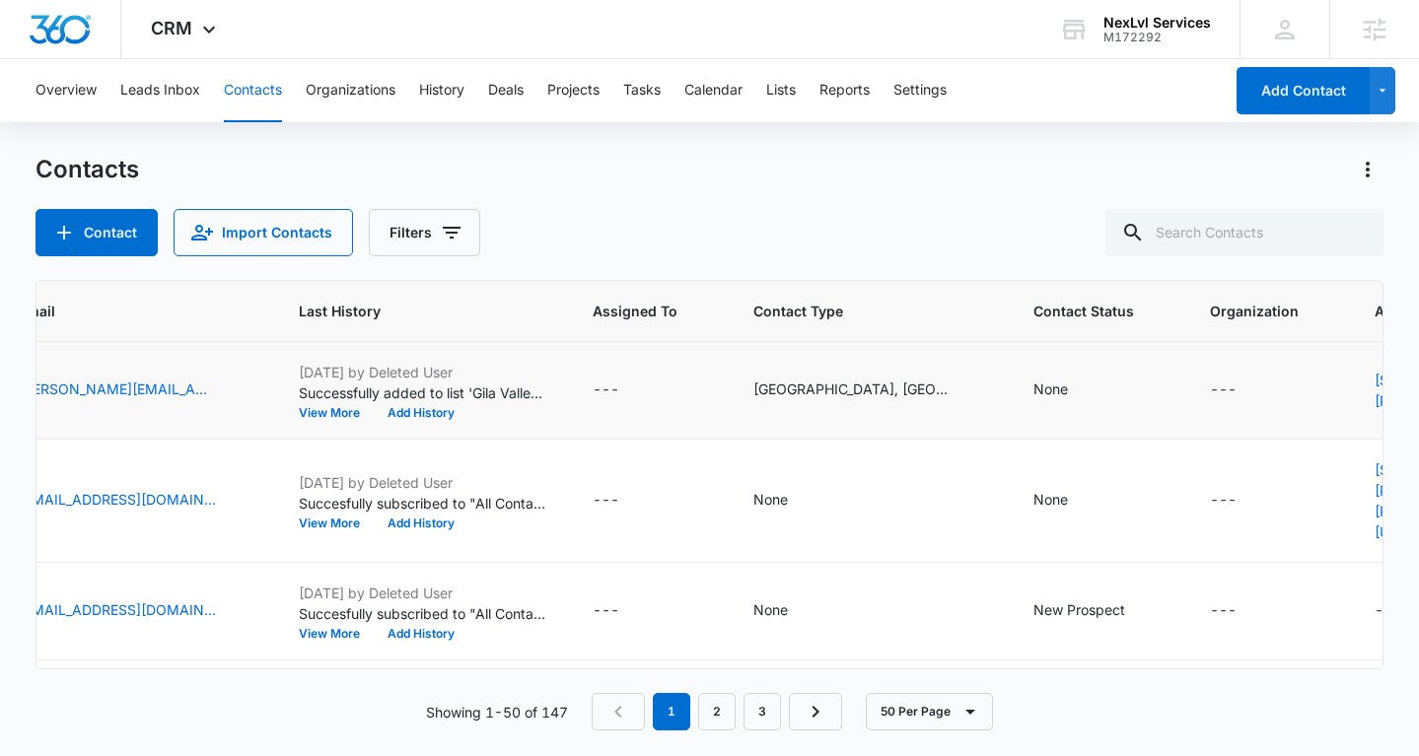
scroll to position [0, 749]
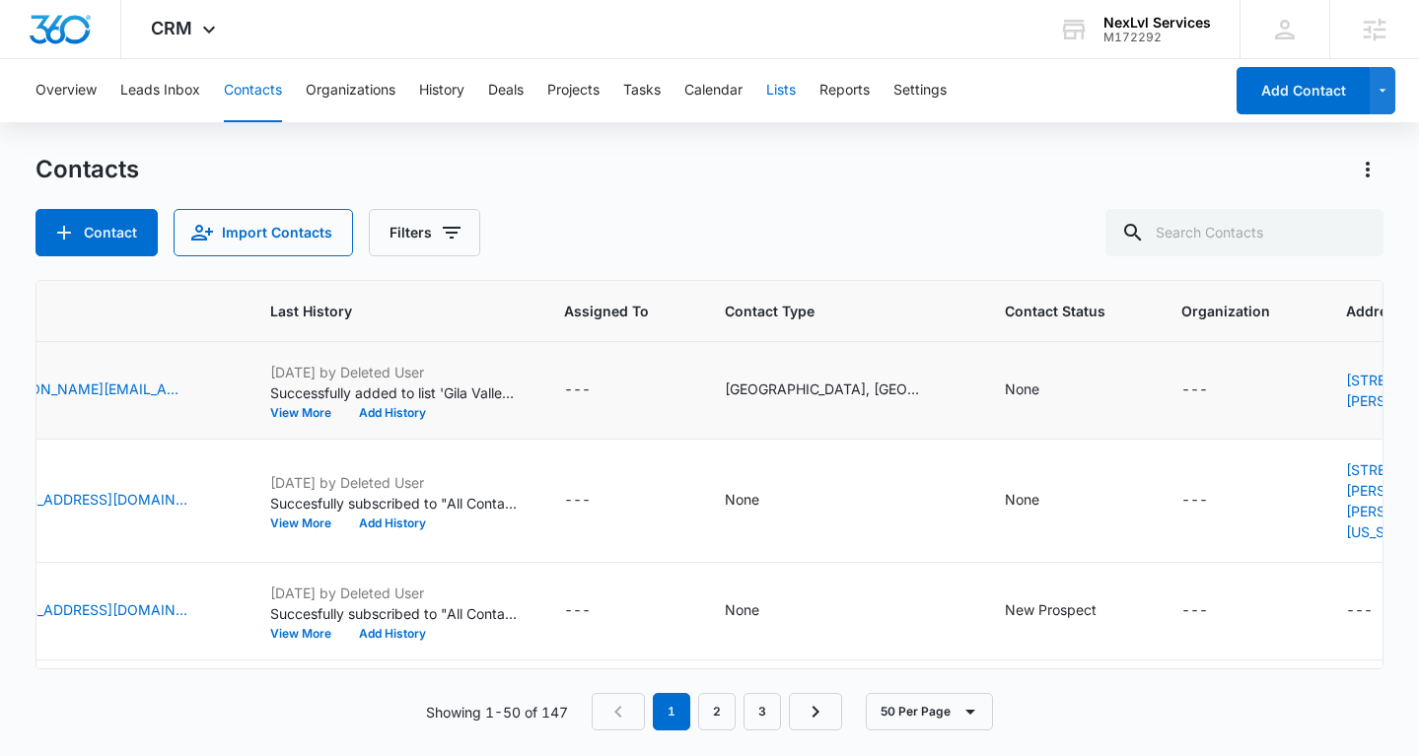
click at [794, 83] on button "Lists" at bounding box center [781, 90] width 30 height 63
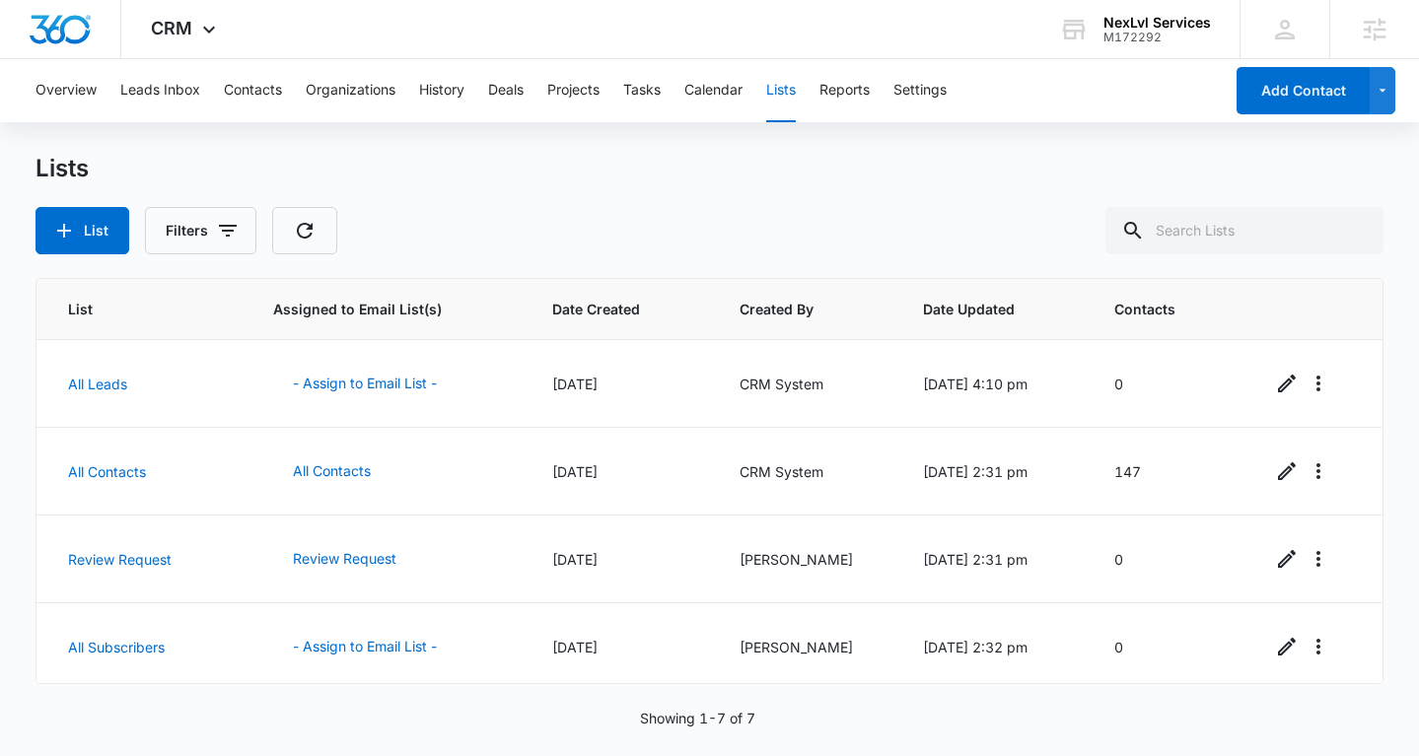
scroll to position [270, 0]
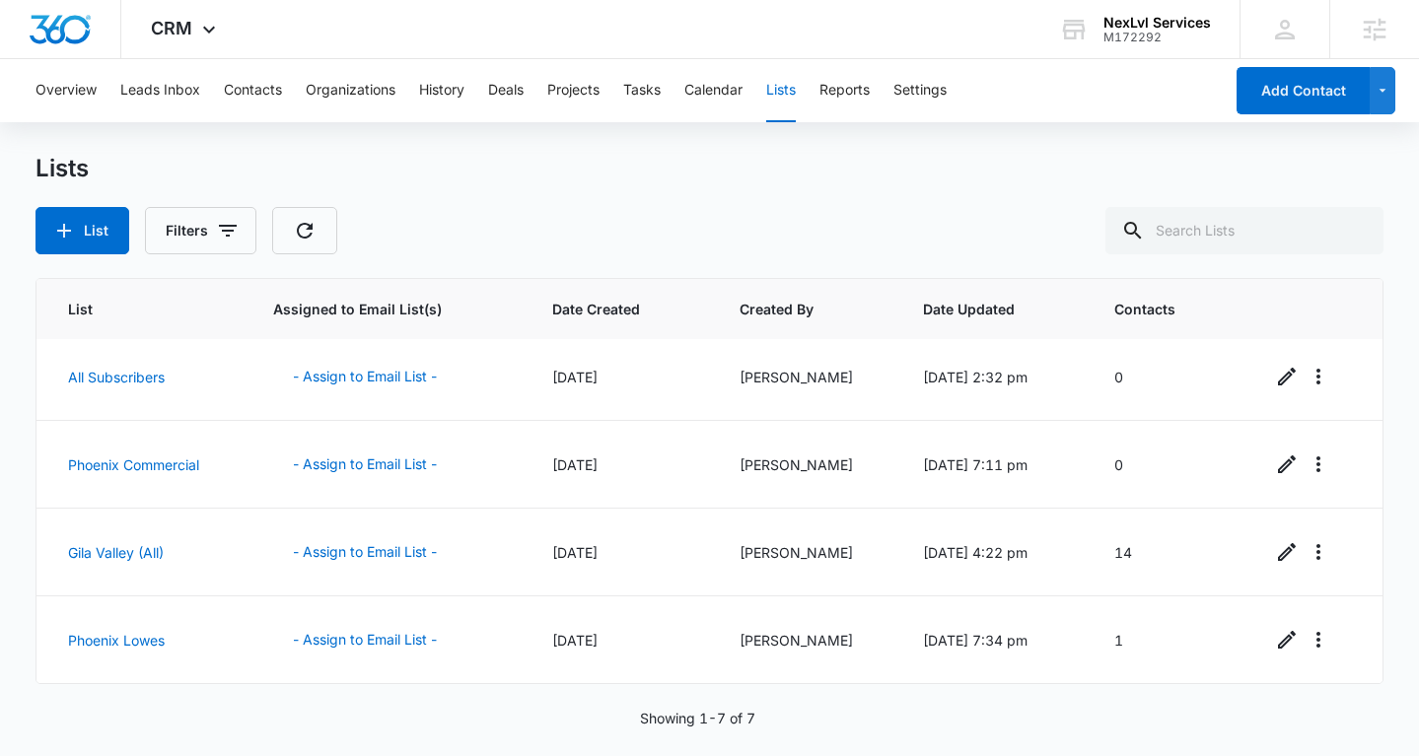
click at [108, 259] on div "Lists List Filters List Assigned to Email List(s) Date Created Created By Date …" at bounding box center [710, 453] width 1348 height 599
click at [100, 244] on button "List" at bounding box center [83, 230] width 94 height 47
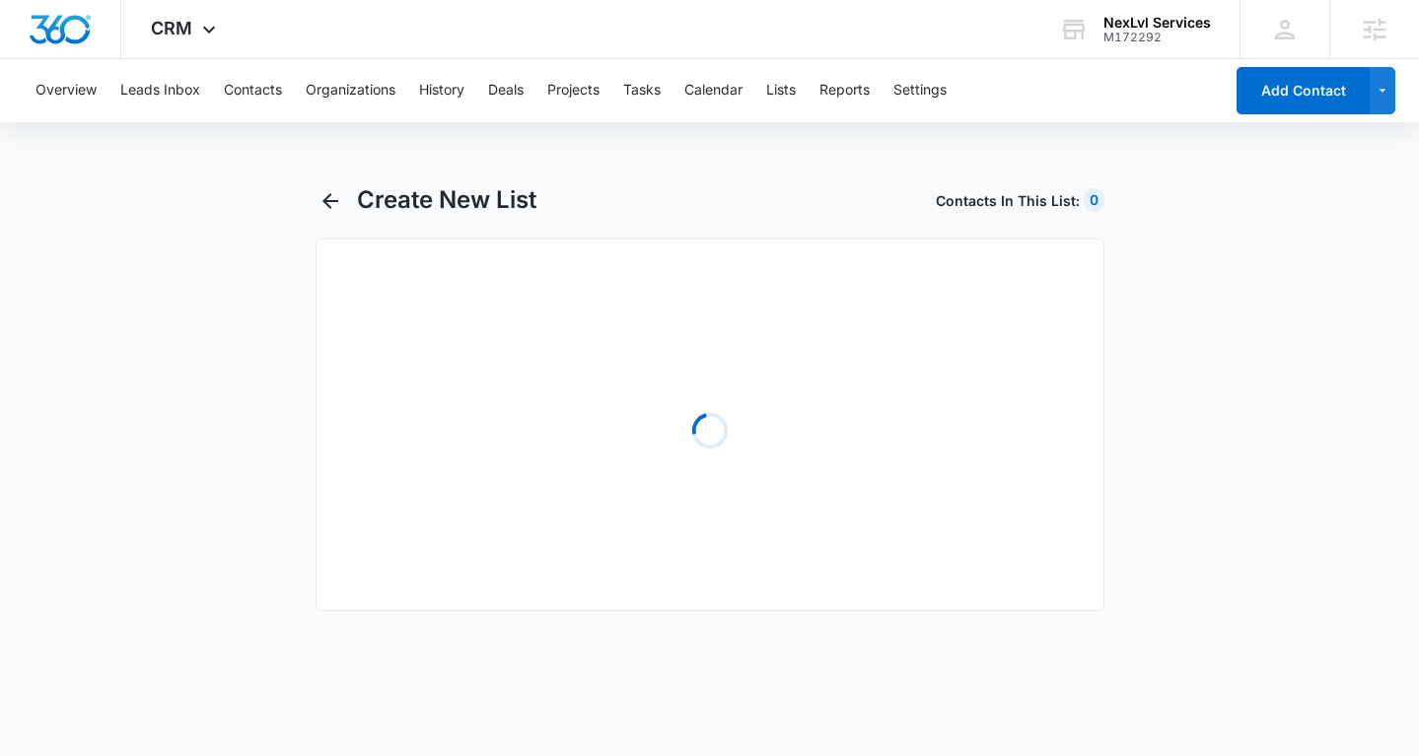
select select "31"
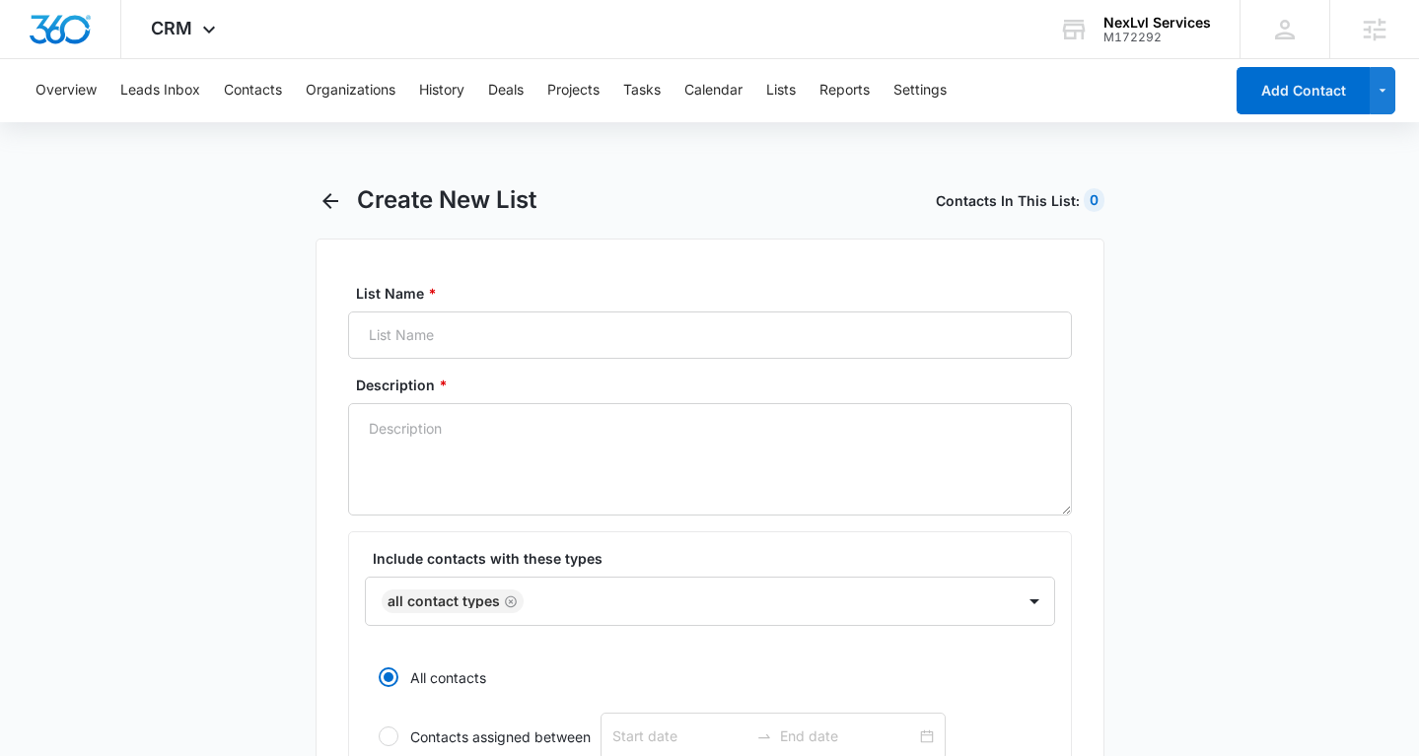
radio input "true"
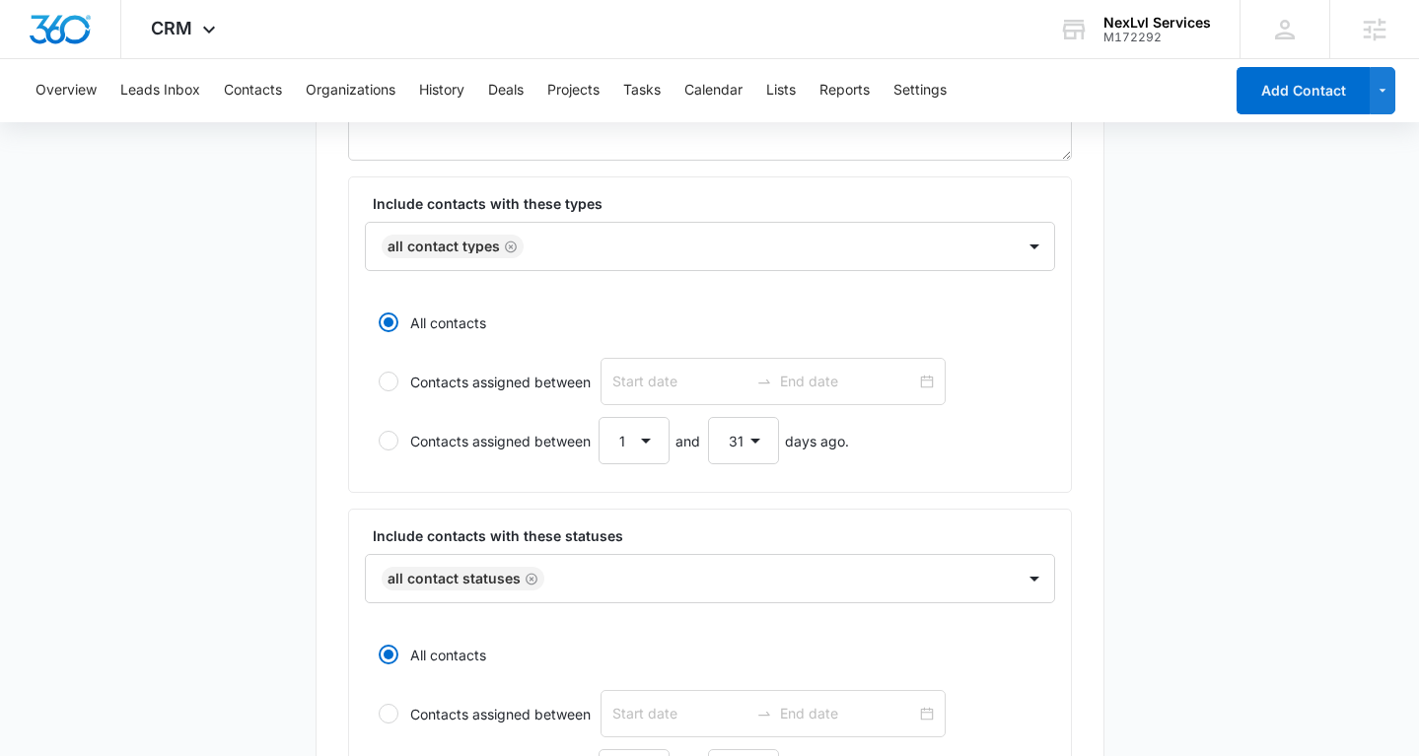
scroll to position [844, 0]
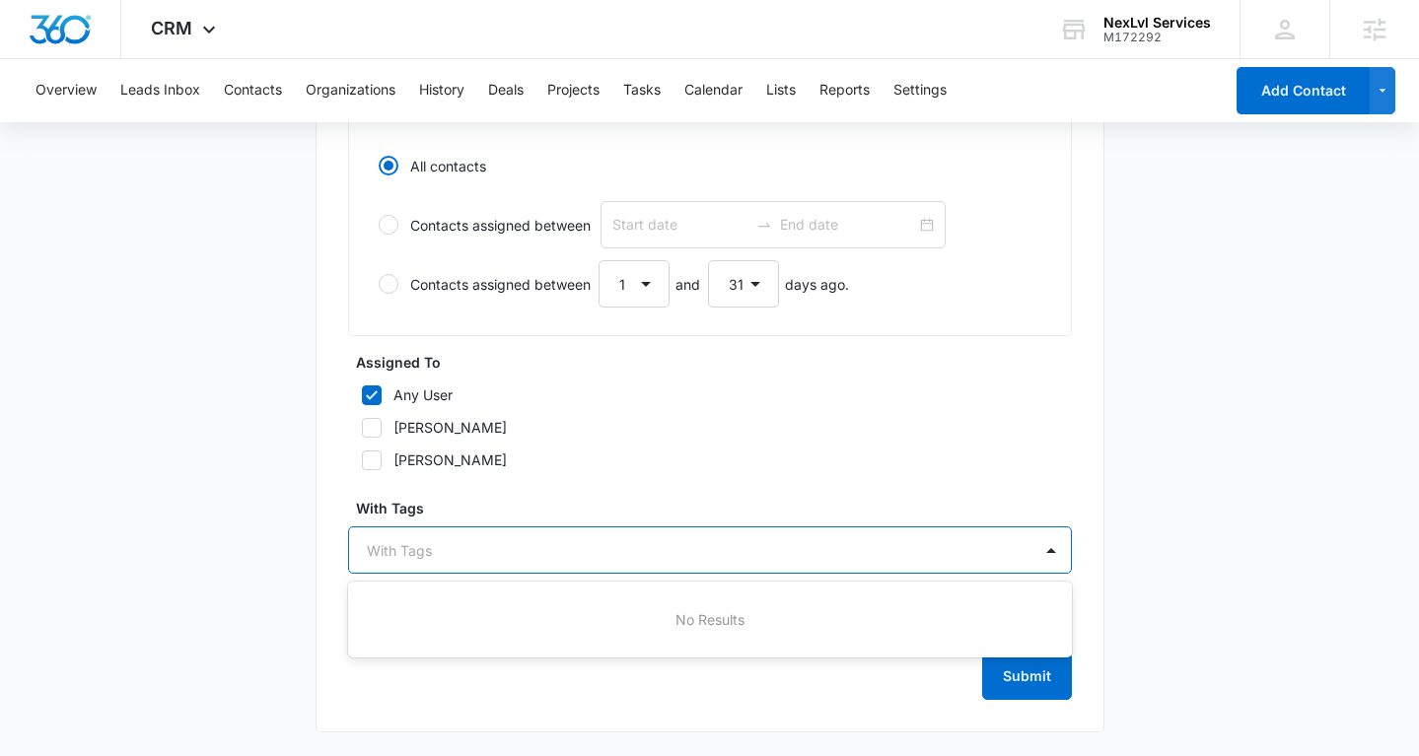
click at [463, 539] on div at bounding box center [698, 550] width 663 height 25
type input "t"
type input "lowe"
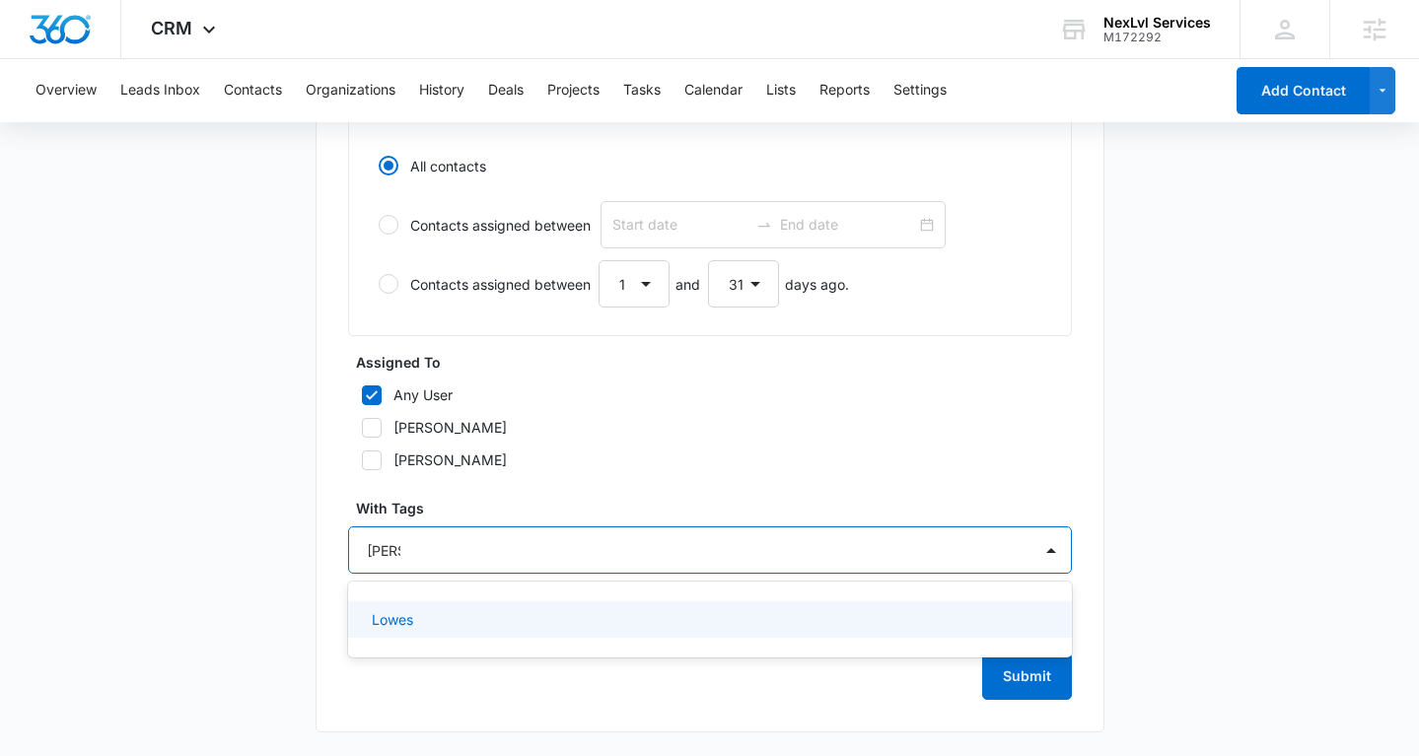
click at [418, 625] on div "Lowes" at bounding box center [708, 619] width 673 height 21
type input "resi"
click at [484, 621] on div "resi" at bounding box center [708, 621] width 673 height 21
click at [479, 550] on icon "Remove resi" at bounding box center [481, 551] width 14 height 15
click at [420, 550] on icon "Remove Lowes" at bounding box center [422, 551] width 12 height 12
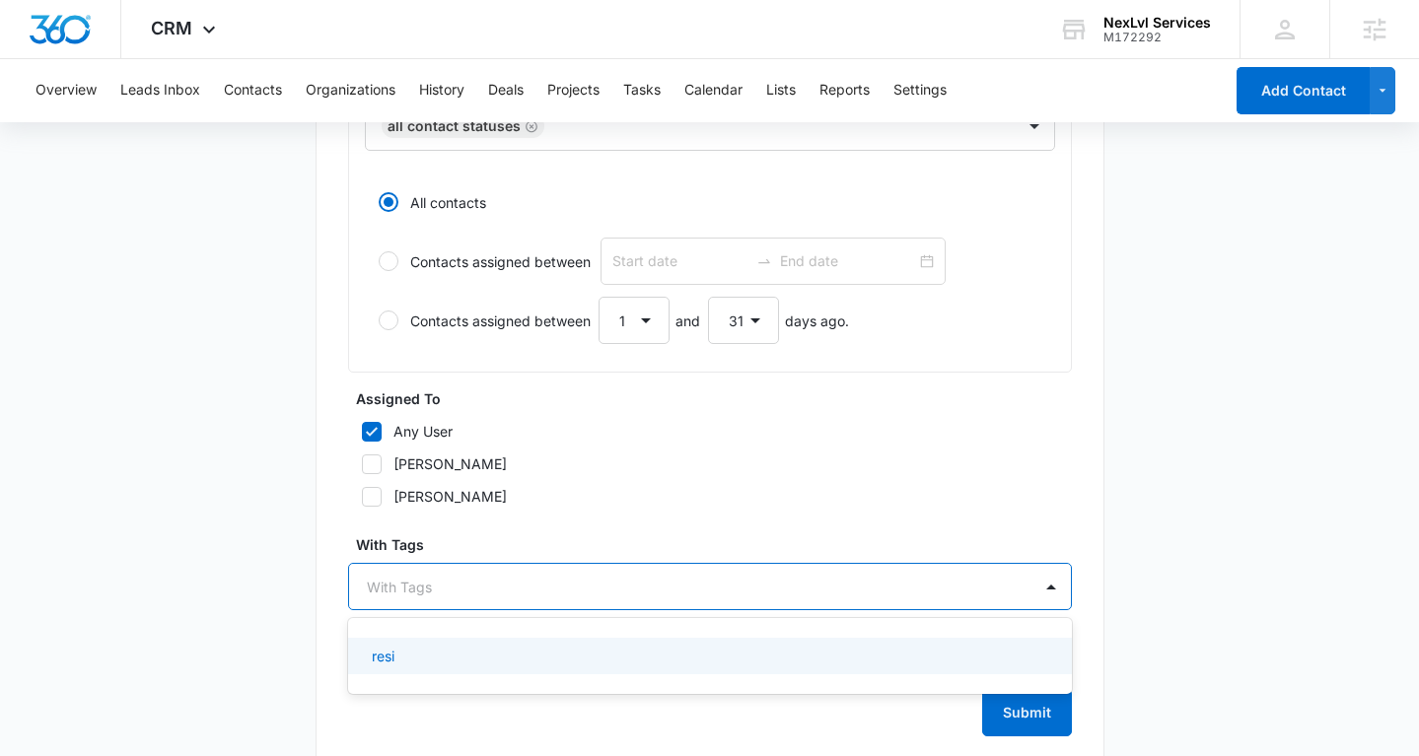
scroll to position [812, 0]
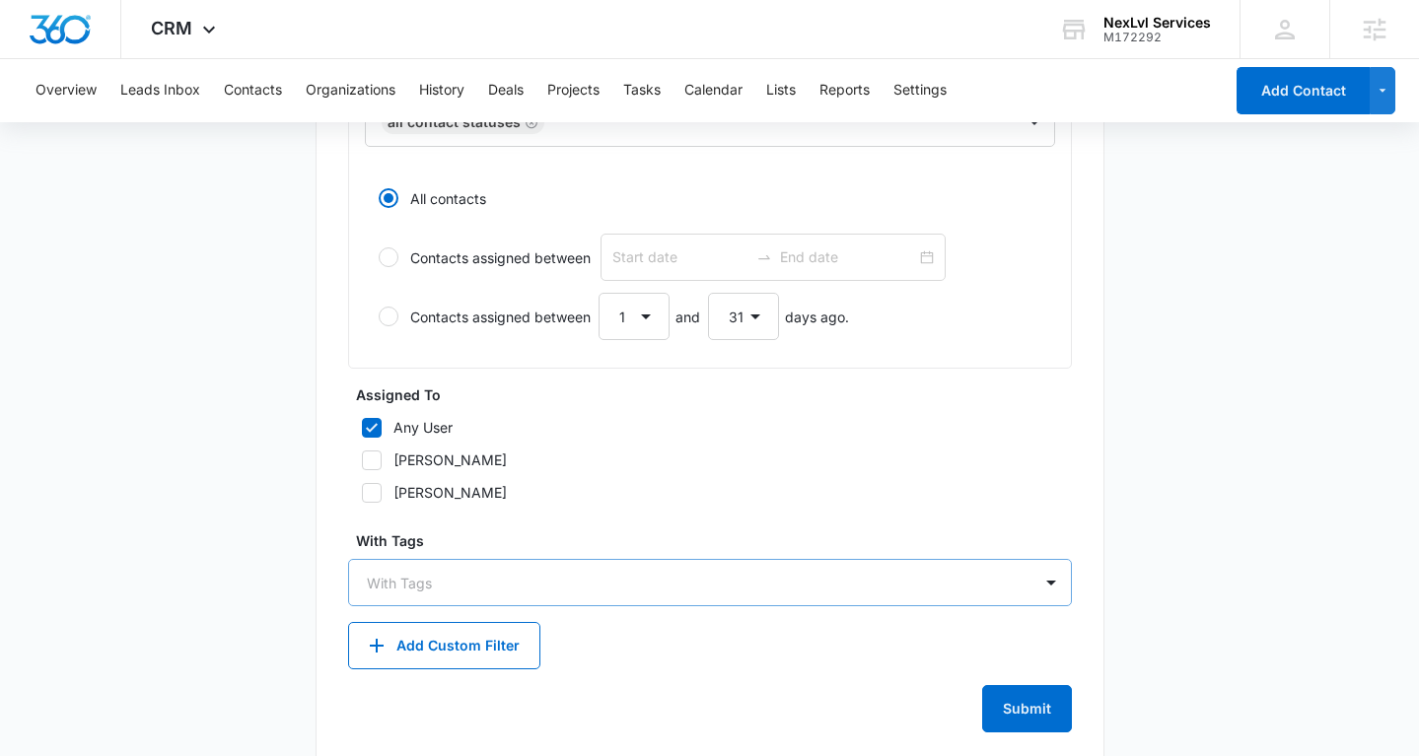
click at [766, 467] on label "Jarren Heward" at bounding box center [710, 460] width 724 height 21
click at [362, 467] on input "Jarren Heward" at bounding box center [355, 461] width 14 height 14
checkbox input "true"
click at [481, 630] on button "Add Custom Filter" at bounding box center [444, 645] width 192 height 47
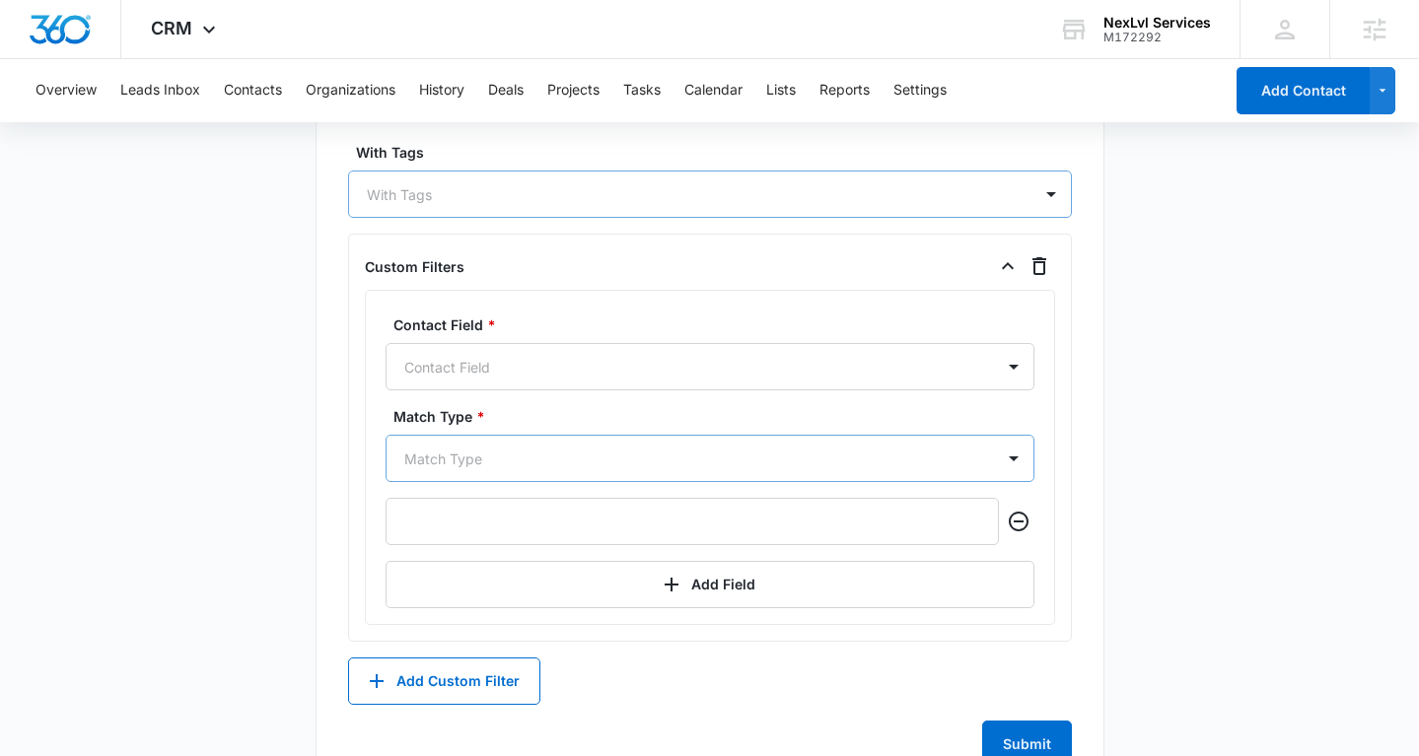
scroll to position [1244, 0]
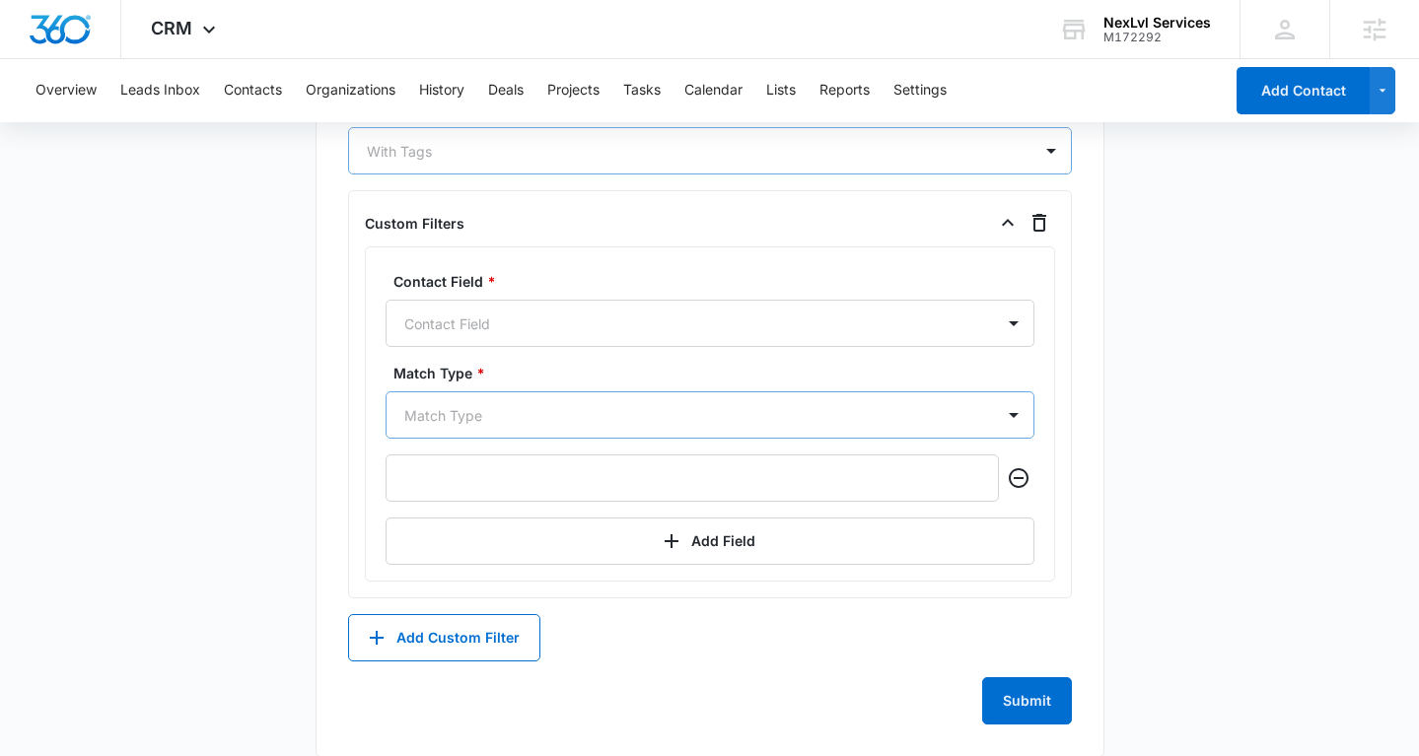
click at [581, 439] on div "Match Type" at bounding box center [710, 414] width 649 height 47
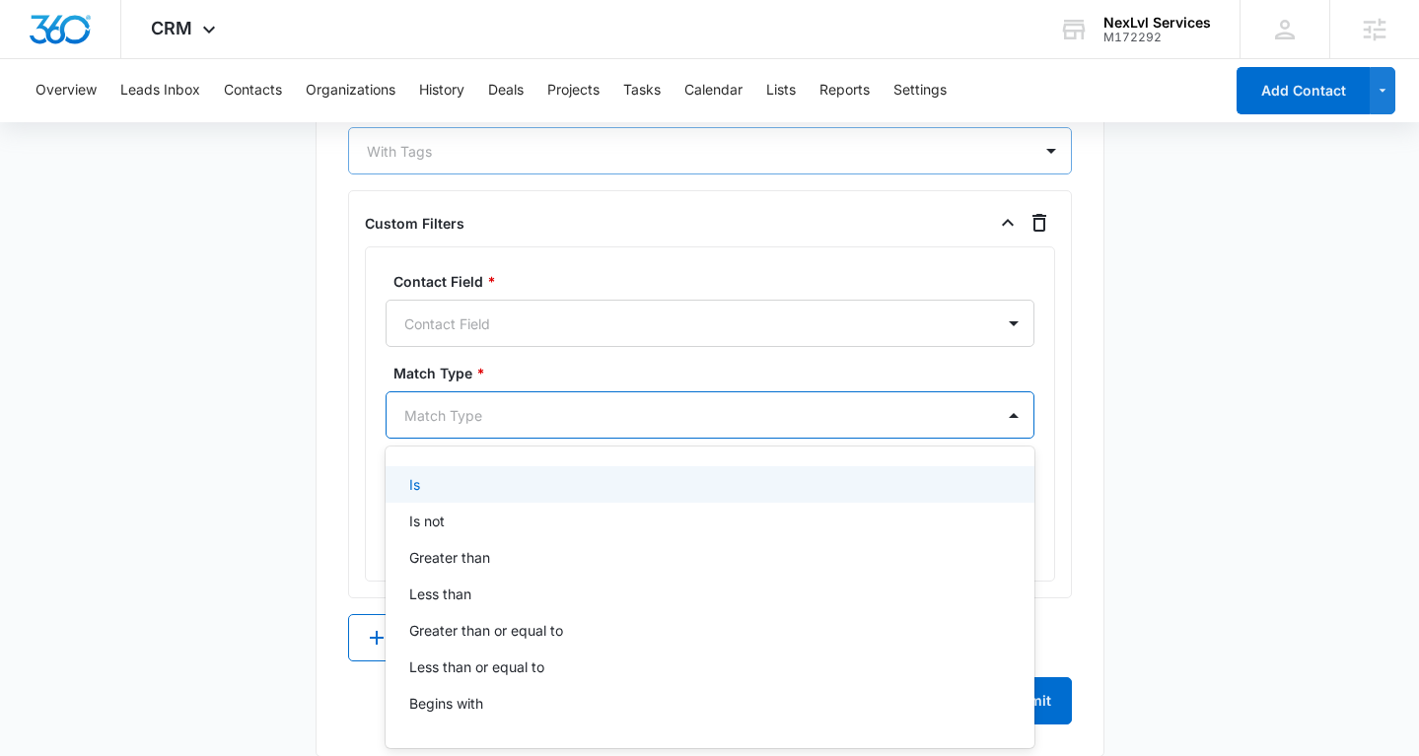
click at [578, 393] on div "Match Type" at bounding box center [690, 415] width 607 height 44
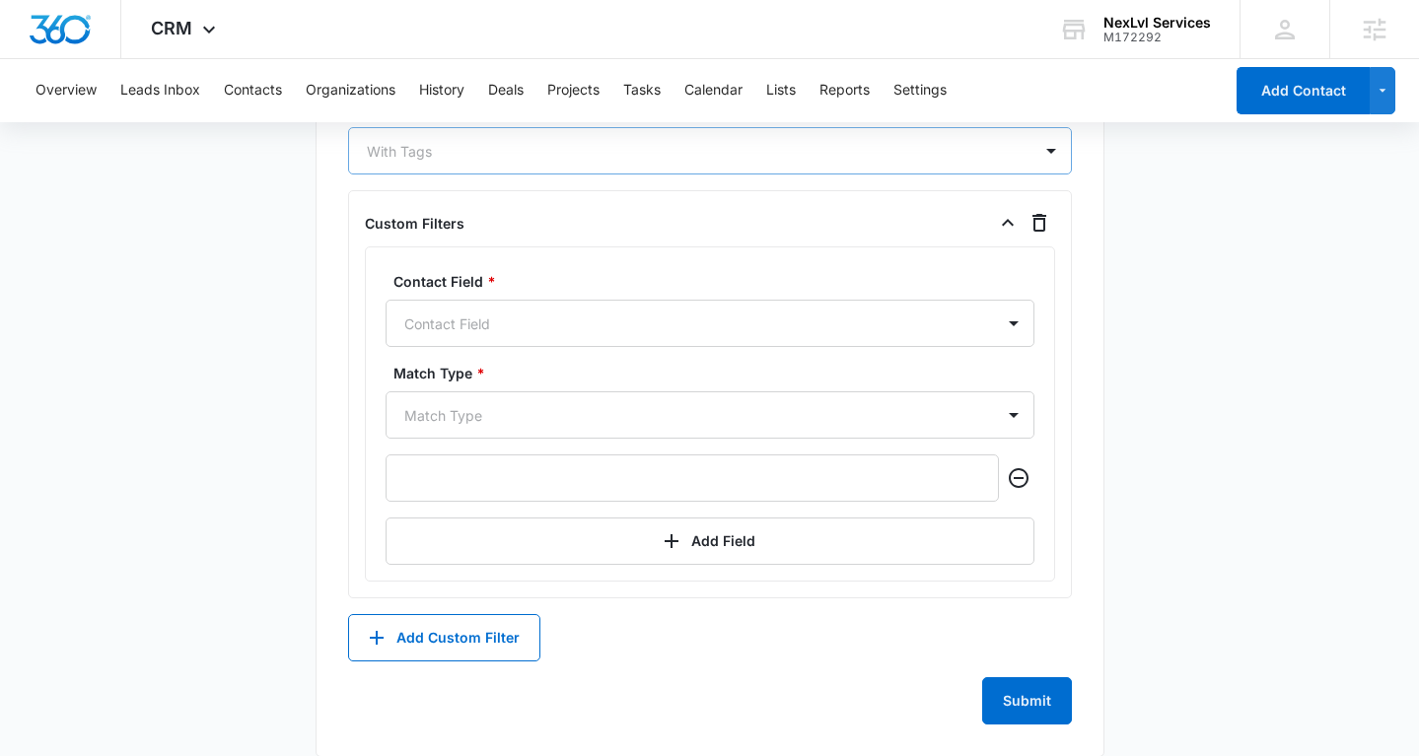
click at [579, 357] on div "Contact Field * Contact Field Match Type * Match Type Add Field" at bounding box center [710, 418] width 649 height 294
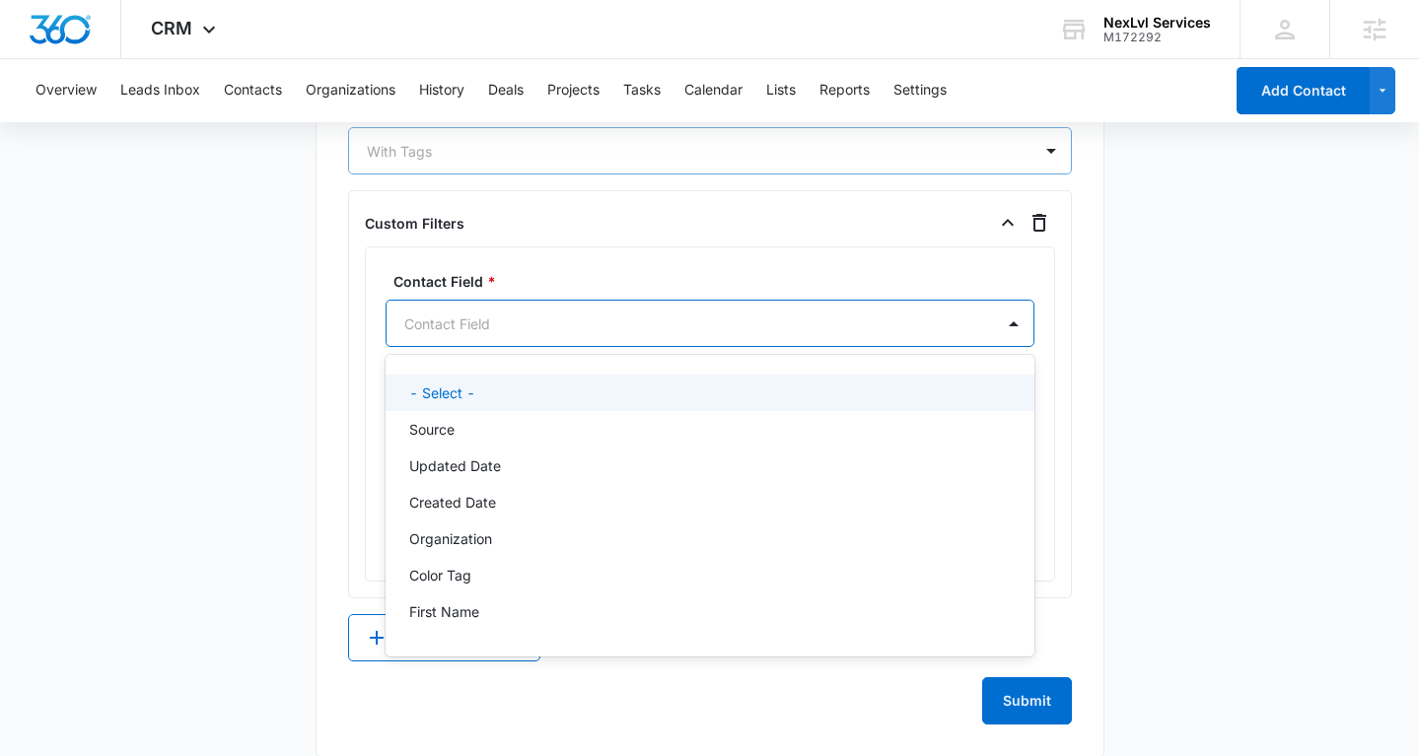
click at [592, 321] on div at bounding box center [686, 324] width 564 height 25
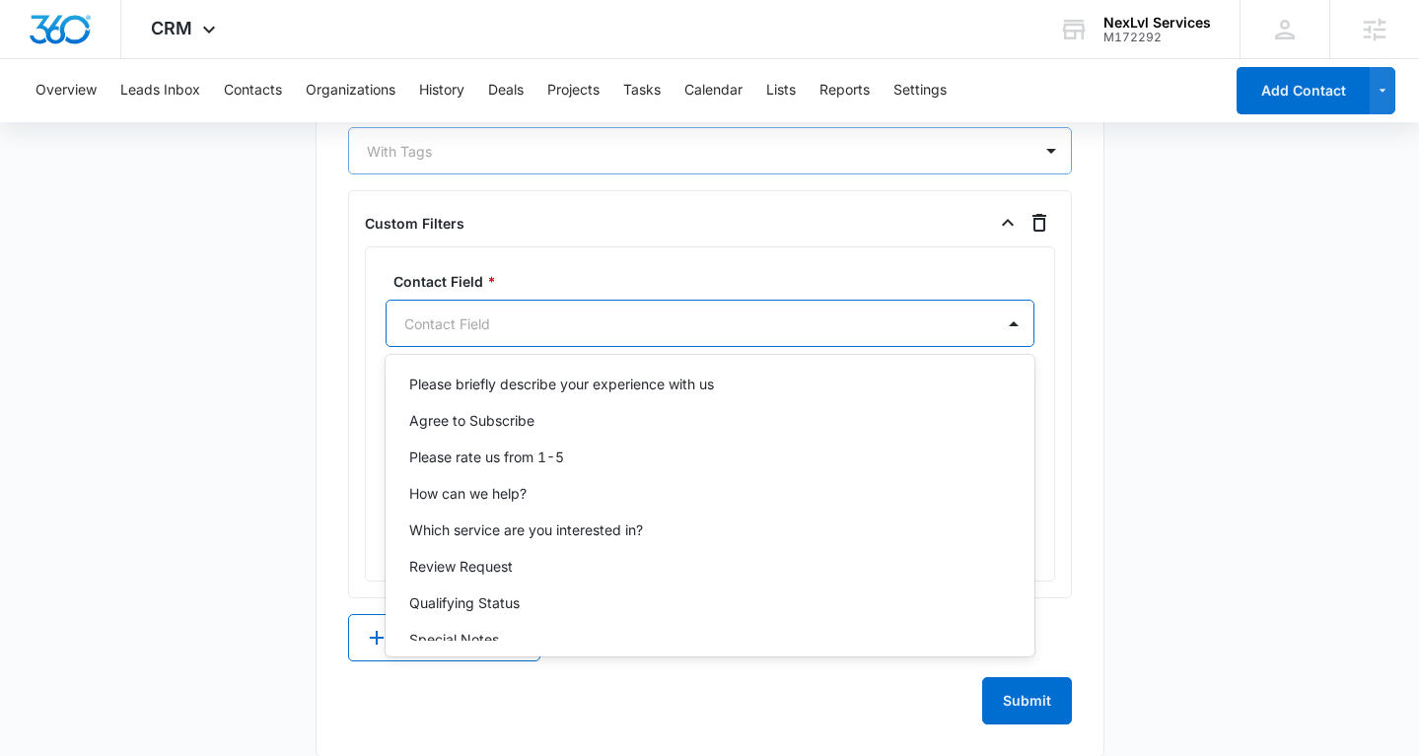
scroll to position [723, 0]
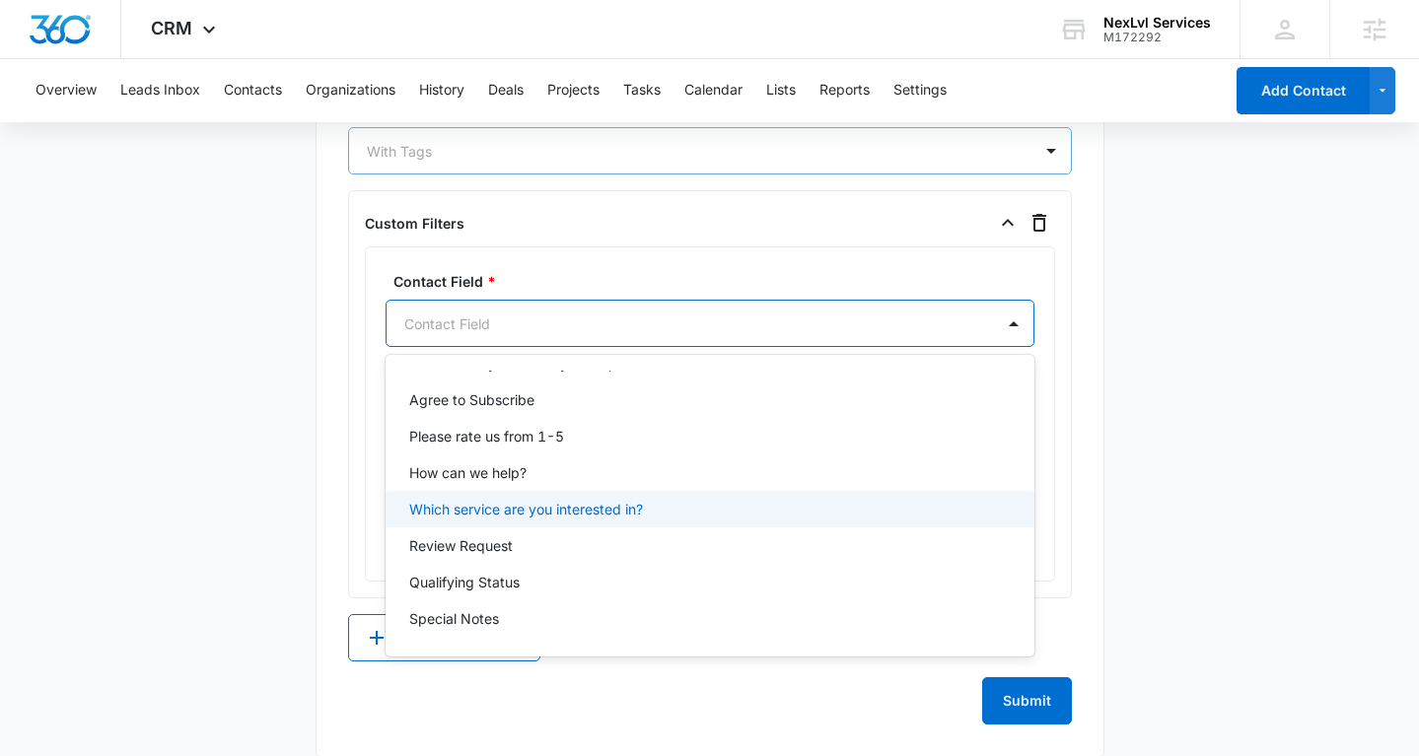
click at [365, 504] on div "Contact Field * Which service are you interested in?, 24 of 27. 27 results avai…" at bounding box center [710, 414] width 690 height 335
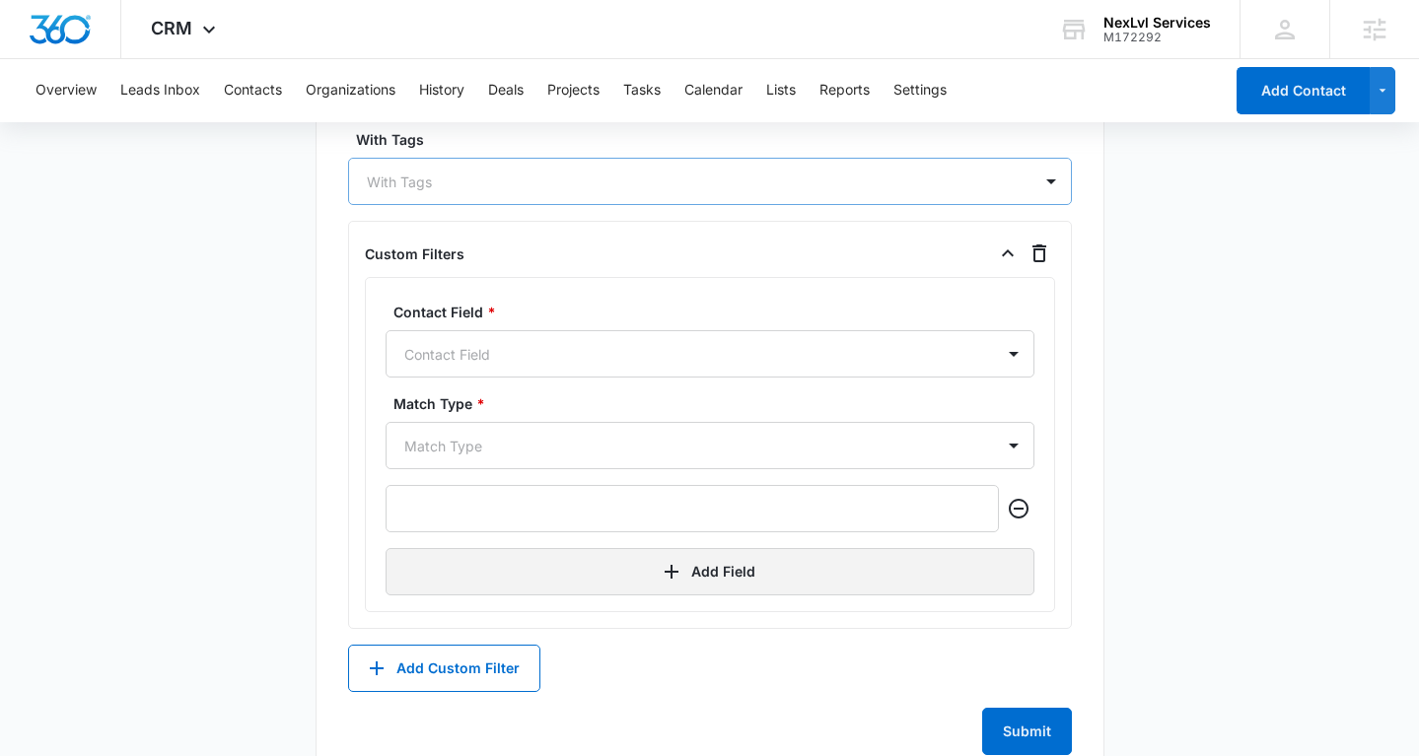
scroll to position [1259, 0]
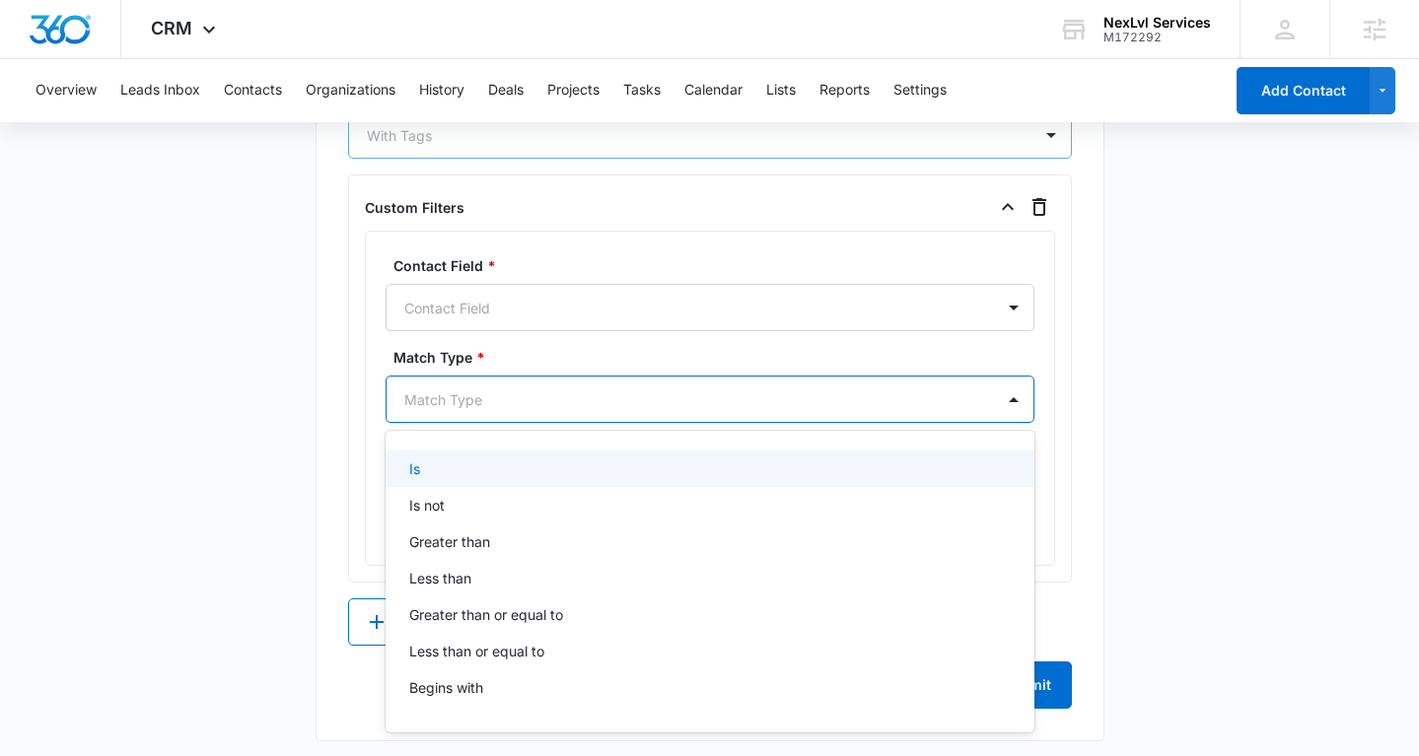
click at [503, 380] on div "Match Type" at bounding box center [690, 400] width 607 height 44
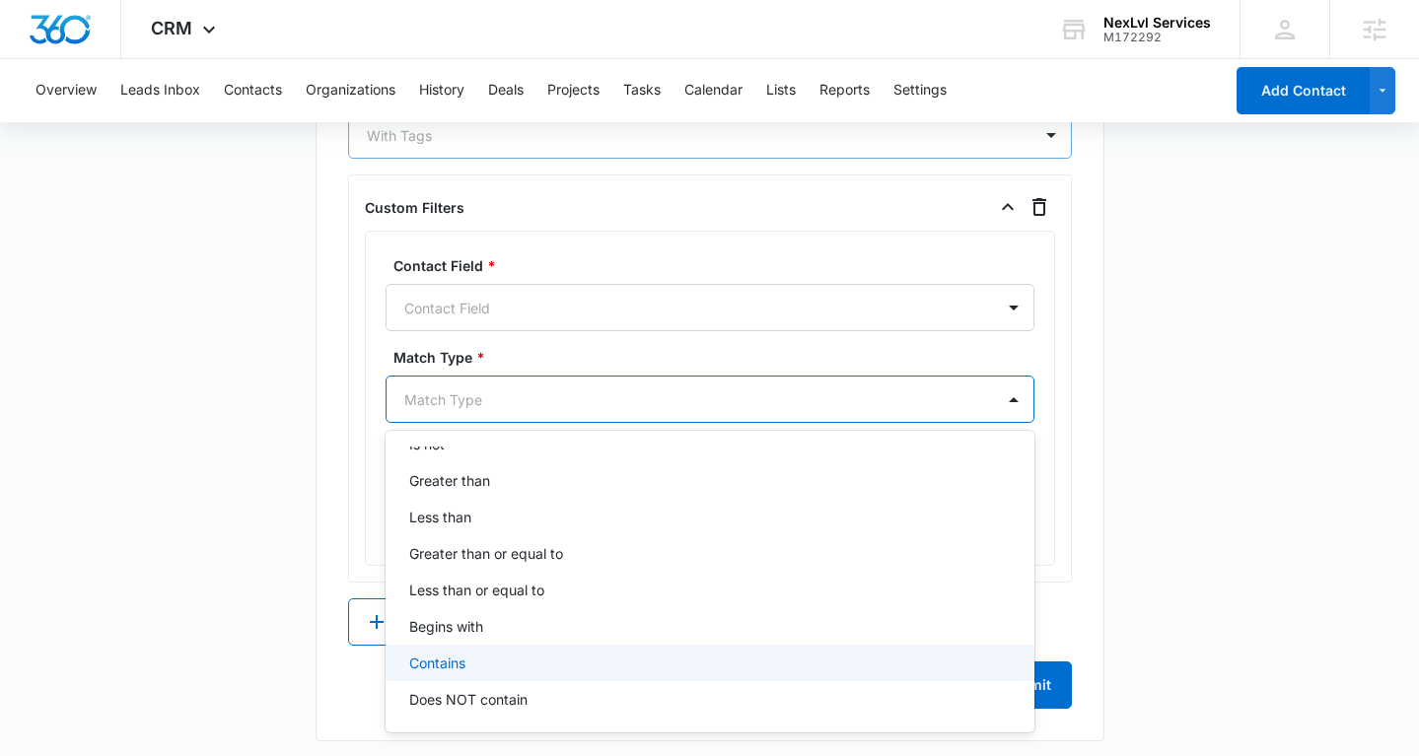
scroll to position [66, 0]
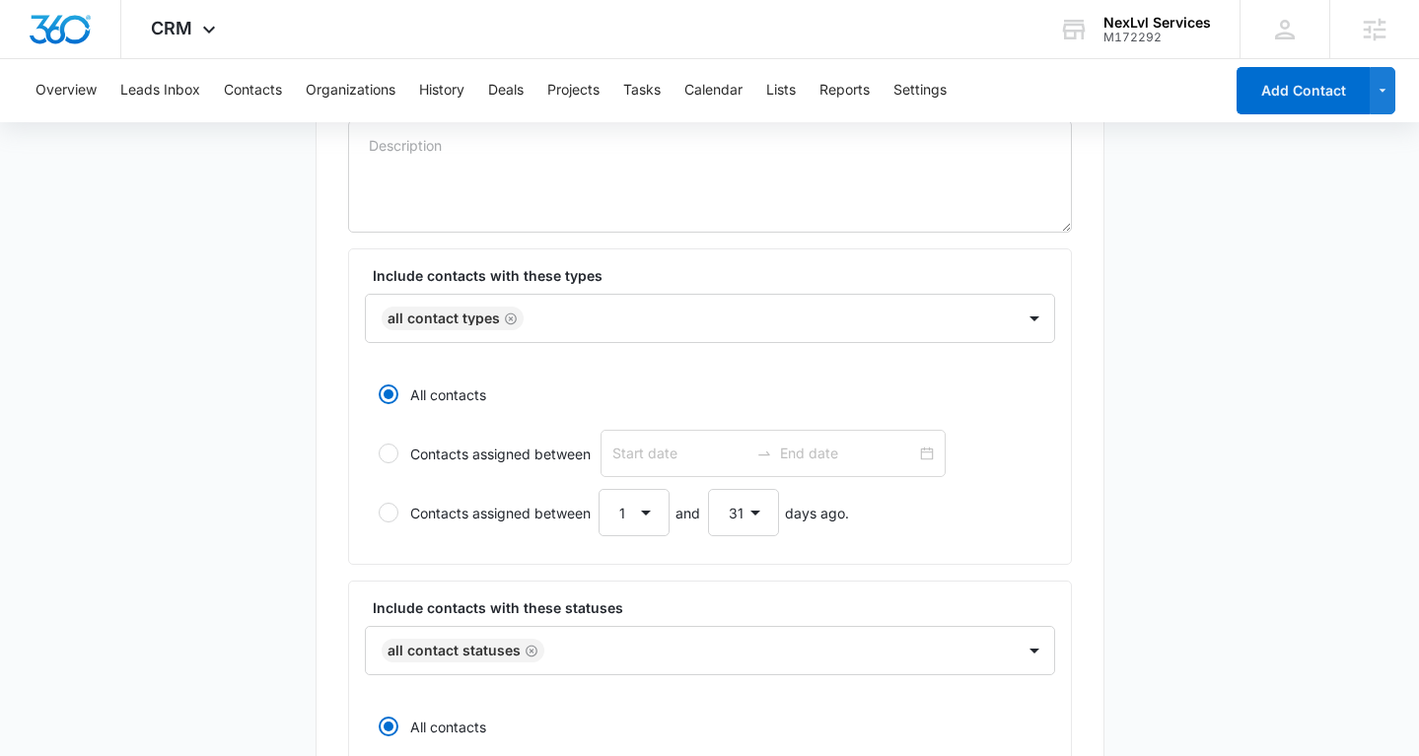
scroll to position [280, 0]
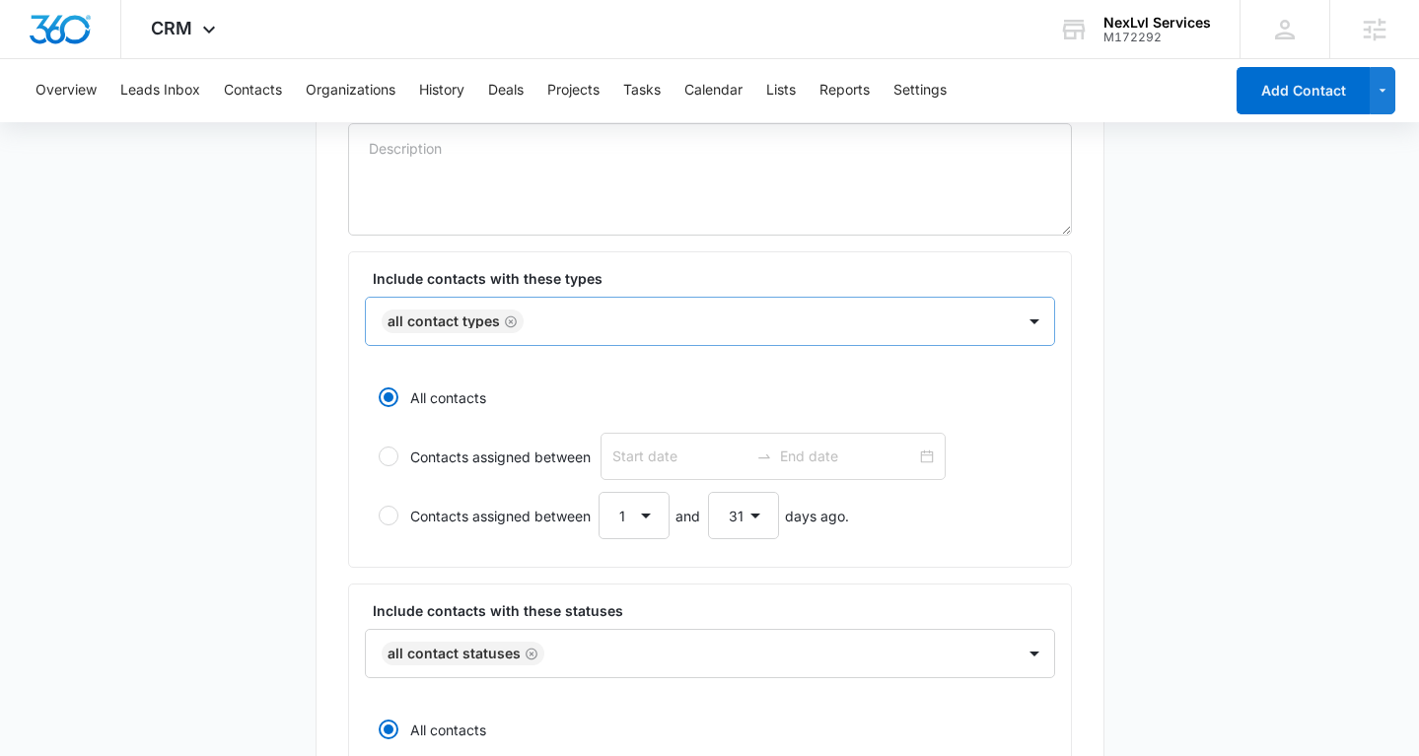
click at [506, 320] on icon "Remove All Contact Types" at bounding box center [511, 322] width 14 height 15
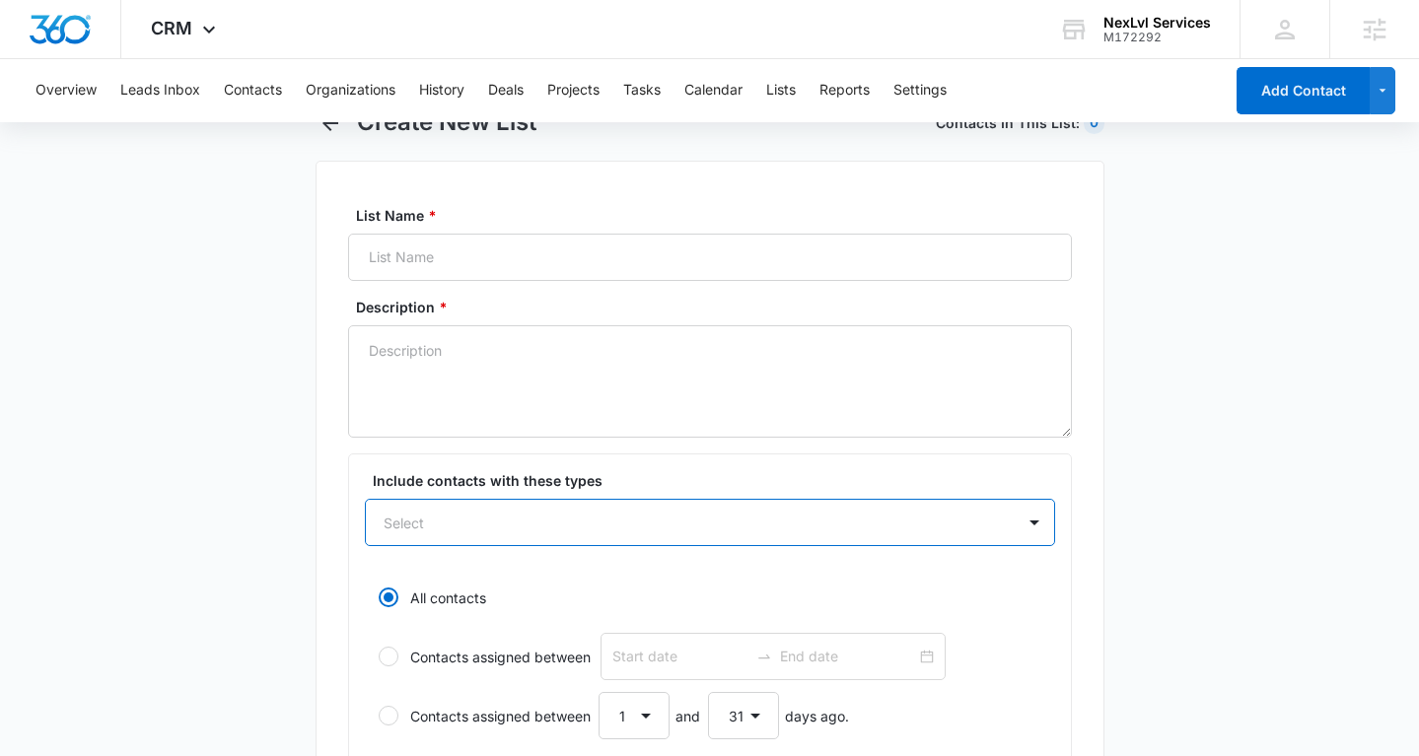
scroll to position [0, 0]
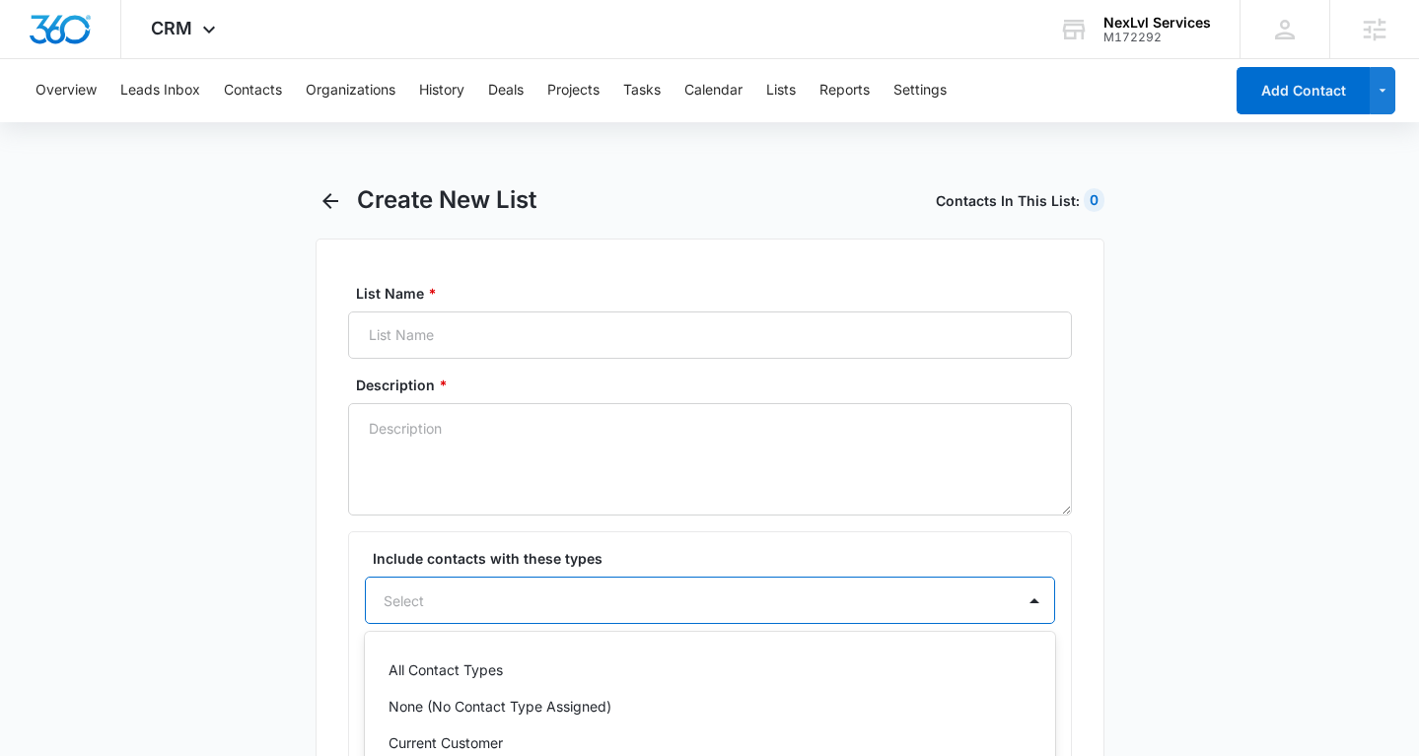
click at [633, 608] on div "Lead, 4 of 26. 26 results available. Use Up and Down to choose options, press E…" at bounding box center [710, 600] width 690 height 47
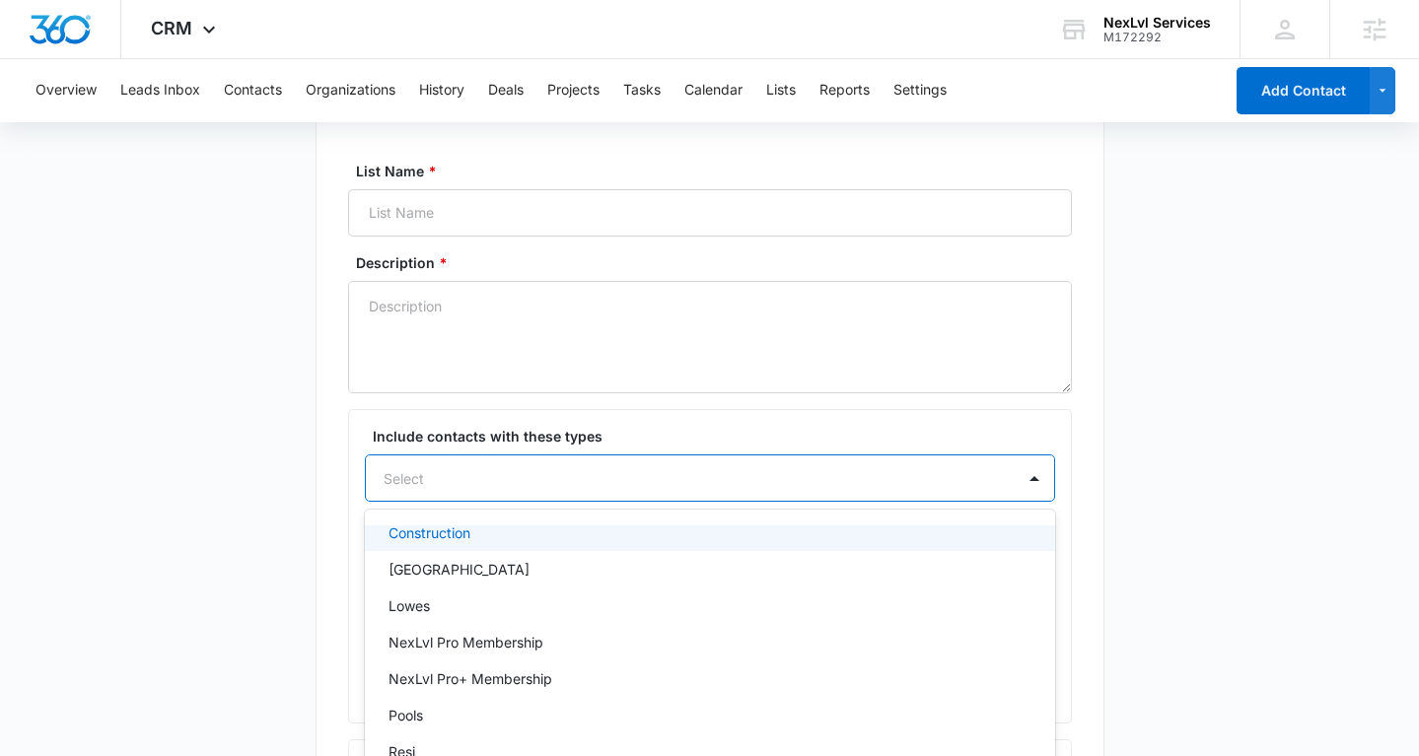
scroll to position [441, 0]
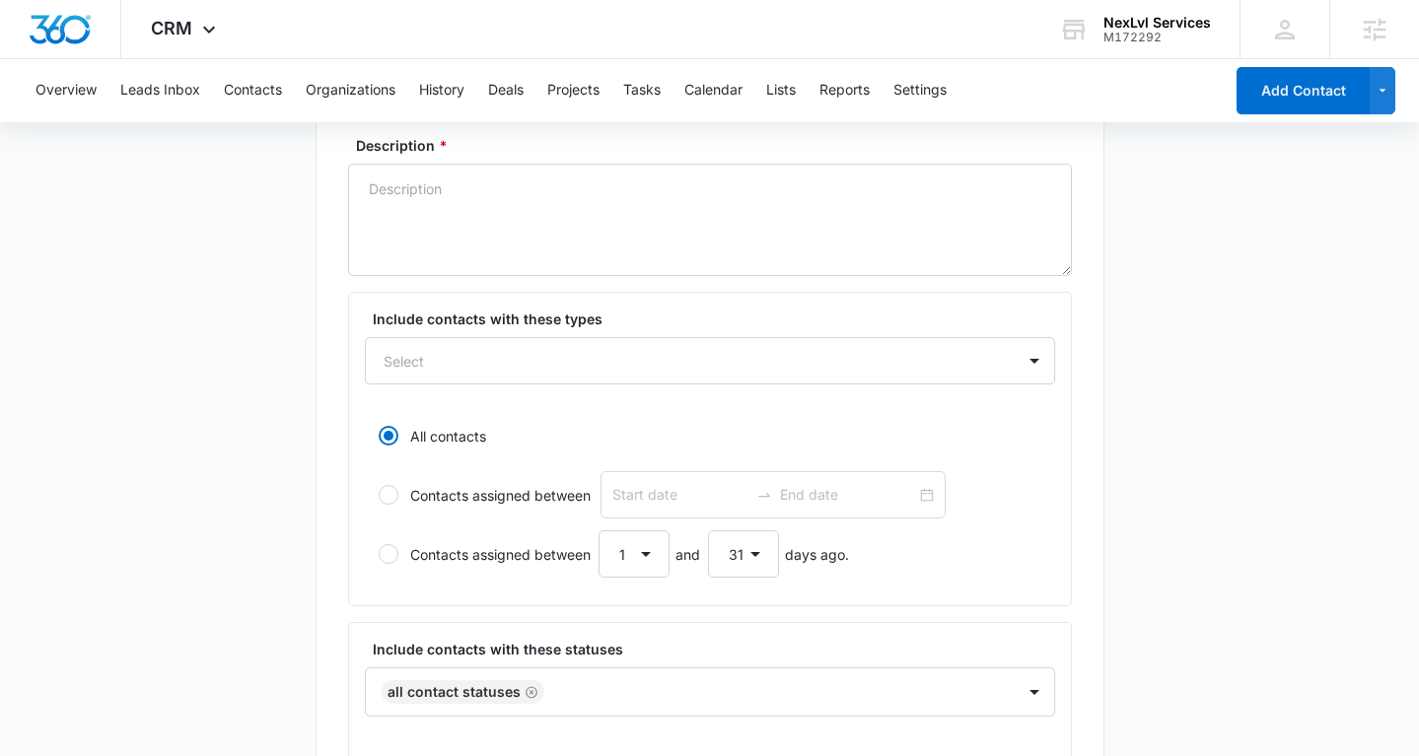
scroll to position [233, 0]
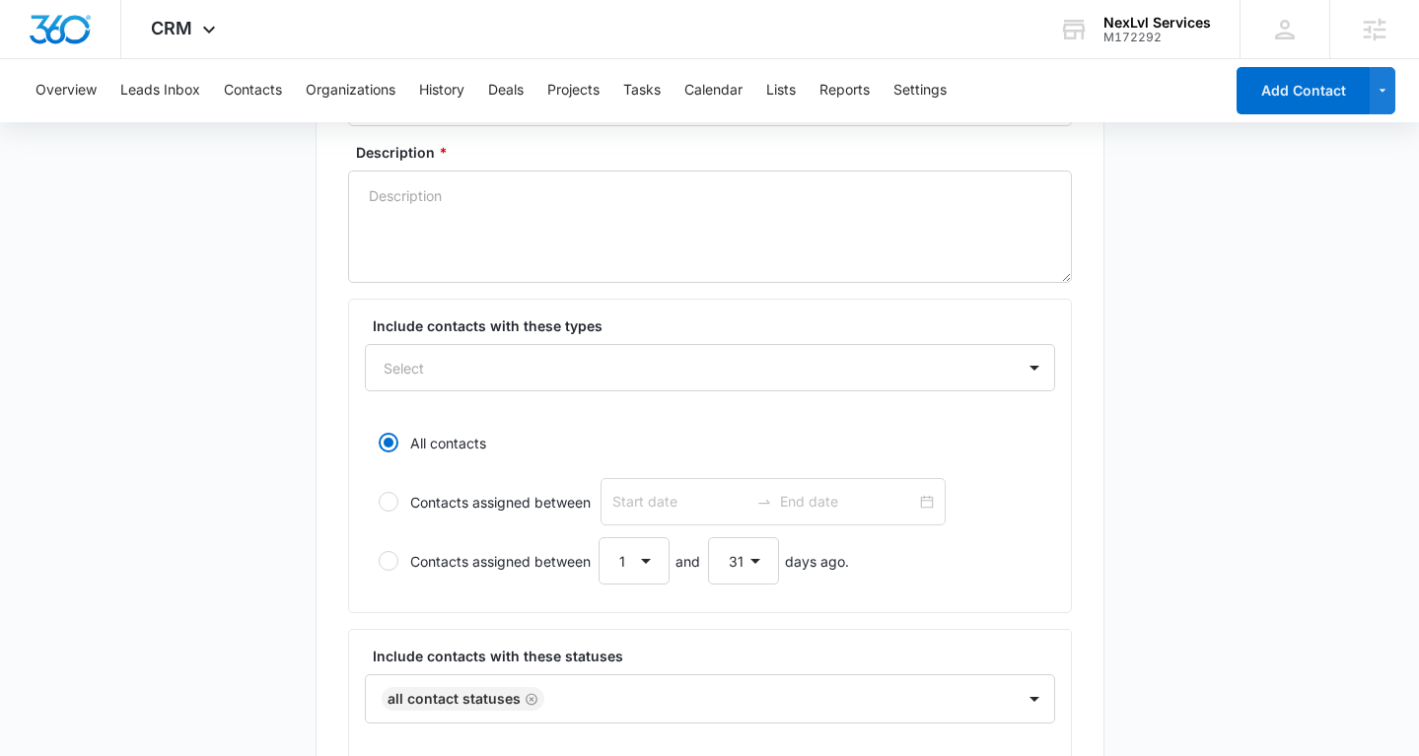
click at [881, 81] on div "Overview Leads Inbox Contacts Organizations History Deals Projects Tasks Calend…" at bounding box center [623, 90] width 1199 height 63
click at [912, 84] on button "Settings" at bounding box center [919, 90] width 53 height 63
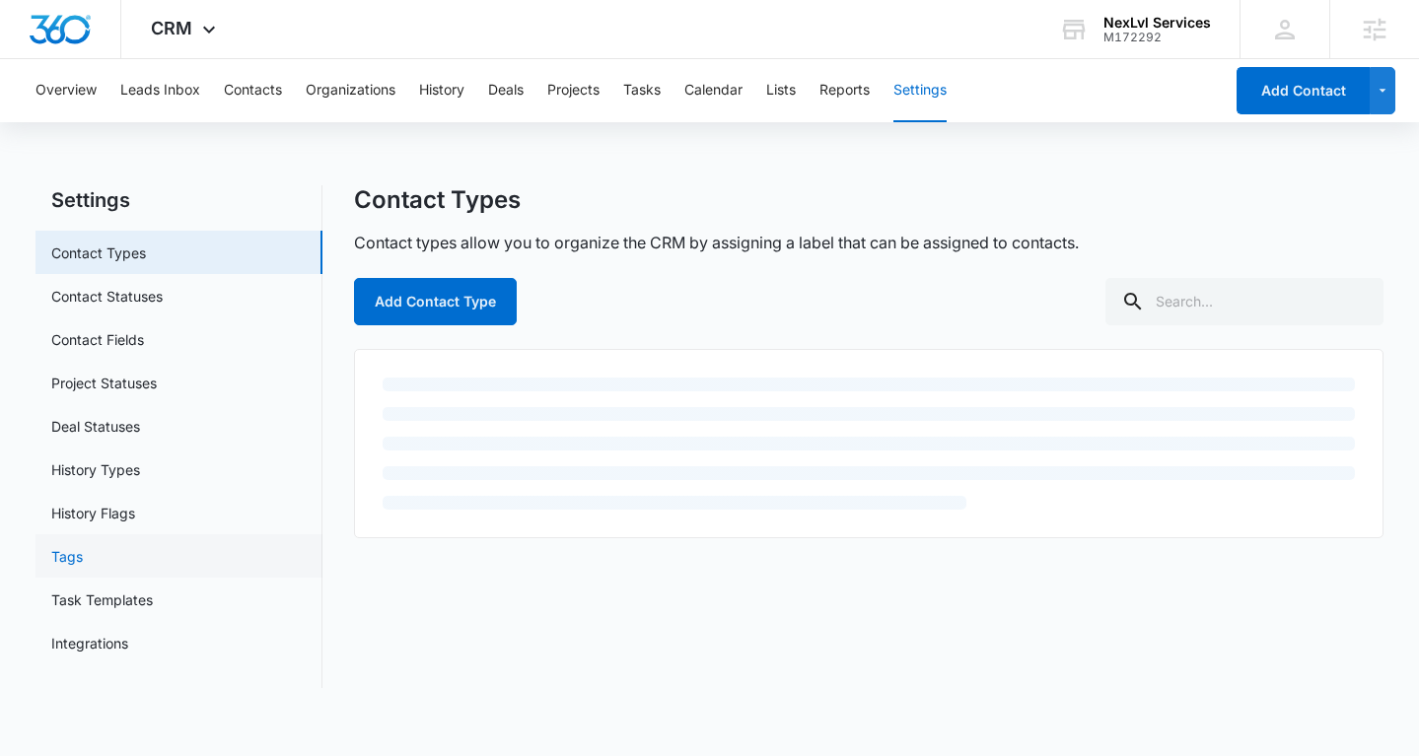
click at [71, 551] on link "Tags" at bounding box center [67, 556] width 32 height 21
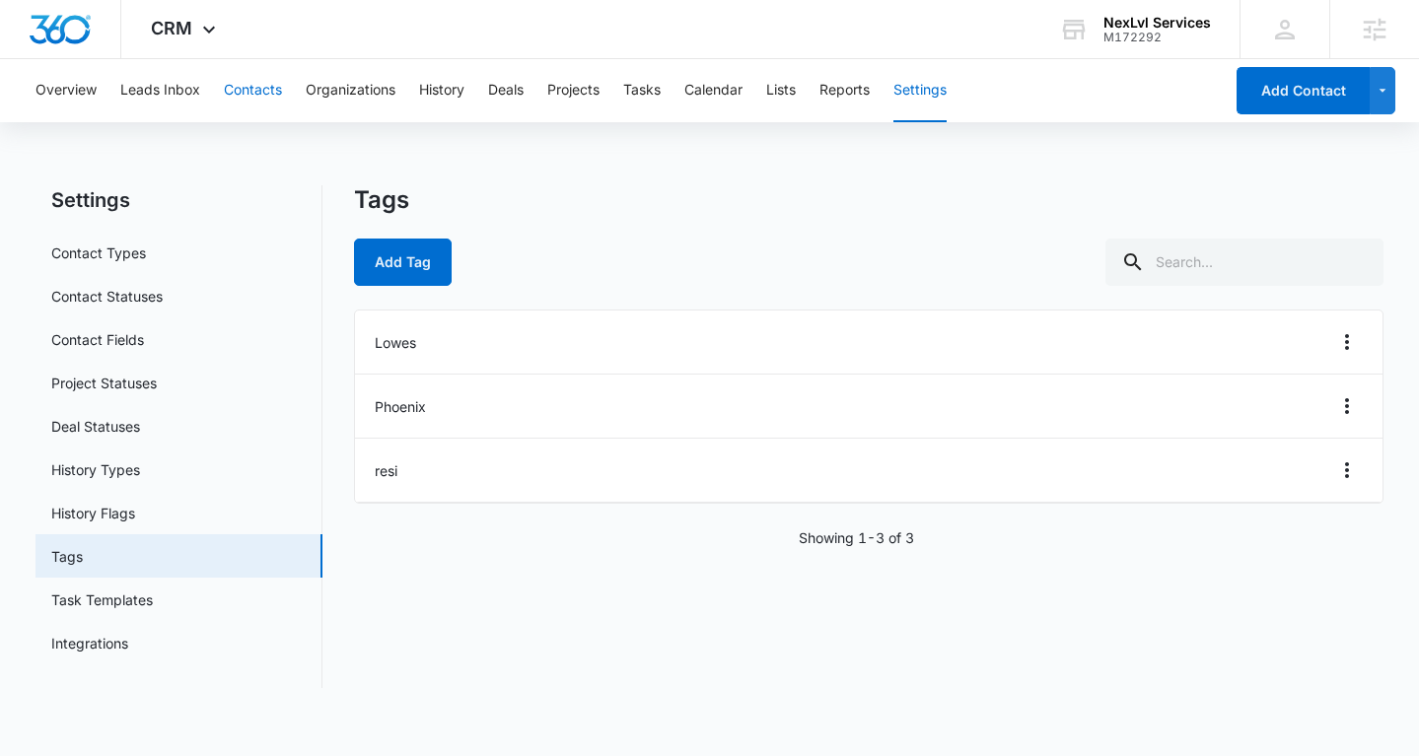
click at [254, 86] on button "Contacts" at bounding box center [253, 90] width 58 height 63
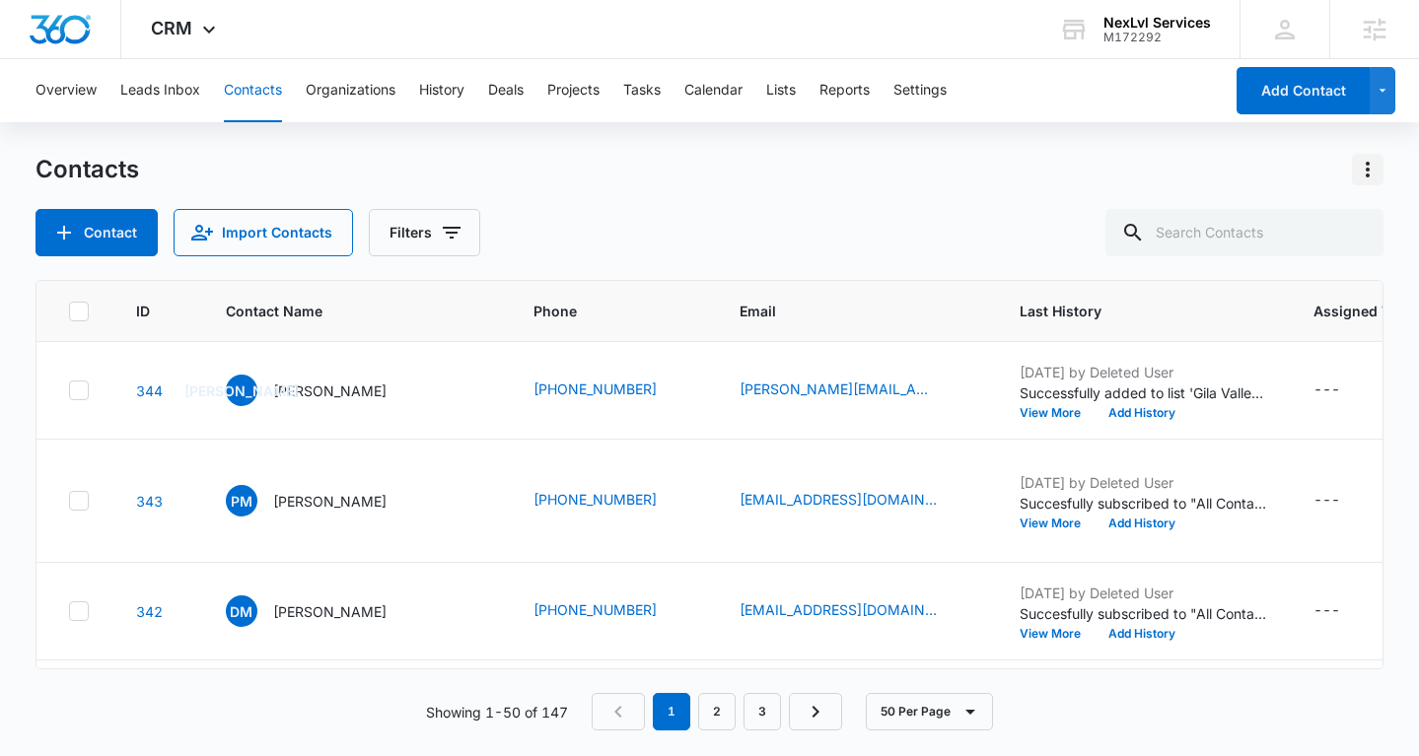
click at [1365, 168] on icon "Actions" at bounding box center [1368, 170] width 24 height 24
click at [1309, 227] on div "Choose Columns" at bounding box center [1270, 225] width 130 height 14
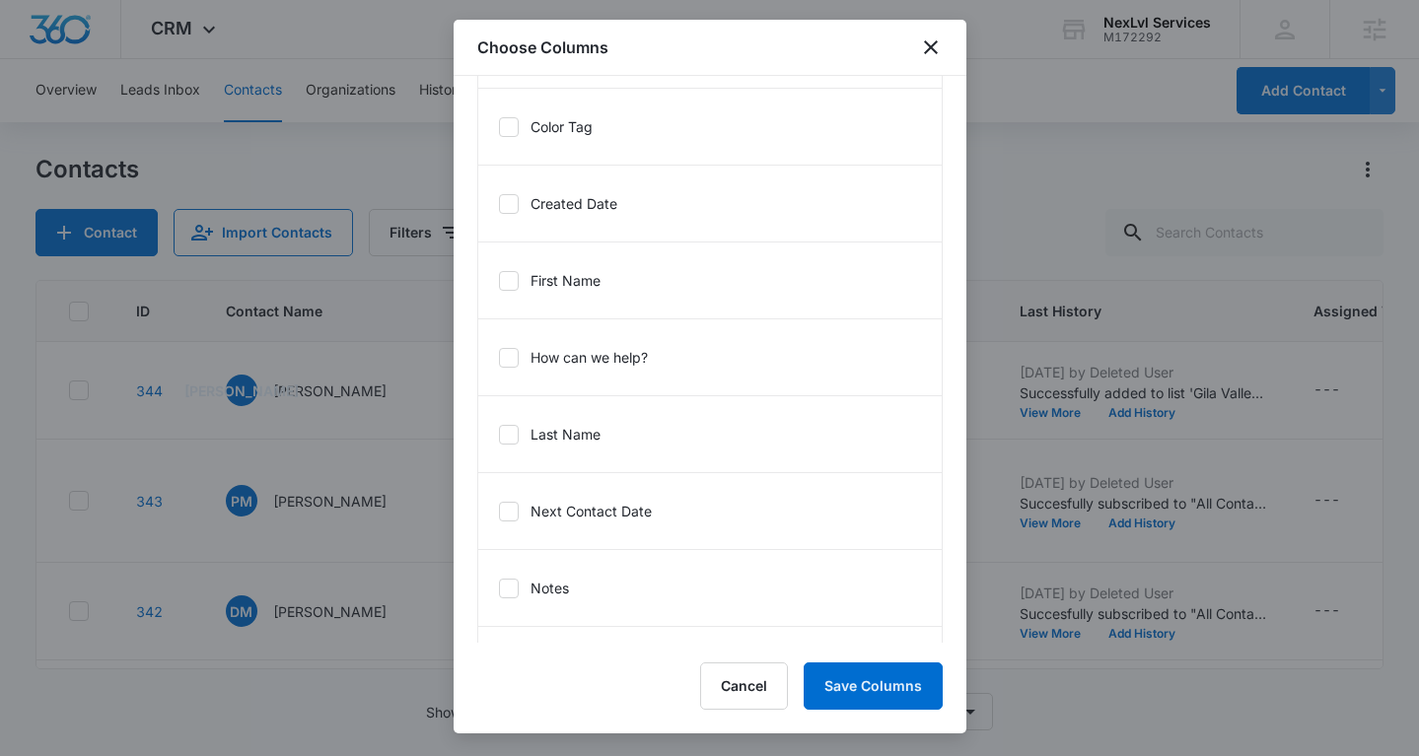
scroll to position [1036, 0]
click at [935, 56] on icon "close" at bounding box center [931, 48] width 24 height 24
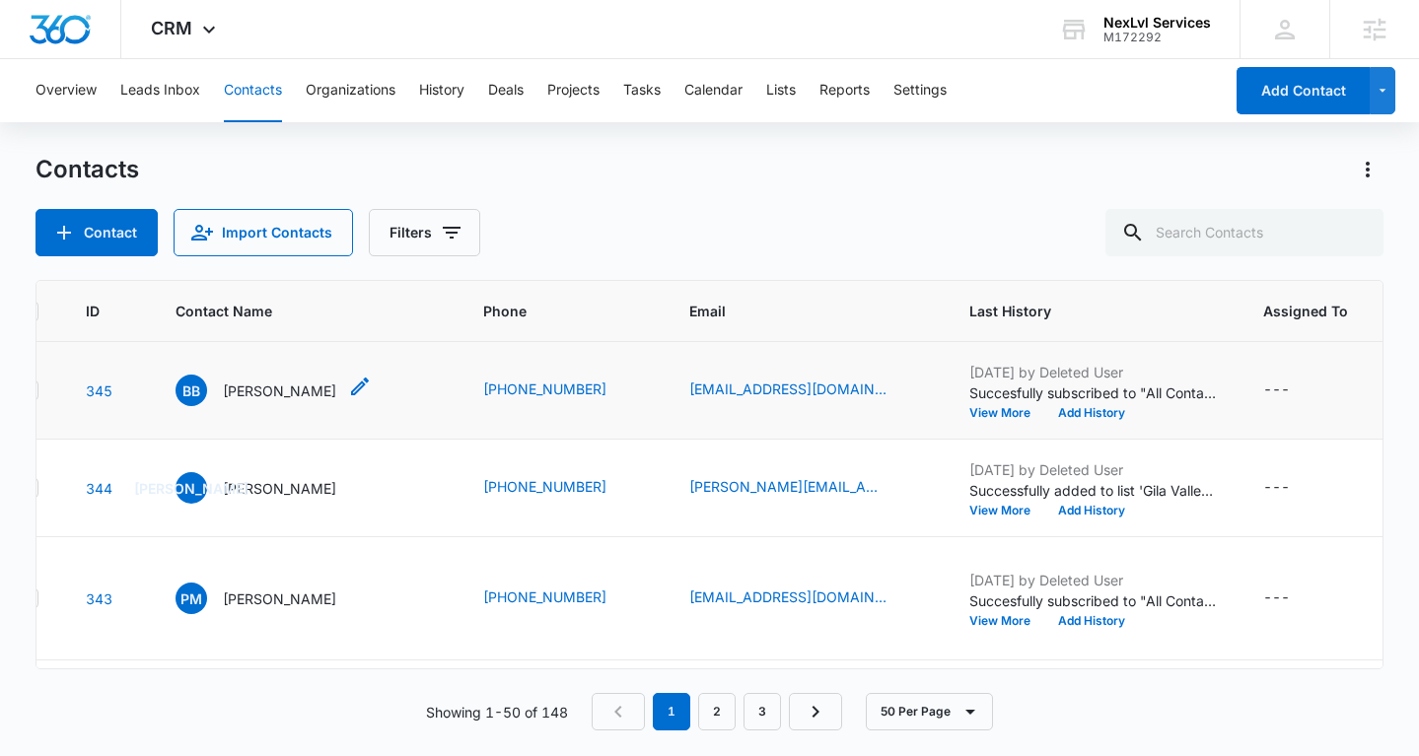
scroll to position [0, 0]
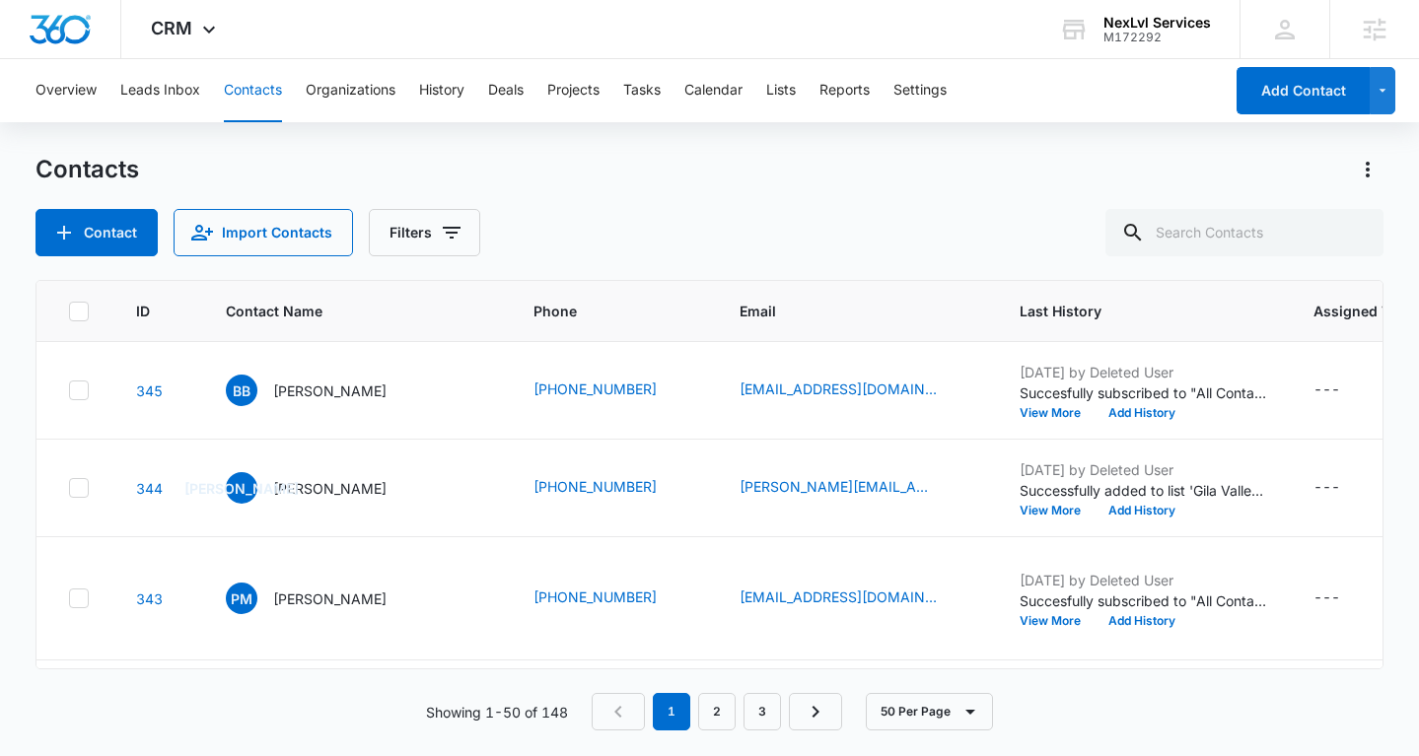
click at [86, 308] on icon at bounding box center [79, 312] width 18 height 18
click at [69, 311] on input "checkbox" at bounding box center [68, 311] width 1 height 1
checkbox input "true"
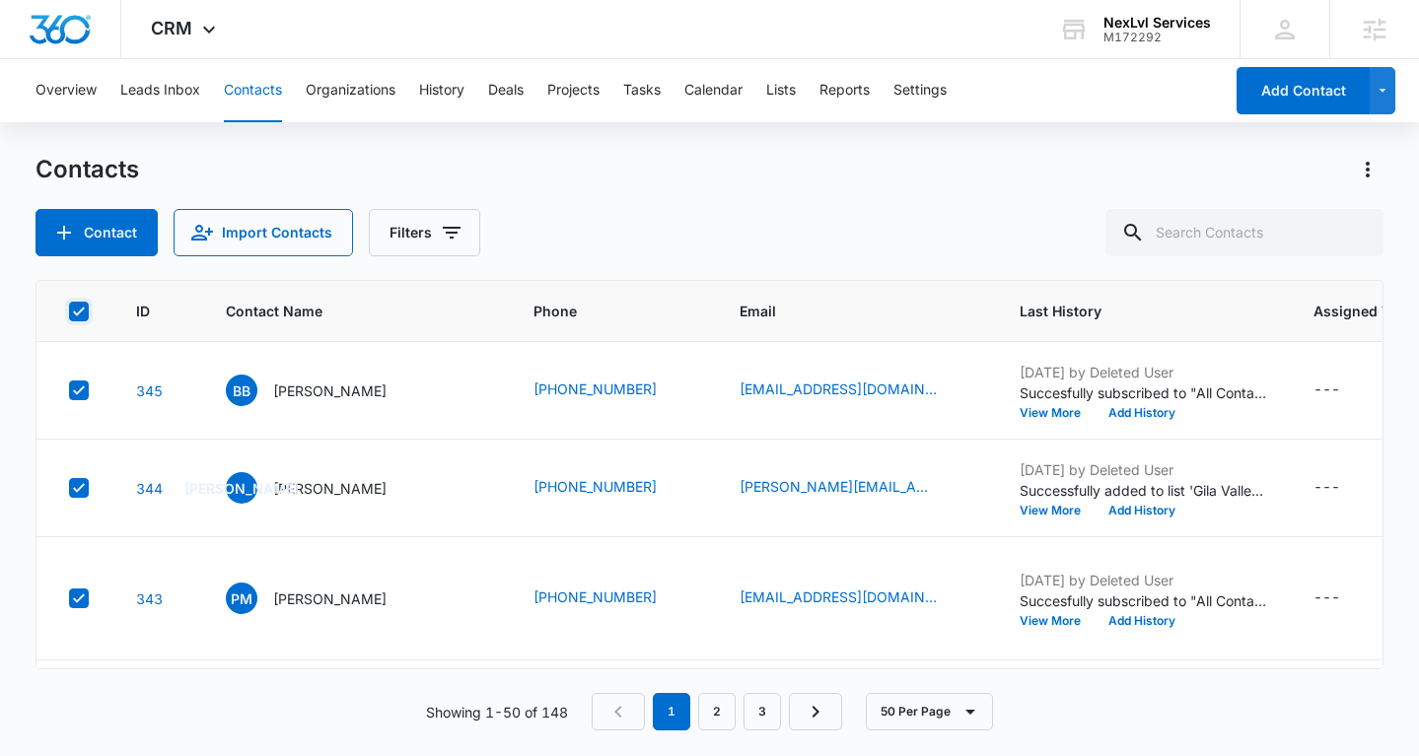
checkbox input "true"
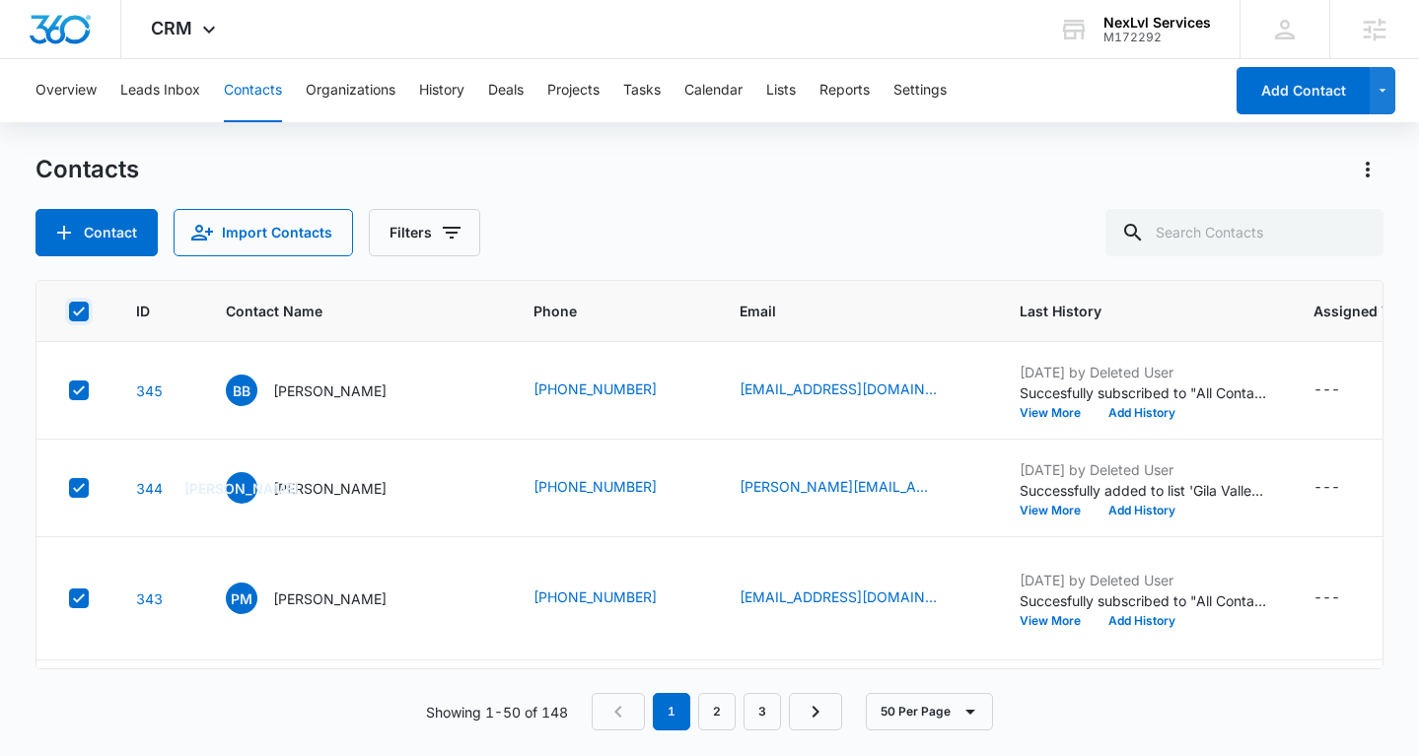
checkbox input "true"
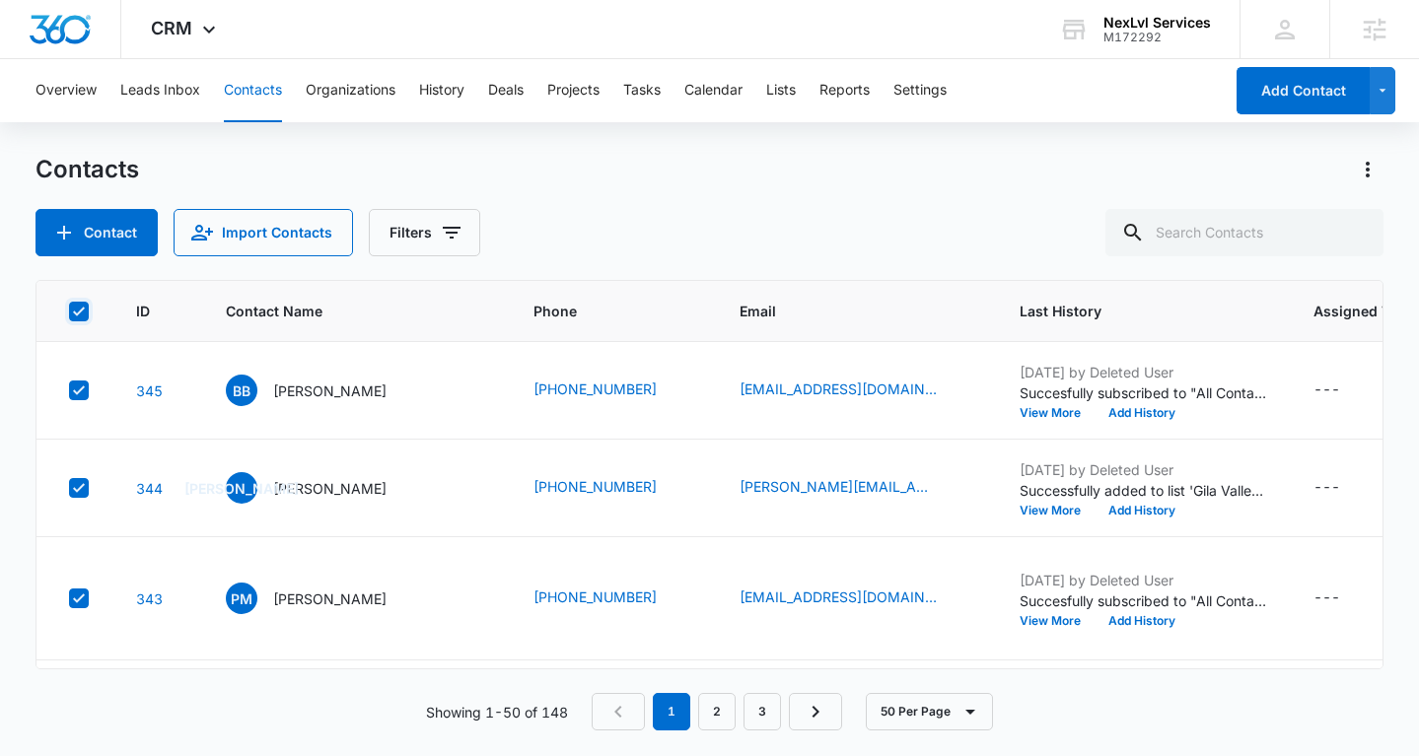
checkbox input "true"
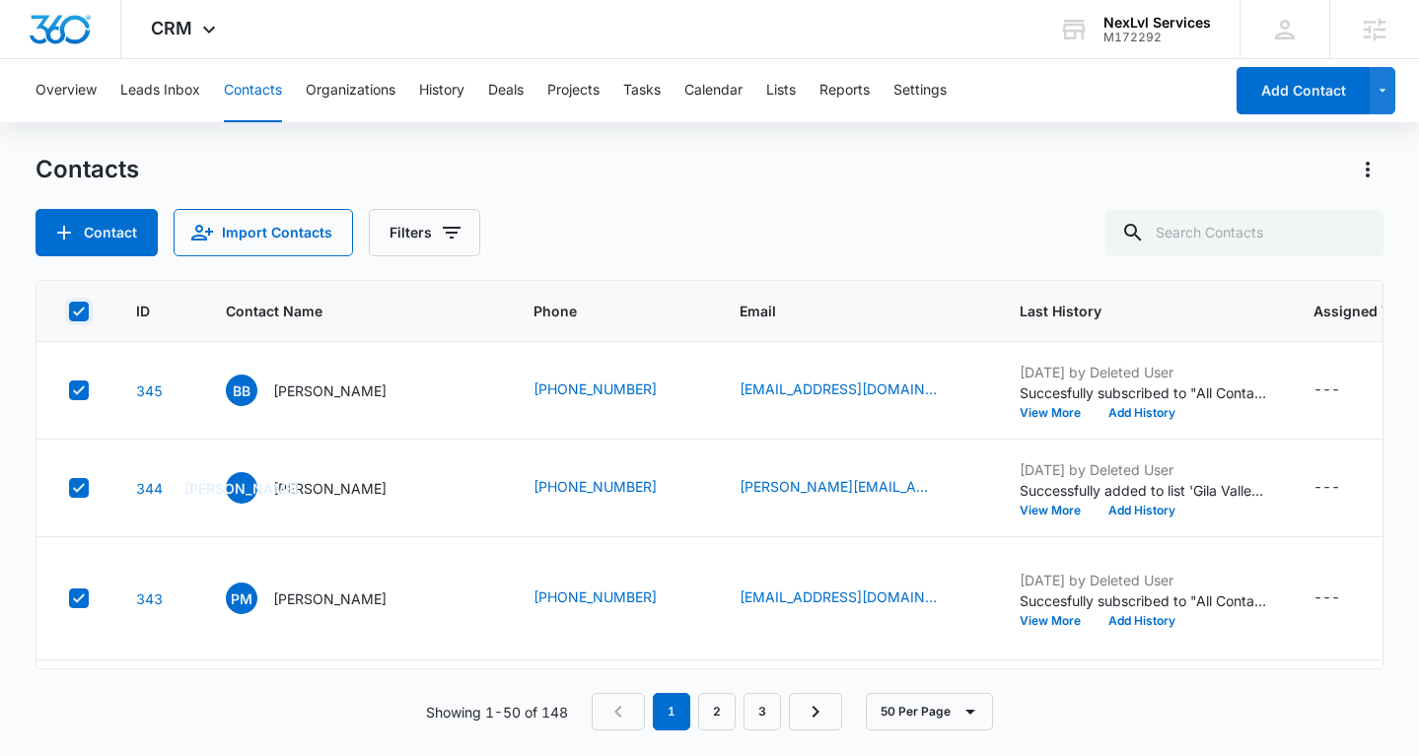
checkbox input "true"
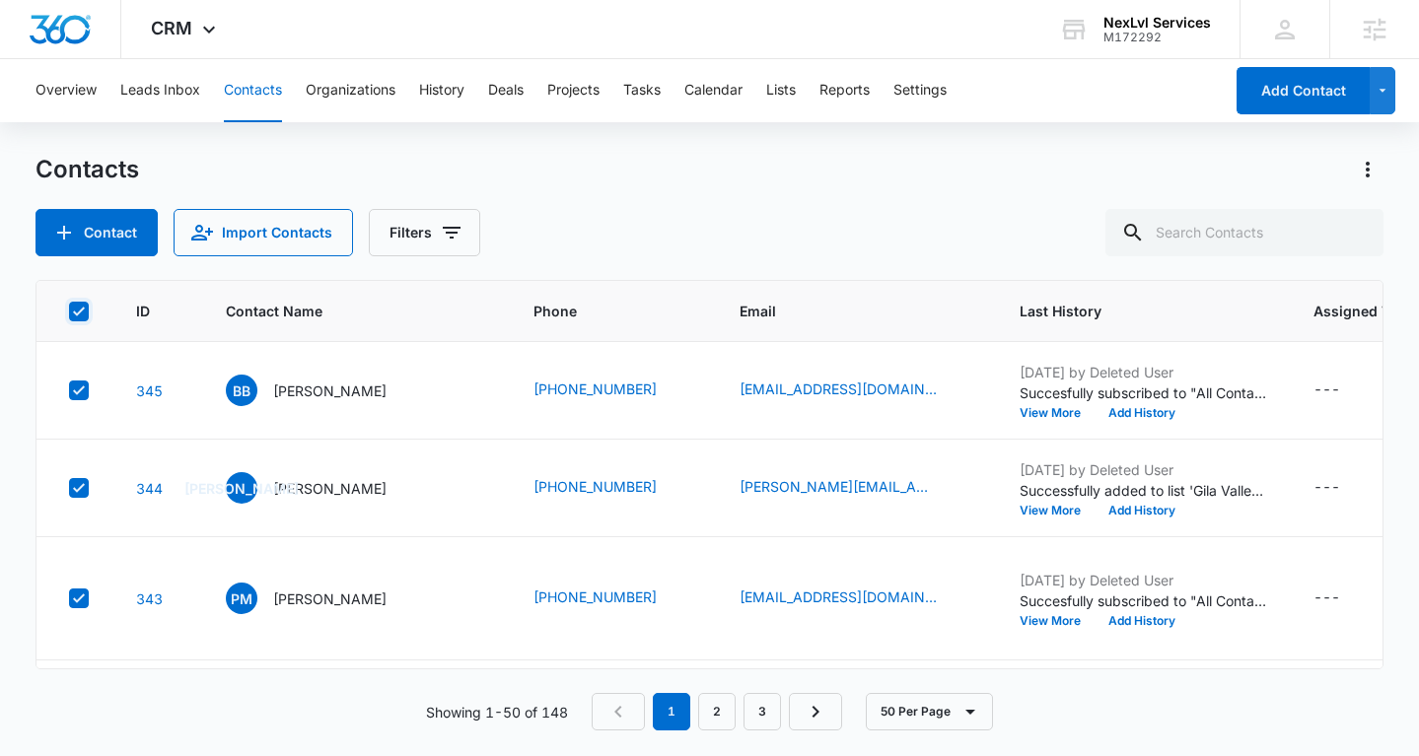
checkbox input "true"
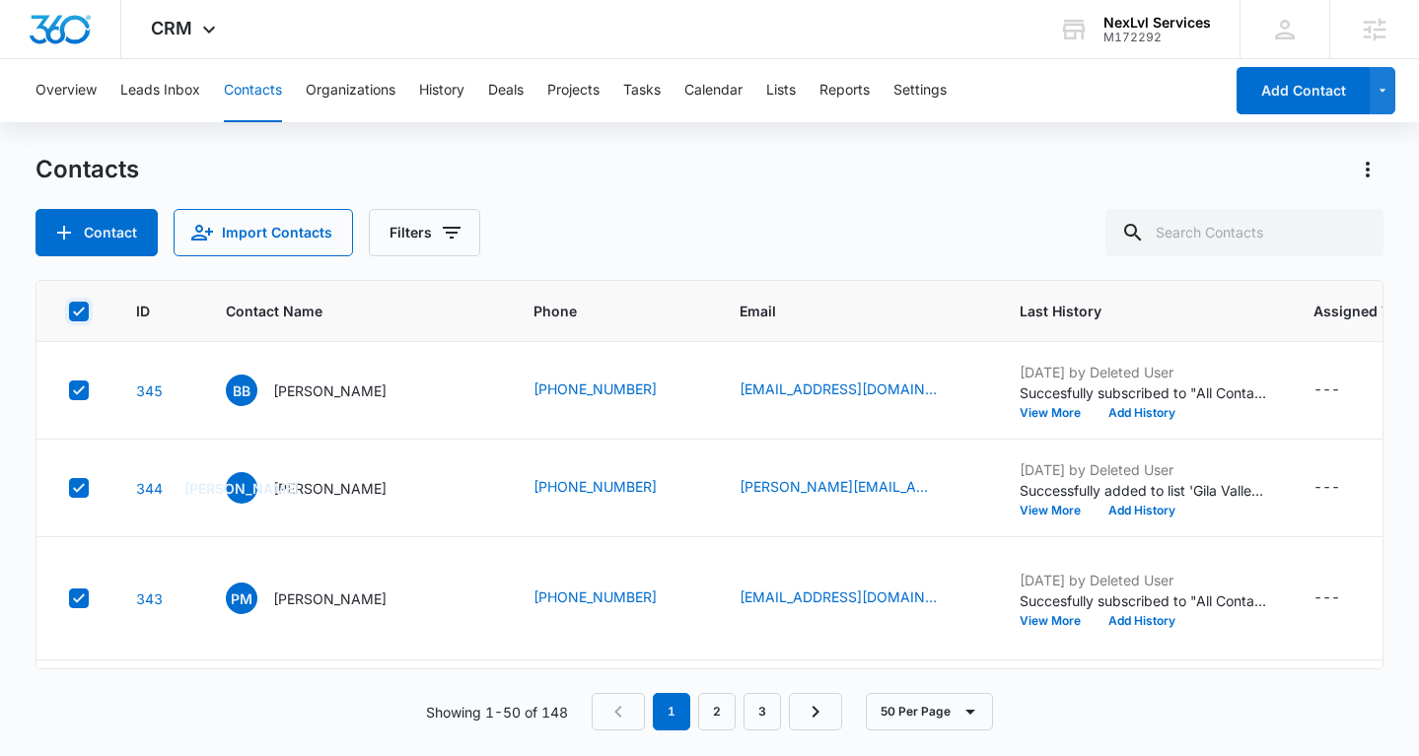
checkbox input "true"
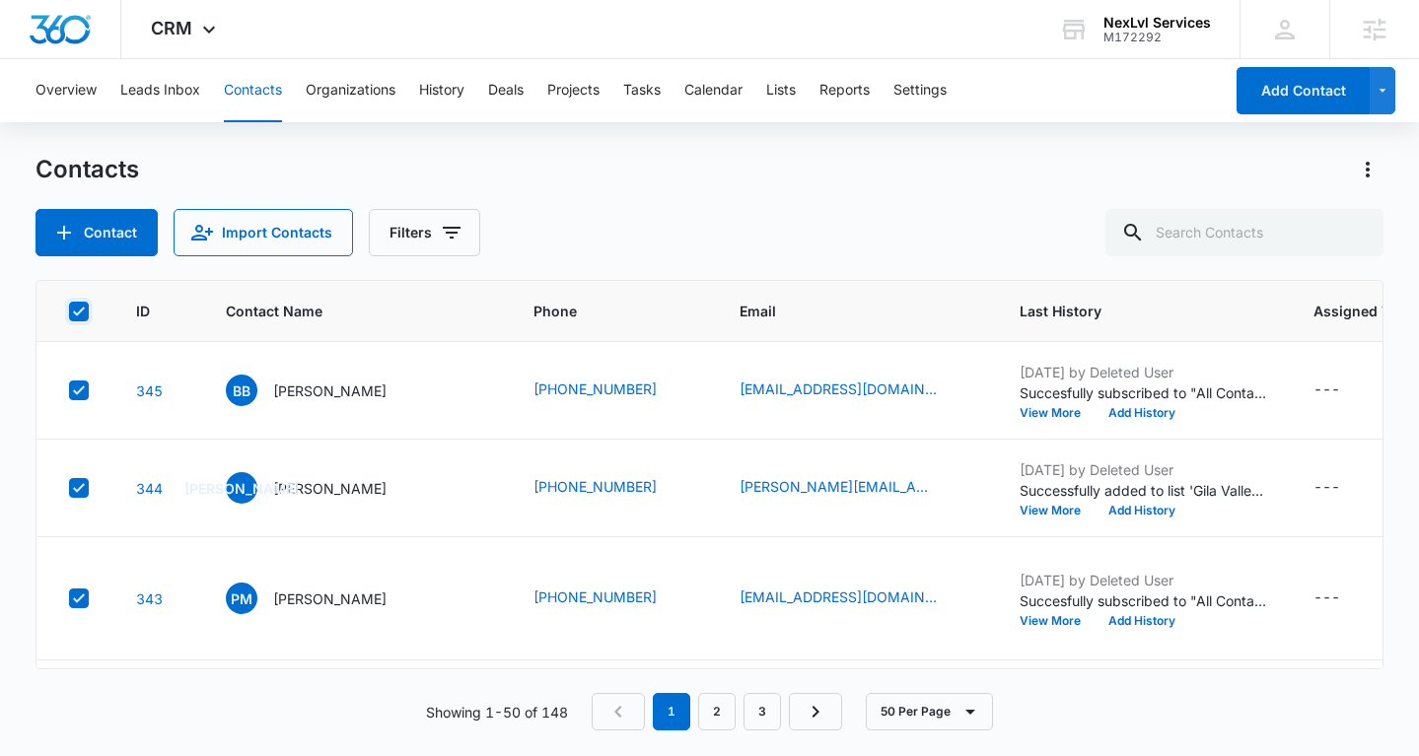
checkbox input "true"
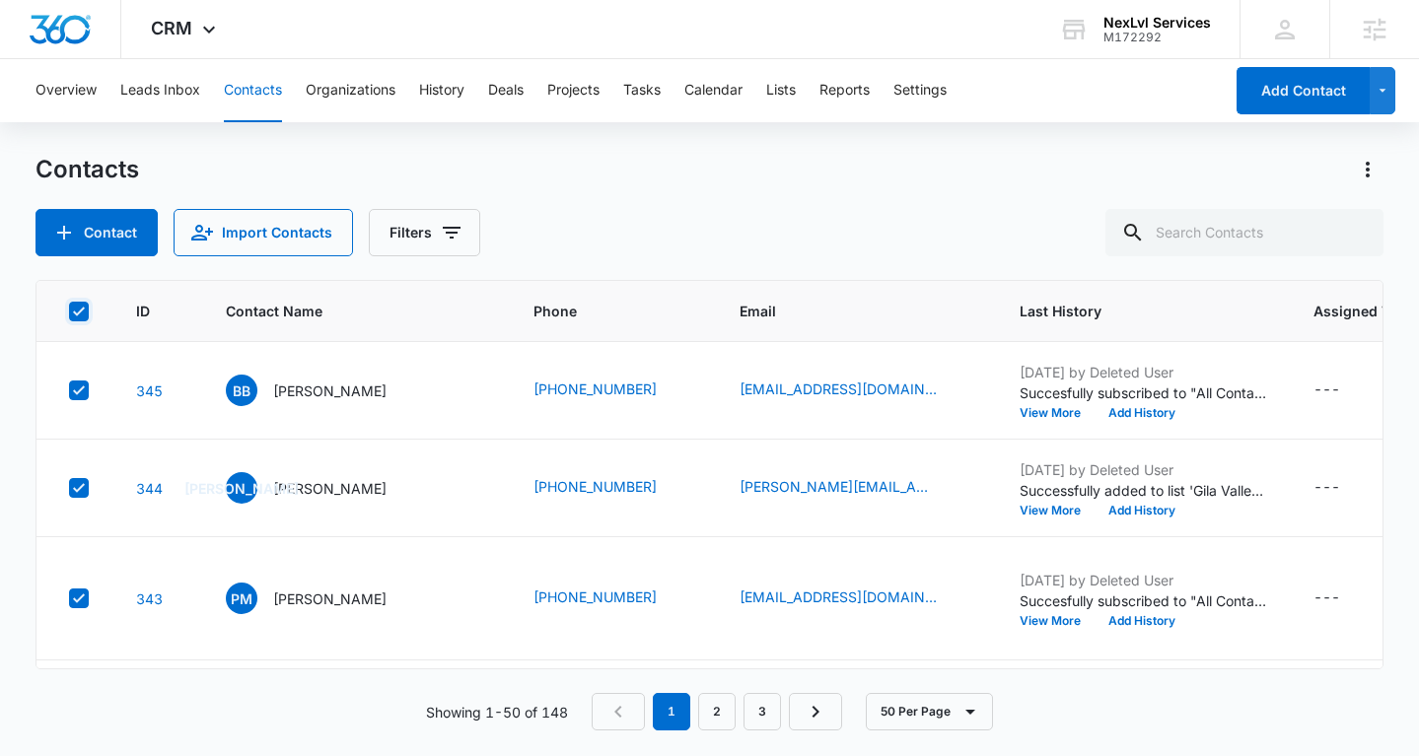
checkbox input "true"
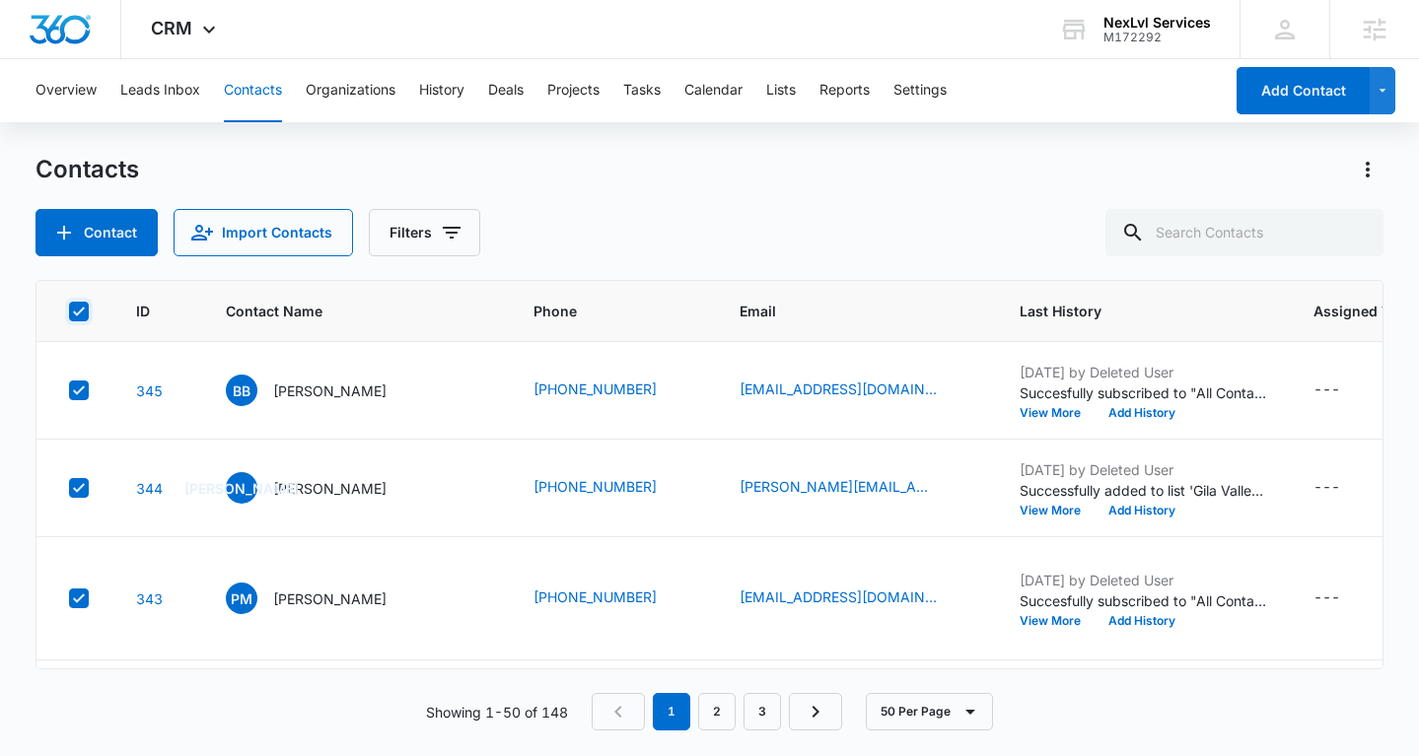
checkbox input "true"
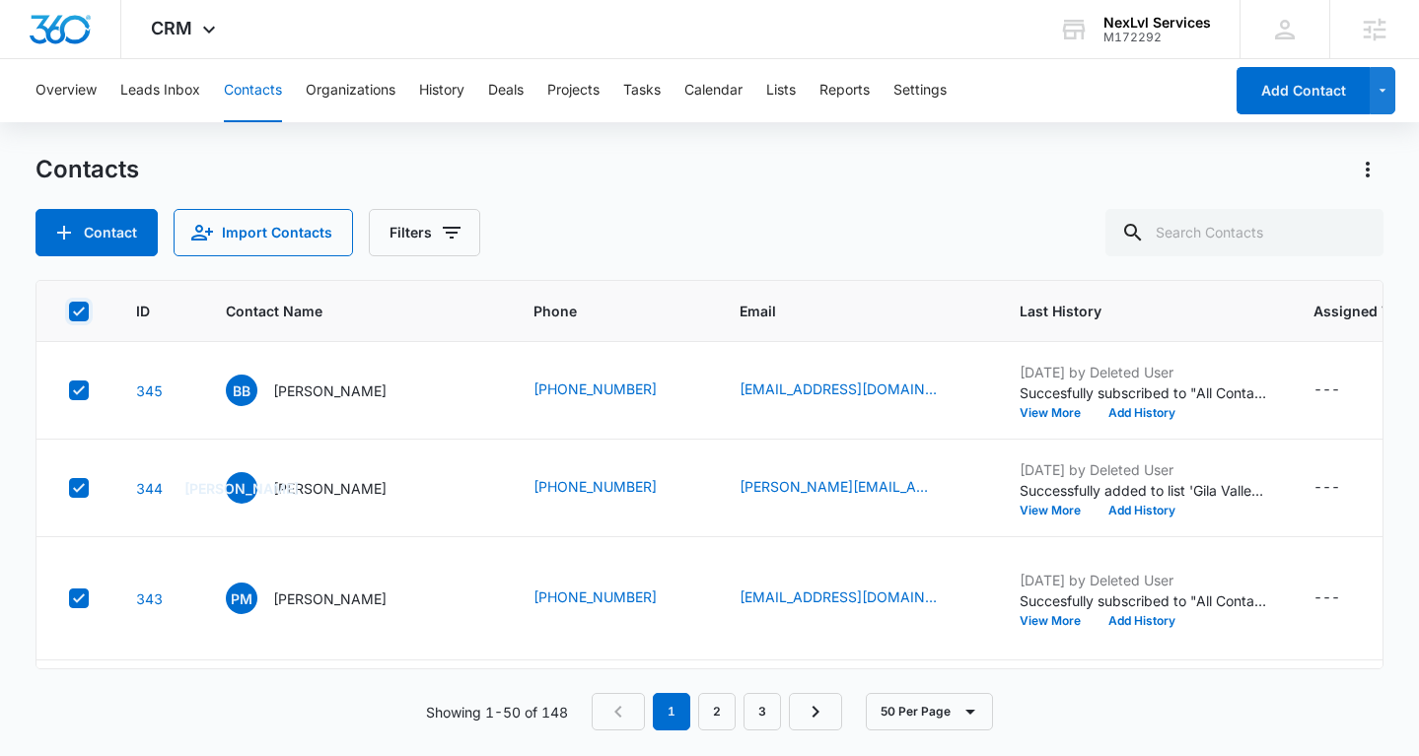
checkbox input "true"
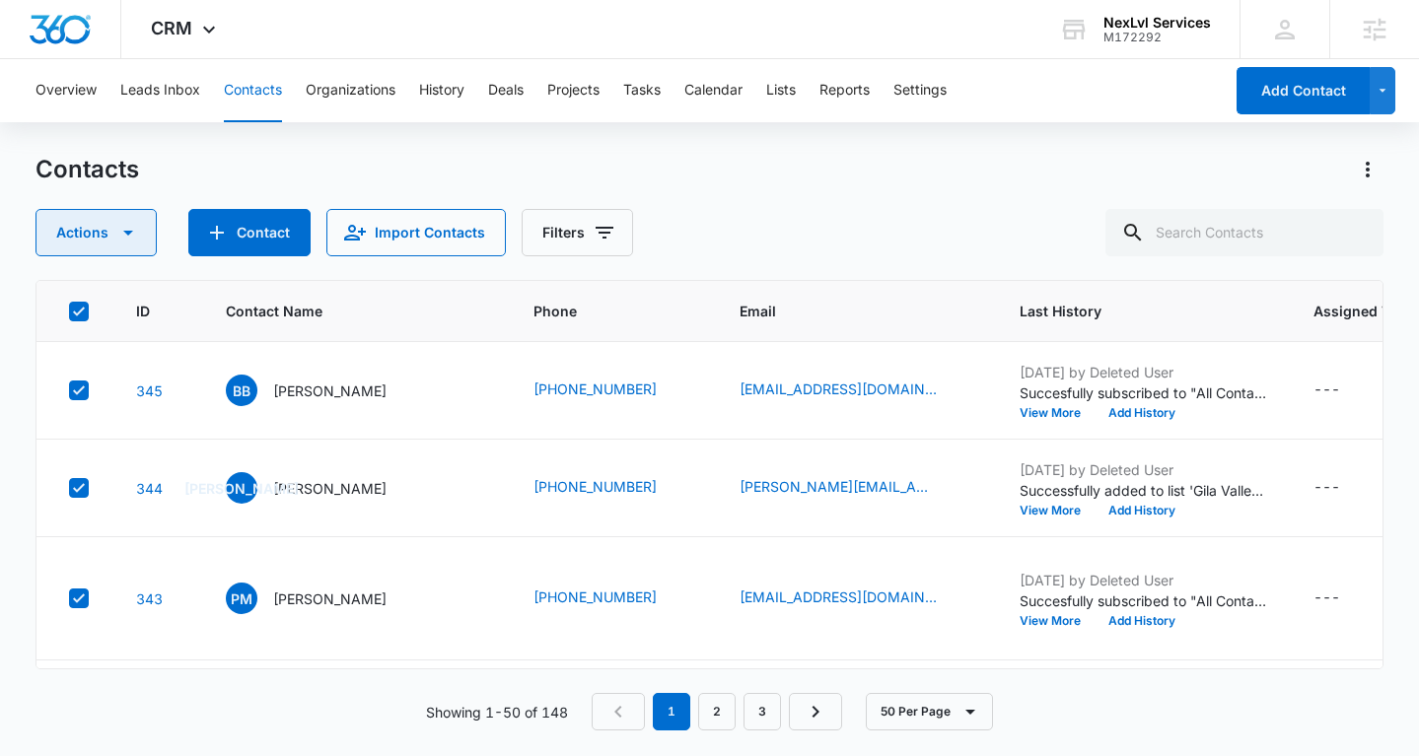
click at [113, 244] on button "Actions" at bounding box center [96, 232] width 121 height 47
click at [564, 250] on button "Filters" at bounding box center [577, 232] width 111 height 47
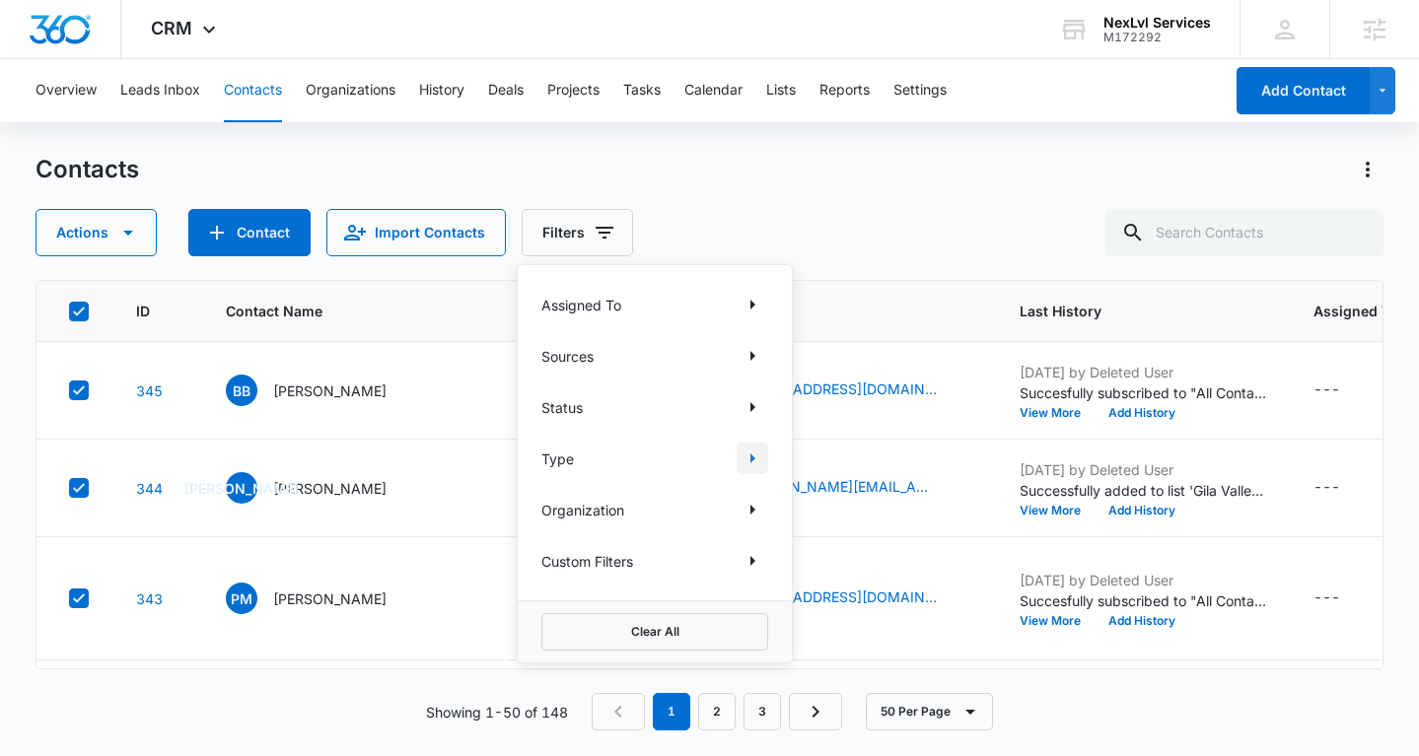
click at [765, 471] on button "Show Type filters" at bounding box center [753, 459] width 32 height 32
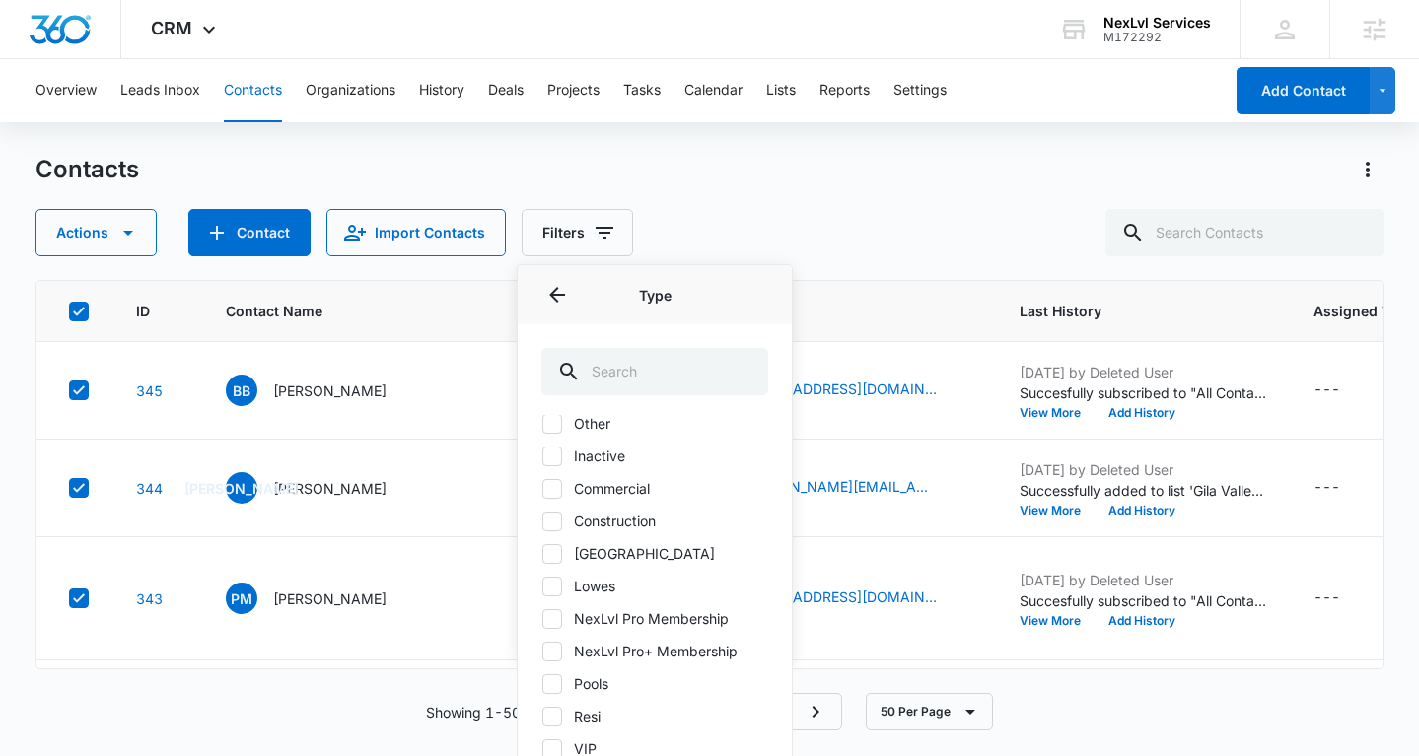
scroll to position [342, 0]
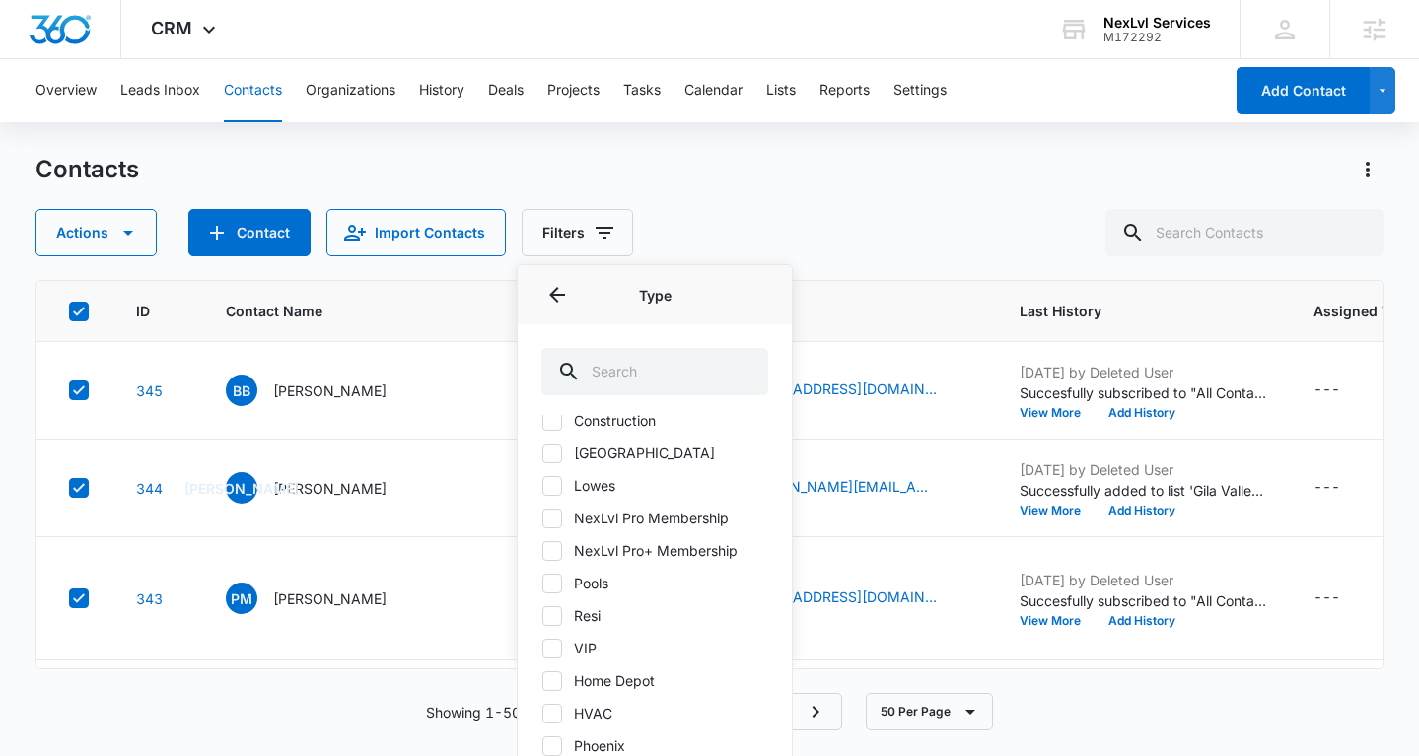
click at [552, 614] on icon at bounding box center [552, 616] width 18 height 18
click at [542, 615] on input "Resi" at bounding box center [541, 615] width 1 height 1
checkbox input "true"
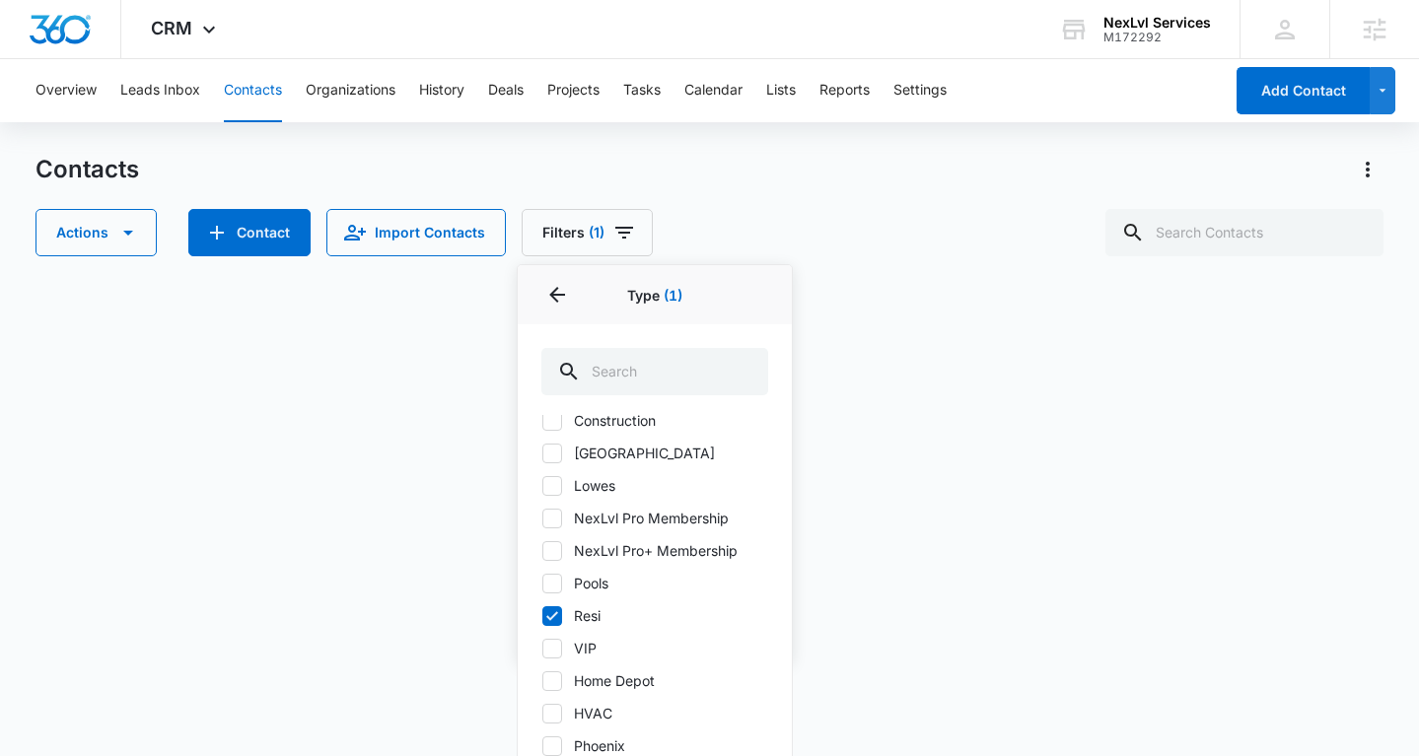
click at [583, 177] on div "Contacts" at bounding box center [710, 170] width 1348 height 32
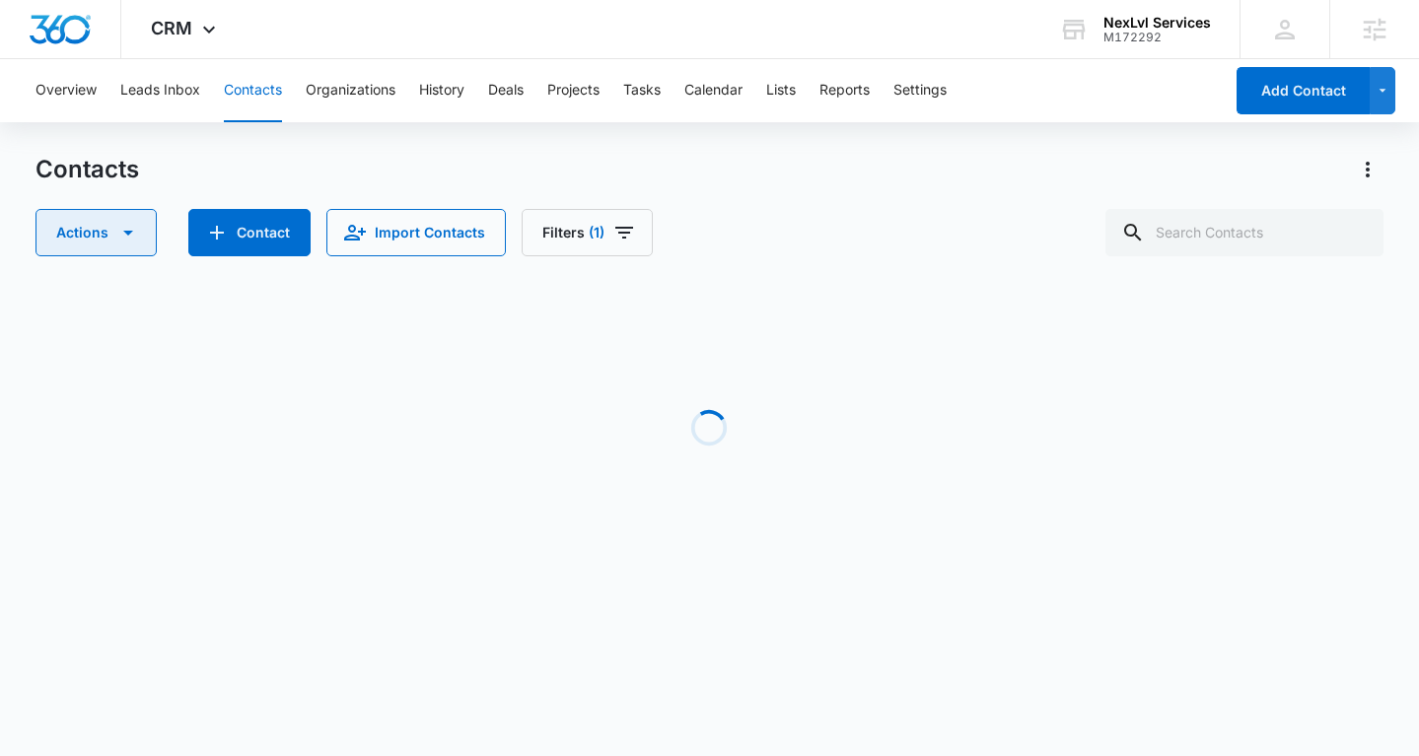
click at [139, 240] on button "Actions" at bounding box center [96, 232] width 121 height 47
click at [378, 329] on div "Loading" at bounding box center [710, 428] width 1348 height 296
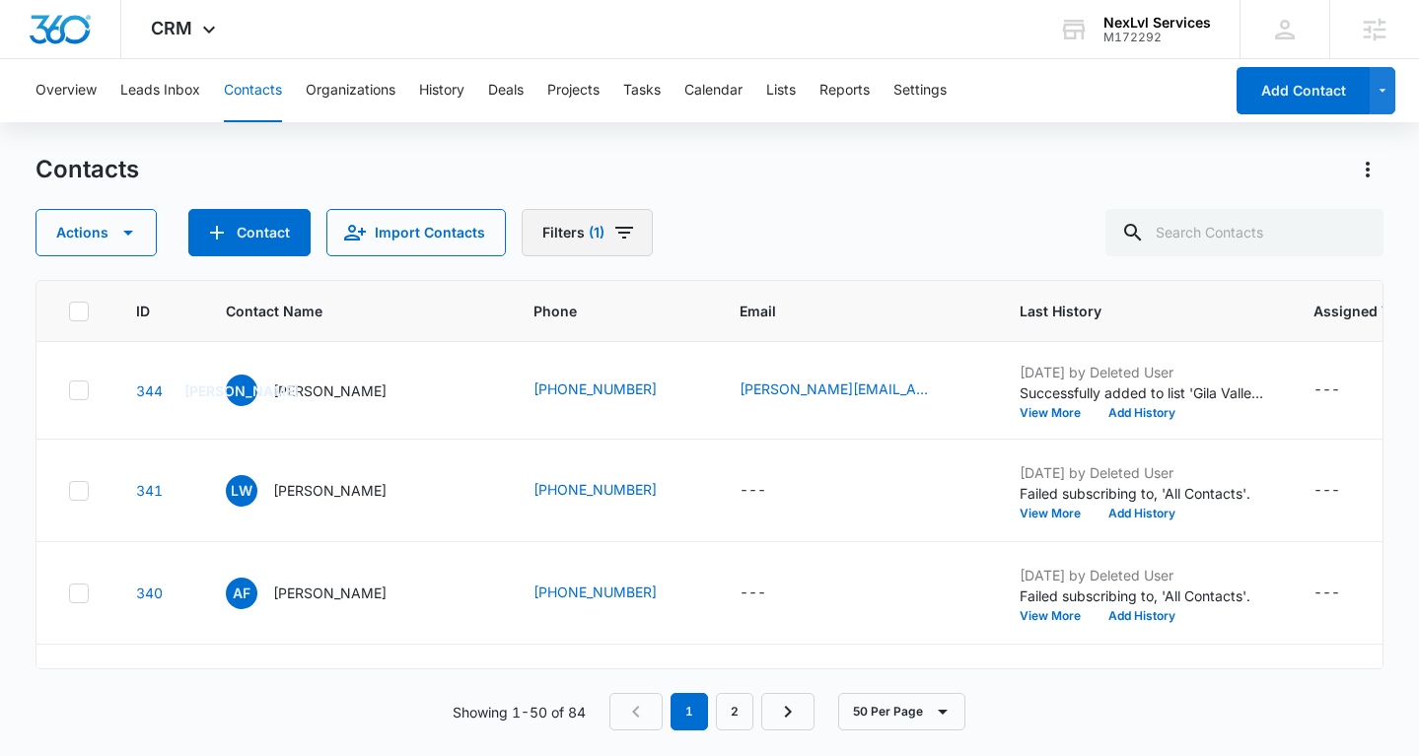
click at [582, 245] on button "Filters (1)" at bounding box center [587, 232] width 131 height 47
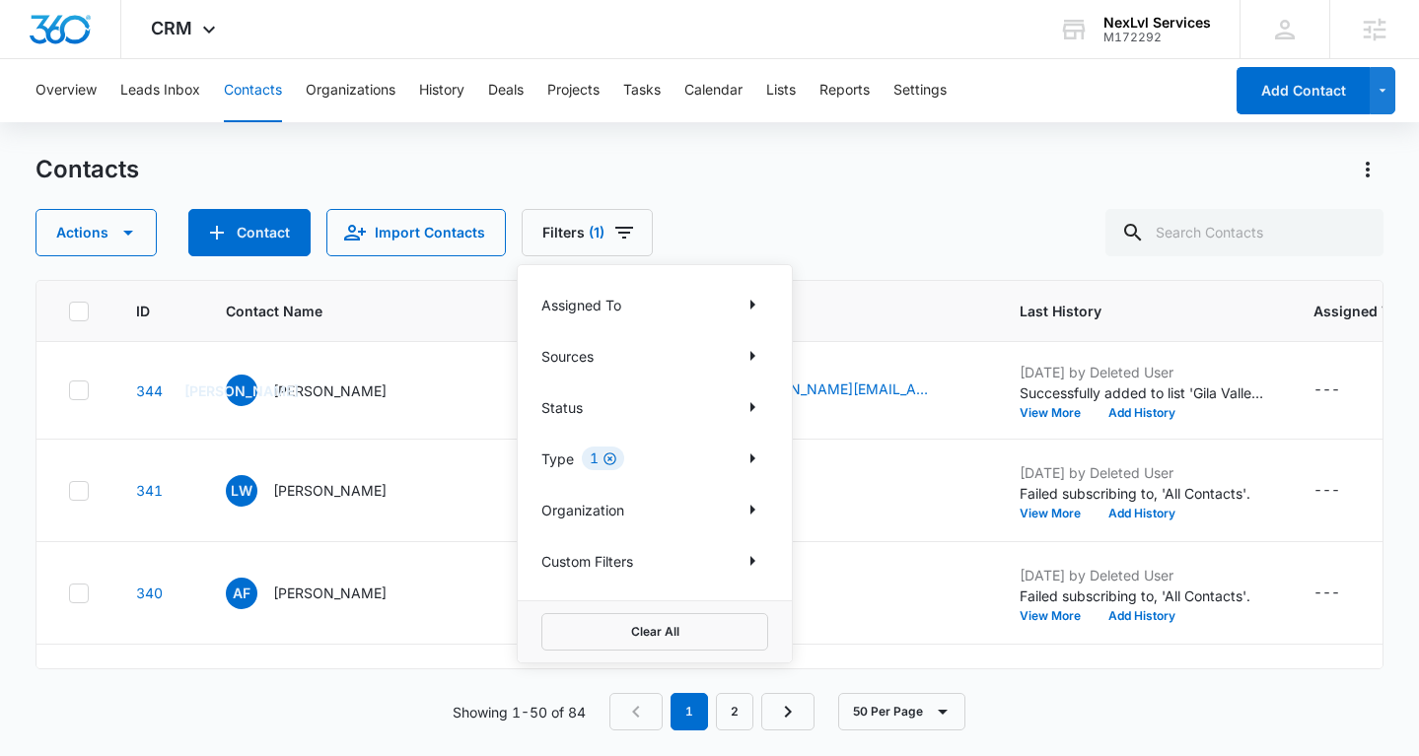
click at [610, 462] on icon "Clear" at bounding box center [610, 459] width 15 height 15
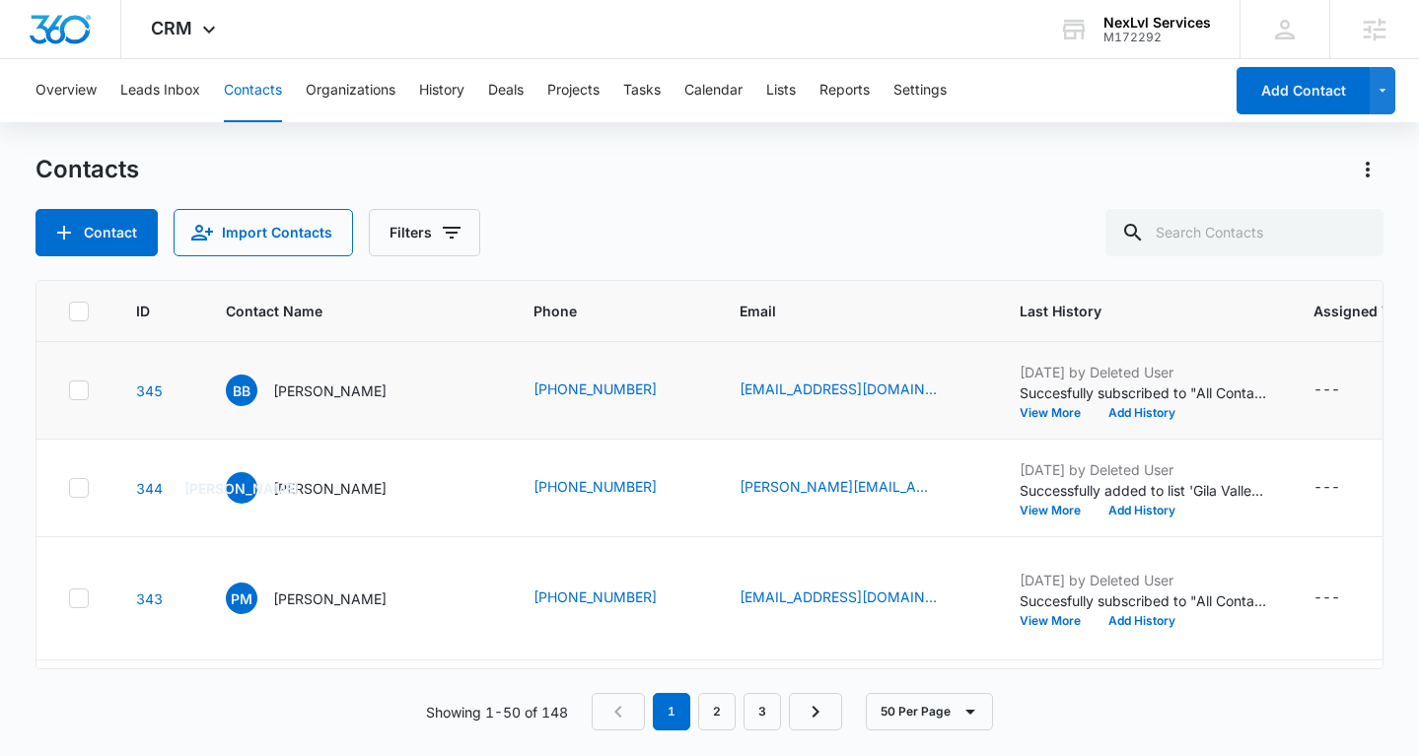
click at [362, 432] on td "BB Brian Brewer" at bounding box center [356, 391] width 308 height 98
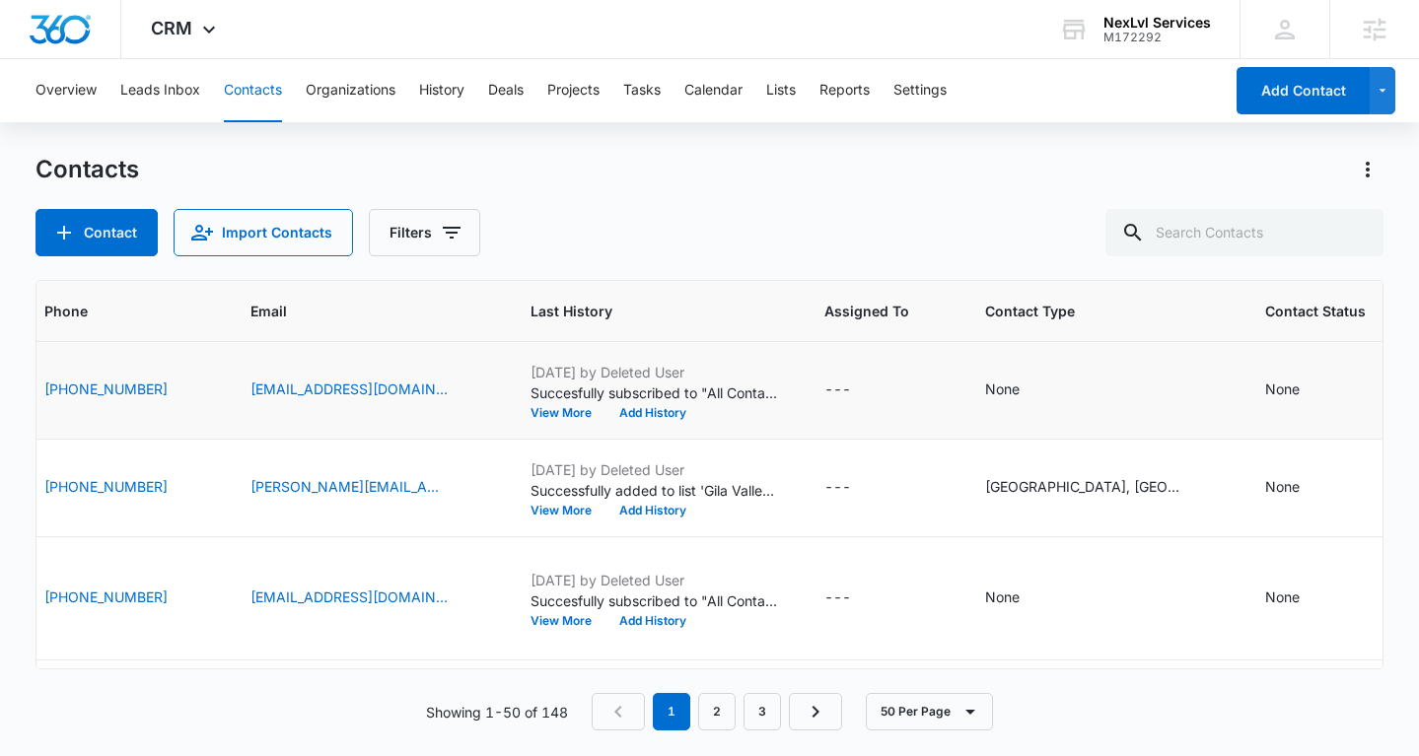
scroll to position [0, 194]
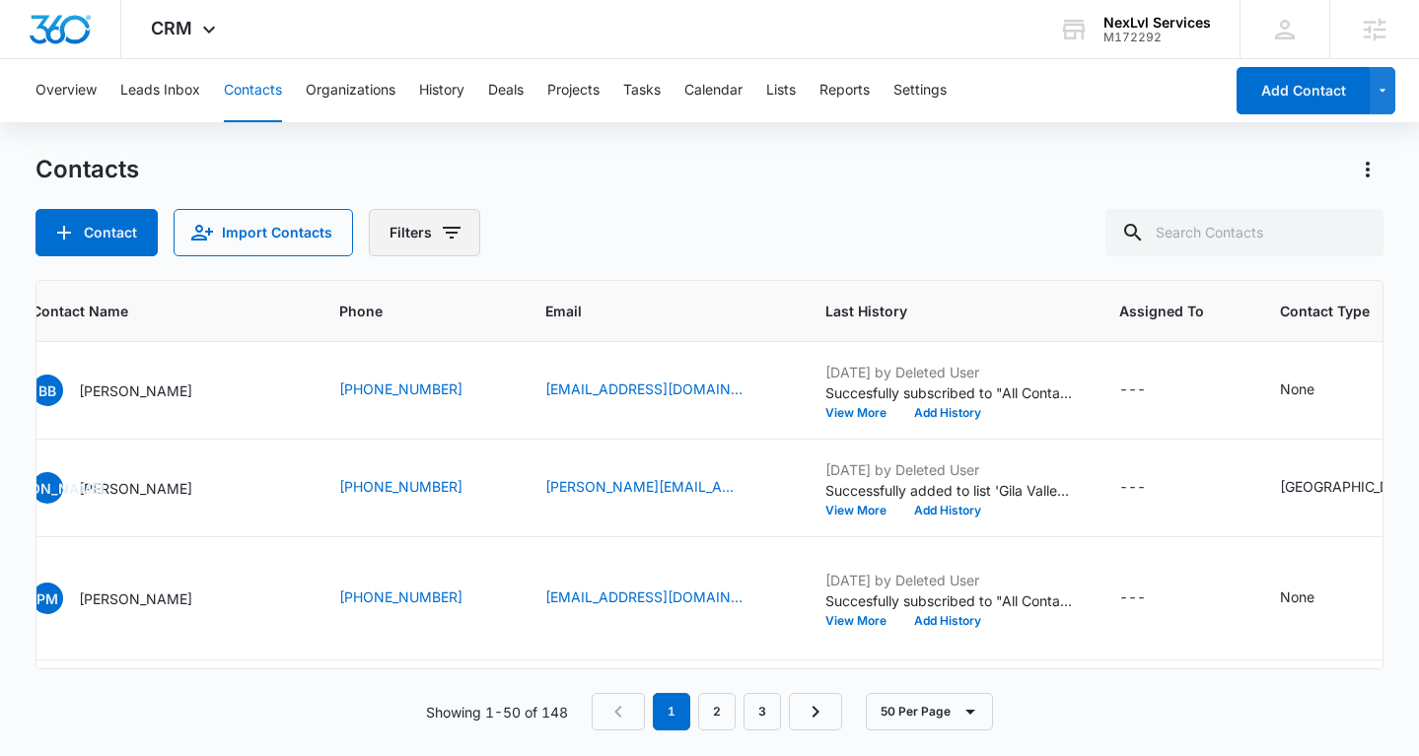
click at [420, 239] on button "Filters" at bounding box center [424, 232] width 111 height 47
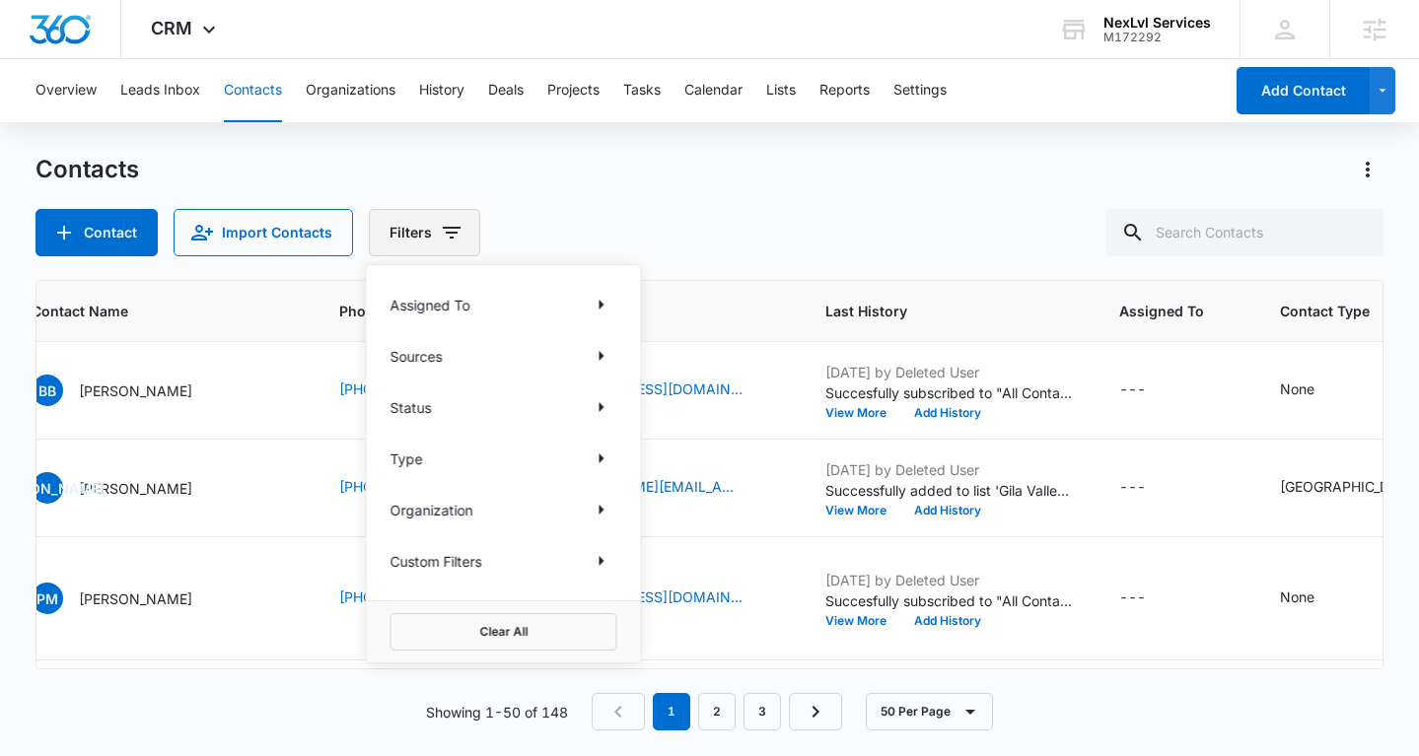
click at [420, 239] on button "Filters" at bounding box center [424, 232] width 111 height 47
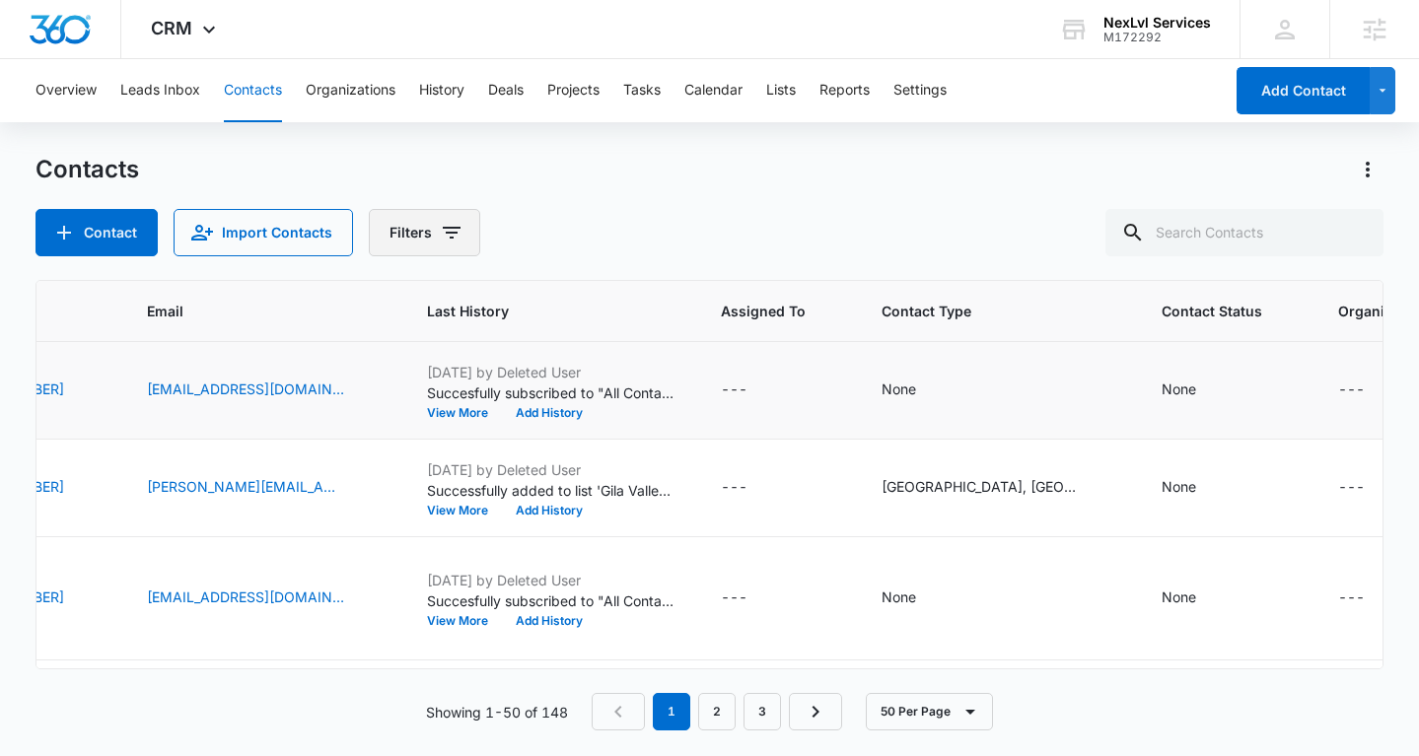
scroll to position [0, 749]
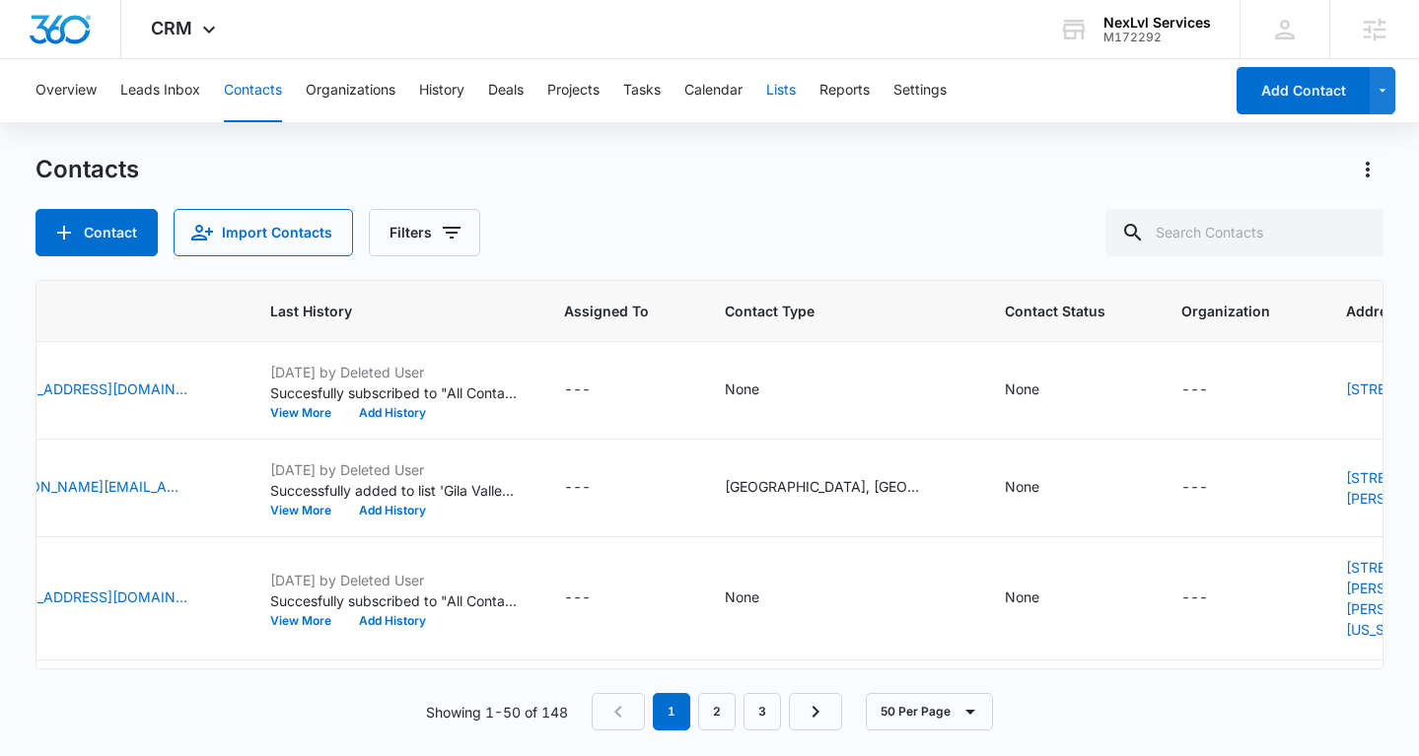
click at [784, 97] on button "Lists" at bounding box center [781, 90] width 30 height 63
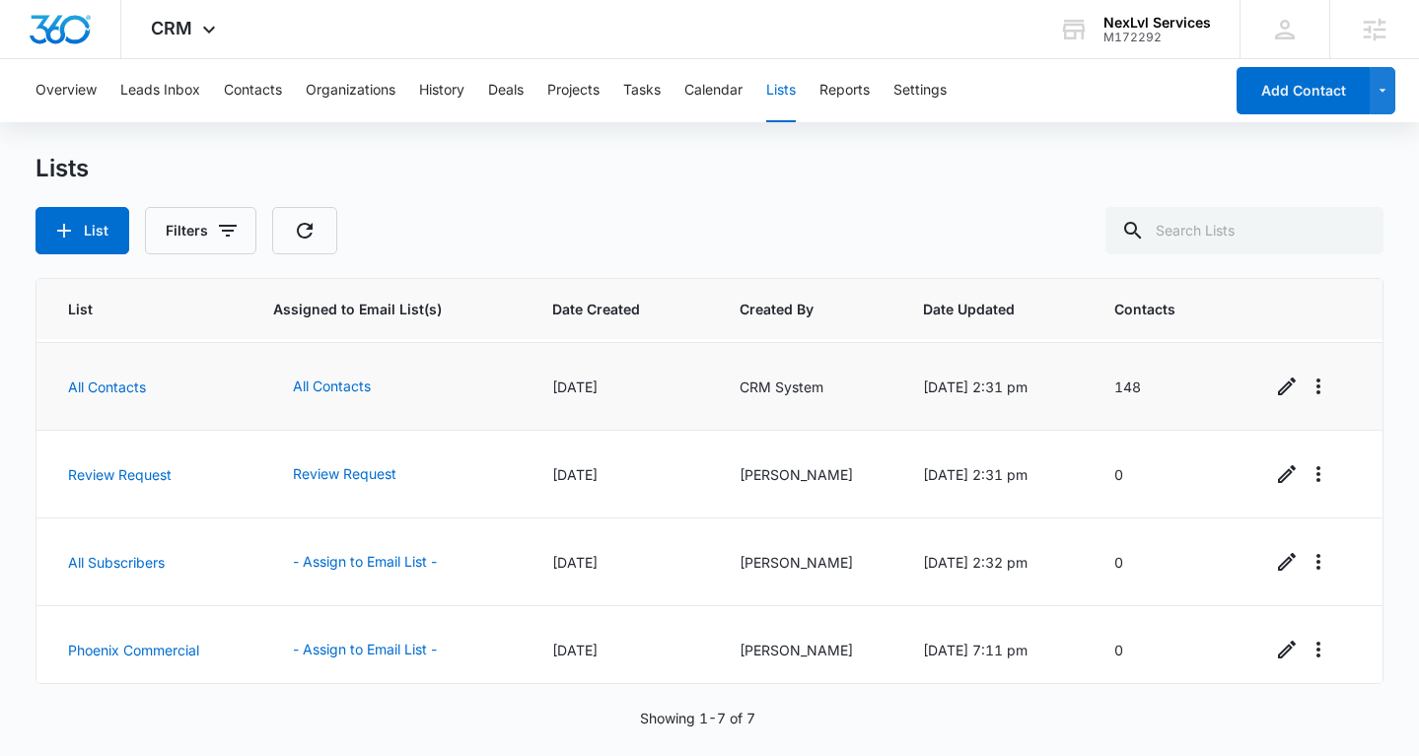
scroll to position [270, 0]
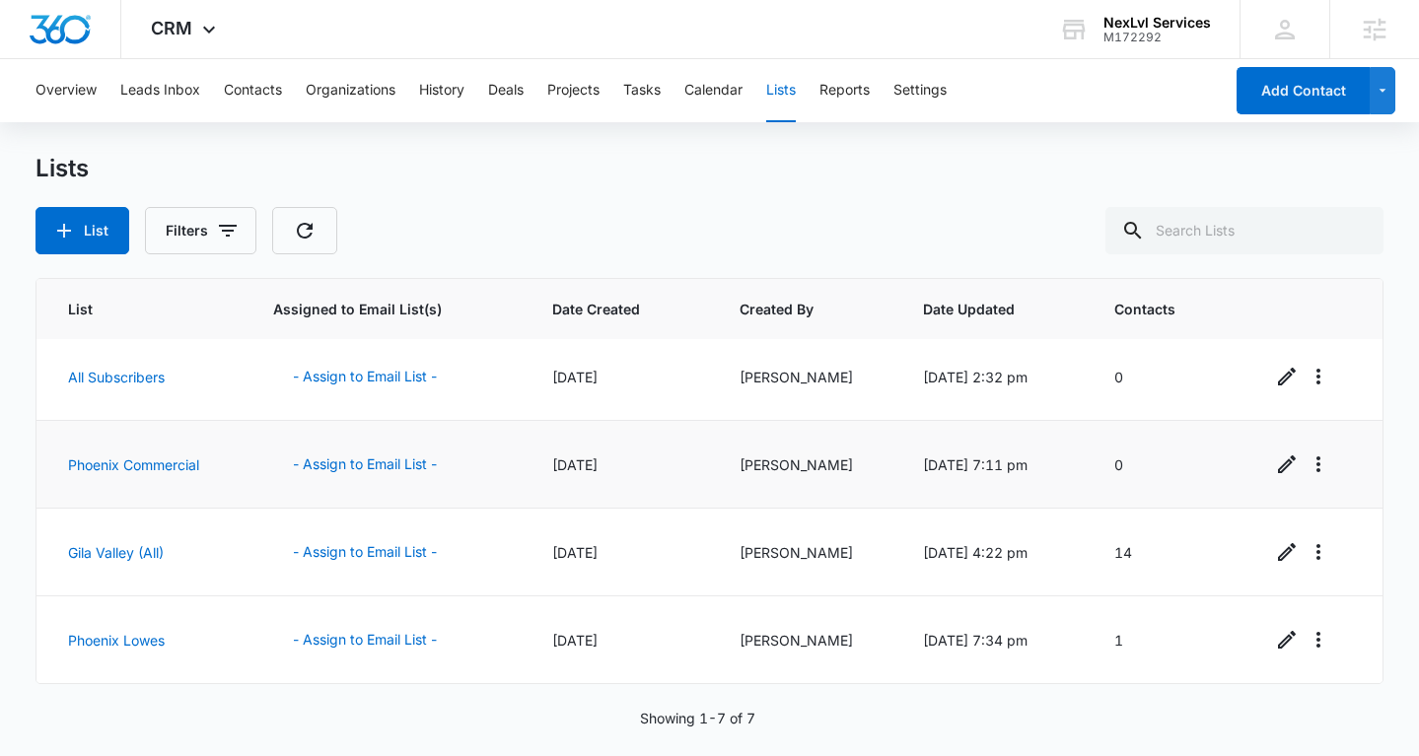
click at [124, 421] on td "Phoenix Commercial" at bounding box center [142, 465] width 213 height 88
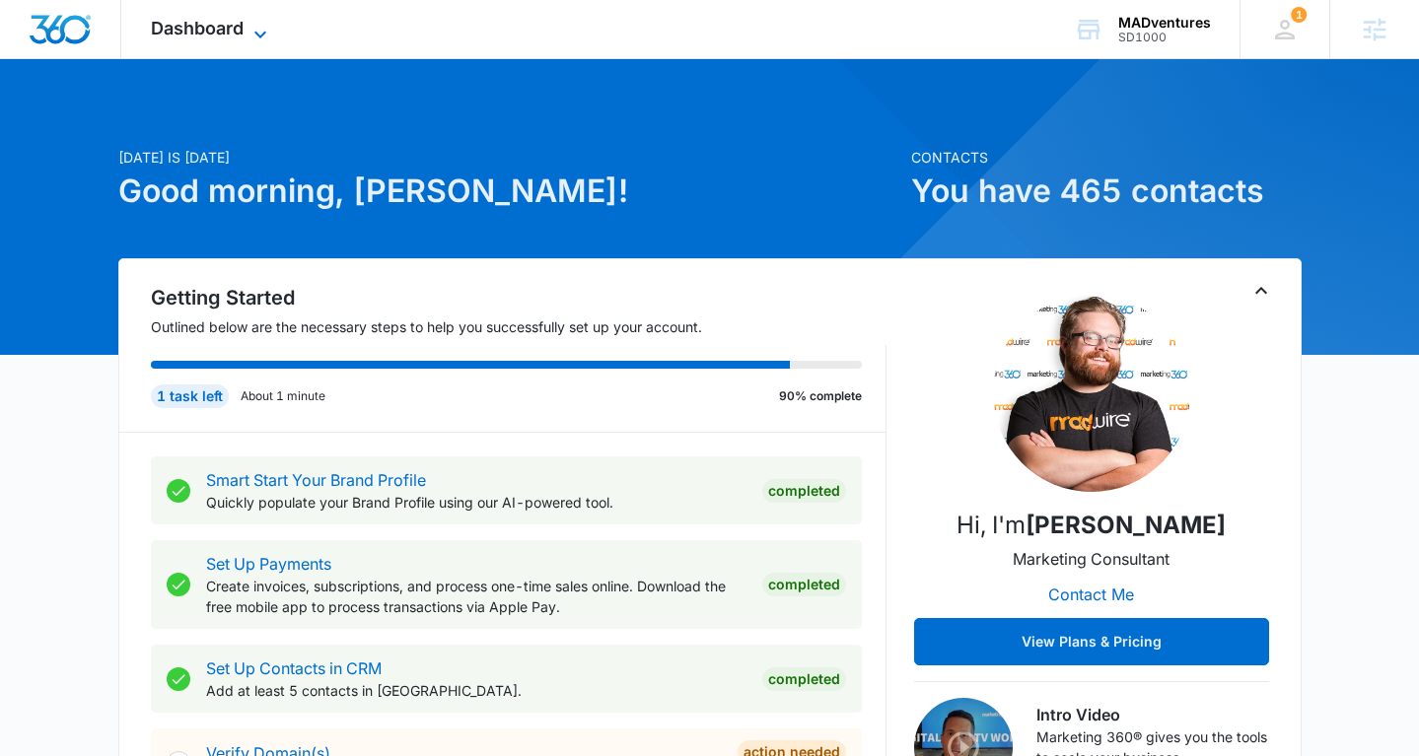
click at [231, 27] on span "Dashboard" at bounding box center [197, 28] width 93 height 21
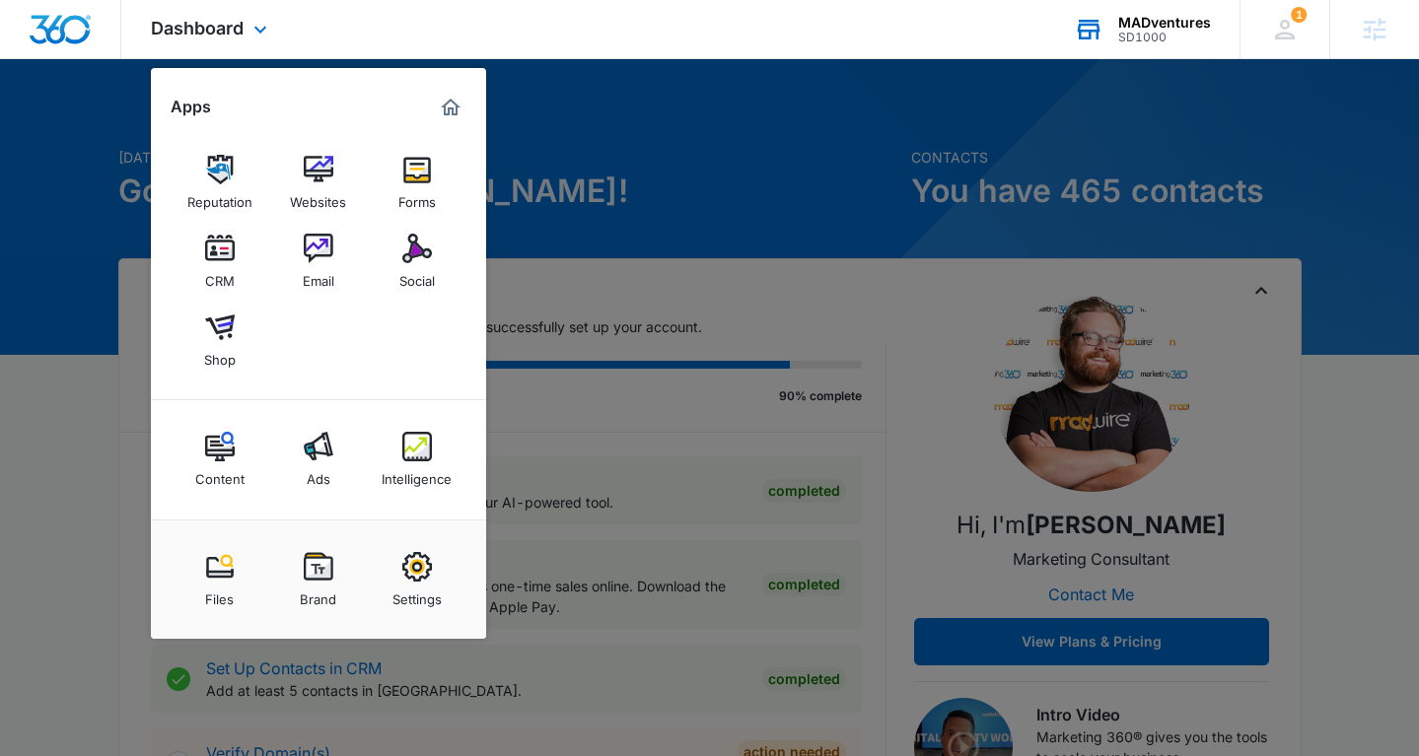
click at [1077, 27] on icon at bounding box center [1089, 30] width 30 height 30
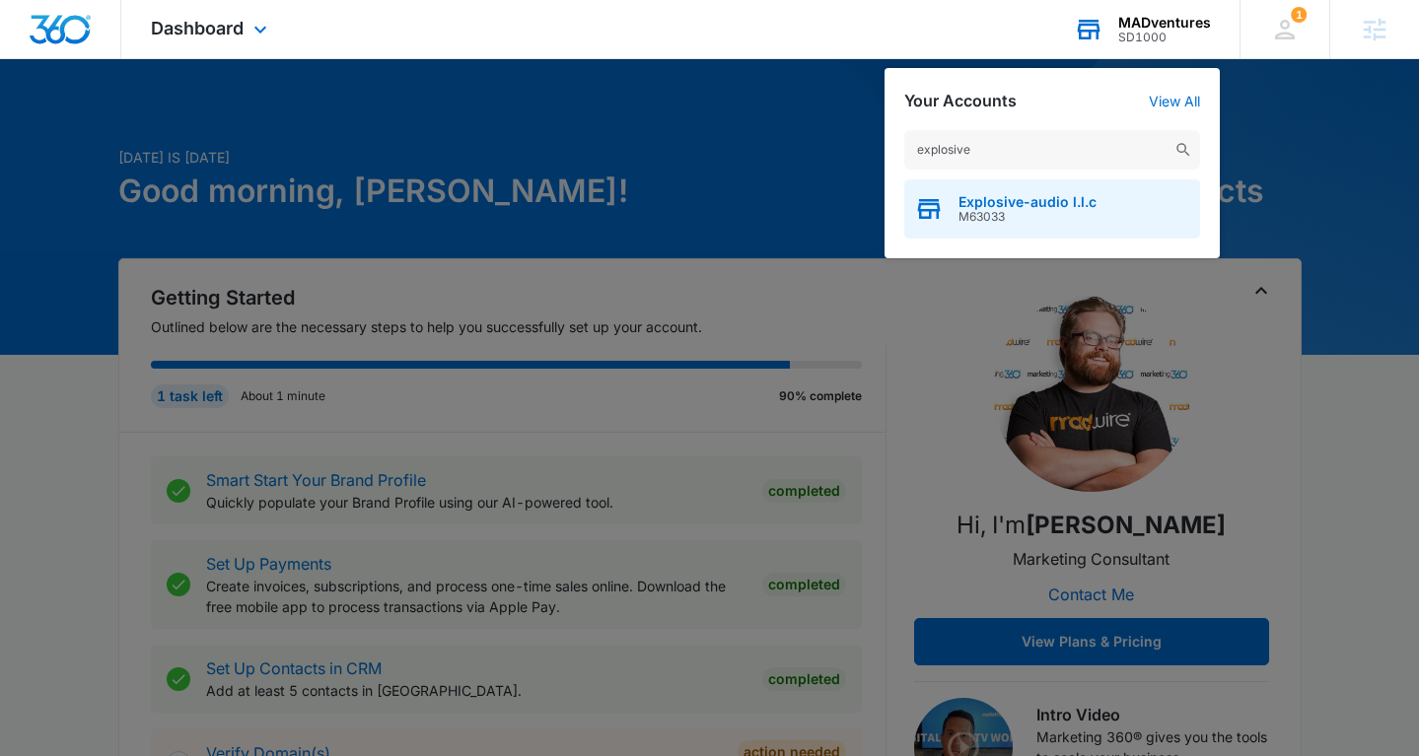
type input "explosive"
click at [955, 212] on div "Explosive-audio l.l.c M63033" at bounding box center [1052, 208] width 296 height 59
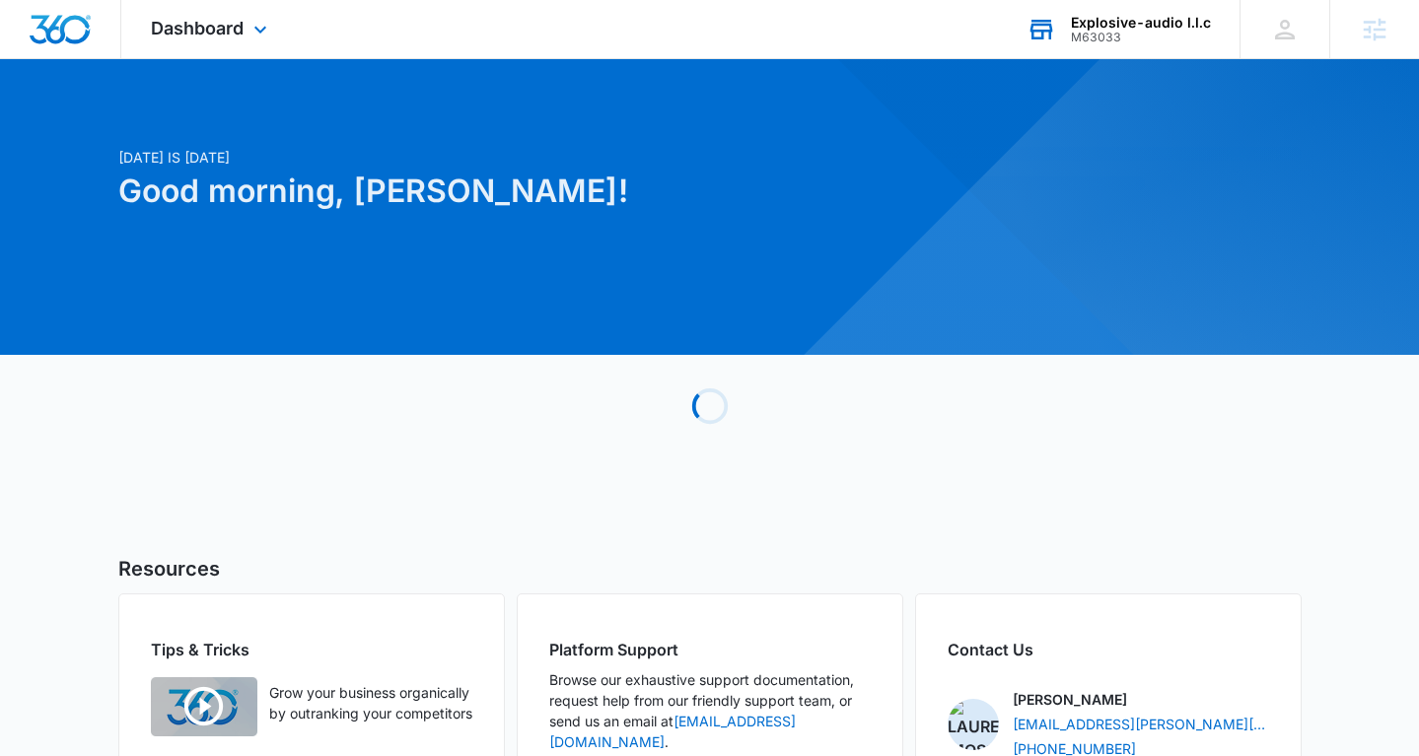
click at [207, 48] on div "Dashboard Apps Reputation Websites Forms CRM Email Social Shop Content Ads Inte…" at bounding box center [211, 29] width 180 height 58
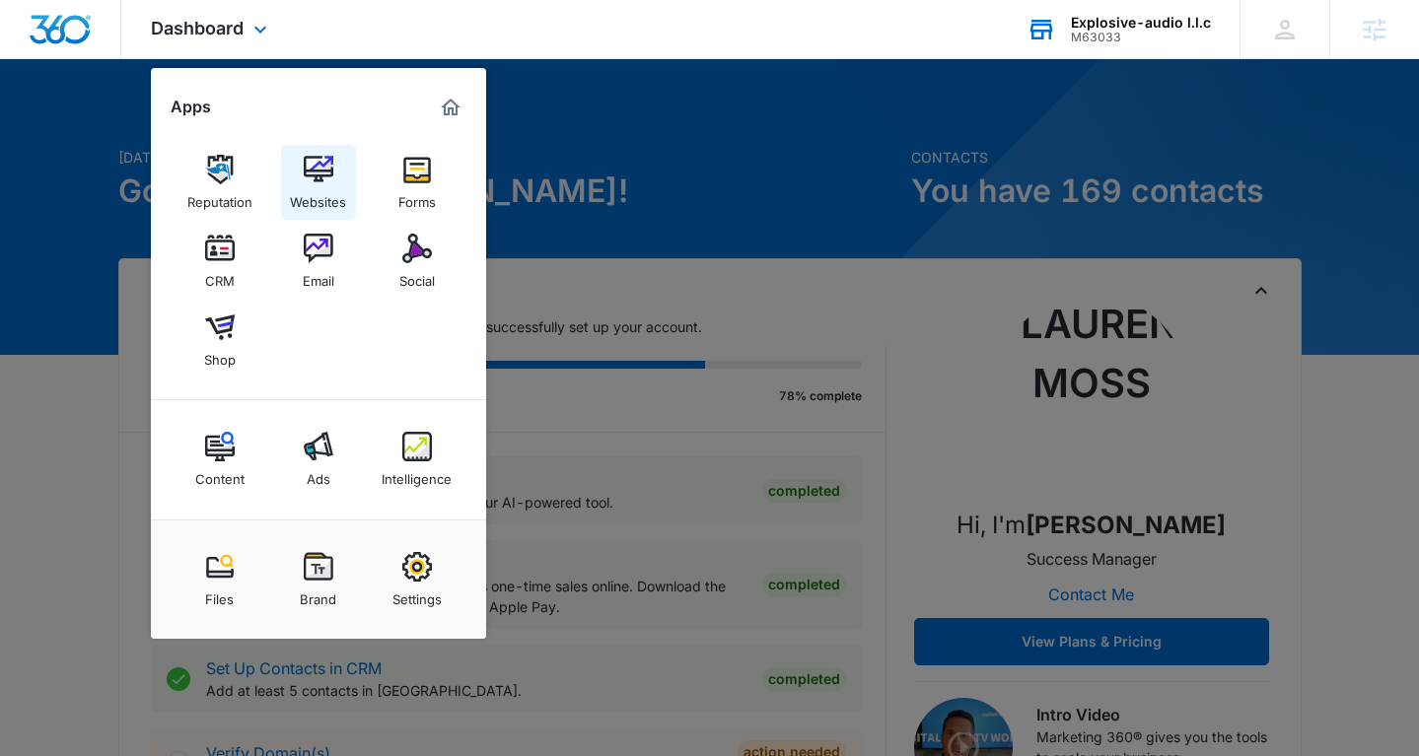
click at [314, 188] on div "Websites" at bounding box center [318, 197] width 56 height 26
